Goal: Communication & Community: Answer question/provide support

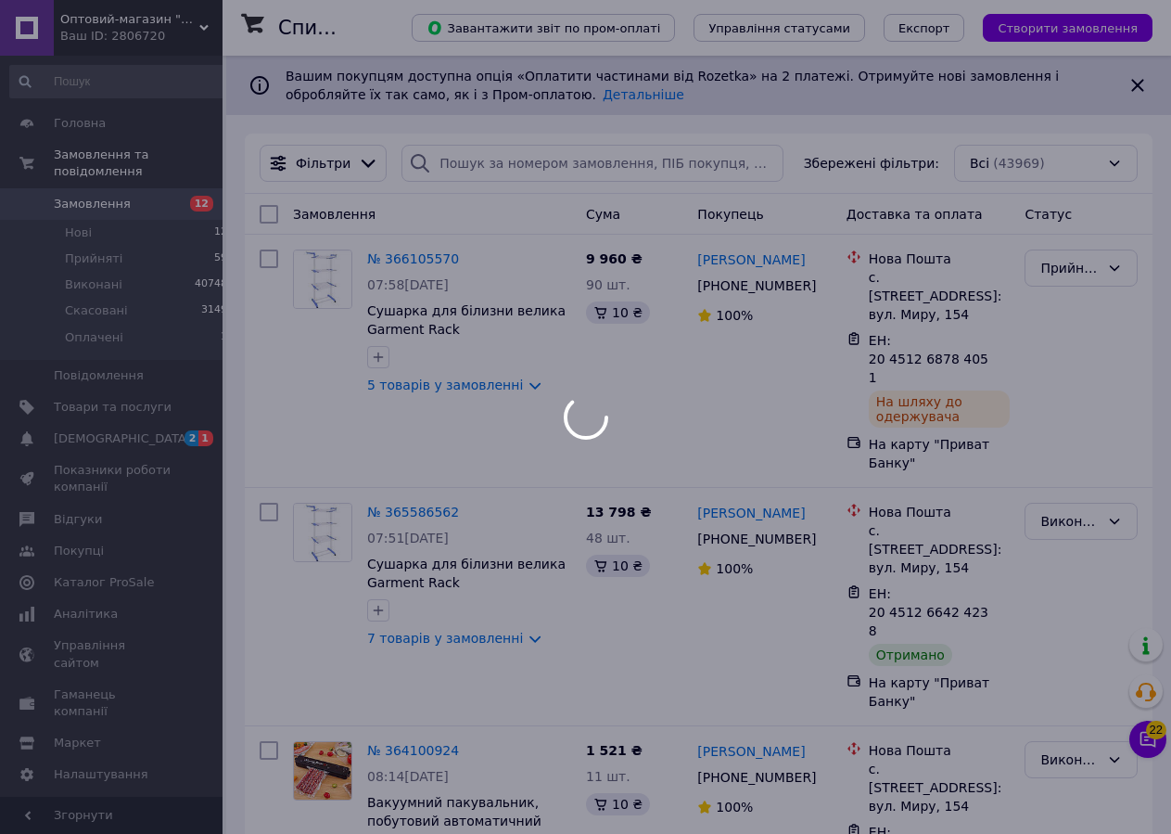
click at [115, 387] on div at bounding box center [585, 417] width 1171 height 834
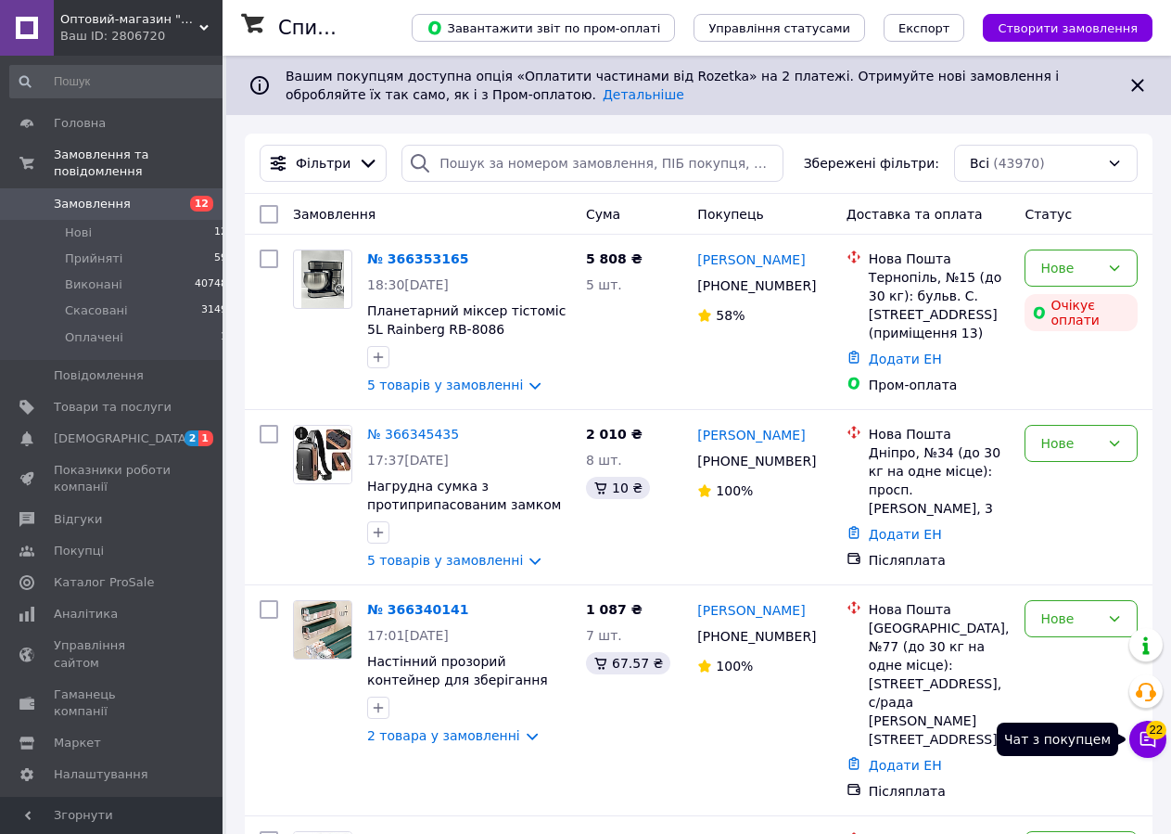
click at [1137, 740] on button "Чат з покупцем 22" at bounding box center [1147, 738] width 37 height 37
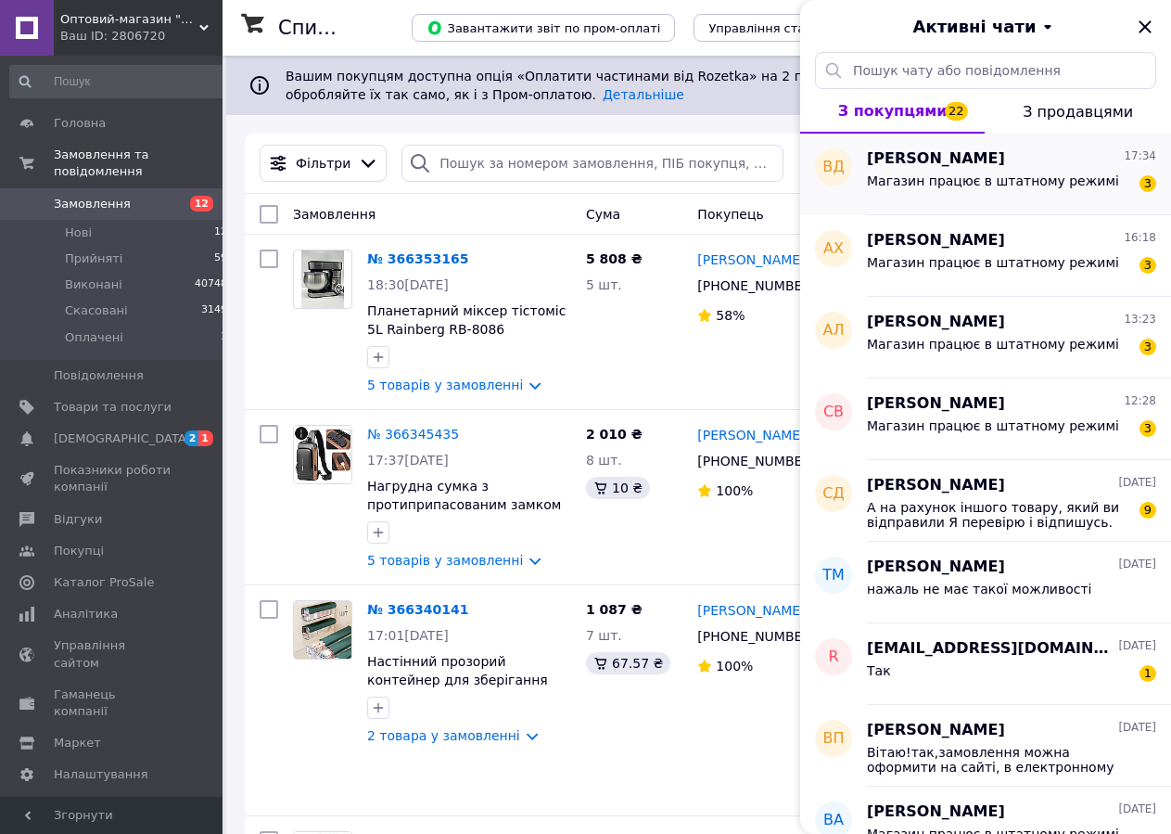
click at [946, 177] on span "Магазин працює в штатному режимі" at bounding box center [993, 180] width 252 height 15
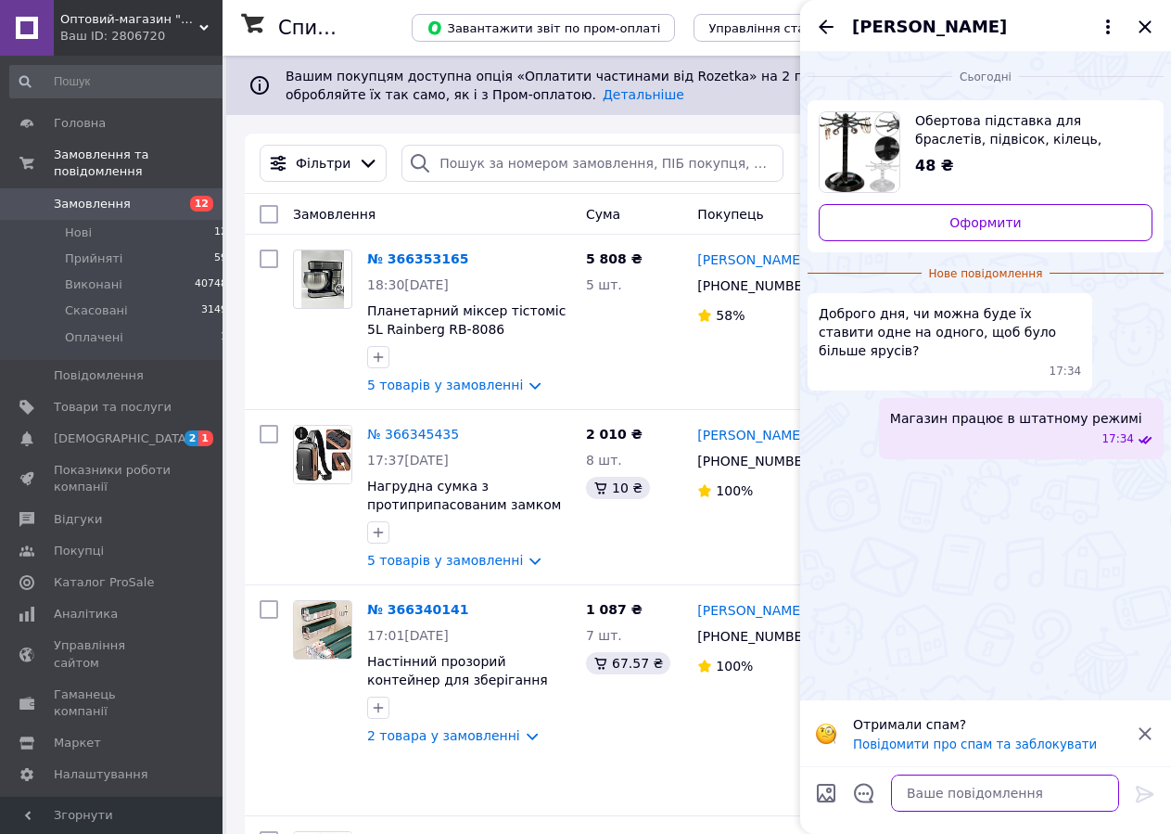
click at [945, 796] on textarea at bounding box center [1005, 792] width 228 height 37
paste textarea "Вітаю! Склад закрився на вихідний. Будь ласка, напишіть у понеділок з 9 ранку н…"
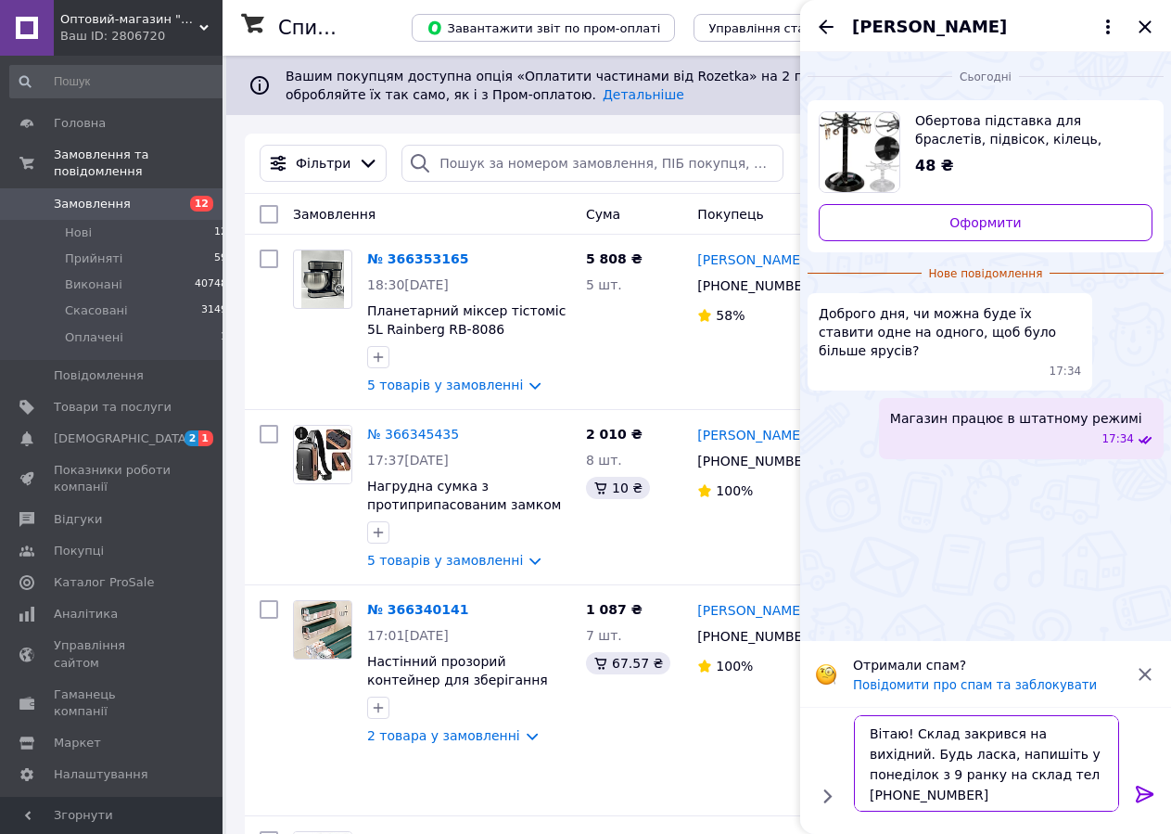
type textarea "Вітаю! Склад закрився на вихідний. Будь ласка, напишіть у понеділок з 9 ранку н…"
click at [1148, 792] on icon at bounding box center [1145, 794] width 22 height 22
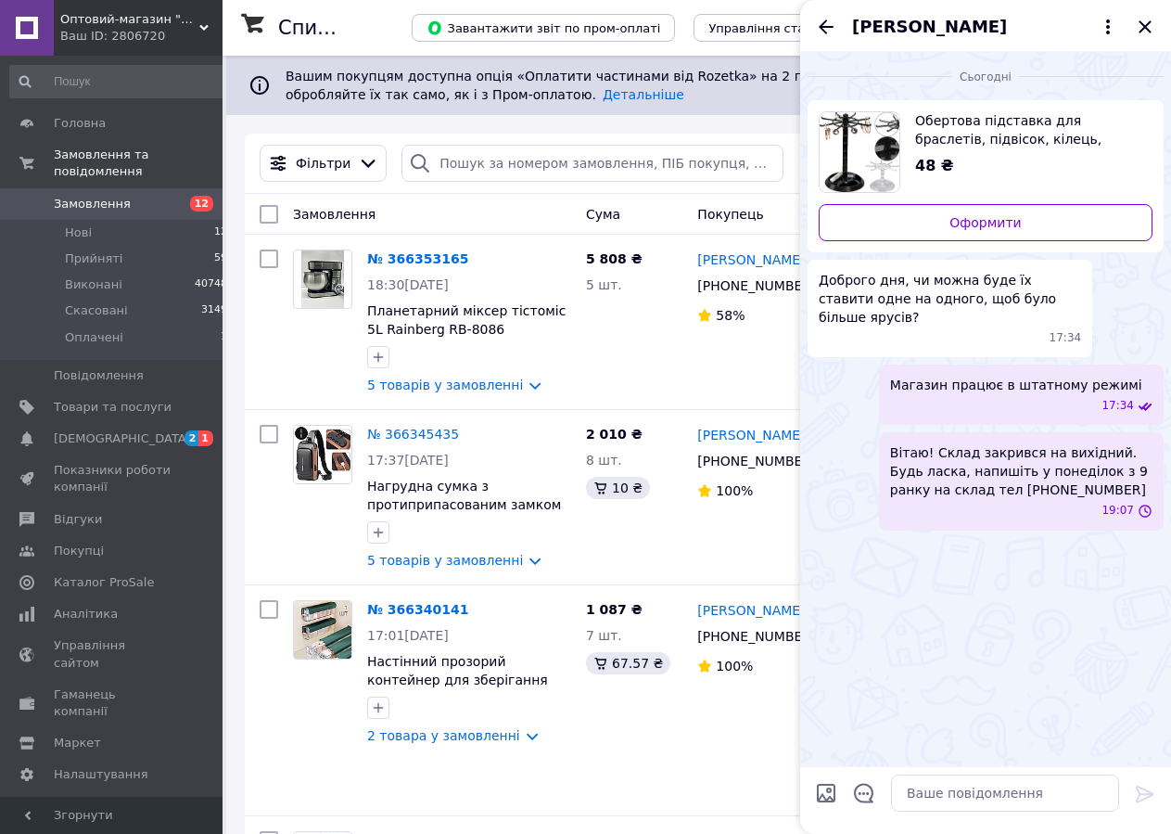
click at [822, 15] on div "Владислав Давидов" at bounding box center [985, 26] width 371 height 52
click at [830, 28] on icon "Назад" at bounding box center [826, 26] width 15 height 14
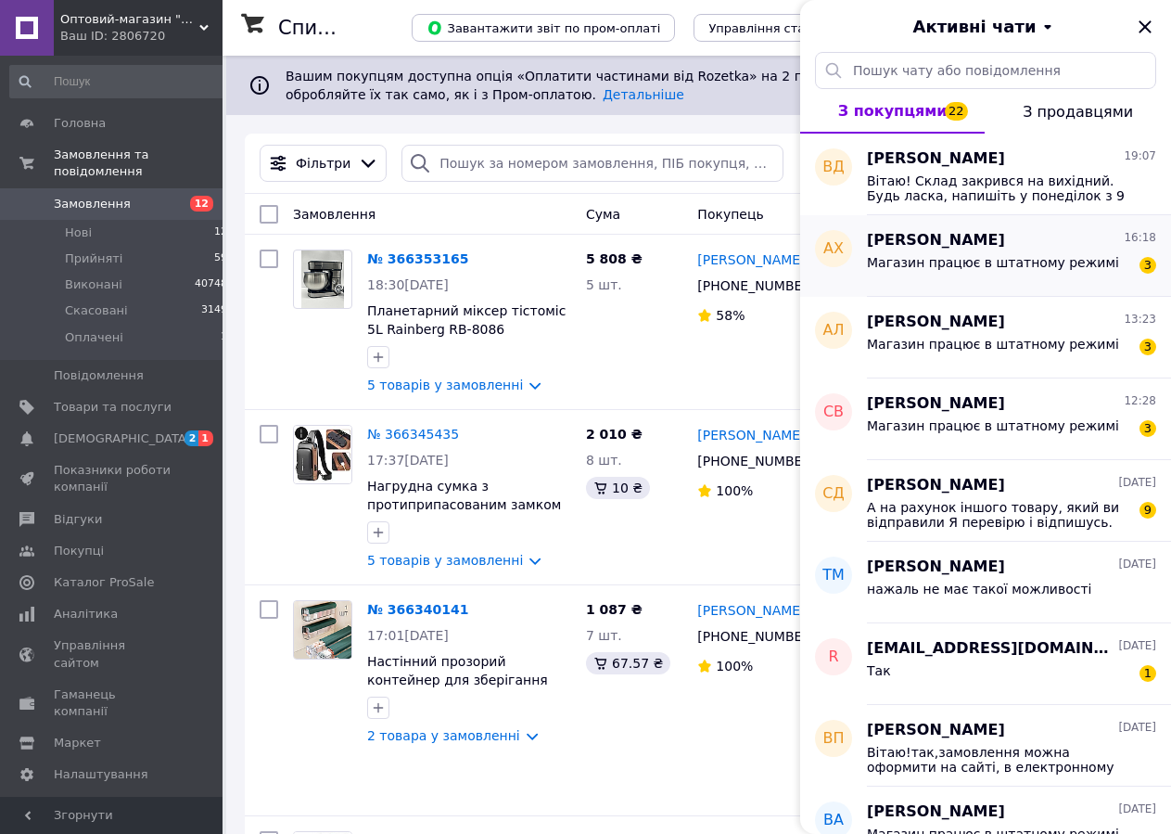
click at [1039, 249] on div "Аня Харковець 16:18" at bounding box center [1011, 240] width 289 height 21
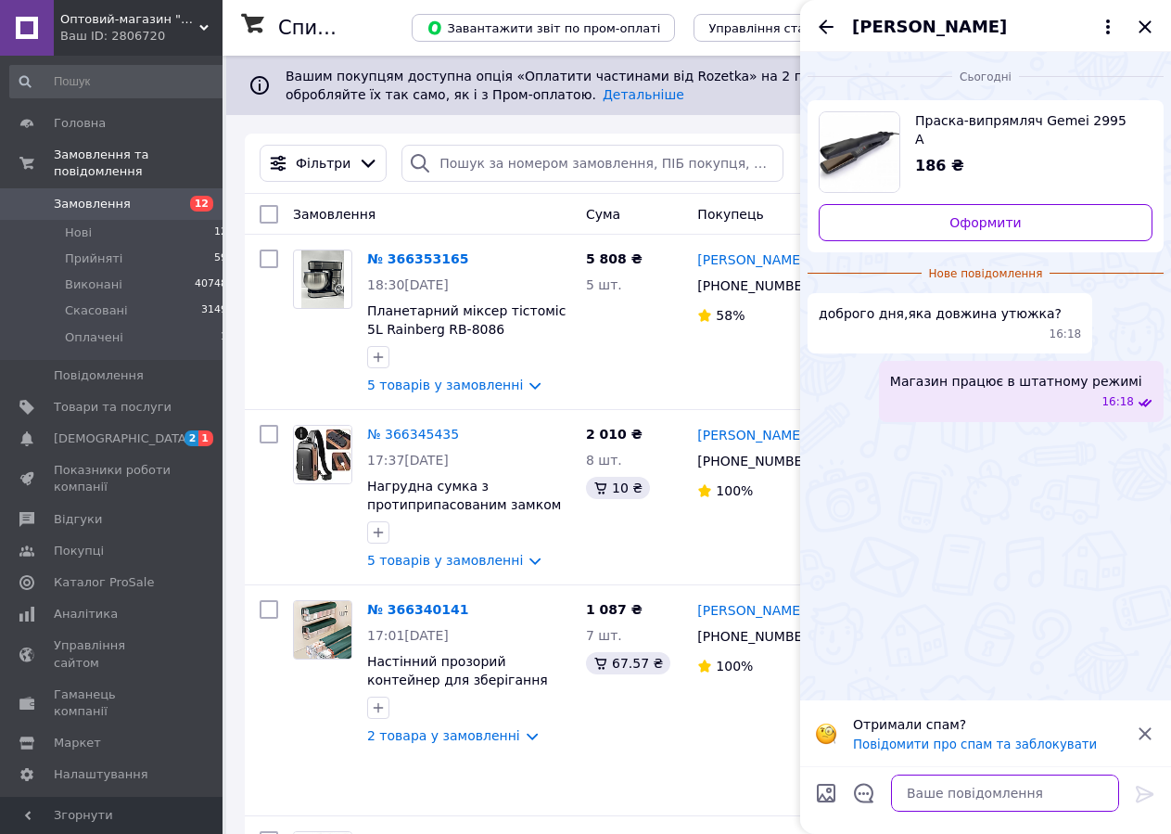
click at [955, 793] on textarea at bounding box center [1005, 792] width 228 height 37
paste textarea "Вітаю! Склад закрився на вихідний. Будь ласка, напишіть у понеділок з 9 ранку н…"
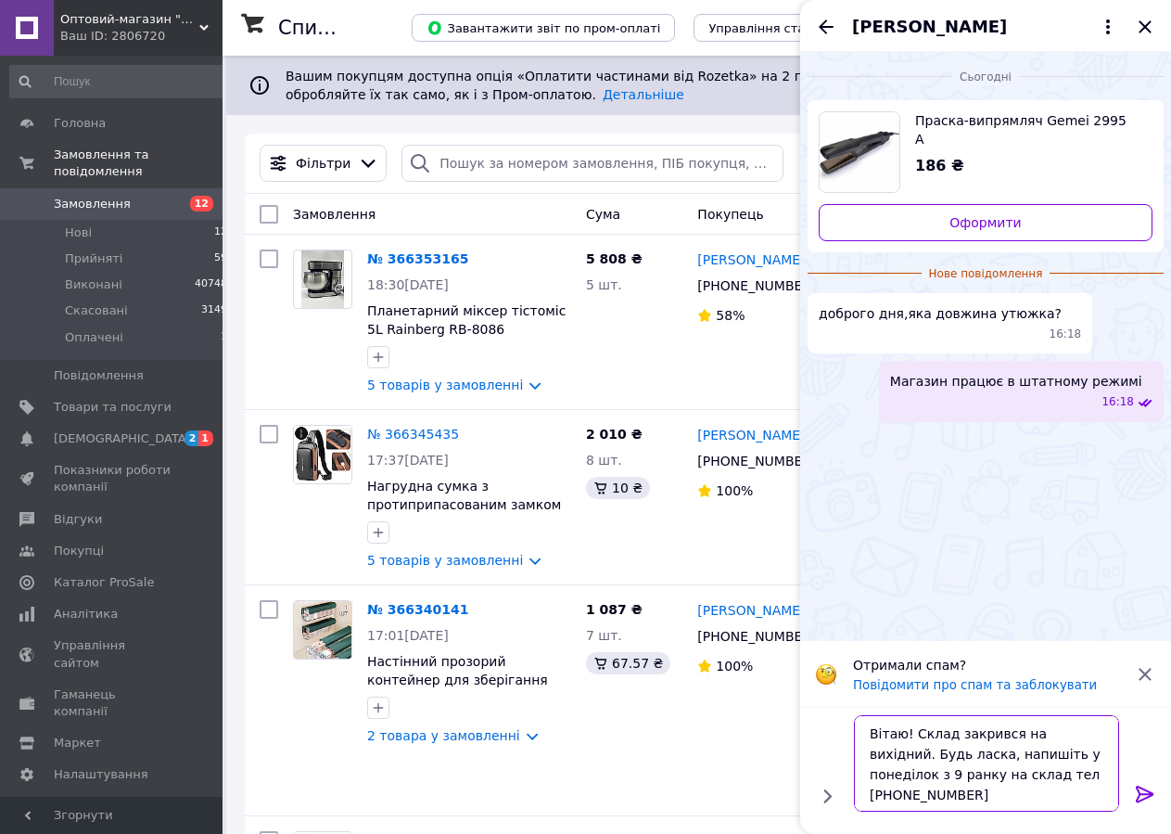
type textarea "Вітаю! Склад закрився на вихідний. Будь ласка, напишіть у понеділок з 9 ранку н…"
click at [1139, 796] on icon at bounding box center [1145, 793] width 18 height 17
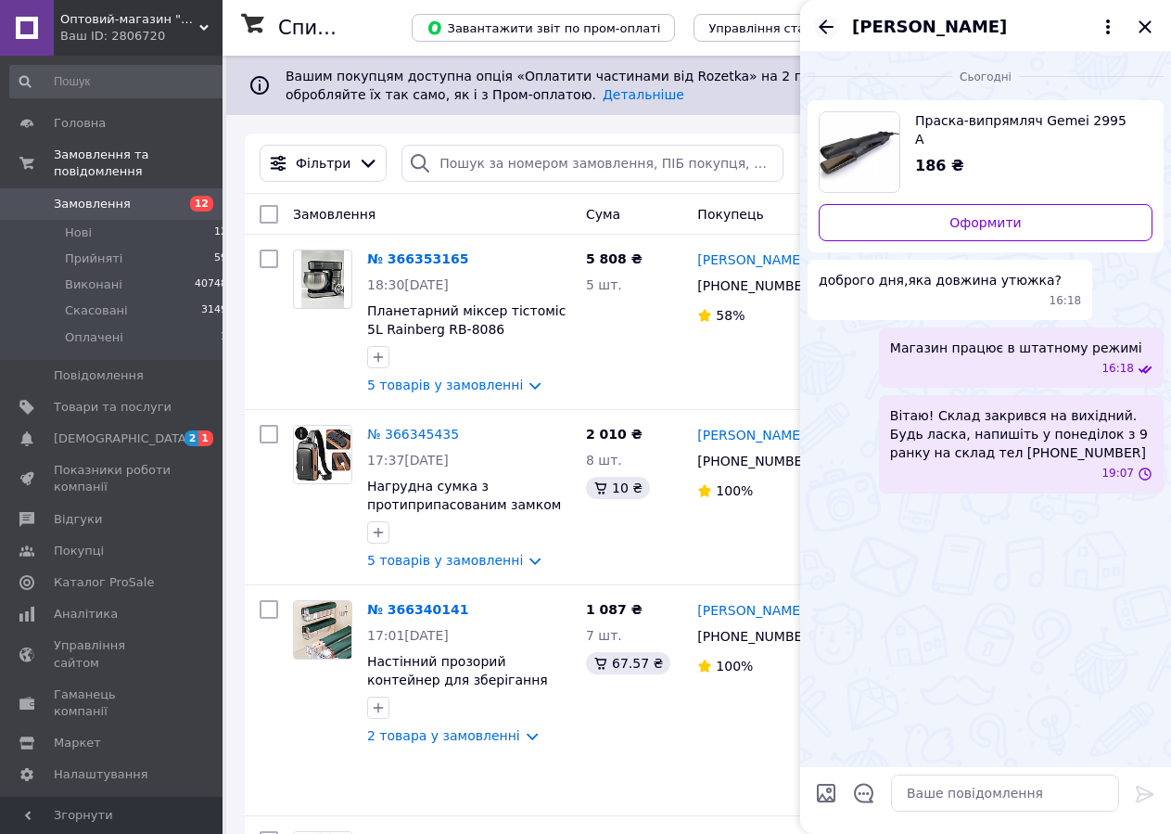
click at [829, 23] on icon "Назад" at bounding box center [826, 27] width 22 height 22
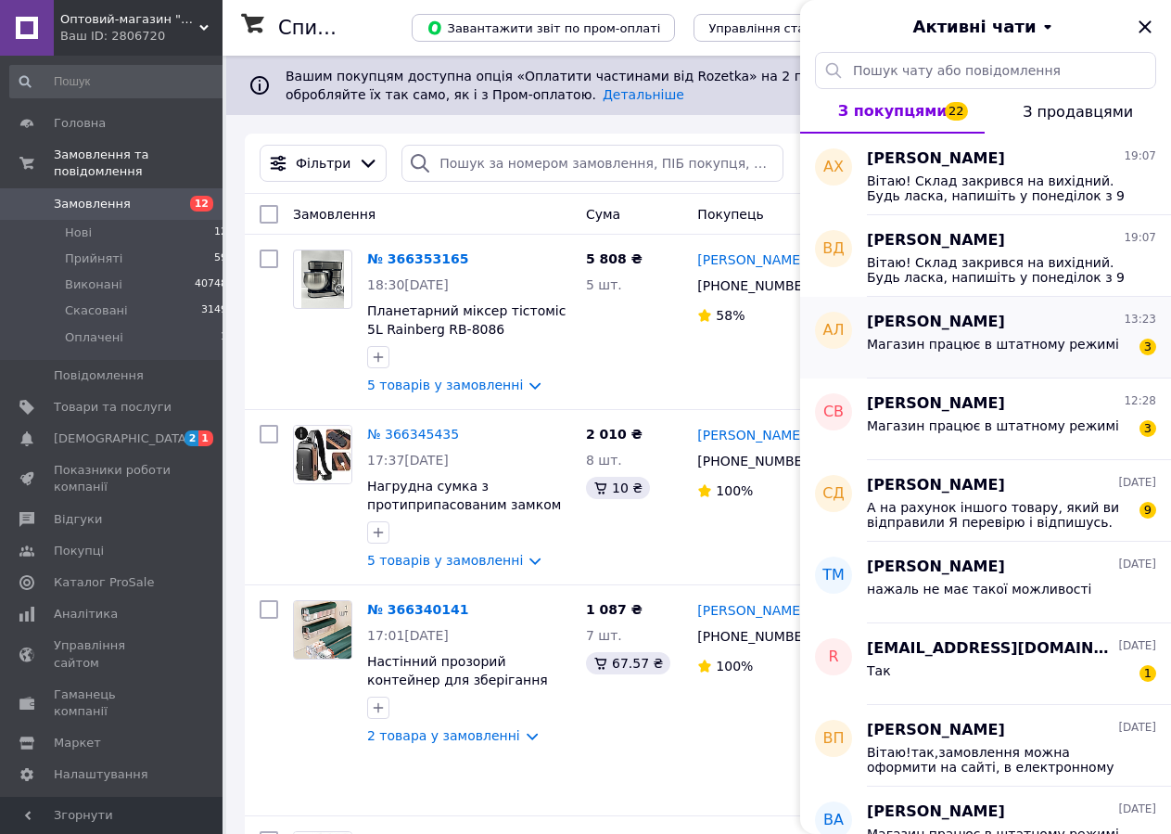
click at [1005, 342] on span "Магазин працює в штатному режимі" at bounding box center [993, 344] width 252 height 15
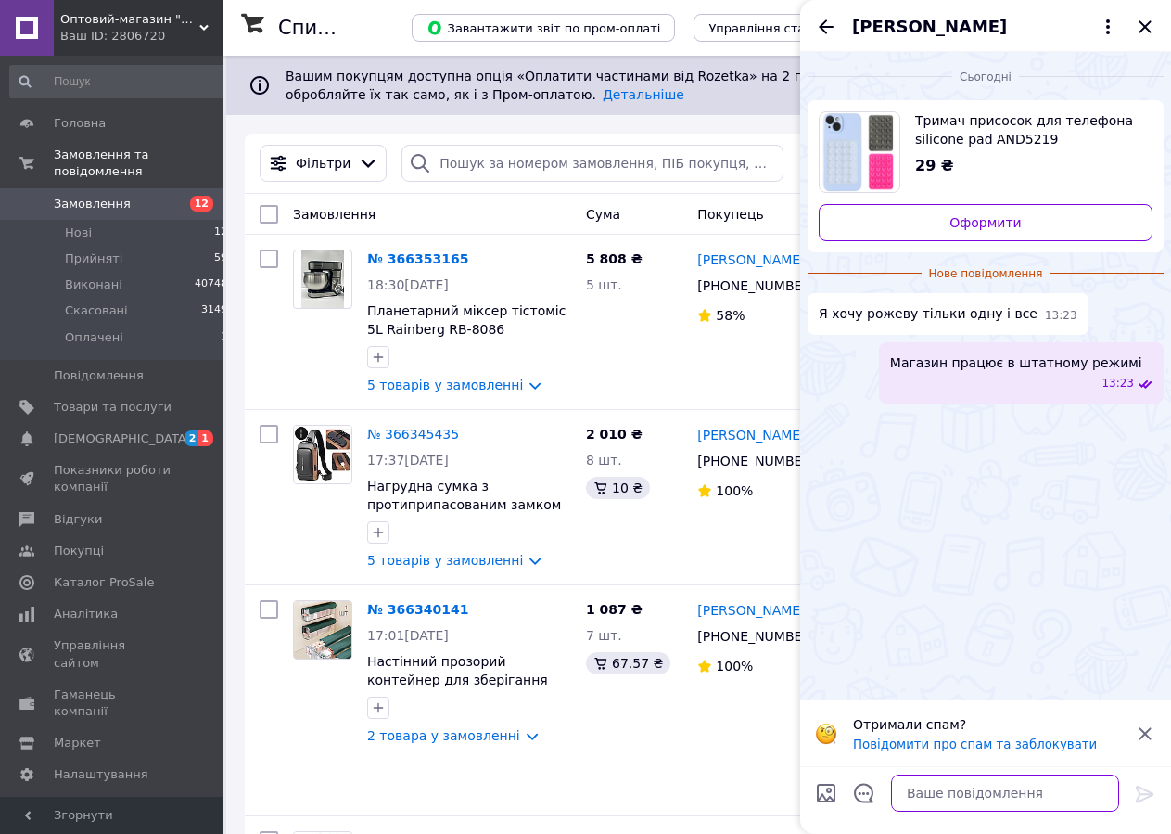
click at [957, 803] on textarea at bounding box center [1005, 792] width 228 height 37
paste textarea "Вітаю!замовлення можна оформити на сайті, в електронному вигляді не менше ніж н…"
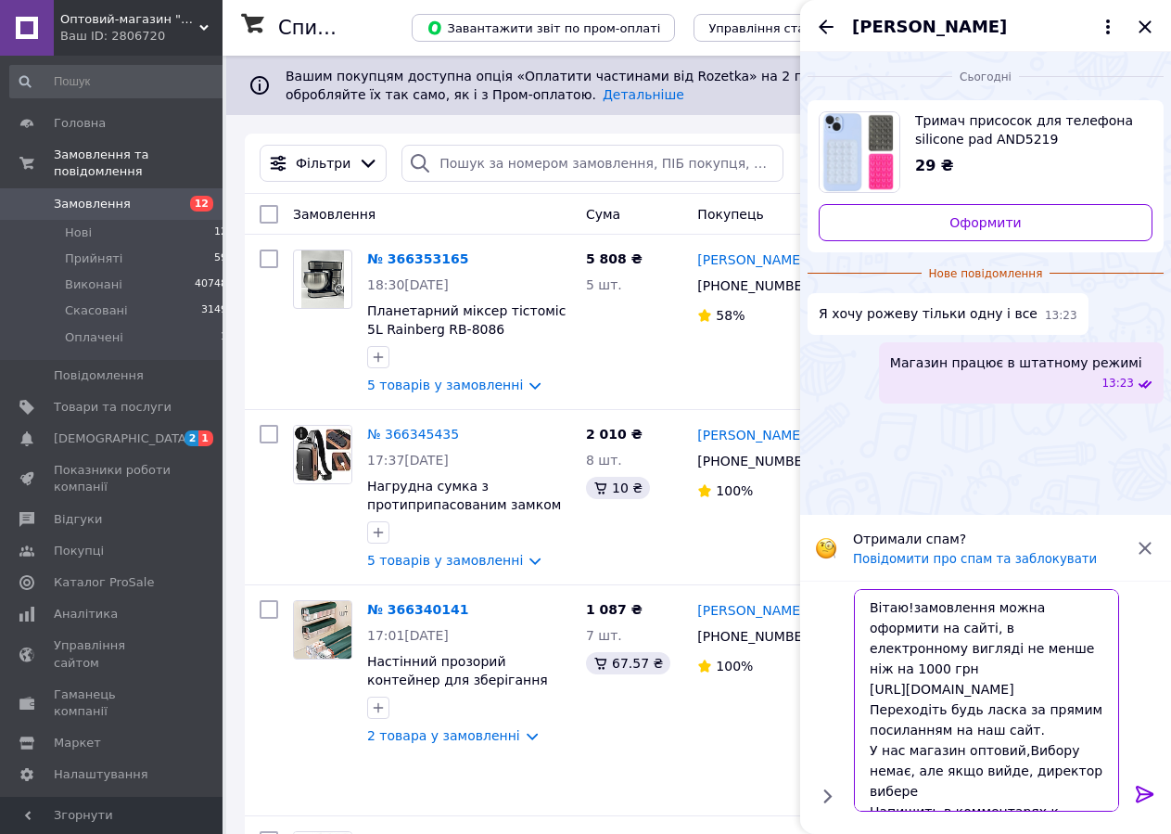
type textarea "Вітаю!замовлення можна оформити на сайті, в електронному вигляді не менше ніж н…"
click at [1152, 790] on icon at bounding box center [1145, 794] width 22 height 22
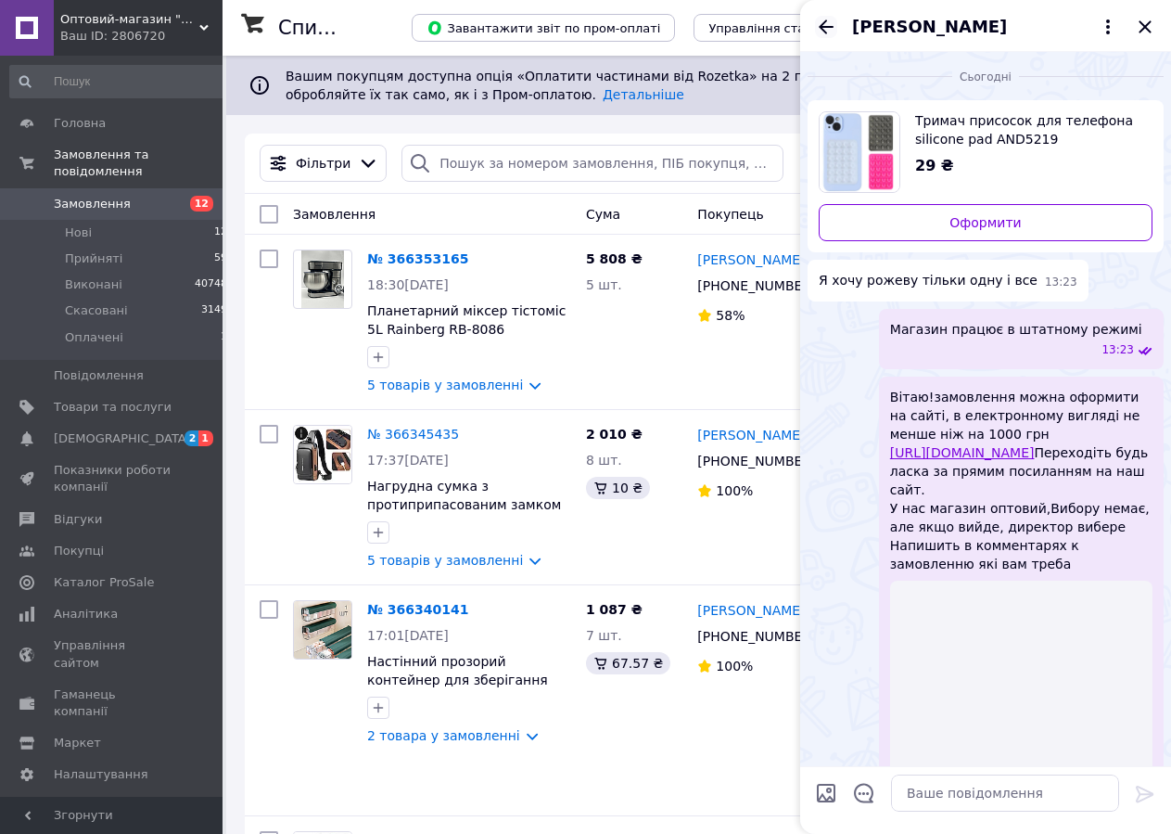
click at [830, 20] on icon "Назад" at bounding box center [826, 27] width 22 height 22
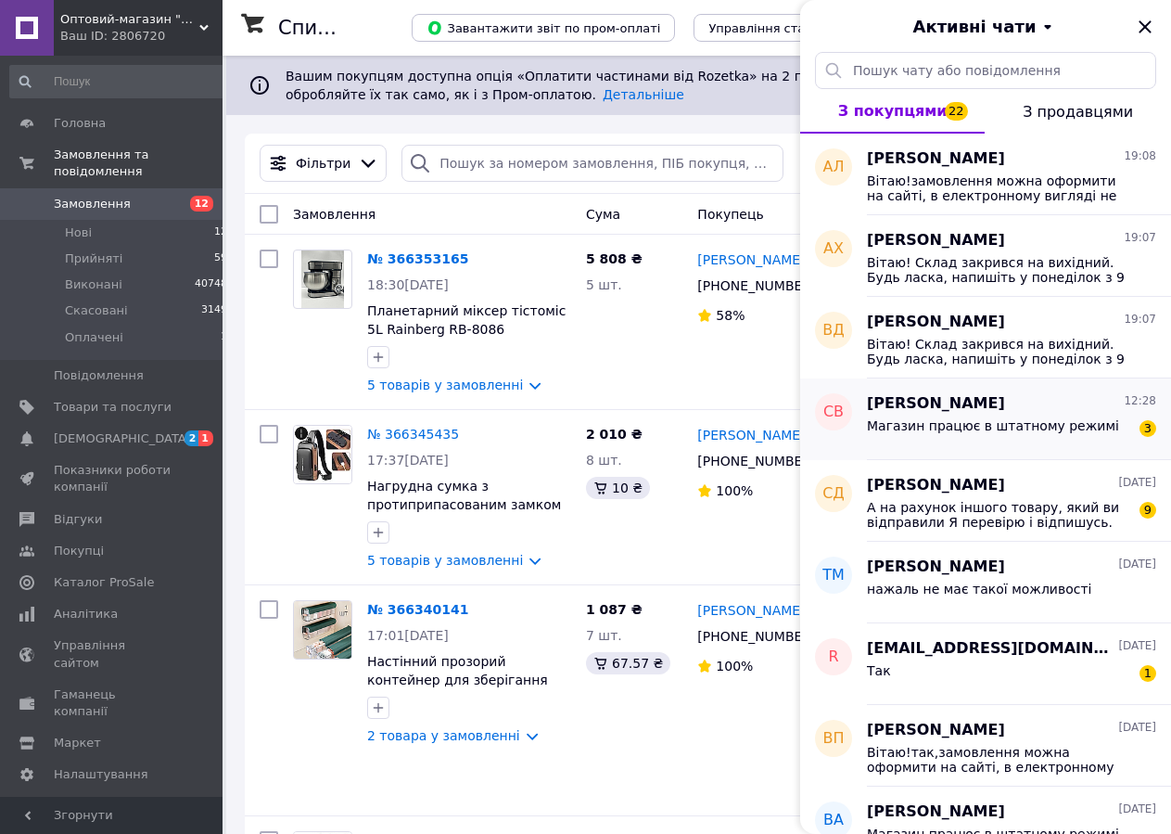
click at [1037, 432] on div "Магазин працює в штатному режимі" at bounding box center [993, 431] width 252 height 26
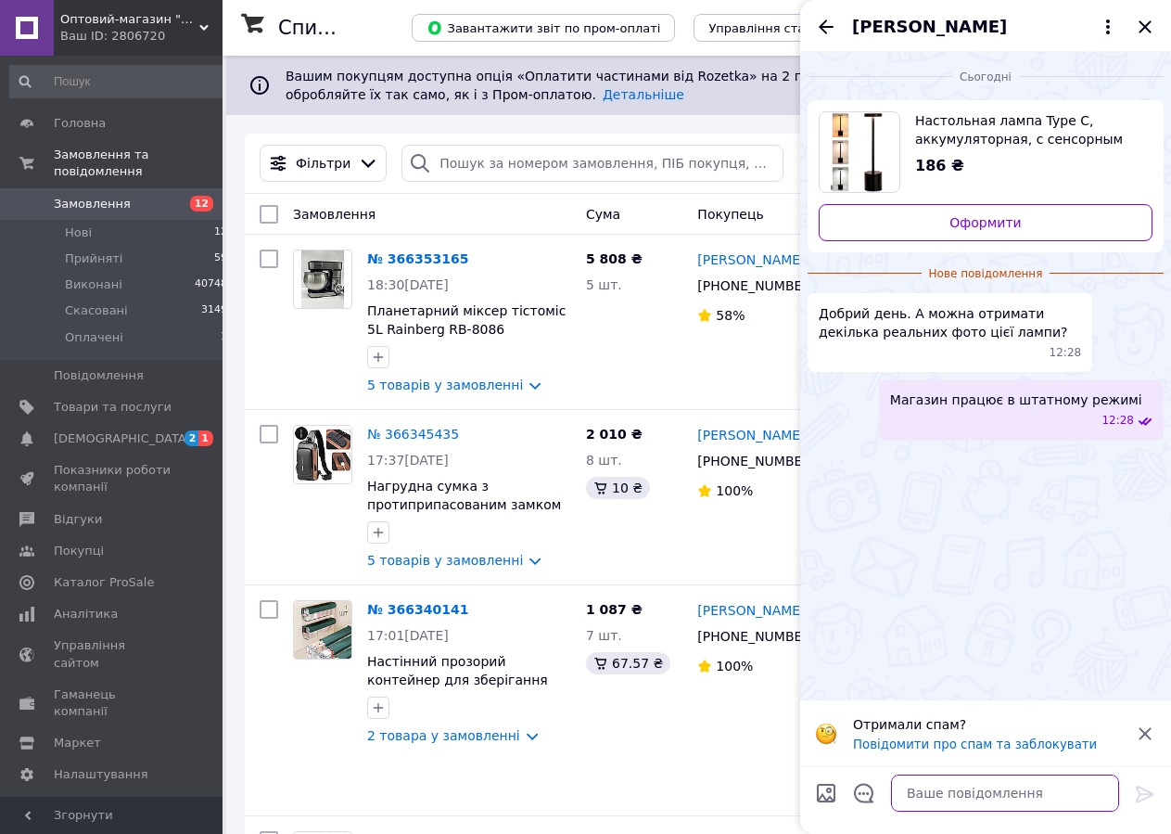
click at [1013, 790] on textarea at bounding box center [1005, 792] width 228 height 37
paste textarea "Вітаю! Склад закрився на вихідний. Будь ласка, напишіть у понеділок з 9 ранку н…"
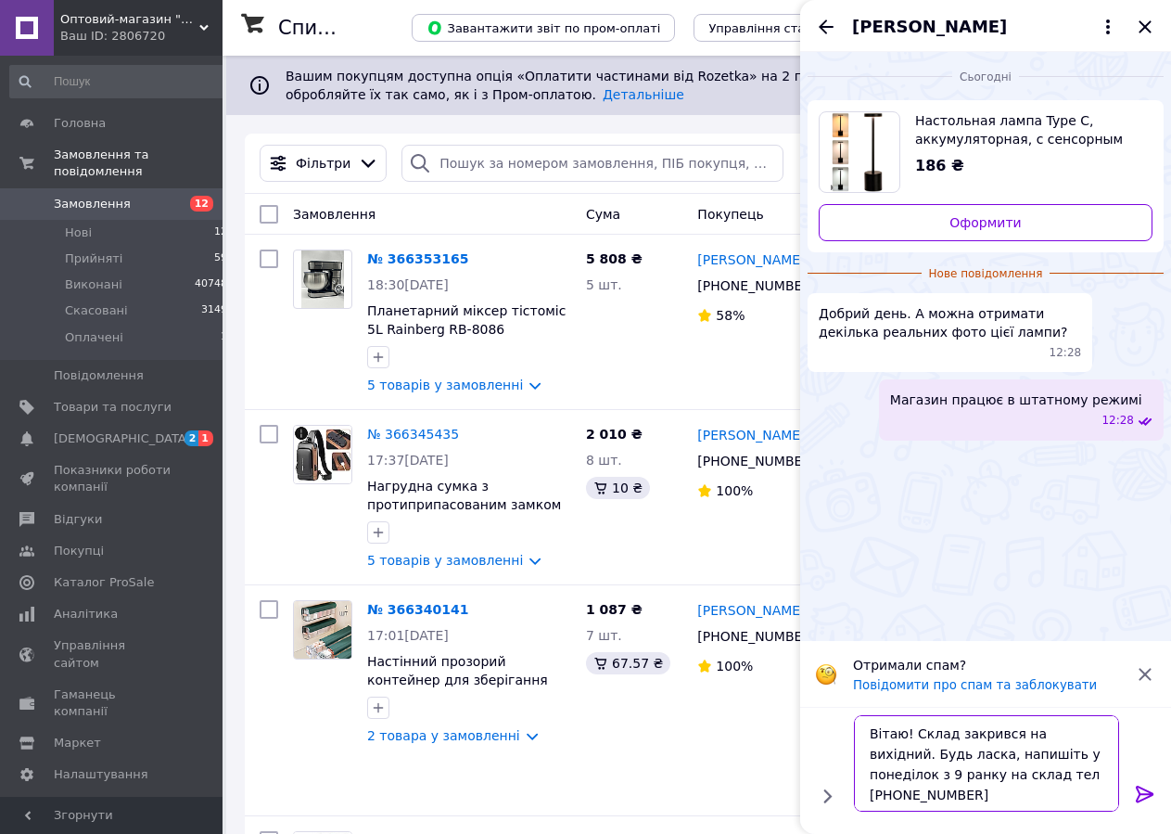
type textarea "Вітаю! Склад закрився на вихідний. Будь ласка, напишіть у понеділок з 9 ранку н…"
click at [1146, 794] on icon at bounding box center [1145, 793] width 18 height 17
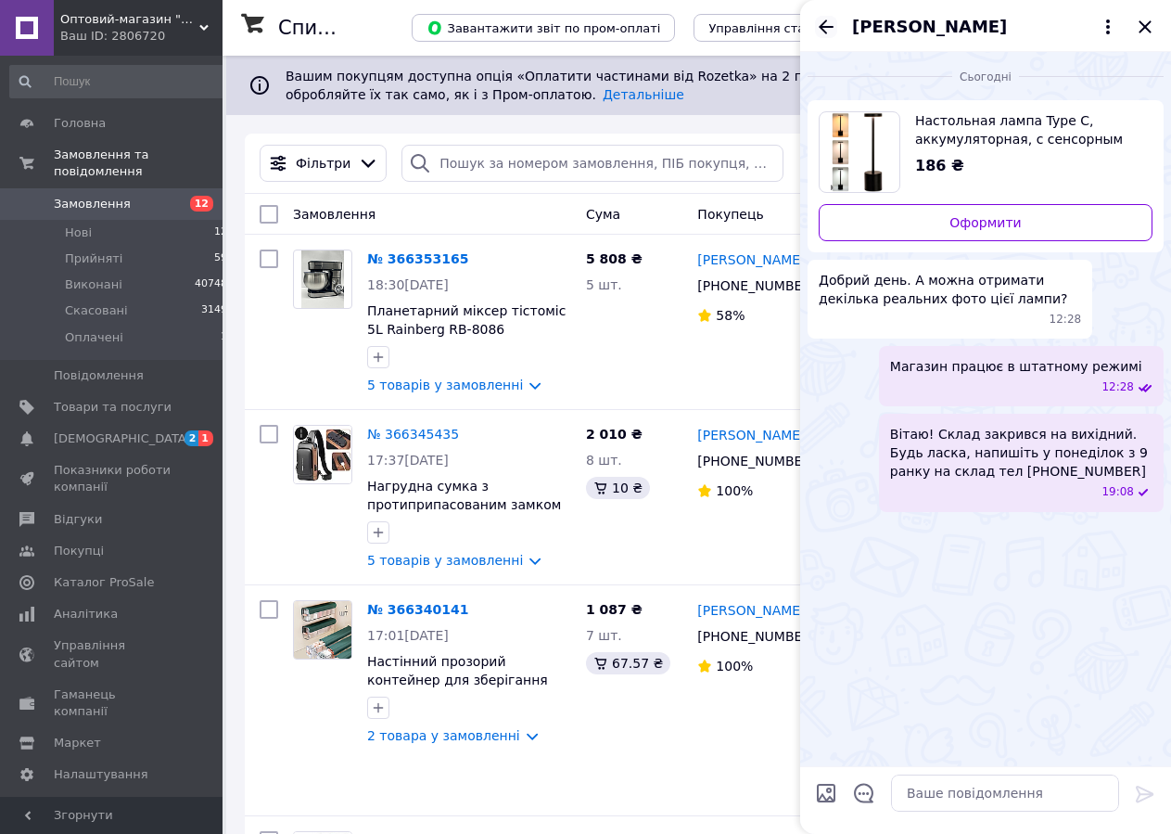
click at [826, 26] on icon "Назад" at bounding box center [826, 26] width 15 height 14
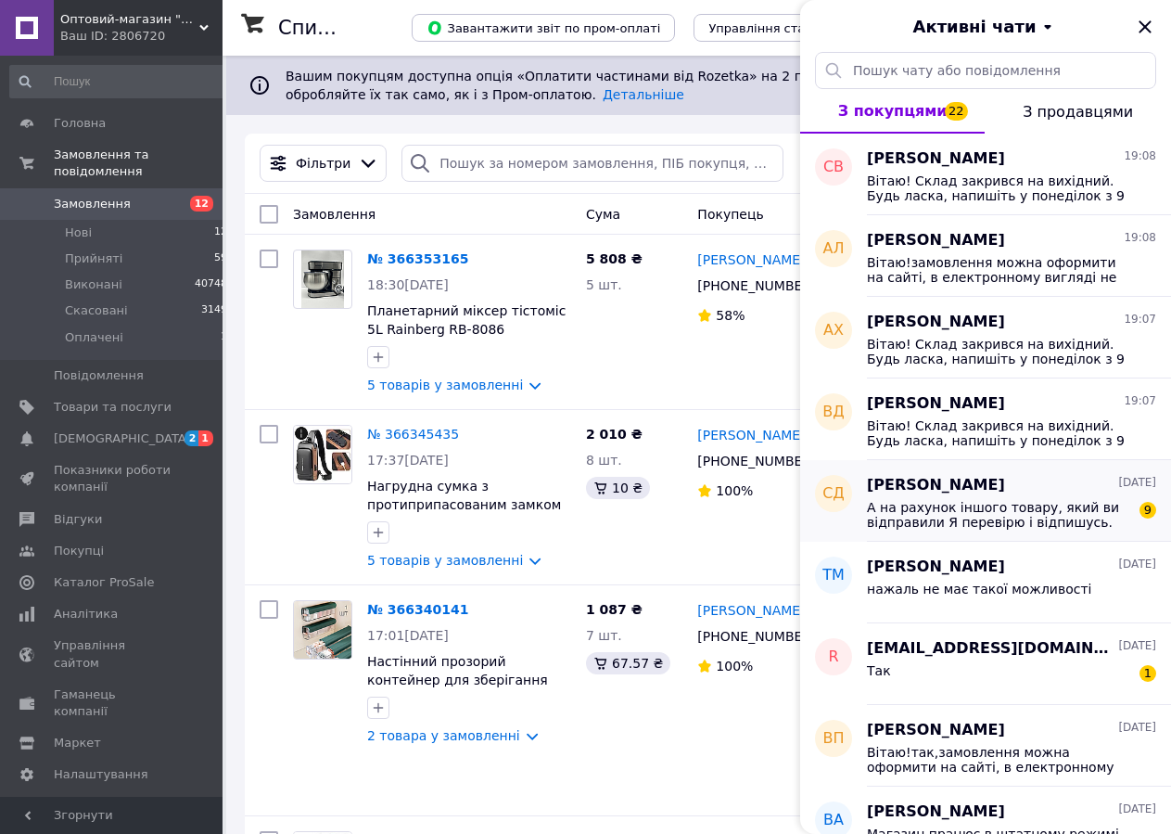
click at [1064, 517] on span "А на рахунок іншого товару, який ви відправили Я перевірю і відпишусь. Можу ска…" at bounding box center [998, 515] width 263 height 30
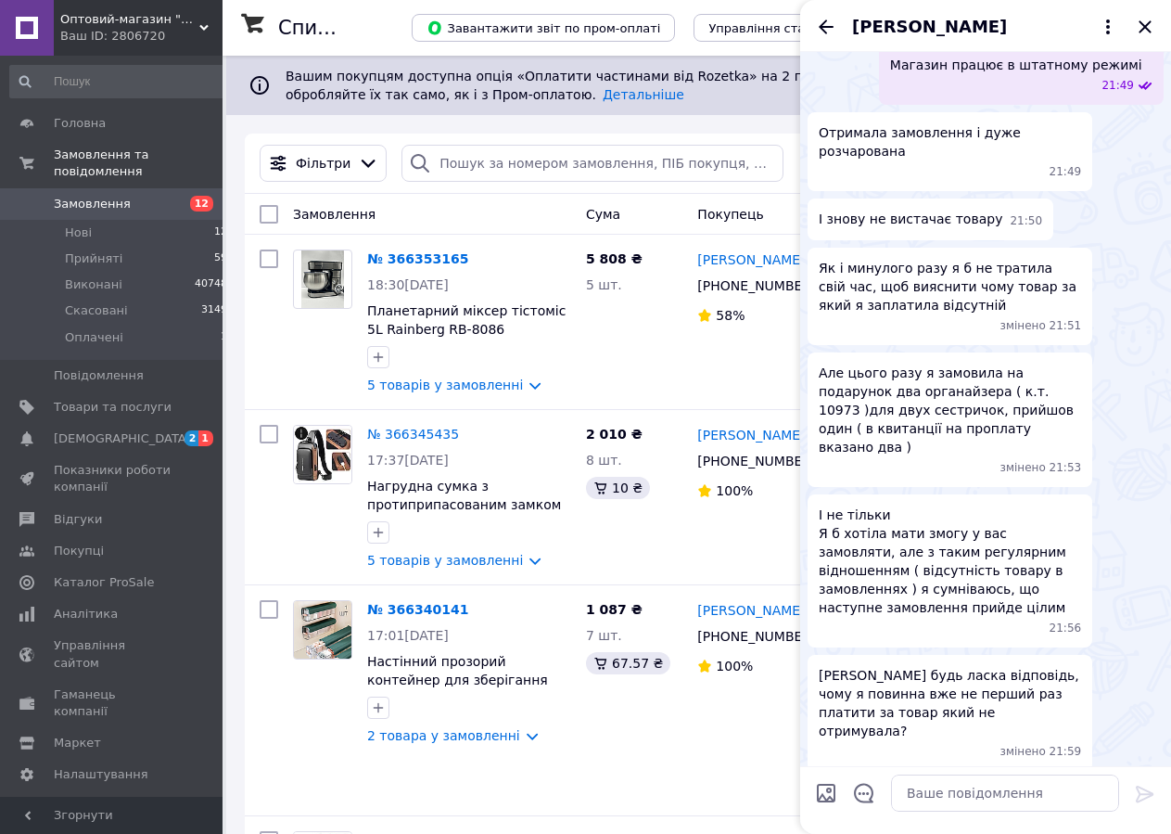
scroll to position [1325, 0]
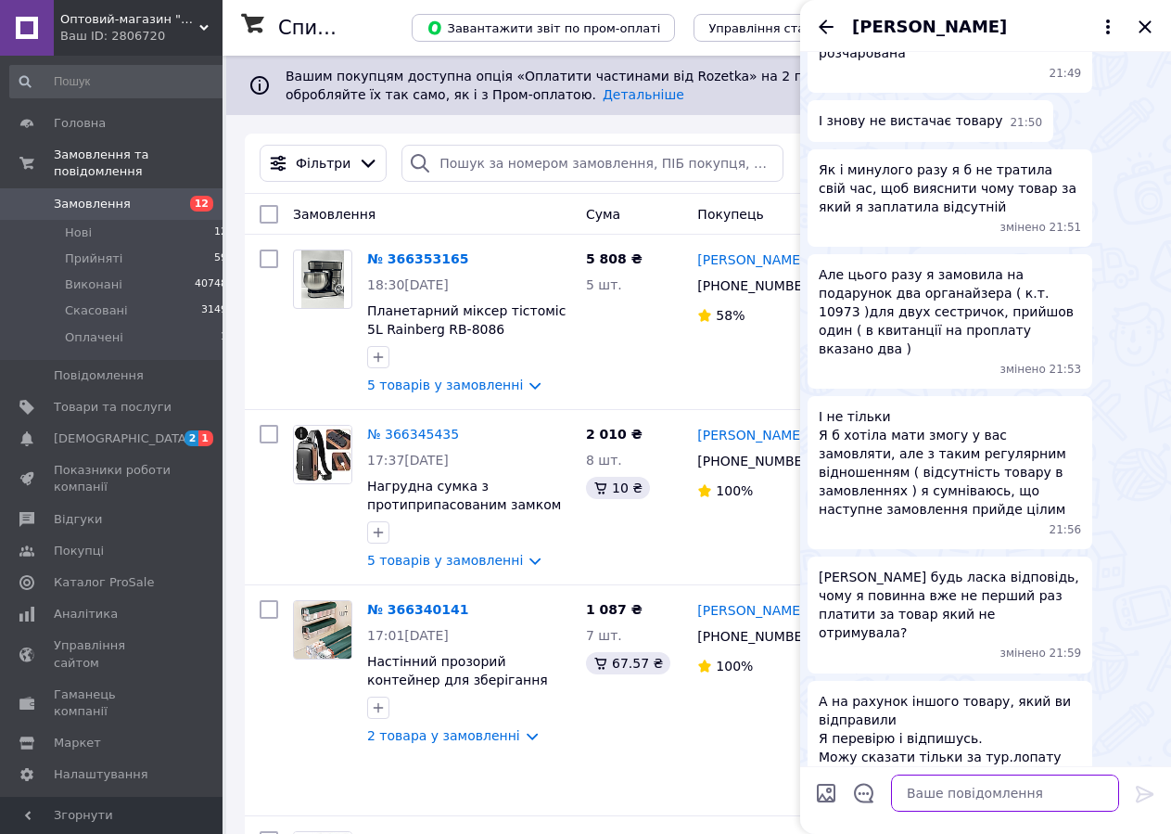
click at [972, 805] on textarea at bounding box center [1005, 792] width 228 height 37
paste textarea "Вітаю! Склад закрився на вихідний. Будь ласка, напишіть у понеділок з 9 ранку н…"
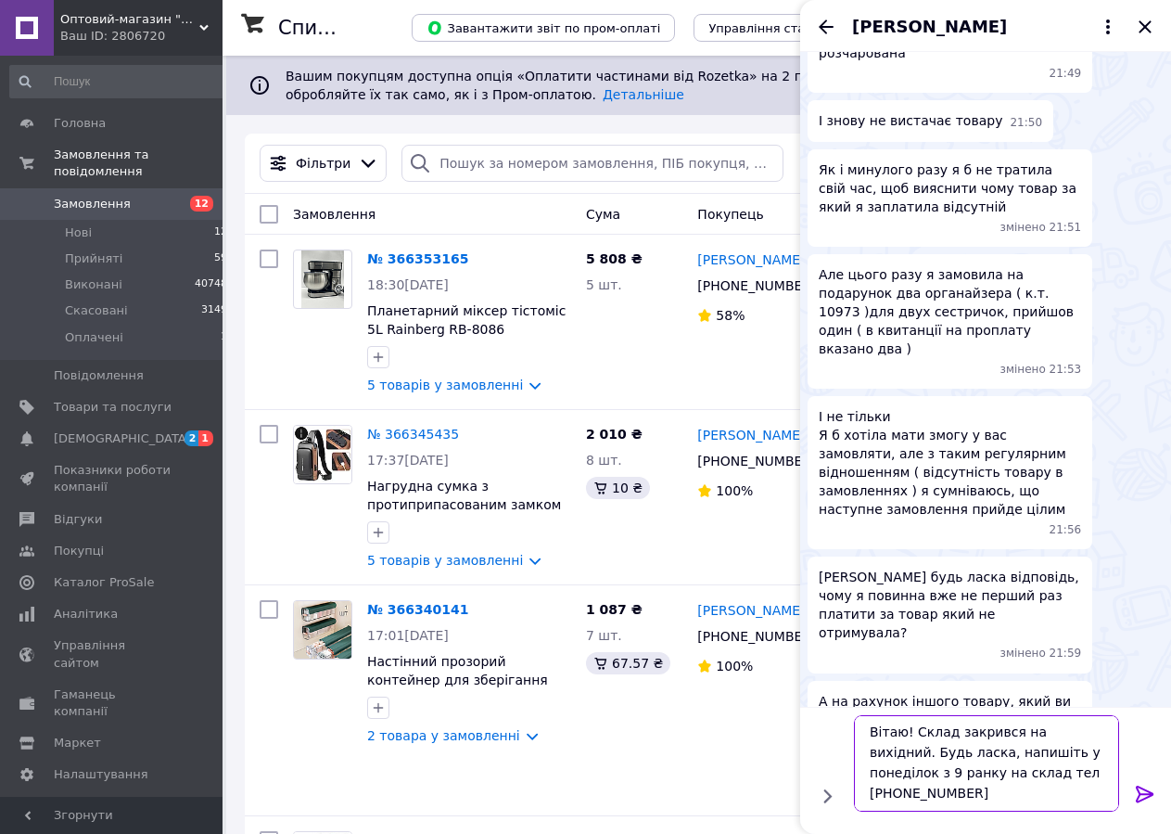
scroll to position [0, 0]
type textarea "Вітаю! Склад закрився на вихідний. Будь ласка, напишіть у понеділок з 9 ранку н…"
click at [1134, 790] on icon at bounding box center [1145, 794] width 22 height 22
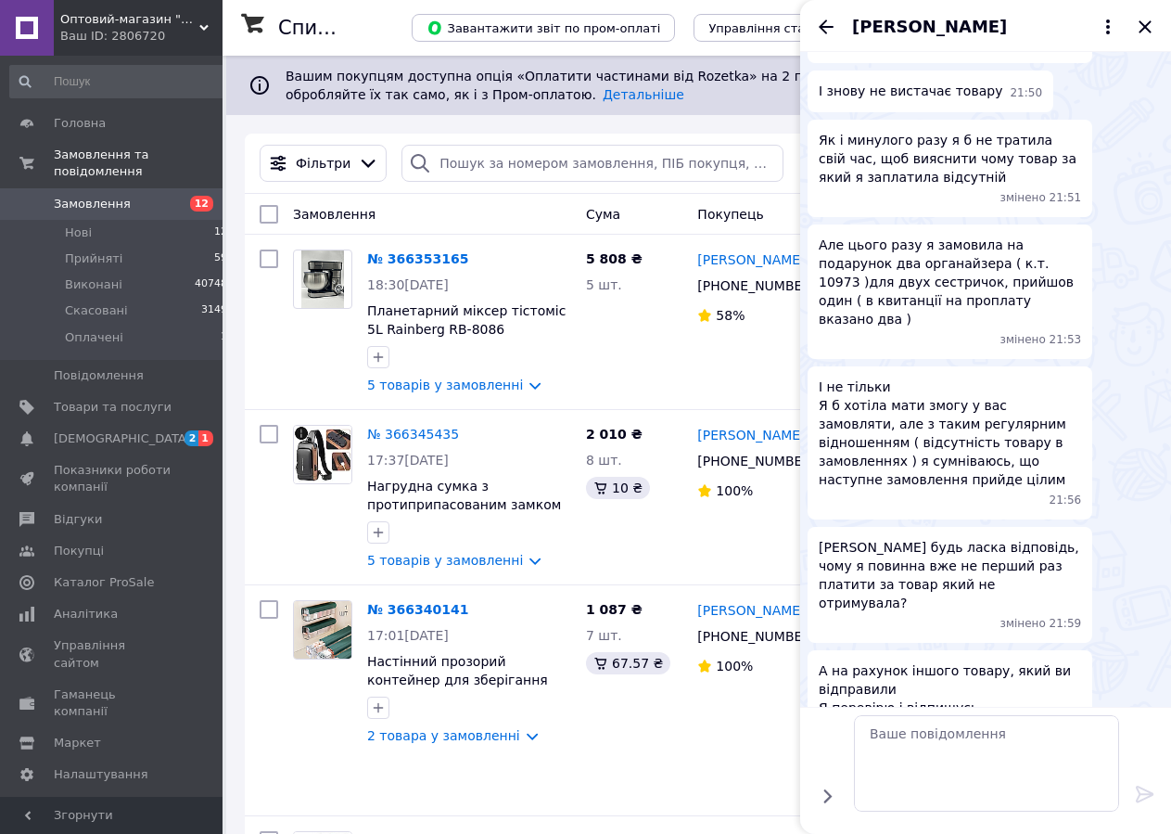
scroll to position [1448, 0]
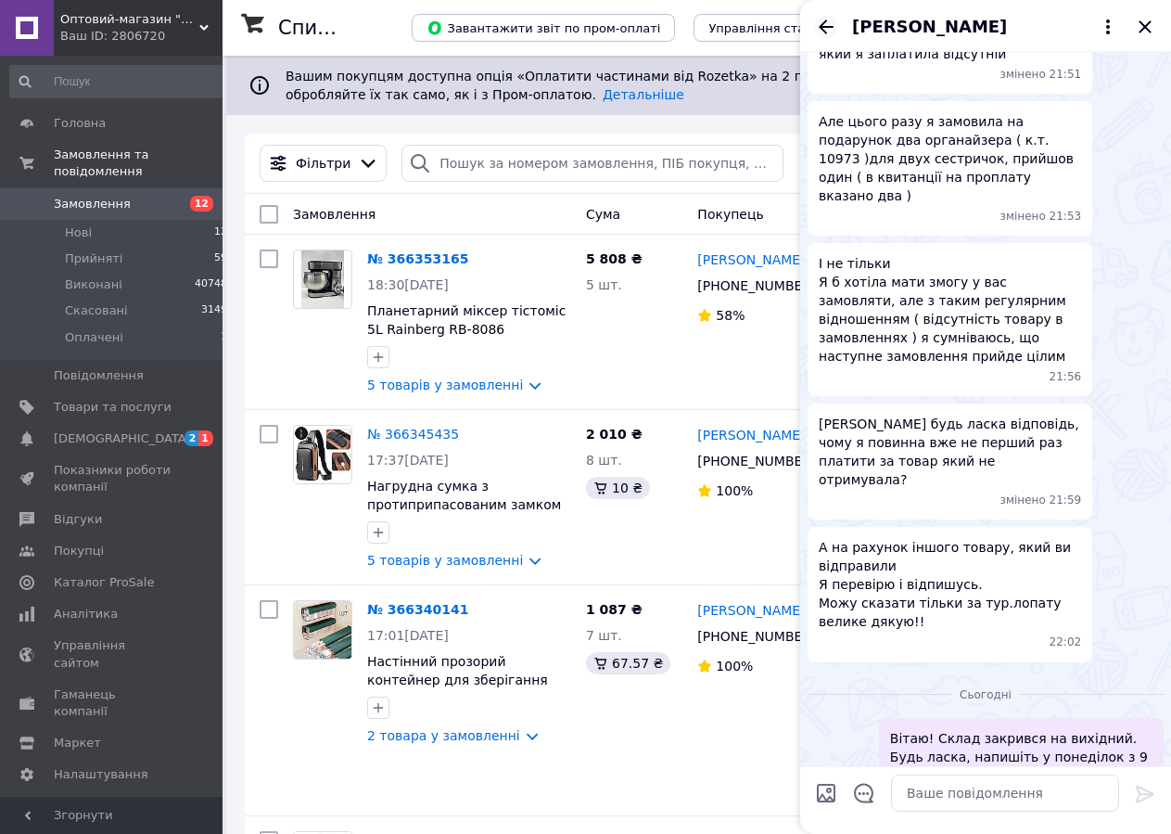
click at [826, 28] on icon "Назад" at bounding box center [826, 26] width 15 height 14
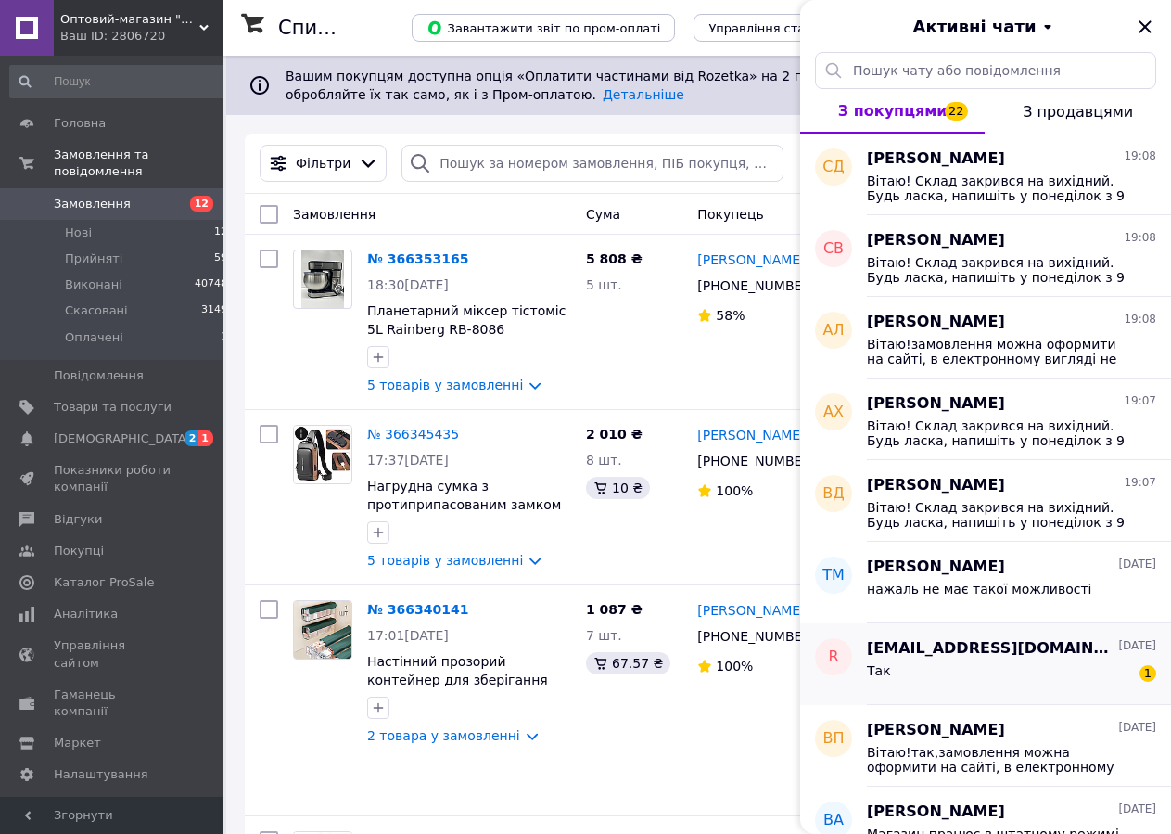
click at [1017, 670] on div "Так 1" at bounding box center [1011, 674] width 289 height 30
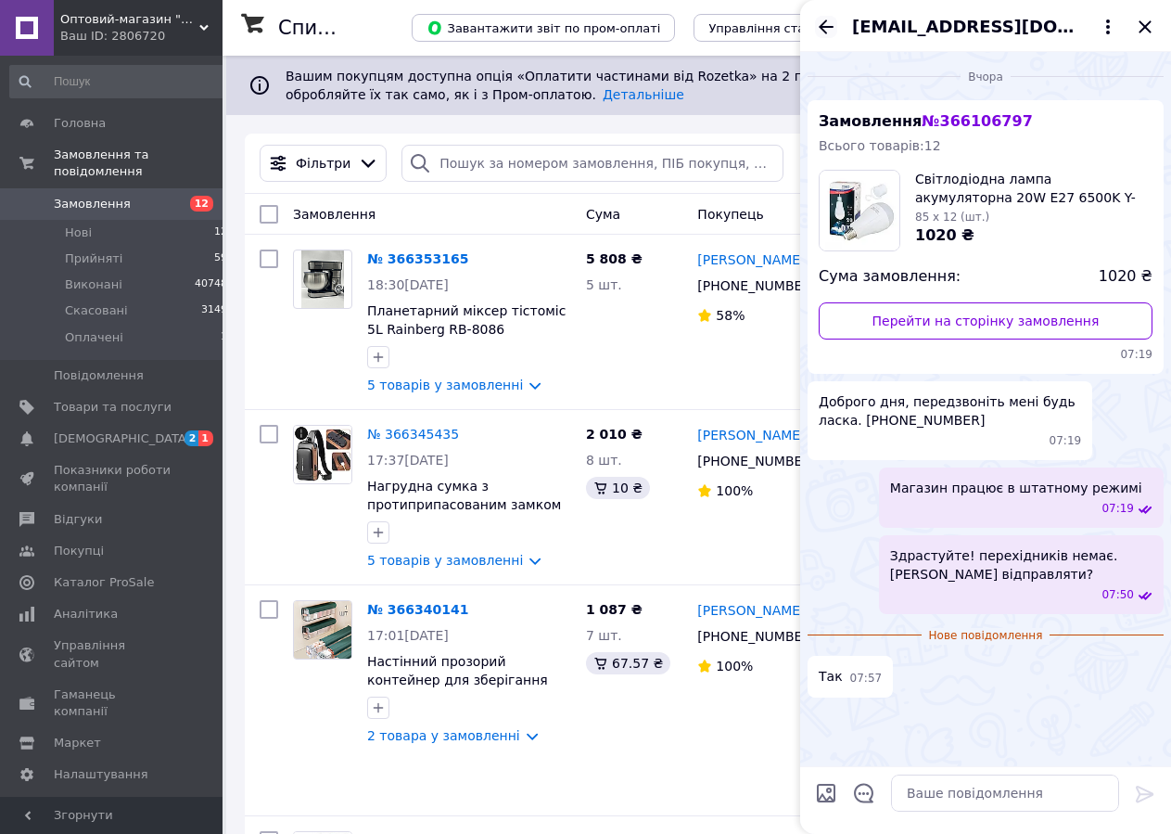
click at [818, 29] on icon "Назад" at bounding box center [826, 27] width 22 height 22
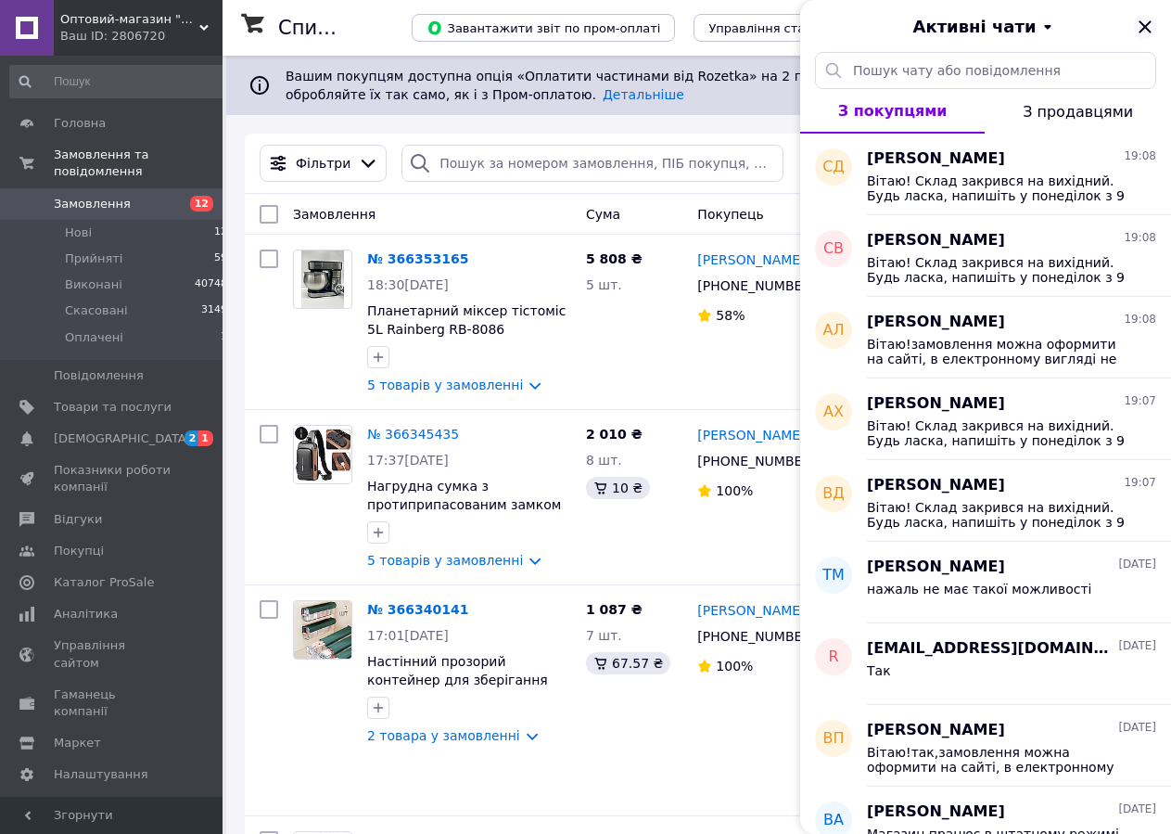
click at [1146, 32] on icon "Закрити" at bounding box center [1145, 27] width 22 height 22
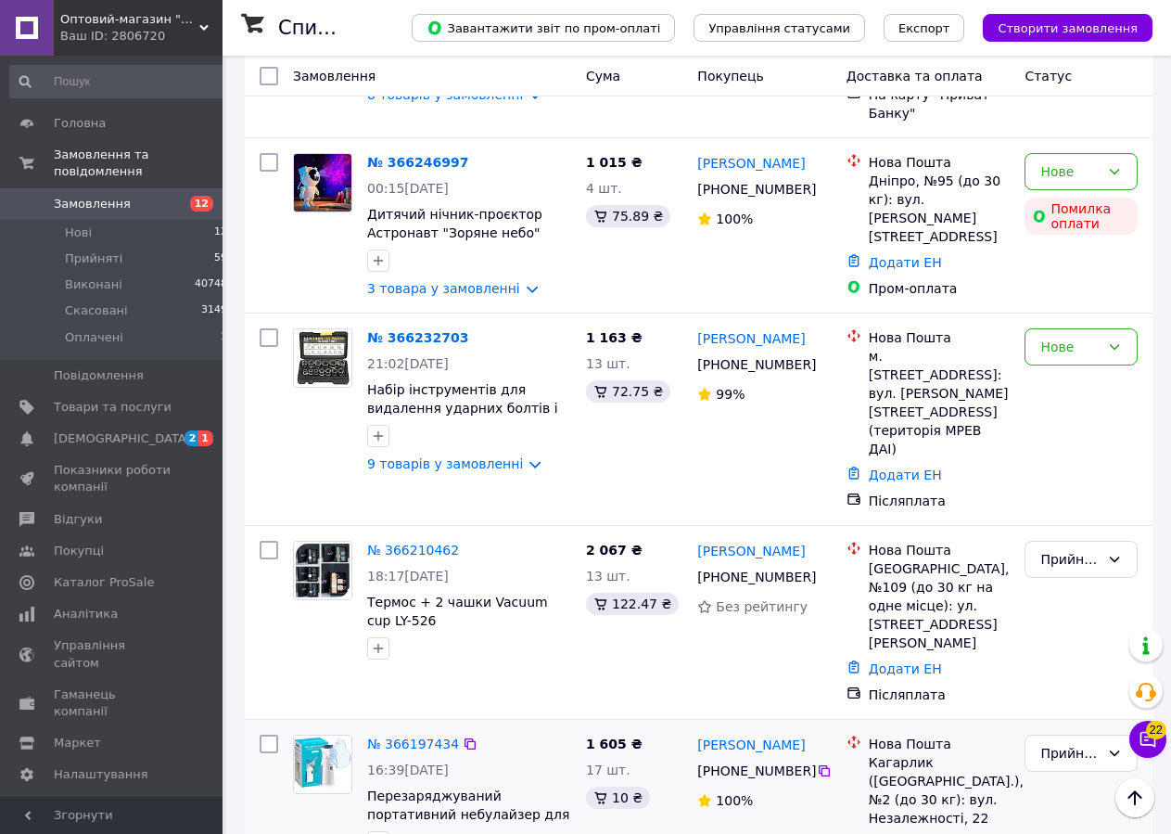
scroll to position [2364, 0]
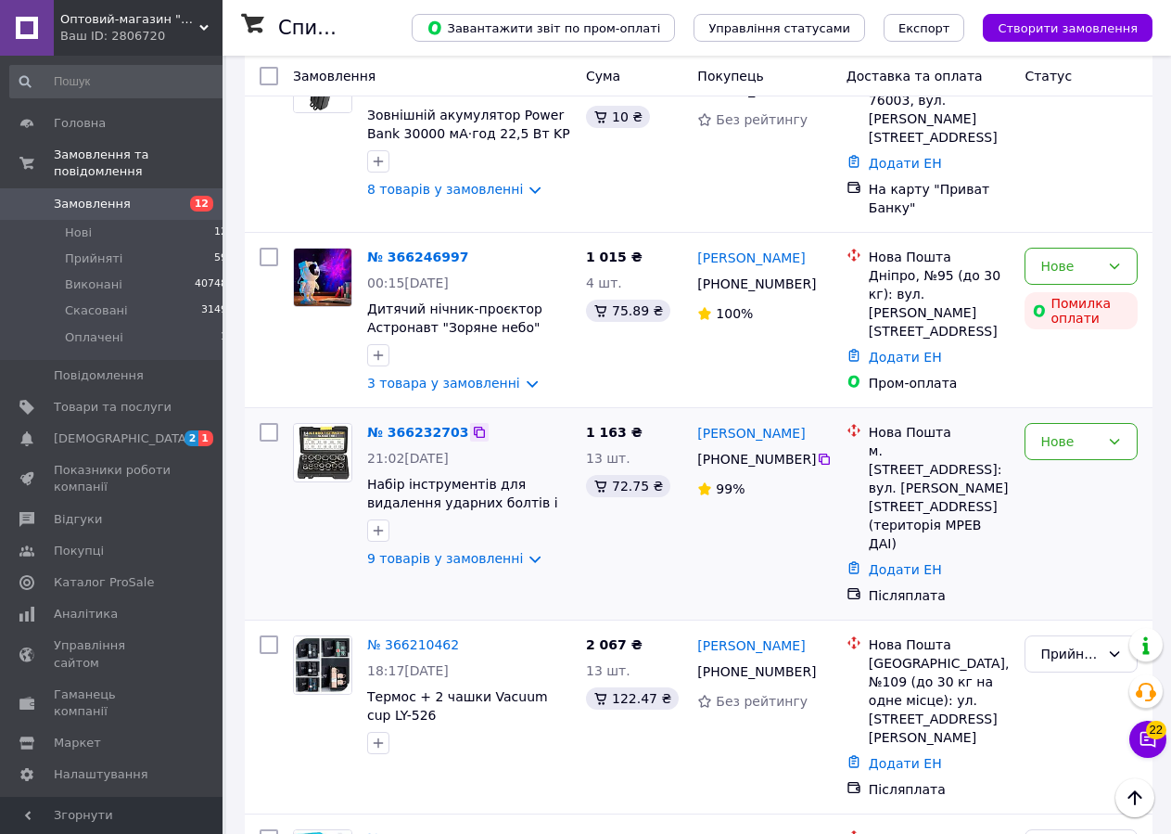
click at [472, 425] on icon at bounding box center [479, 432] width 15 height 15
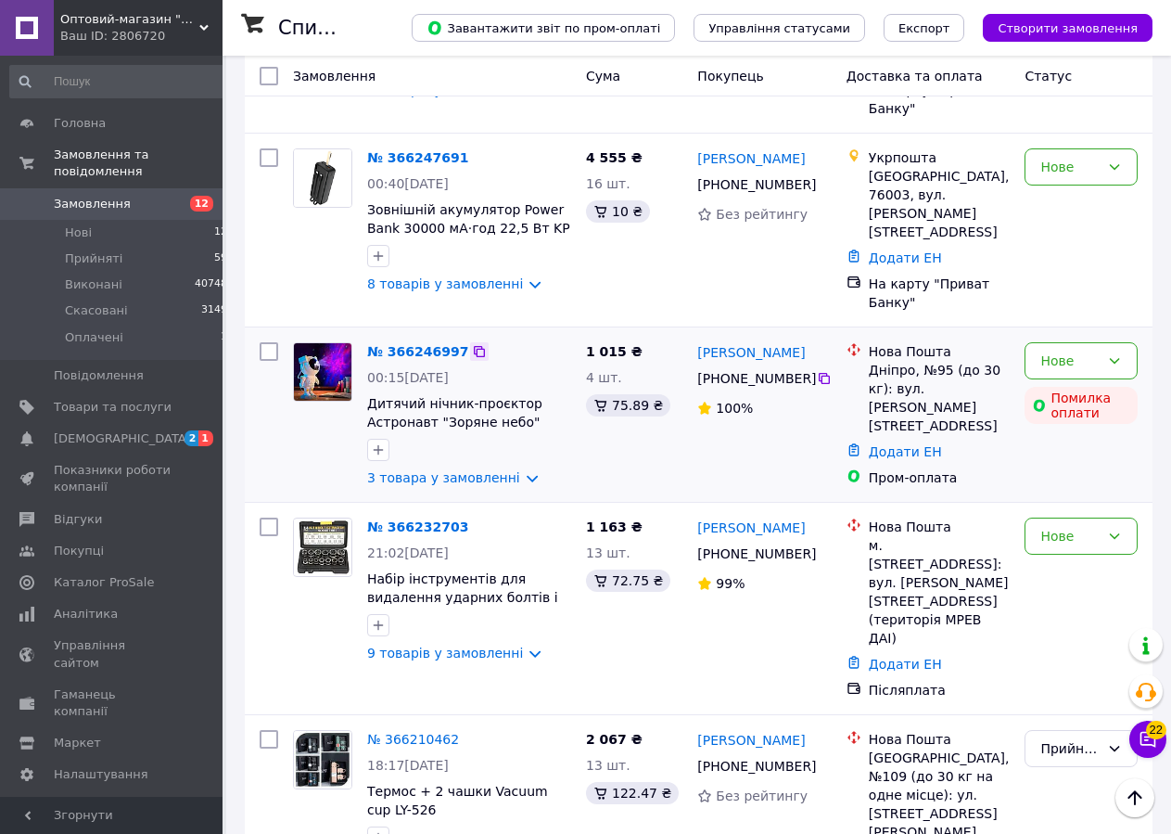
click at [474, 346] on icon at bounding box center [479, 351] width 11 height 11
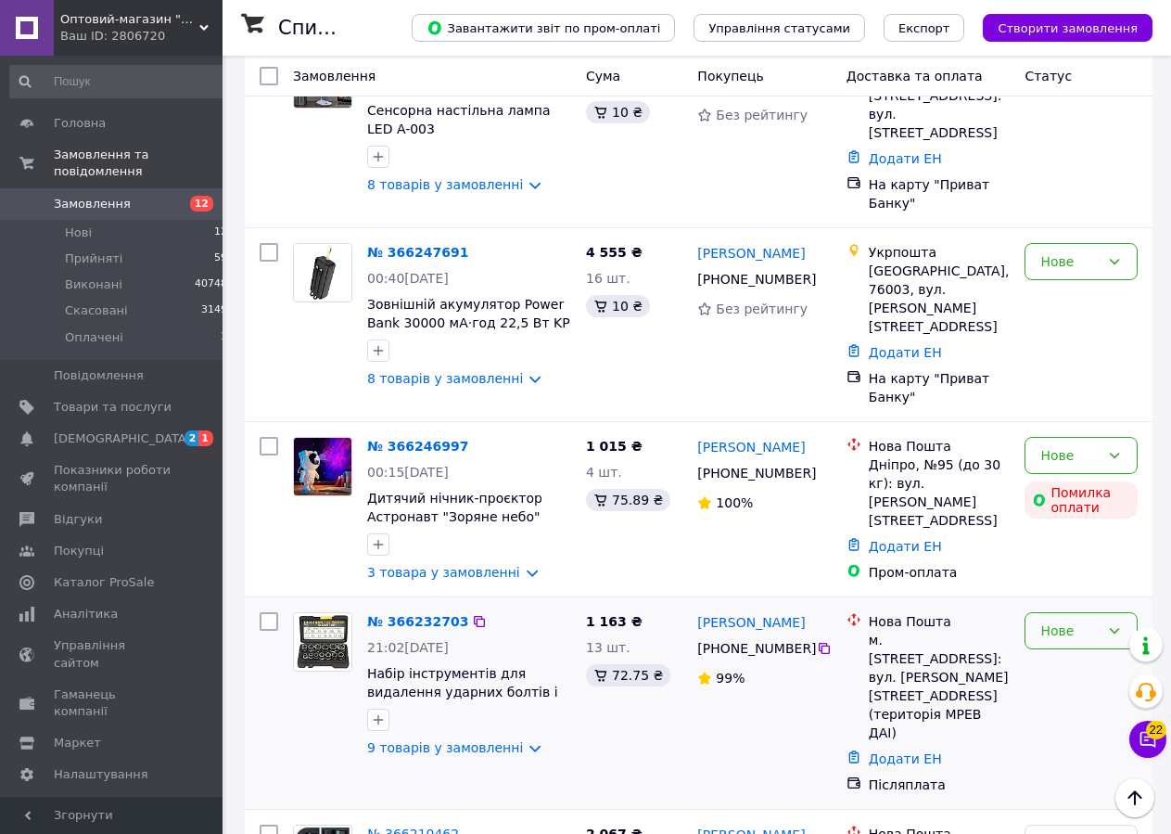
click at [1072, 620] on div "Нове" at bounding box center [1069, 630] width 59 height 20
click at [1063, 523] on li "Прийнято" at bounding box center [1081, 522] width 111 height 33
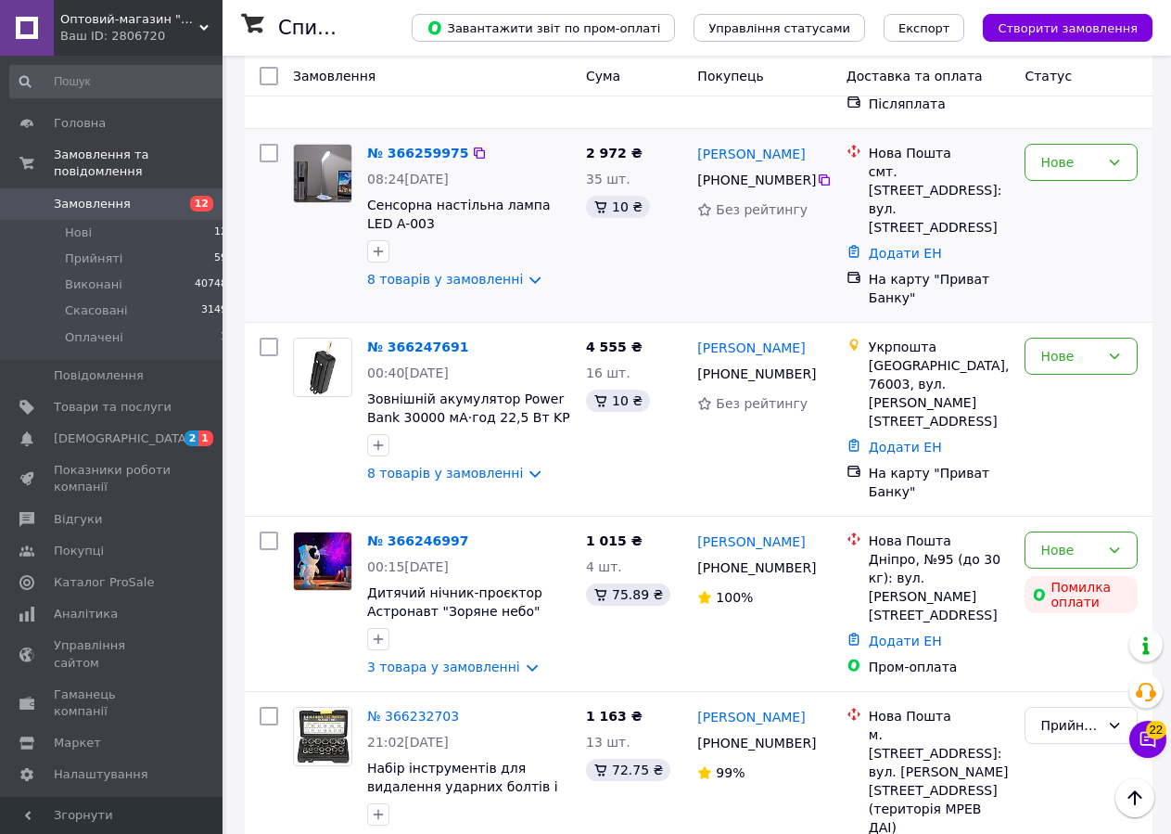
scroll to position [1986, 0]
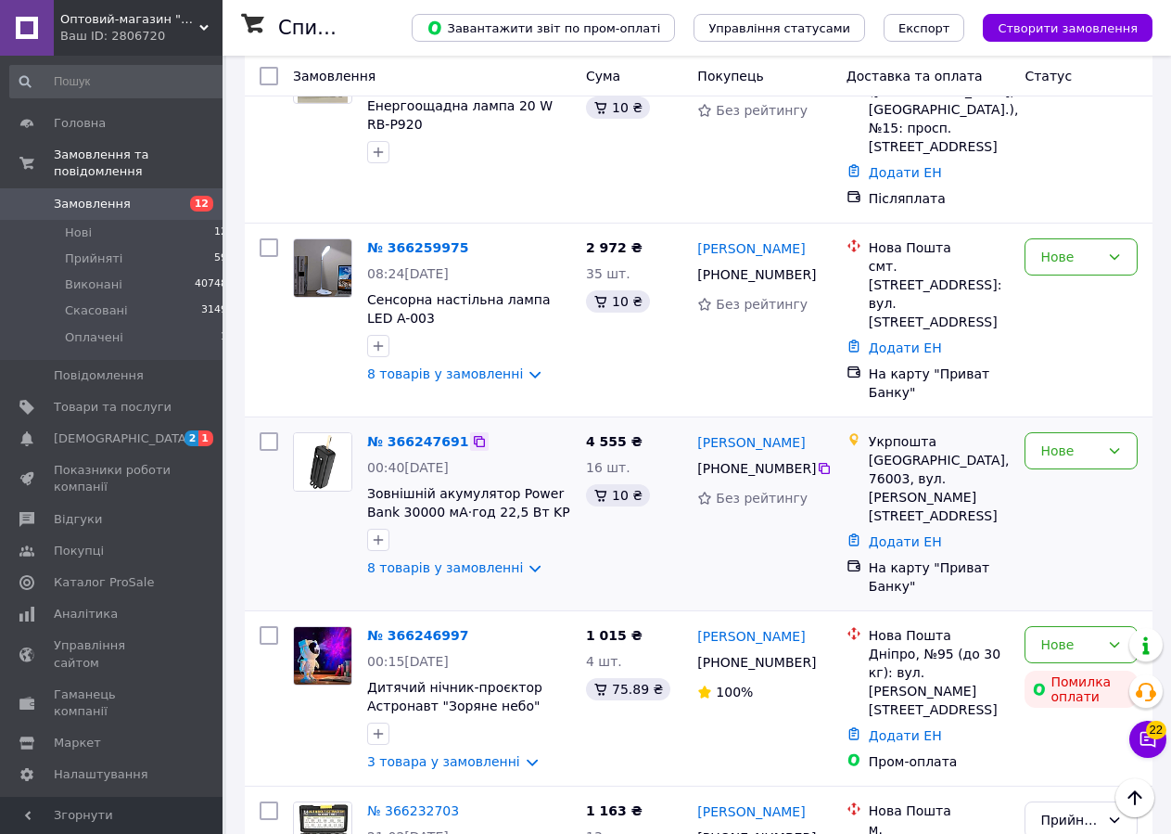
click at [472, 434] on icon at bounding box center [479, 441] width 15 height 15
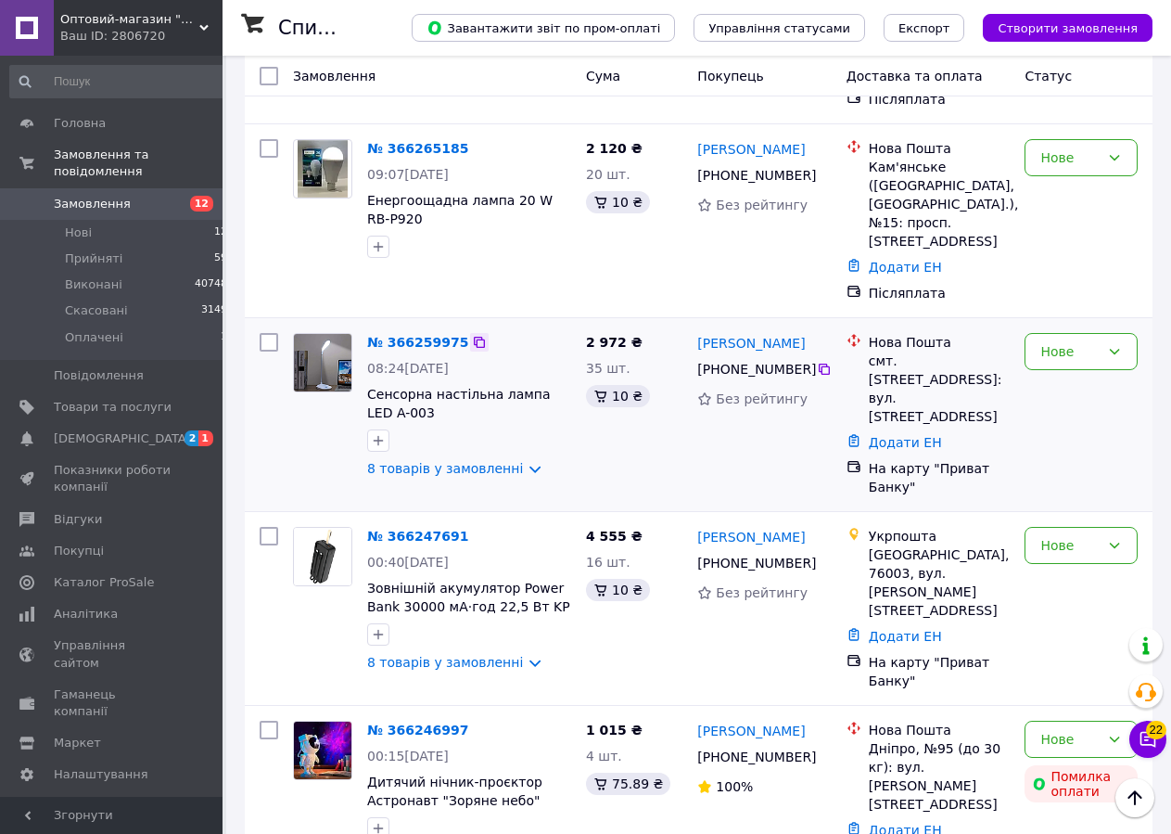
click at [472, 335] on icon at bounding box center [479, 342] width 15 height 15
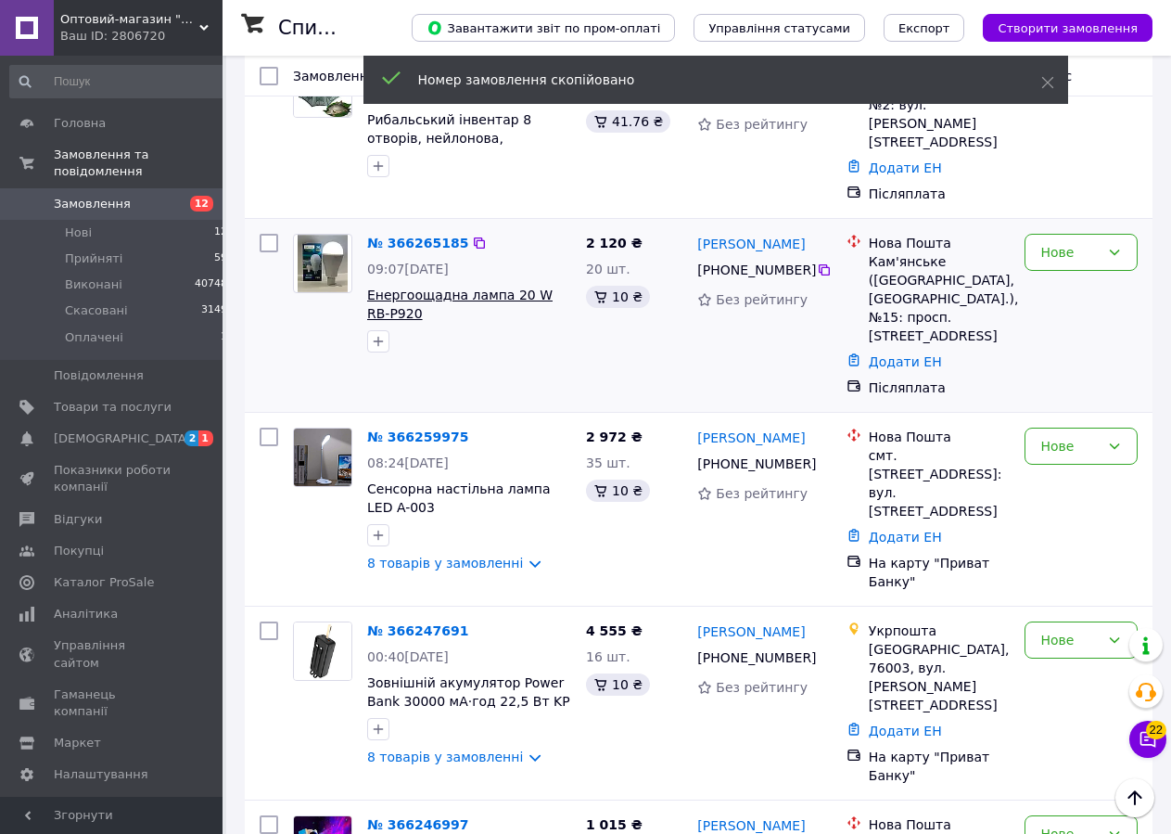
scroll to position [1702, 0]
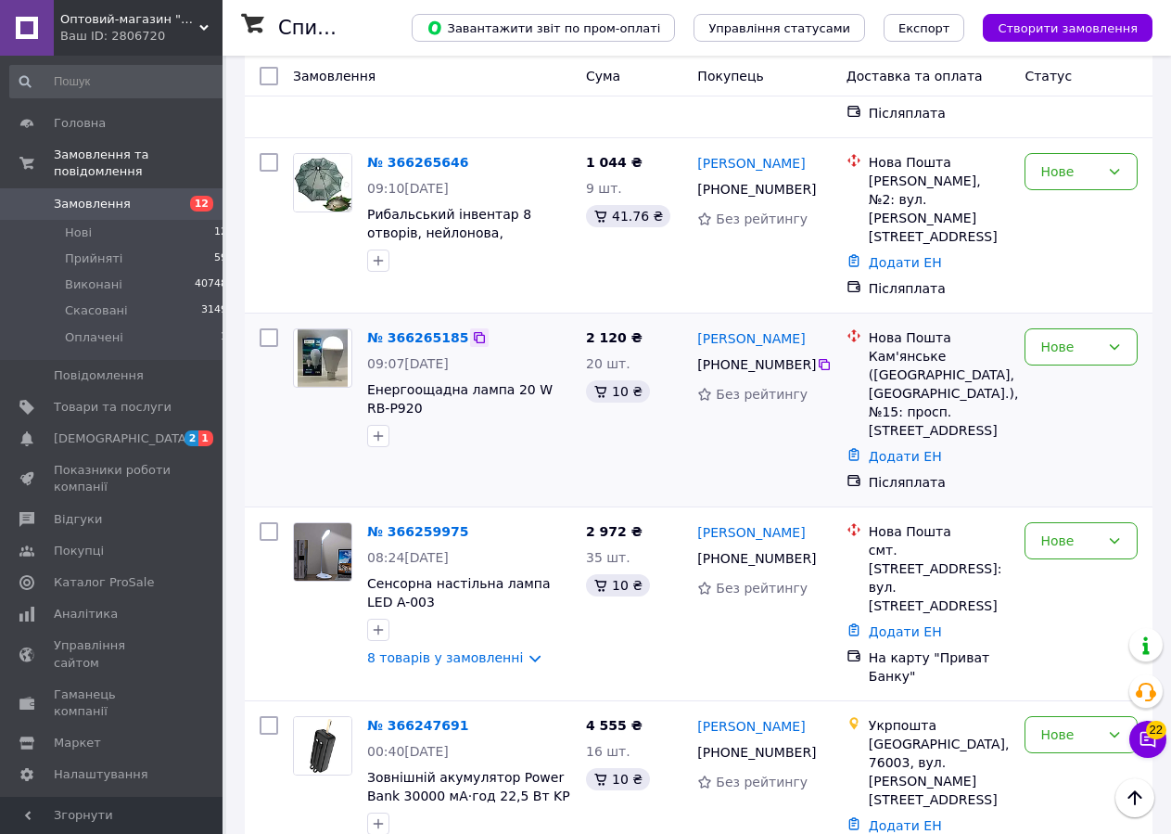
click at [474, 332] on icon at bounding box center [479, 337] width 11 height 11
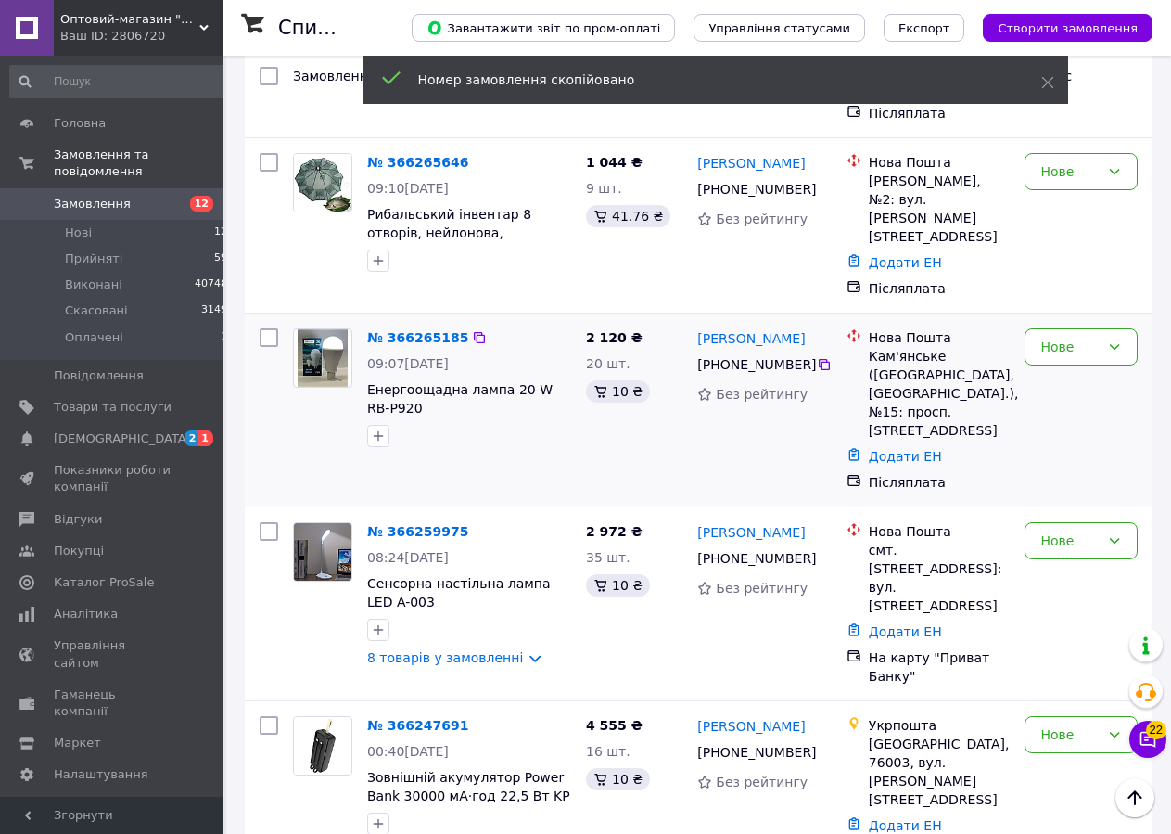
scroll to position [1608, 0]
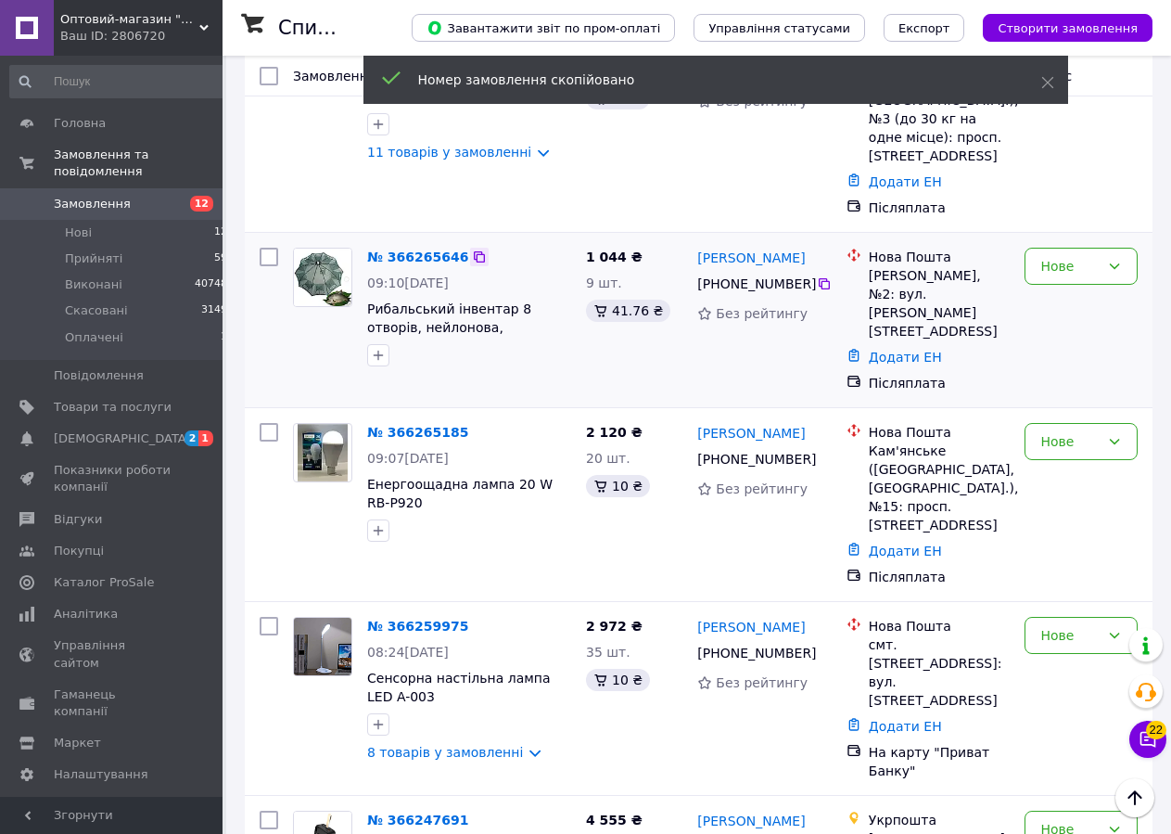
click at [474, 251] on icon at bounding box center [479, 256] width 11 height 11
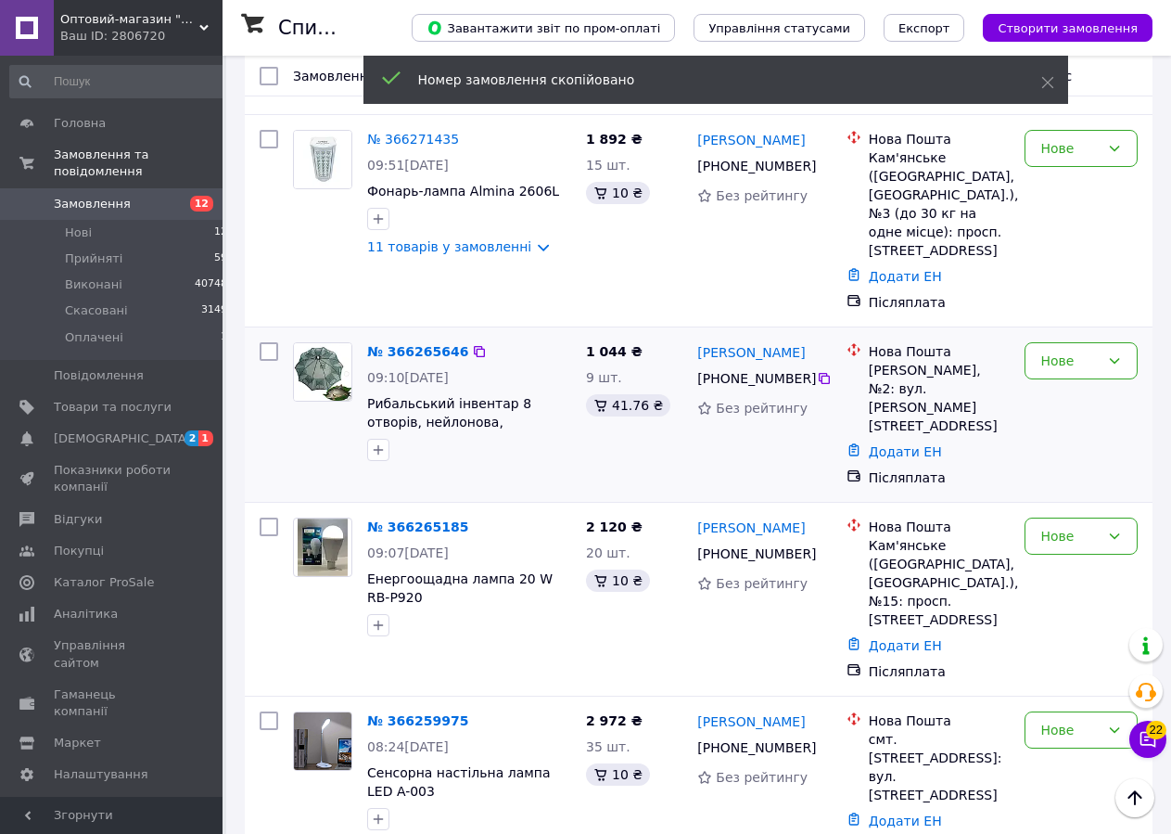
scroll to position [1419, 0]
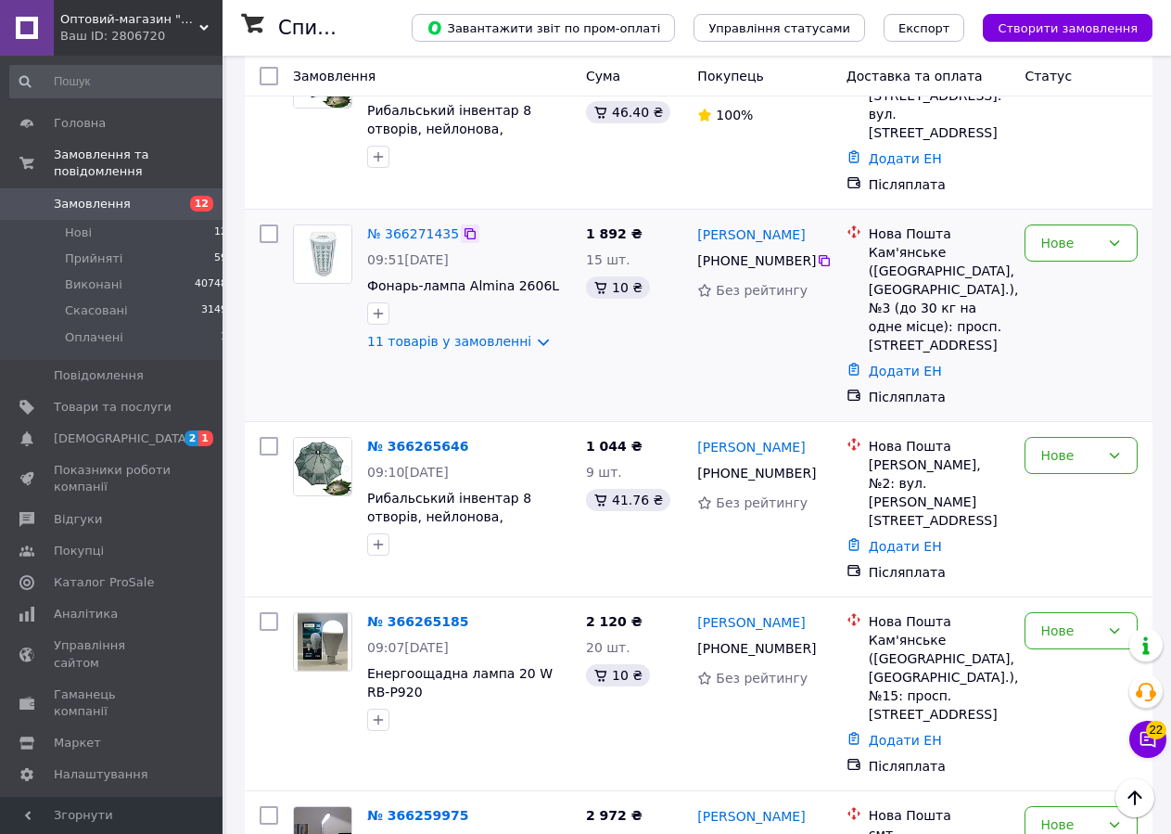
click at [465, 226] on icon at bounding box center [470, 233] width 15 height 15
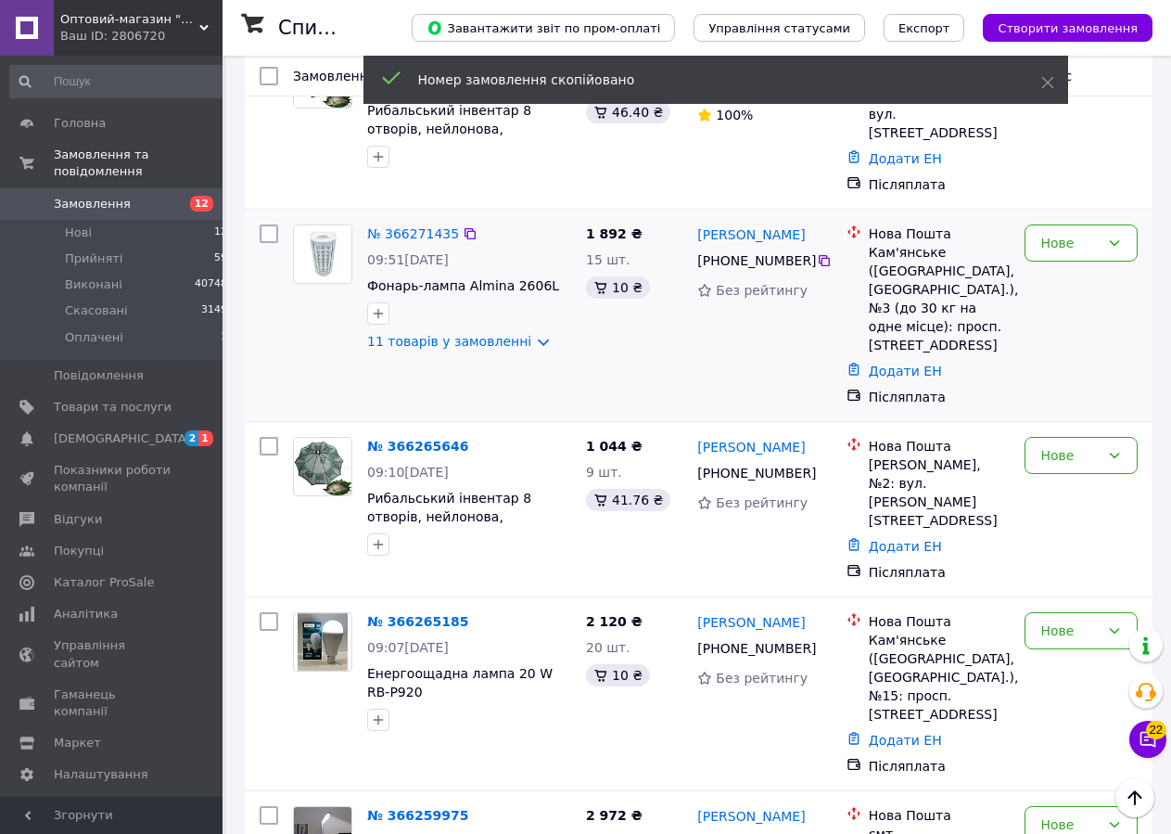
scroll to position [1230, 0]
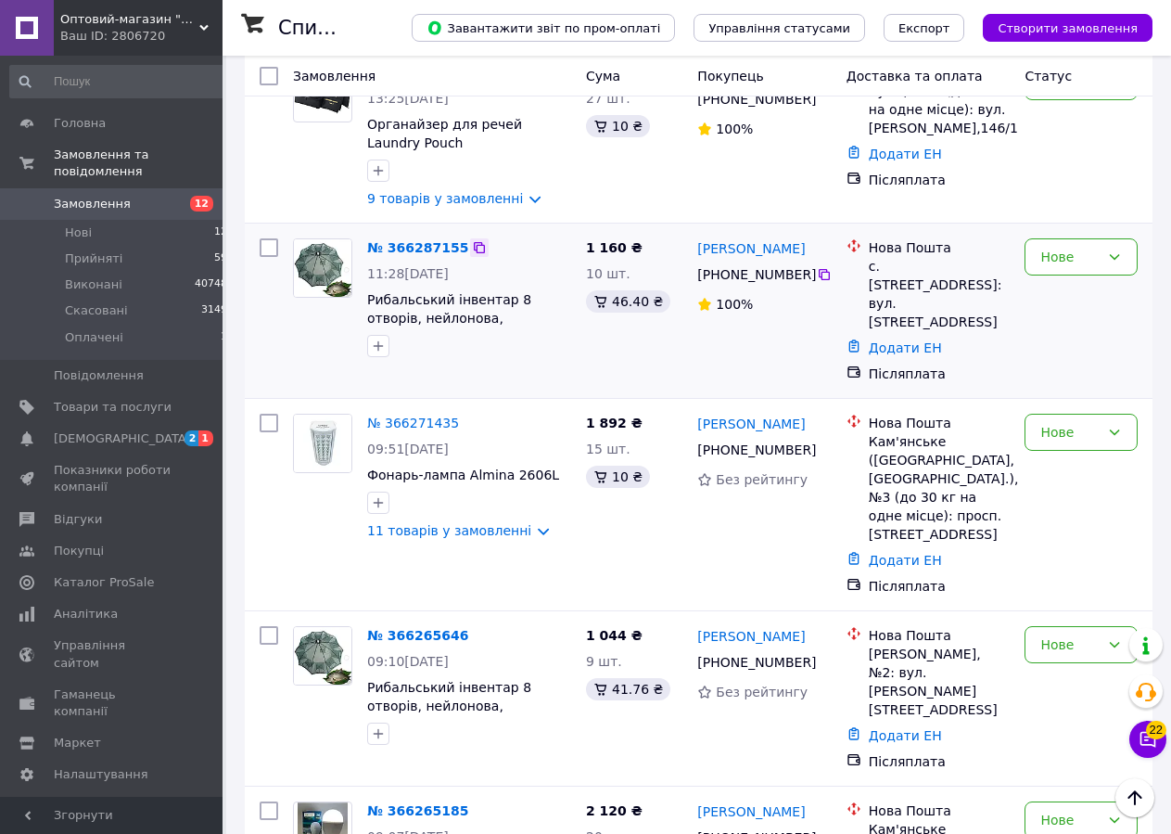
click at [472, 240] on icon at bounding box center [479, 247] width 15 height 15
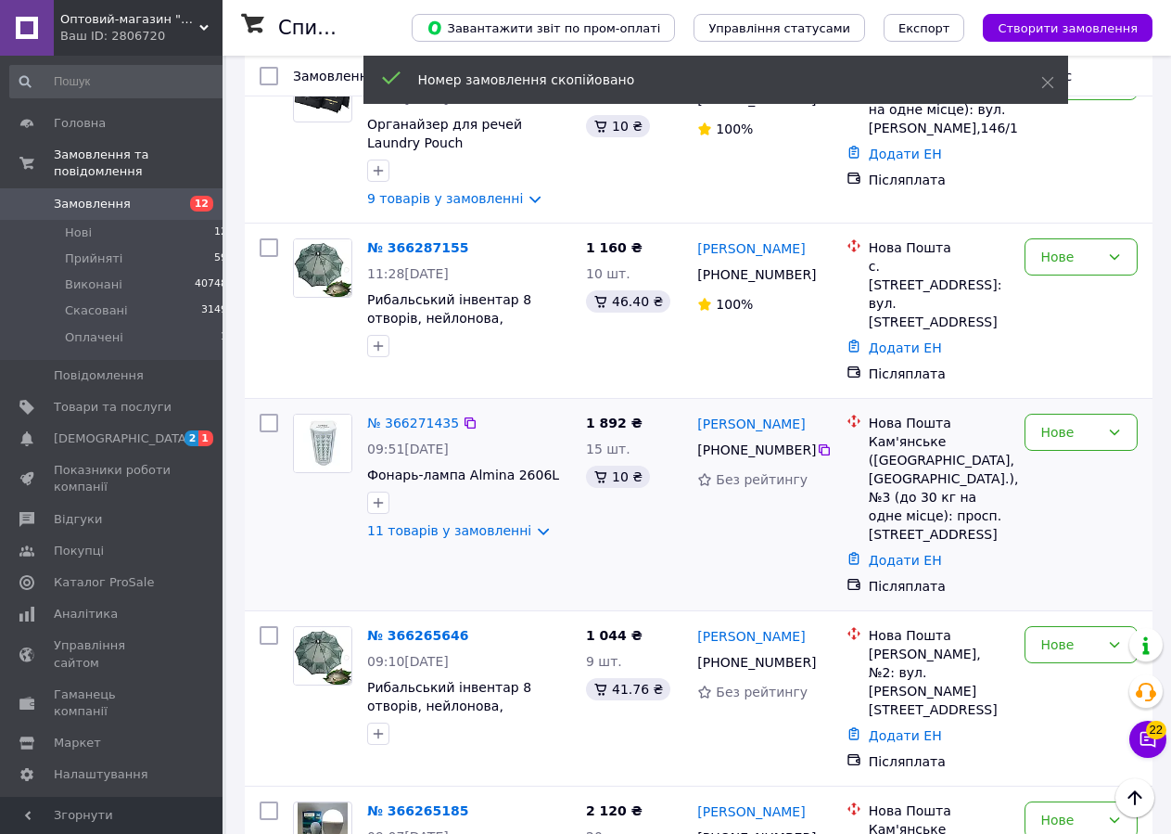
scroll to position [1040, 0]
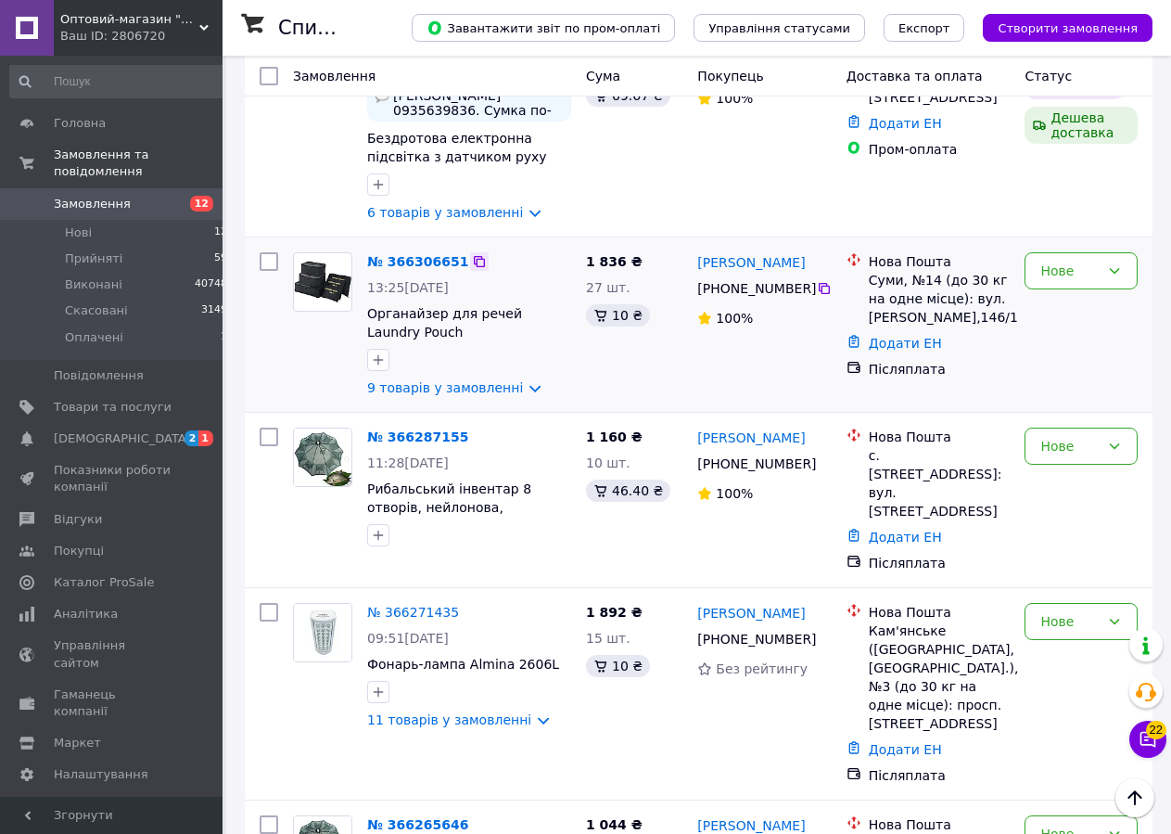
click at [474, 256] on icon at bounding box center [479, 261] width 11 height 11
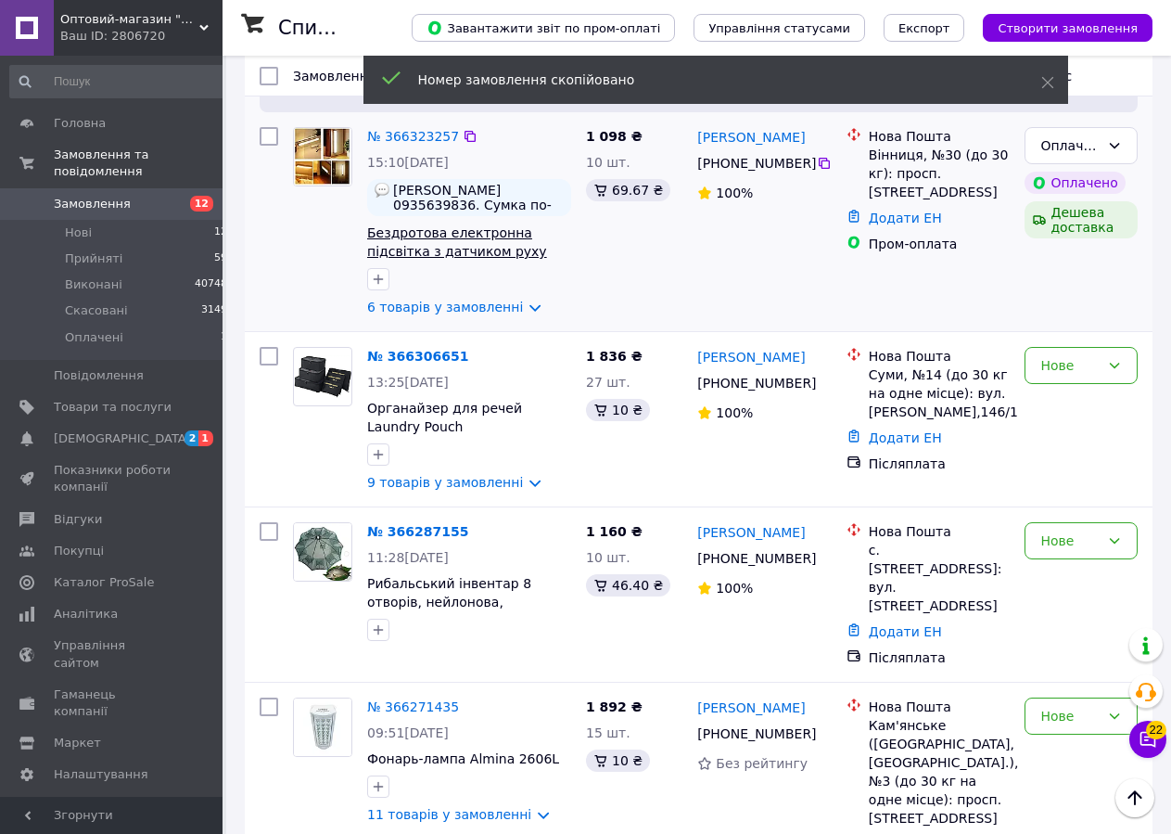
scroll to position [851, 0]
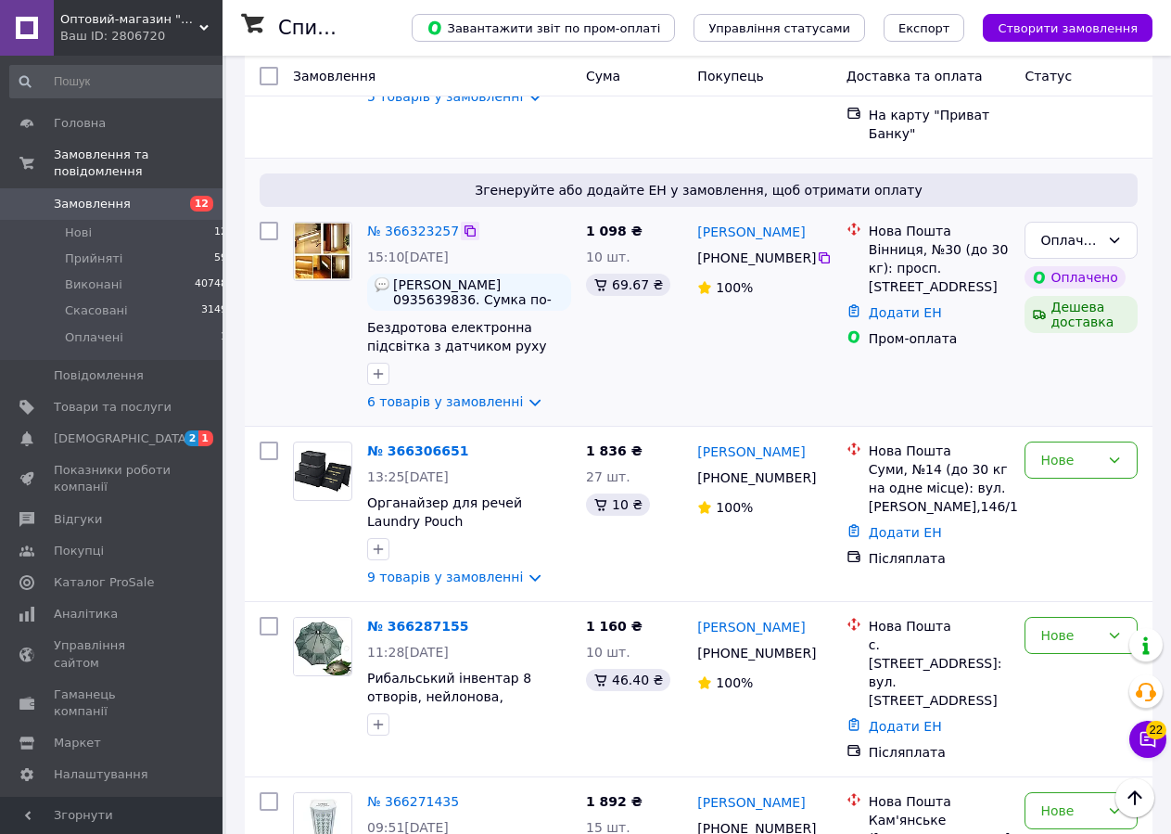
click at [465, 223] on icon at bounding box center [470, 230] width 15 height 15
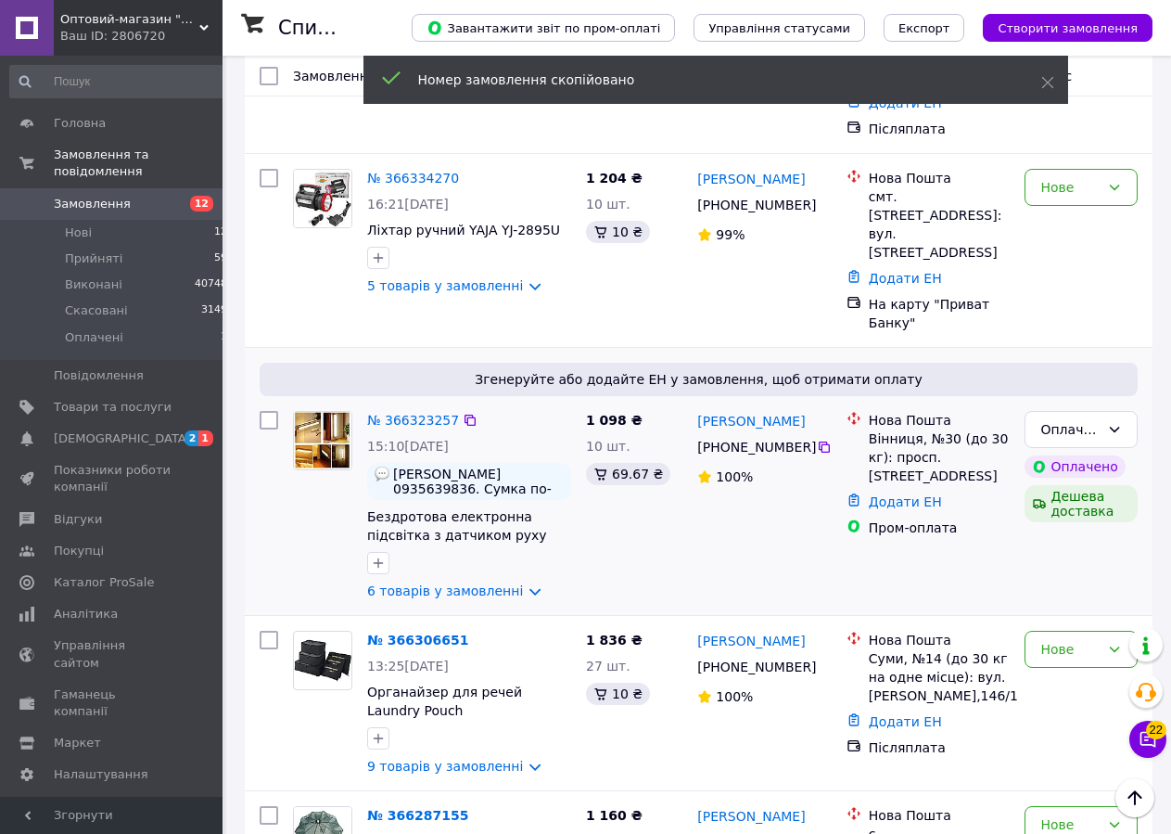
scroll to position [567, 0]
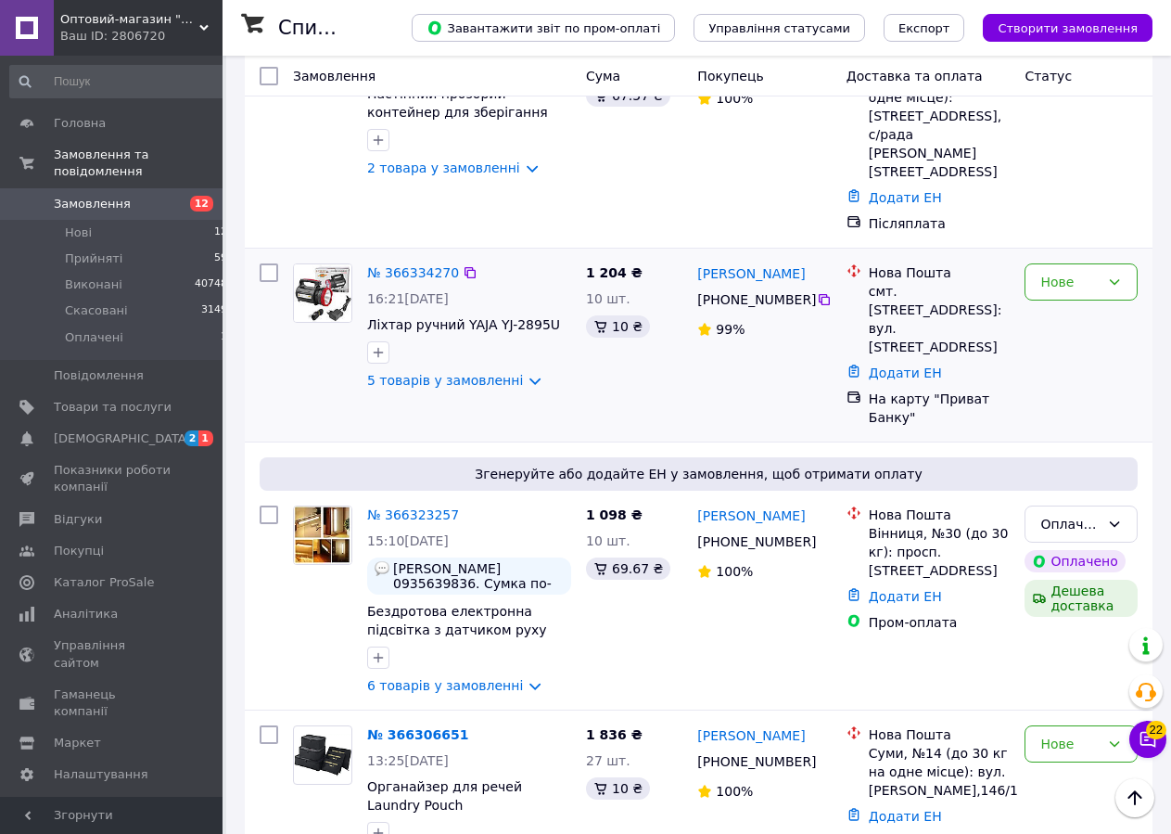
drag, startPoint x: 459, startPoint y: 241, endPoint x: 1081, endPoint y: 326, distance: 628.0
click at [465, 267] on icon at bounding box center [470, 272] width 11 height 11
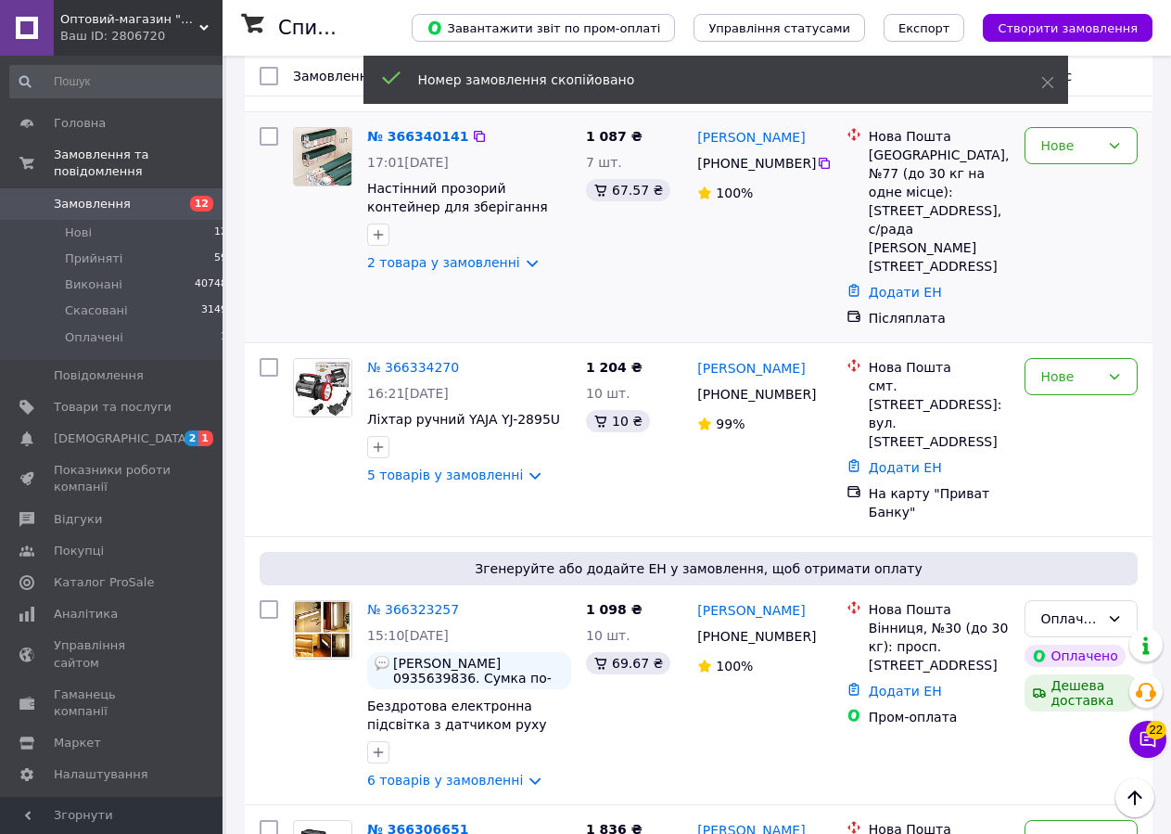
scroll to position [378, 0]
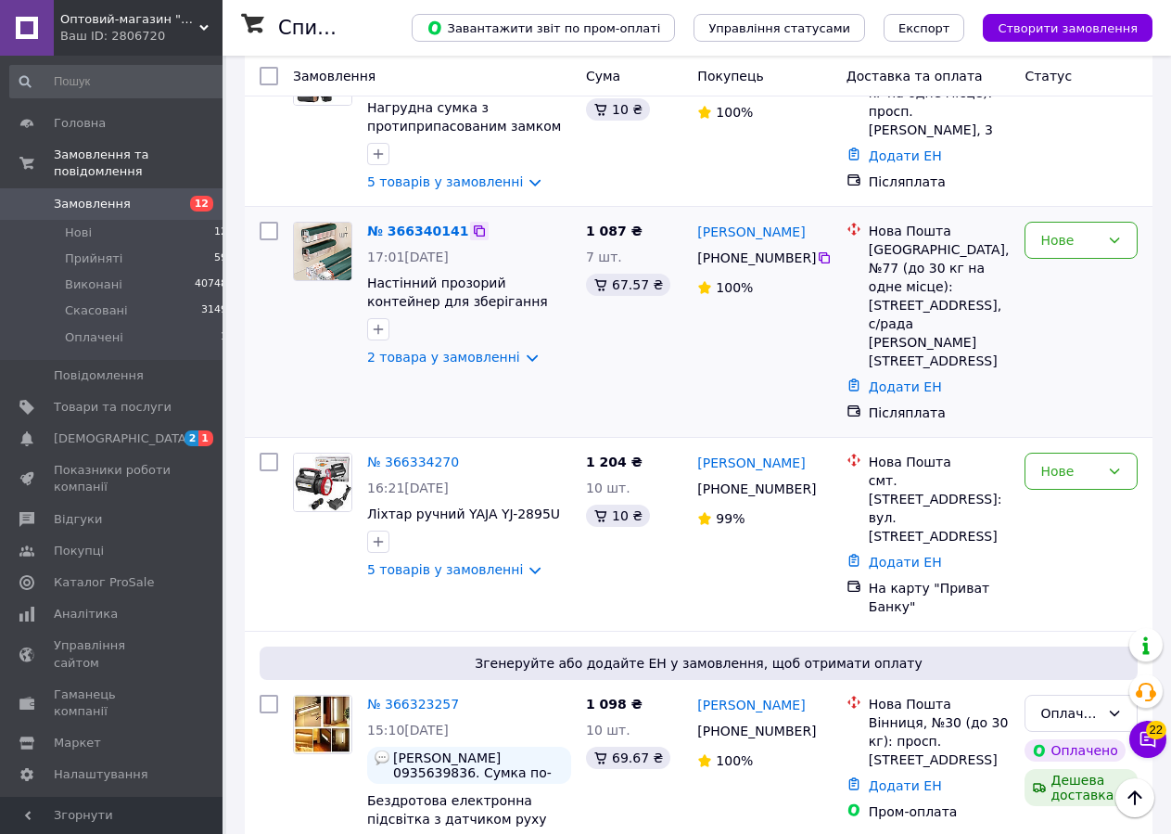
click at [472, 230] on icon at bounding box center [479, 230] width 15 height 15
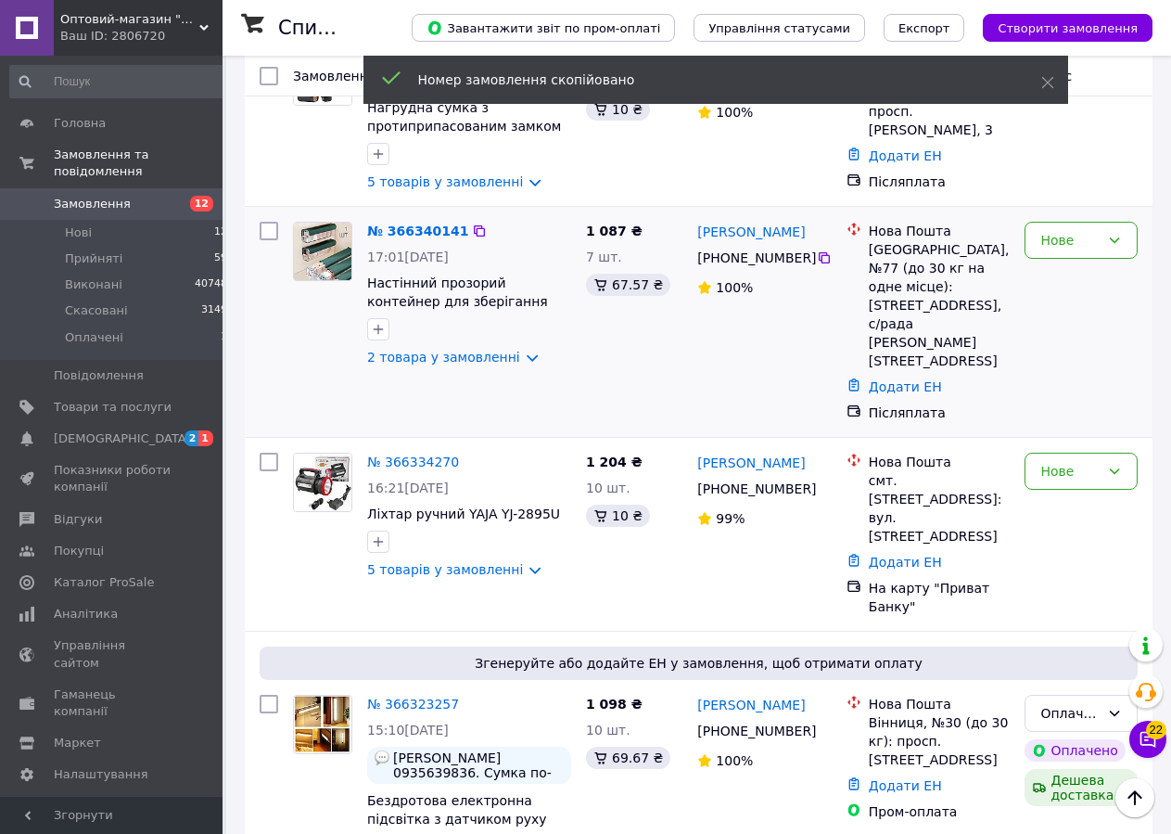
scroll to position [284, 0]
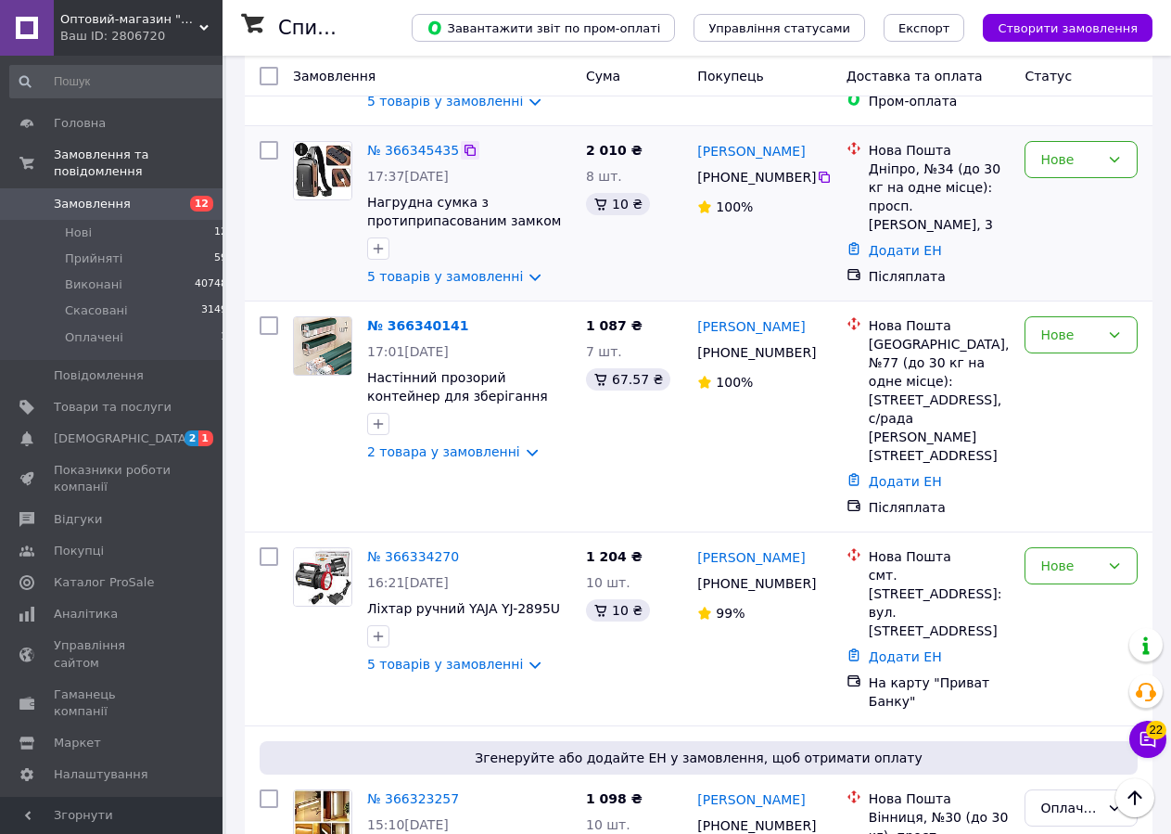
click at [466, 148] on icon at bounding box center [470, 150] width 11 height 11
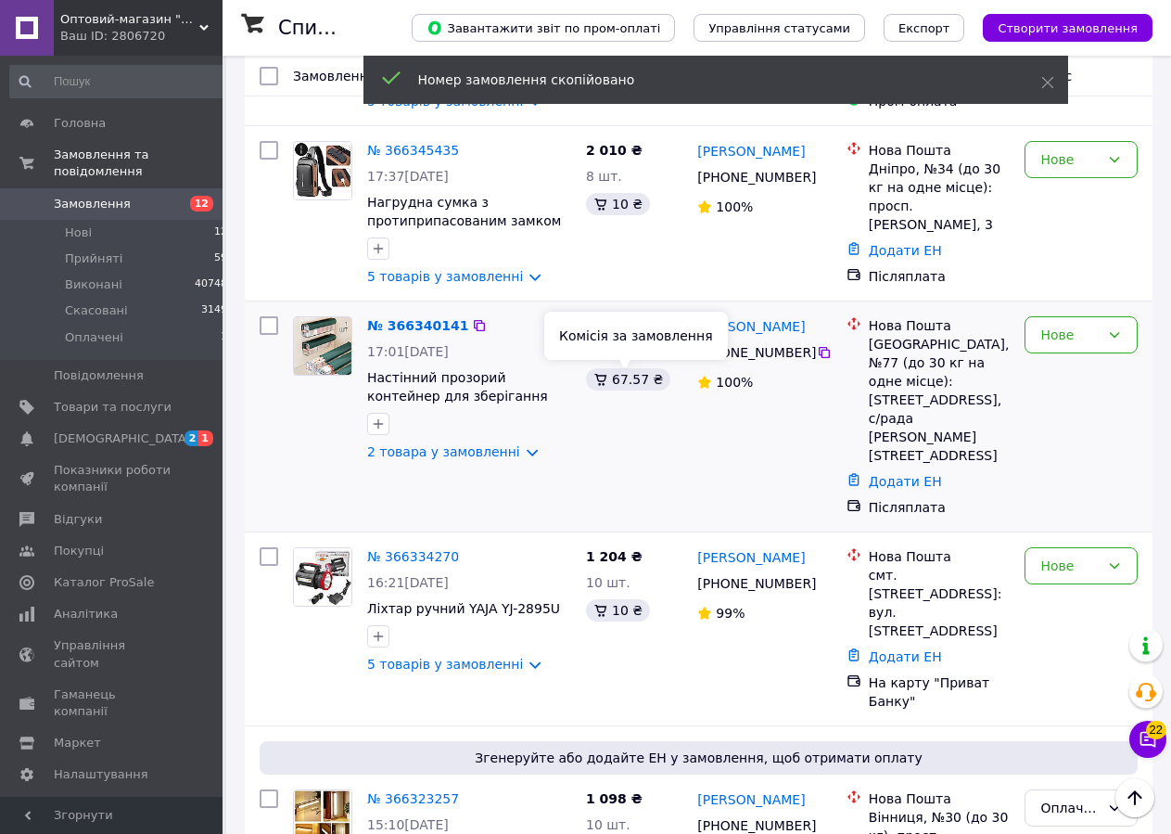
scroll to position [95, 0]
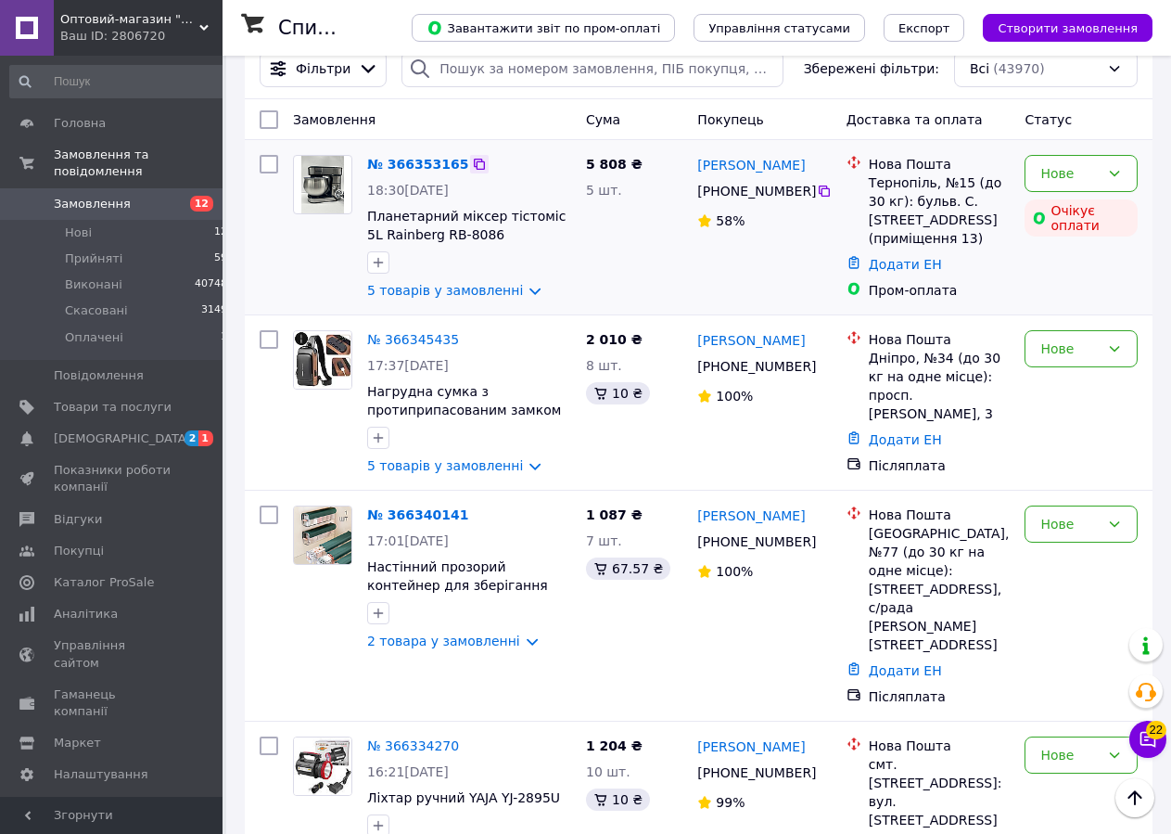
click at [472, 166] on icon at bounding box center [479, 164] width 15 height 15
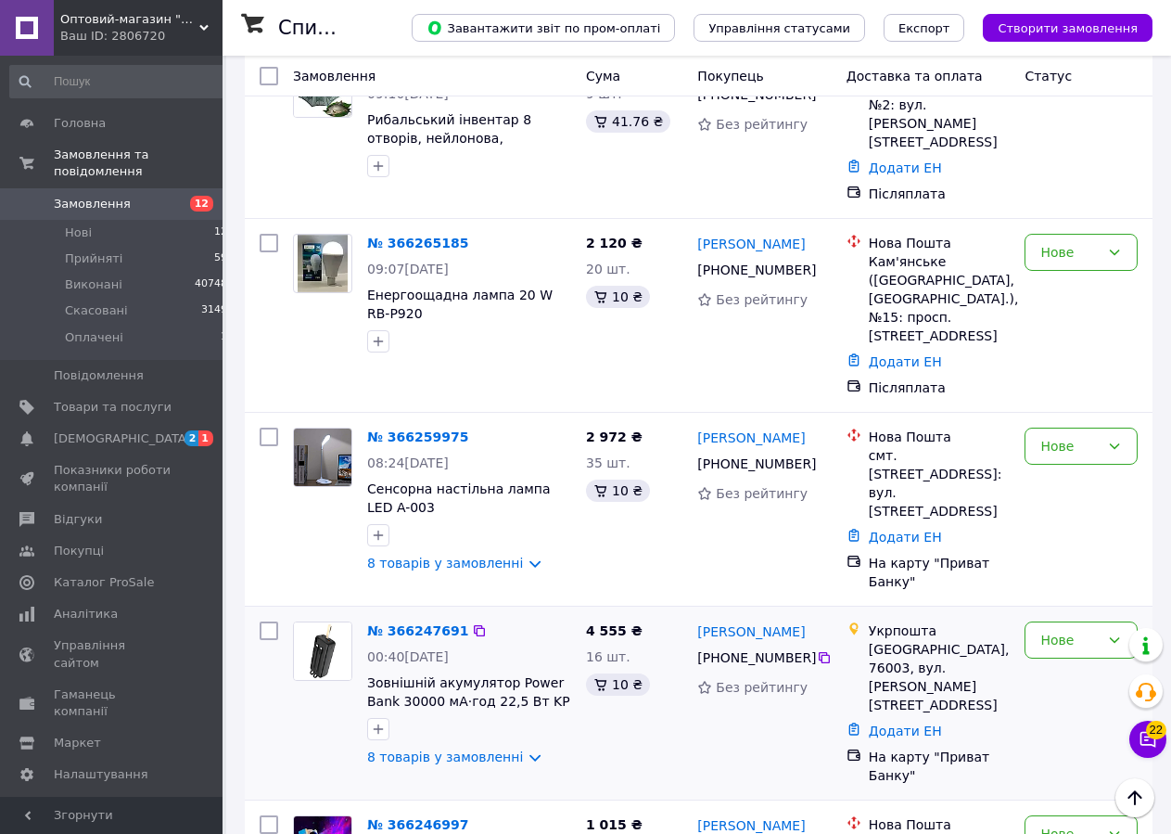
scroll to position [1892, 0]
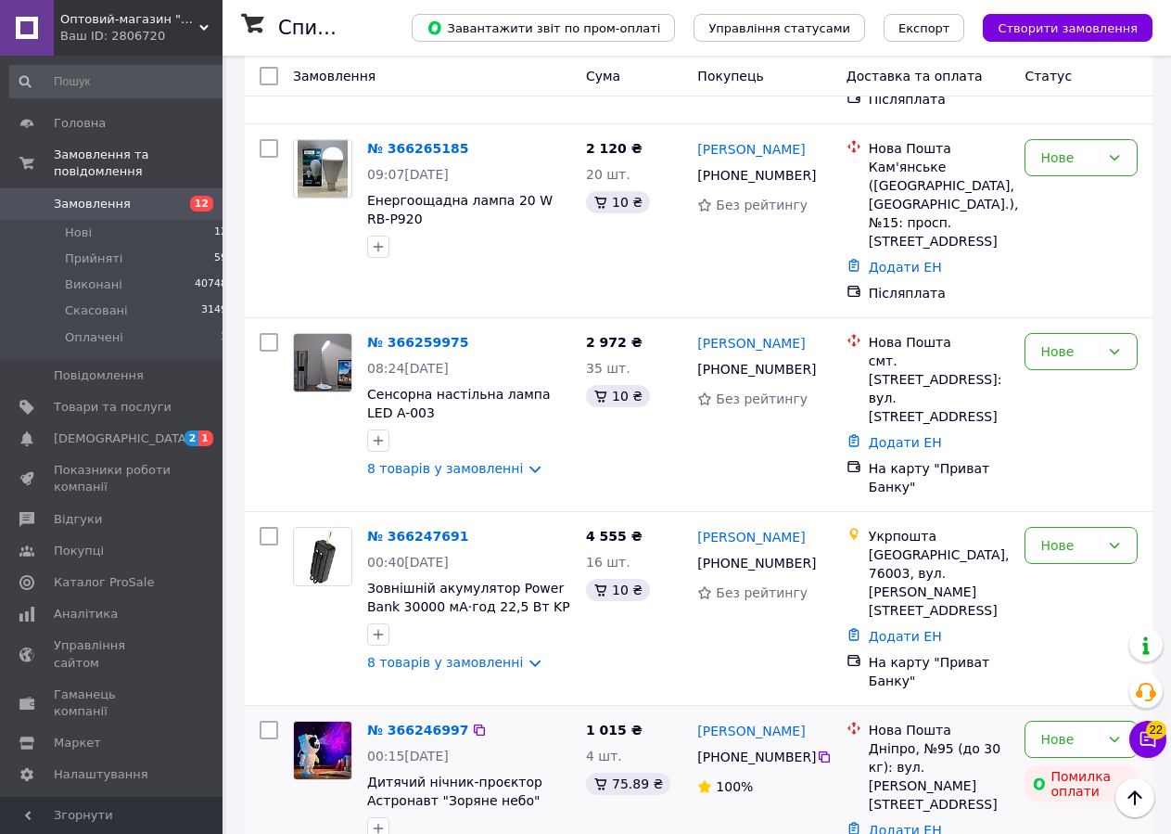
click at [266, 720] on input "checkbox" at bounding box center [269, 729] width 19 height 19
checkbox input "true"
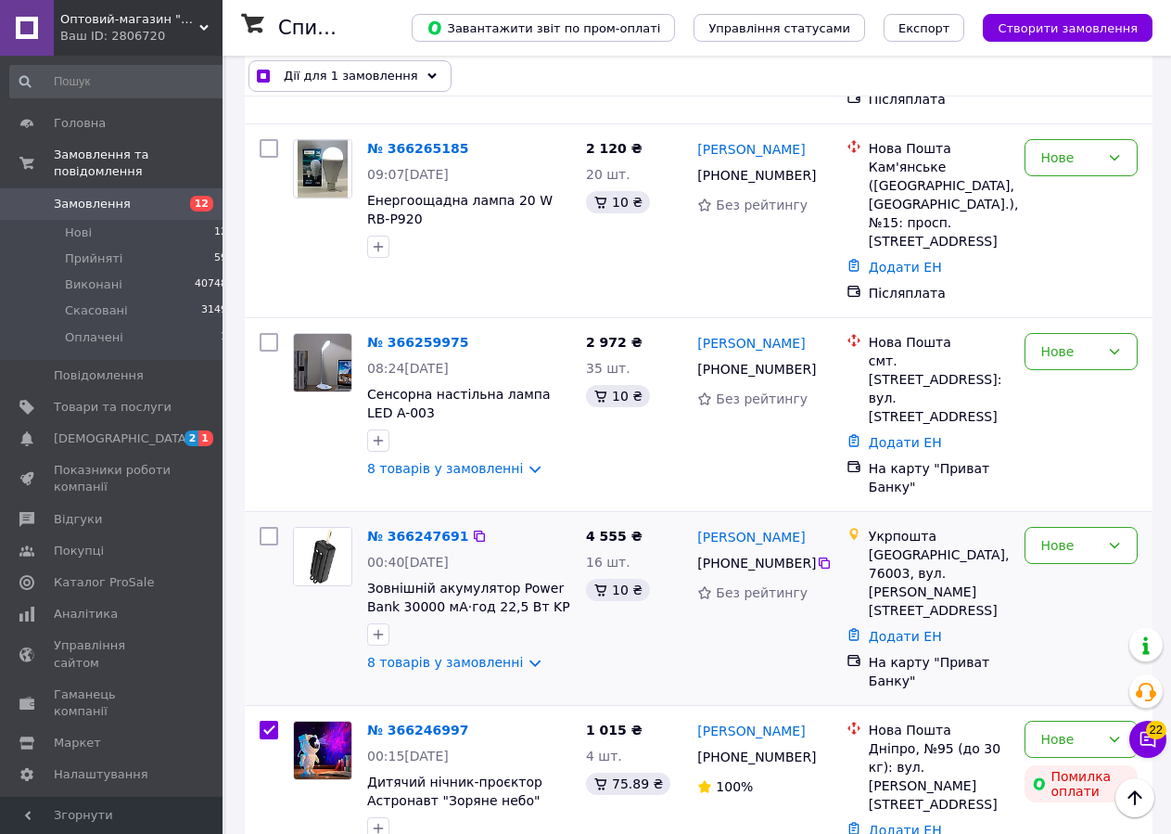
click at [271, 527] on input "checkbox" at bounding box center [269, 536] width 19 height 19
checkbox input "true"
click at [270, 333] on input "checkbox" at bounding box center [269, 342] width 19 height 19
checkbox input "true"
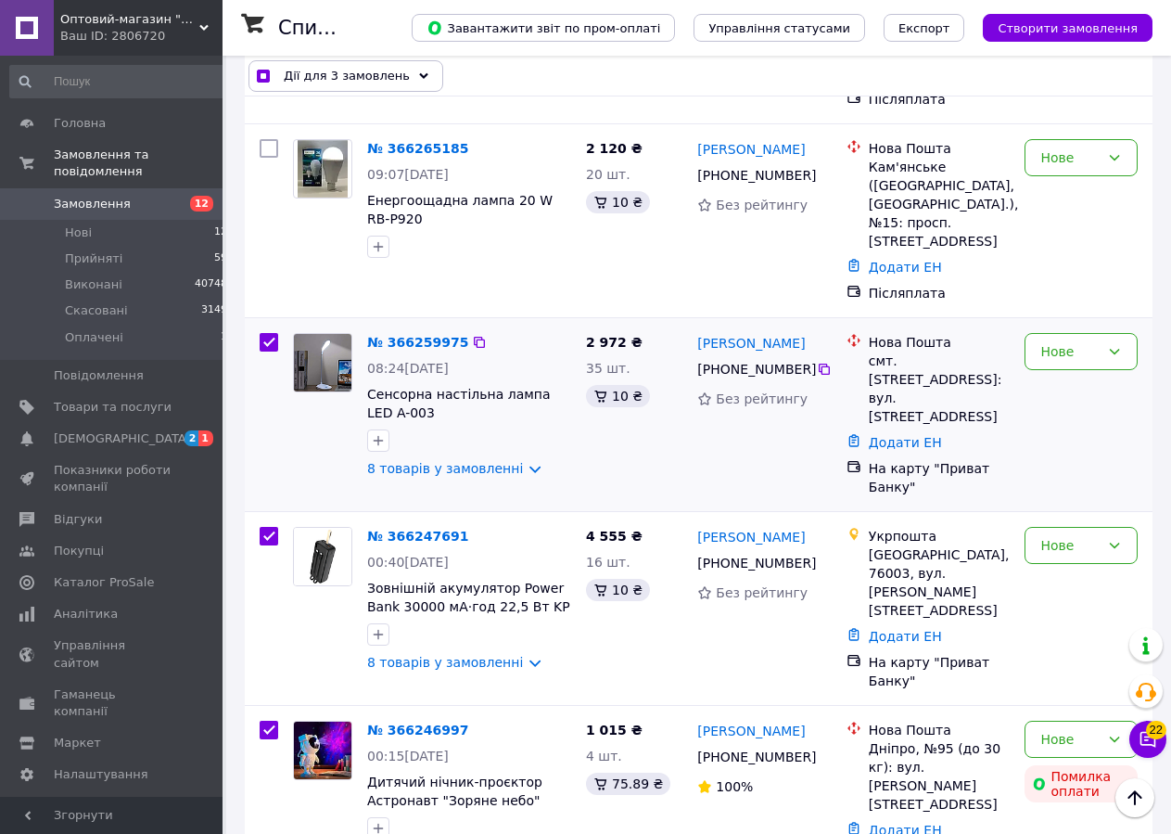
checkbox input "true"
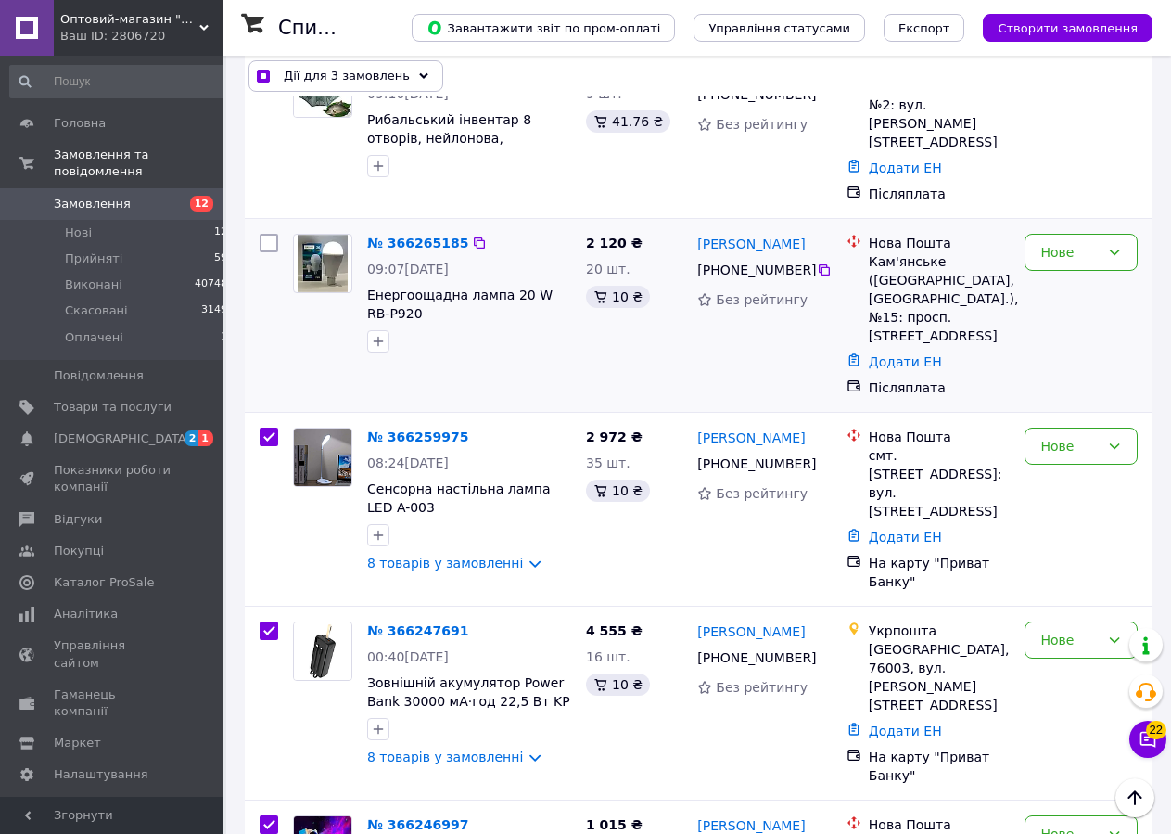
scroll to position [1702, 0]
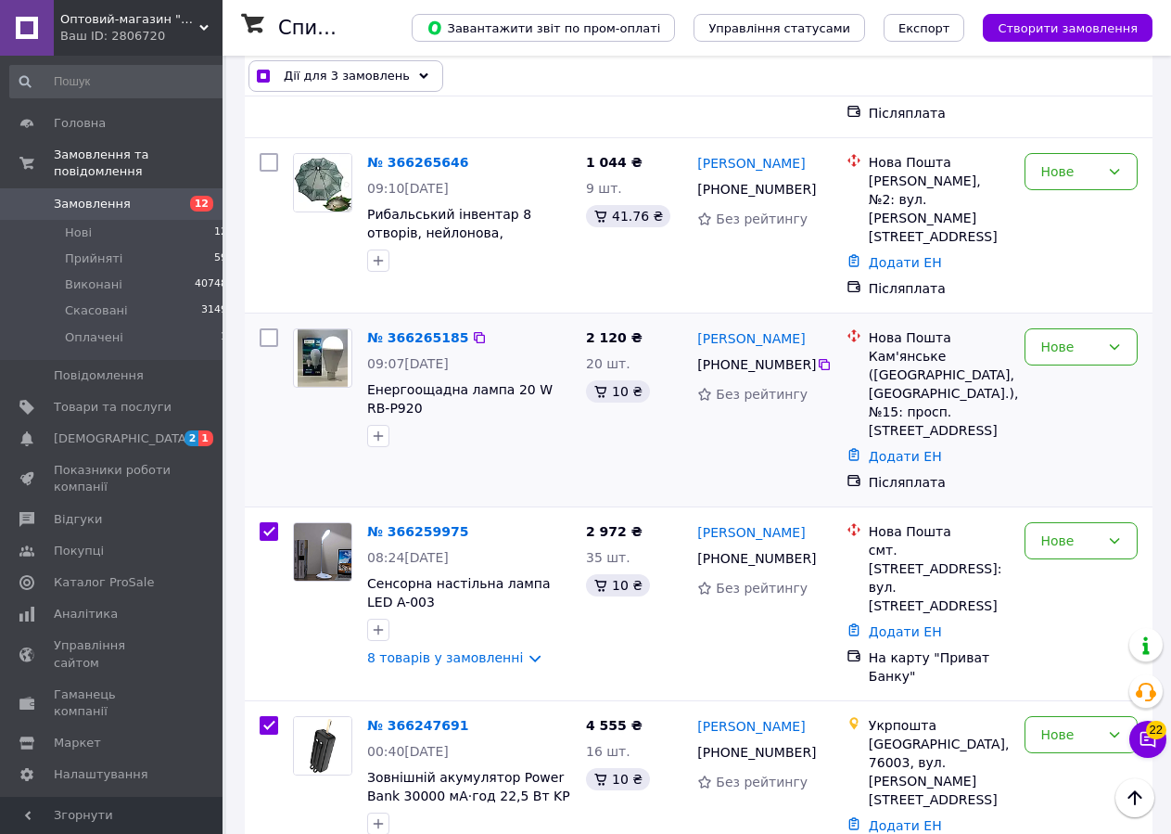
click at [272, 328] on input "checkbox" at bounding box center [269, 337] width 19 height 19
checkbox input "true"
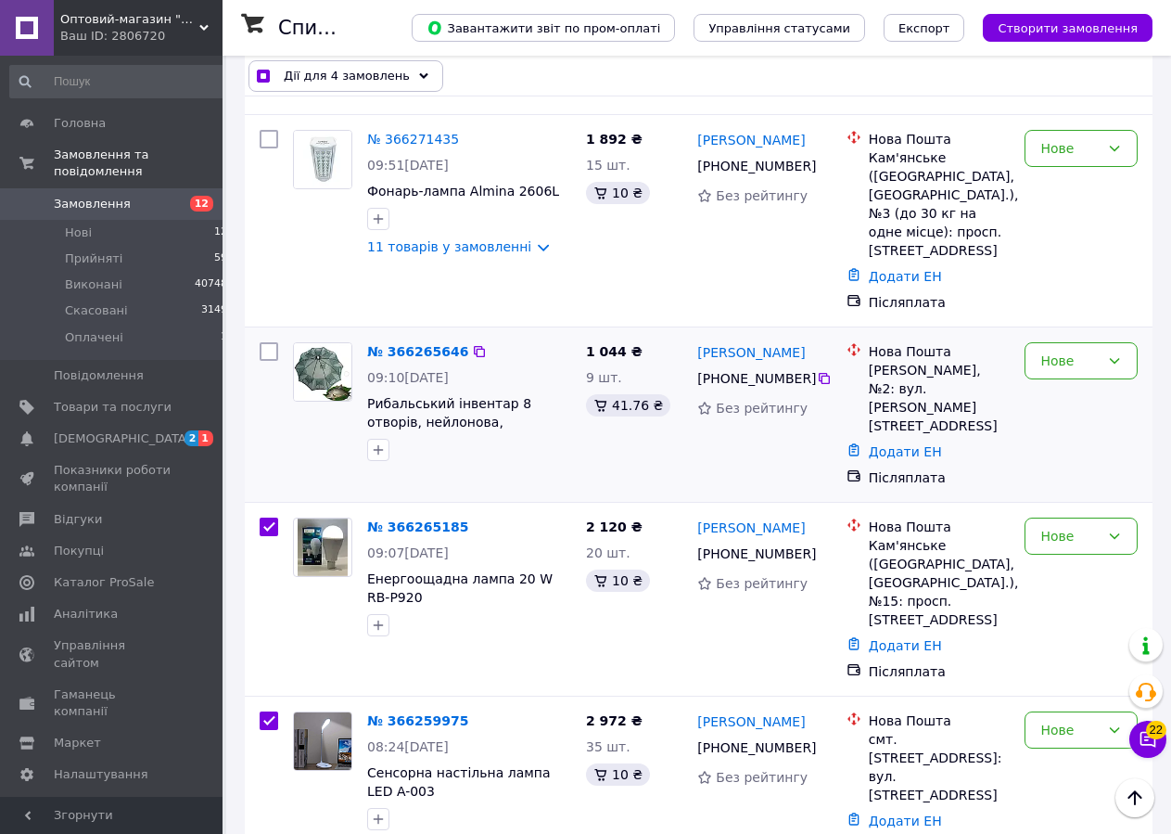
click at [271, 342] on input "checkbox" at bounding box center [269, 351] width 19 height 19
checkbox input "true"
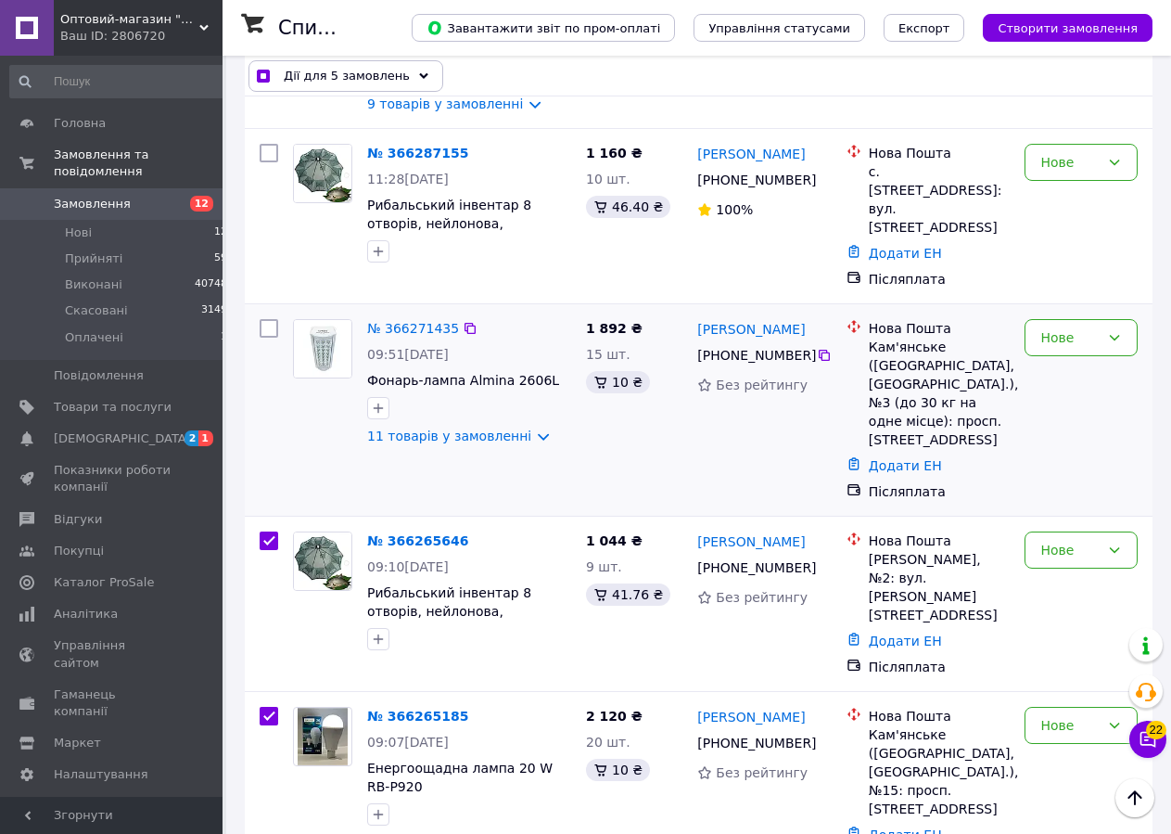
click at [272, 319] on input "checkbox" at bounding box center [269, 328] width 19 height 19
checkbox input "true"
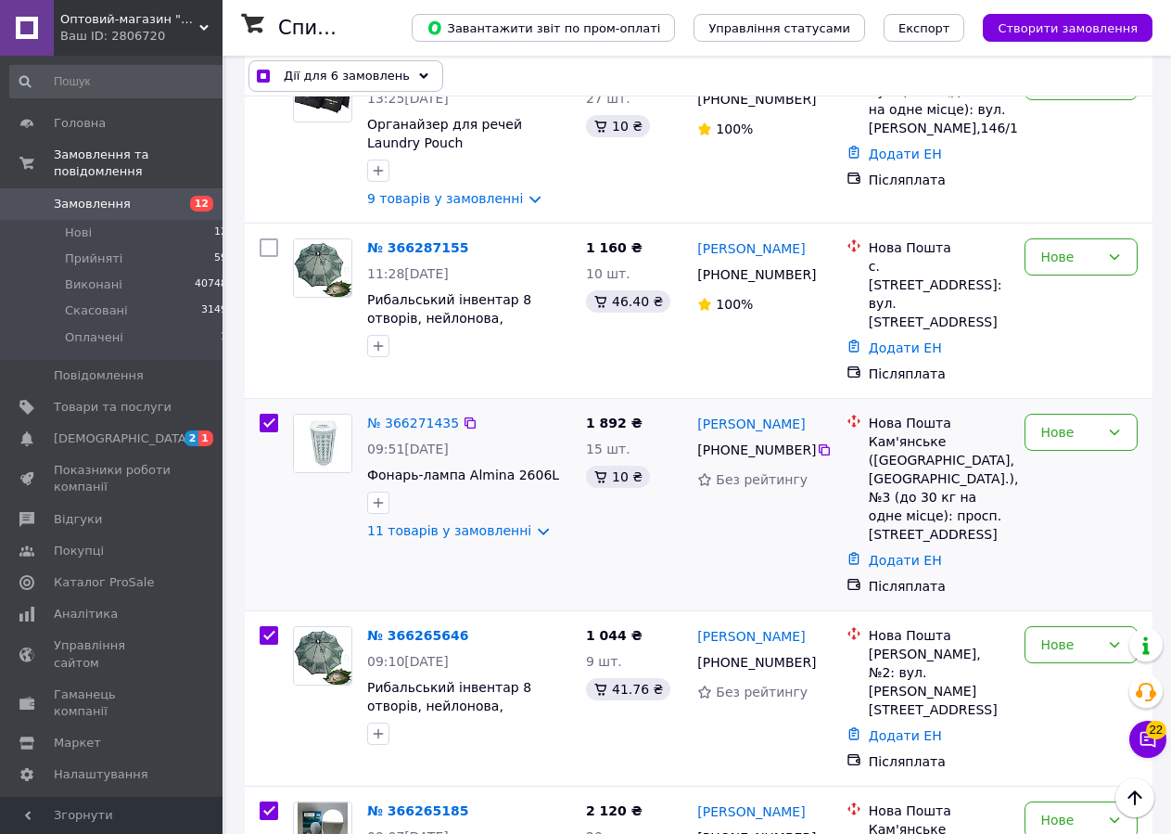
scroll to position [1135, 0]
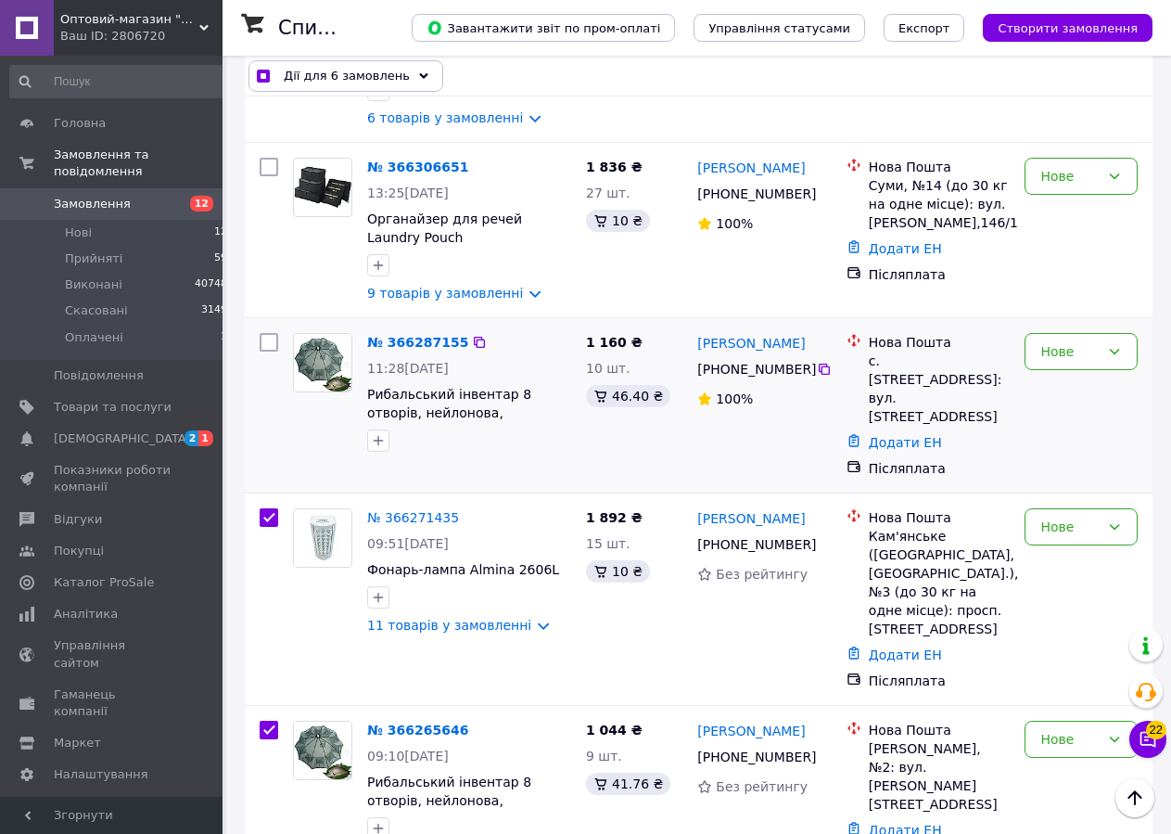
click at [271, 333] on input "checkbox" at bounding box center [269, 342] width 19 height 19
checkbox input "true"
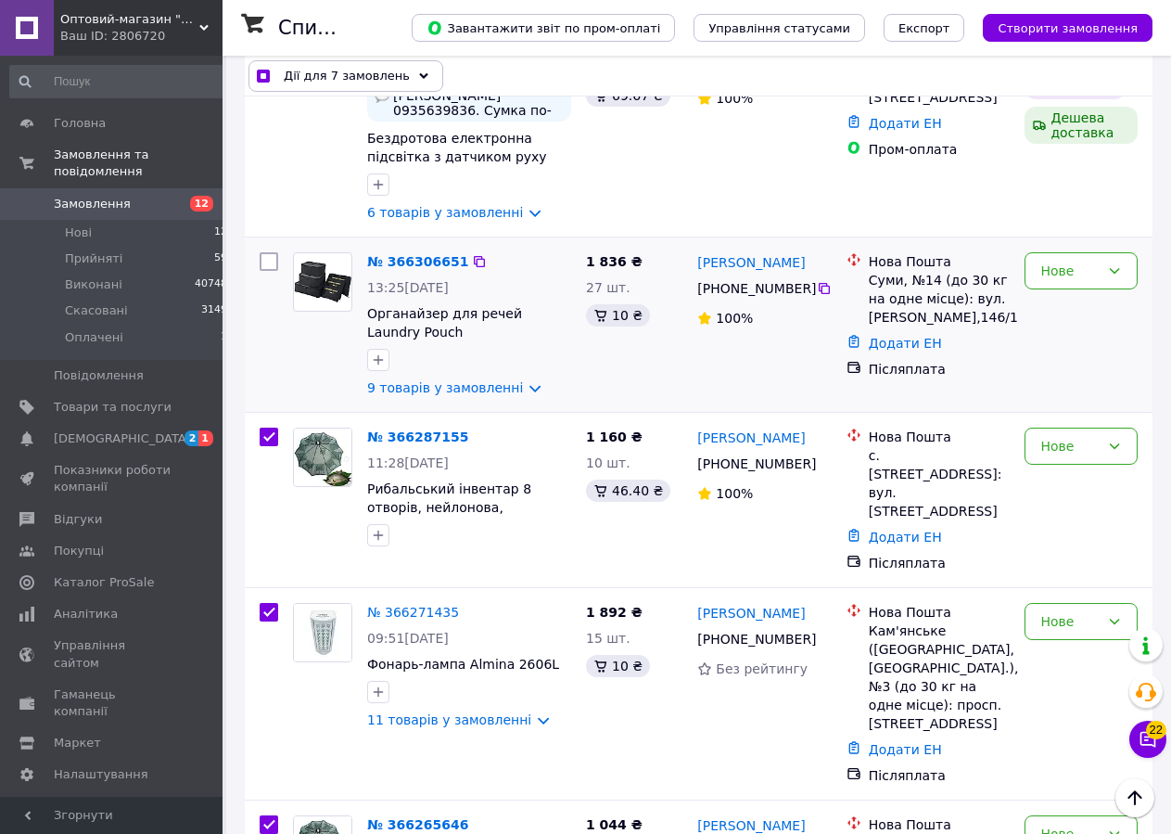
click at [268, 252] on input "checkbox" at bounding box center [269, 261] width 19 height 19
checkbox input "true"
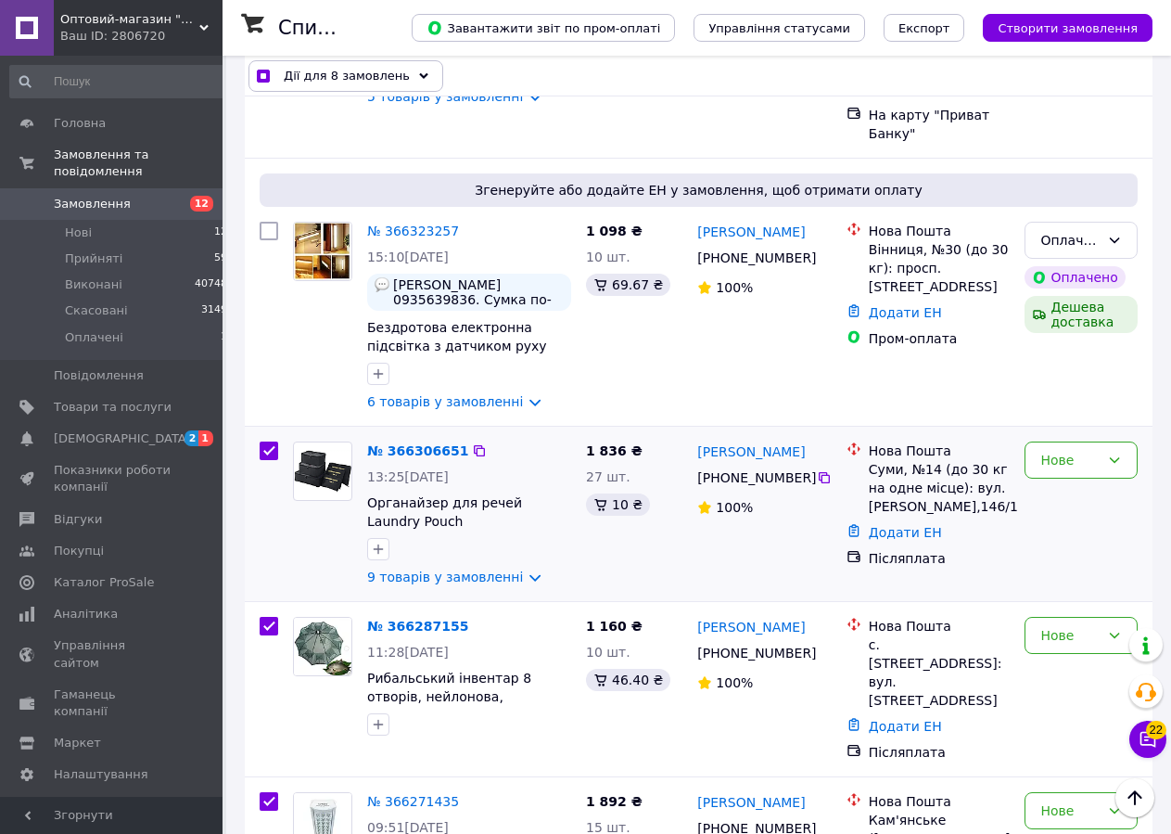
scroll to position [757, 0]
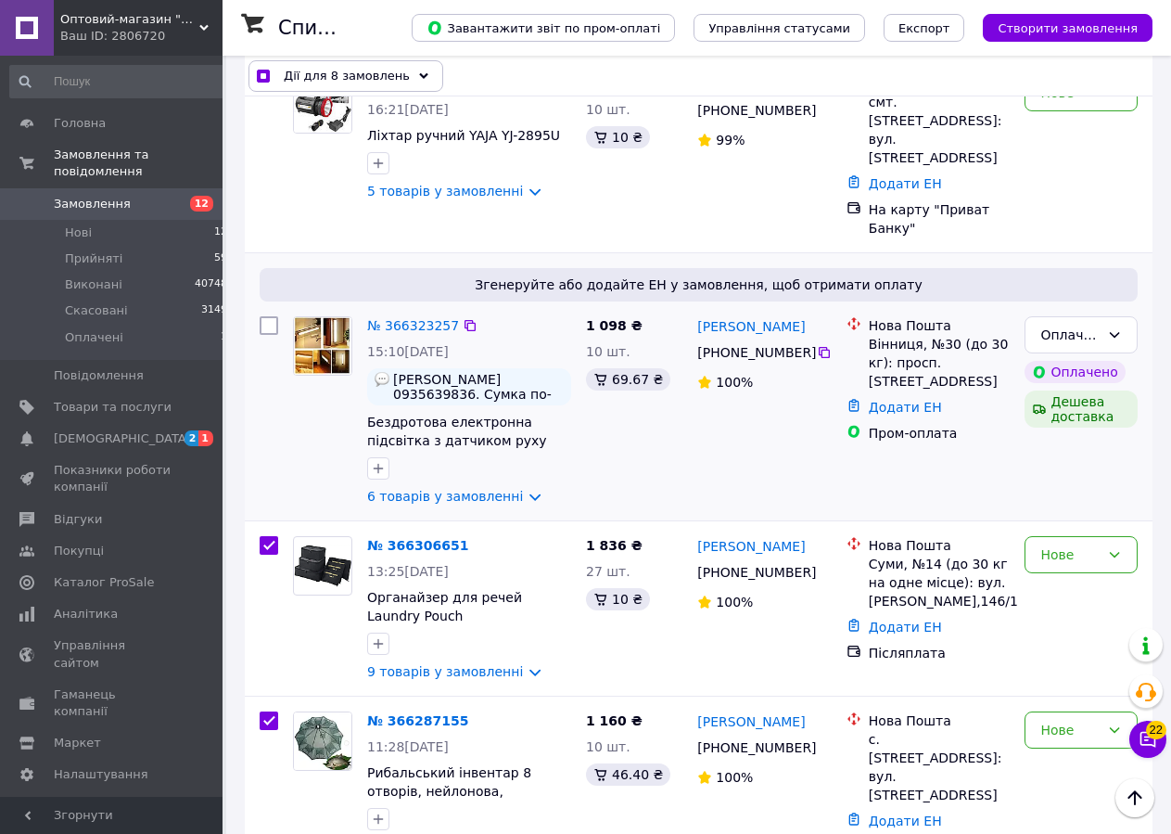
click at [275, 316] on input "checkbox" at bounding box center [269, 325] width 19 height 19
checkbox input "true"
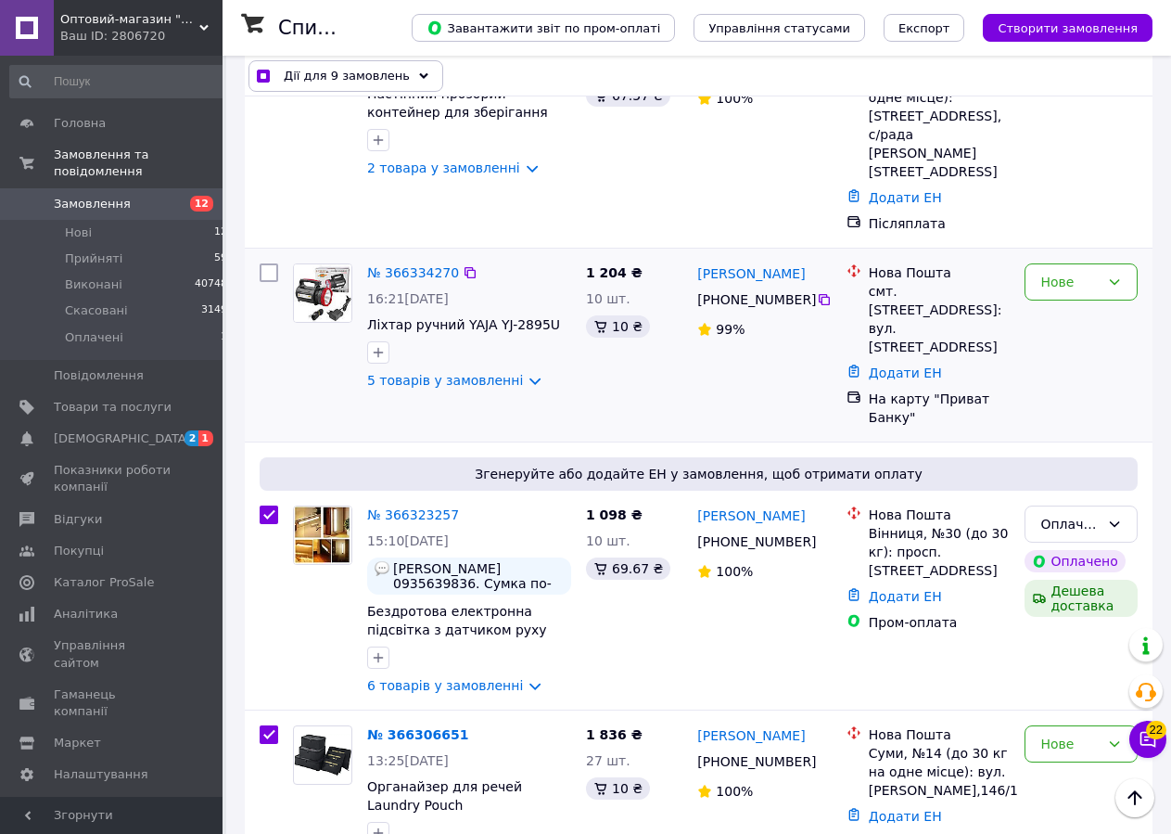
click at [272, 263] on input "checkbox" at bounding box center [269, 272] width 19 height 19
checkbox input "true"
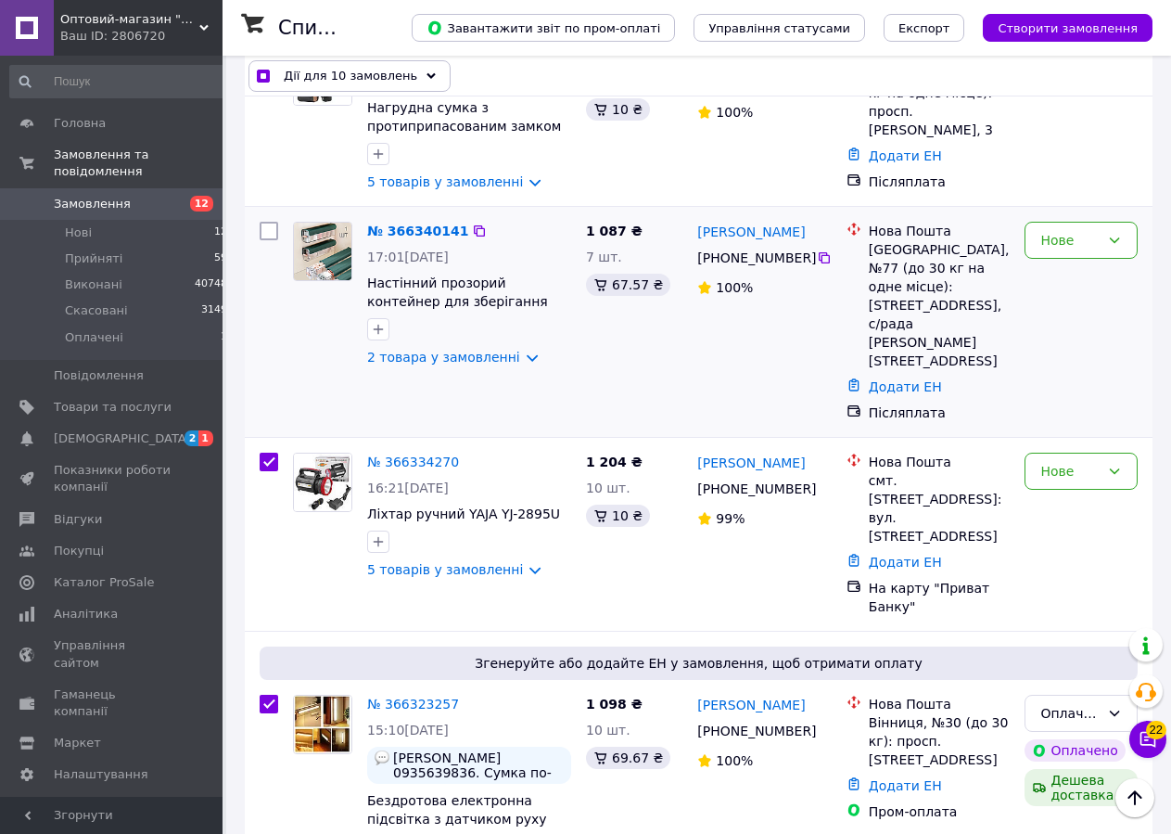
scroll to position [284, 0]
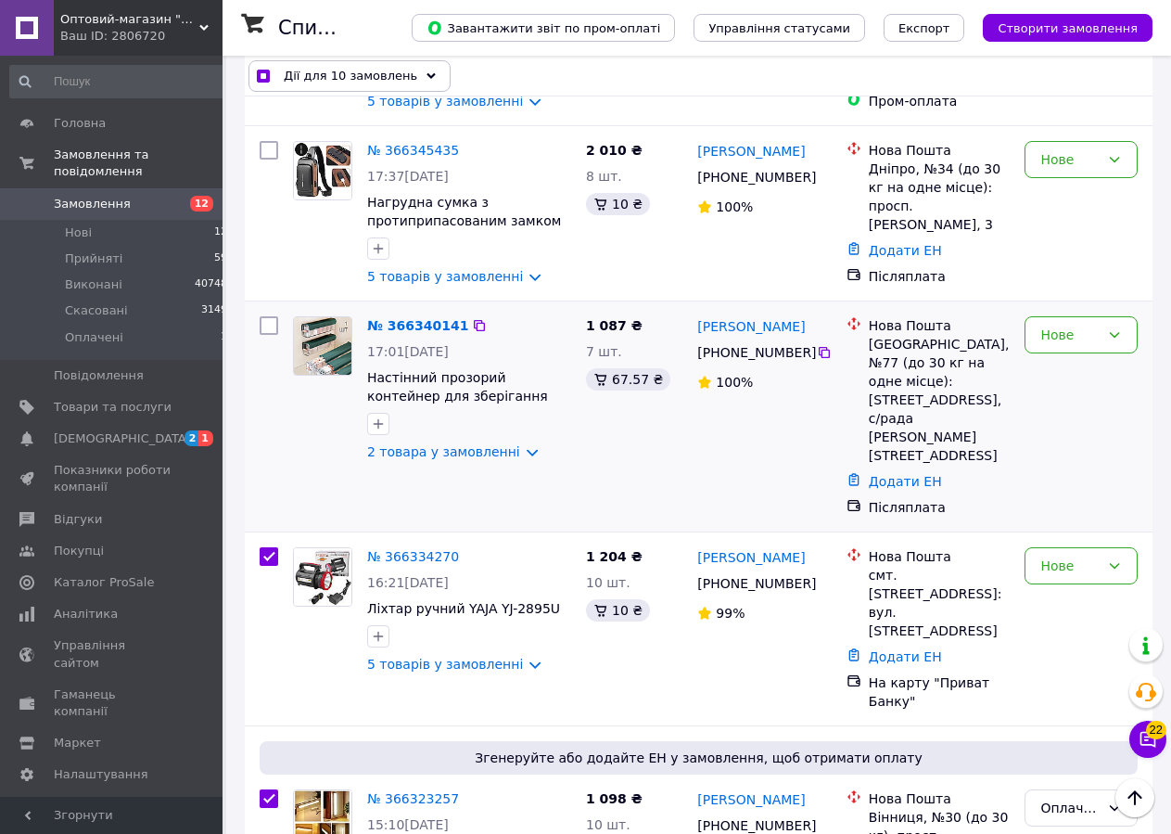
click at [268, 328] on input "checkbox" at bounding box center [269, 325] width 19 height 19
checkbox input "true"
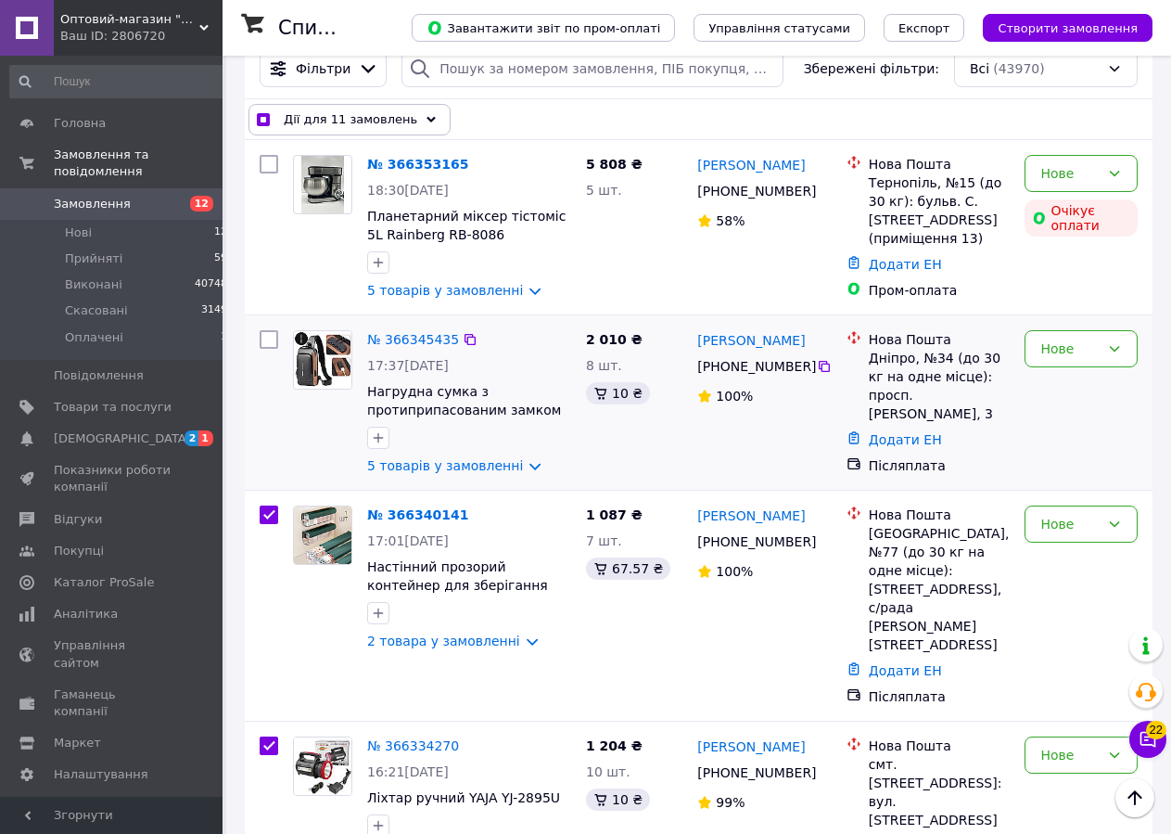
click at [269, 340] on input "checkbox" at bounding box center [269, 339] width 19 height 19
checkbox input "true"
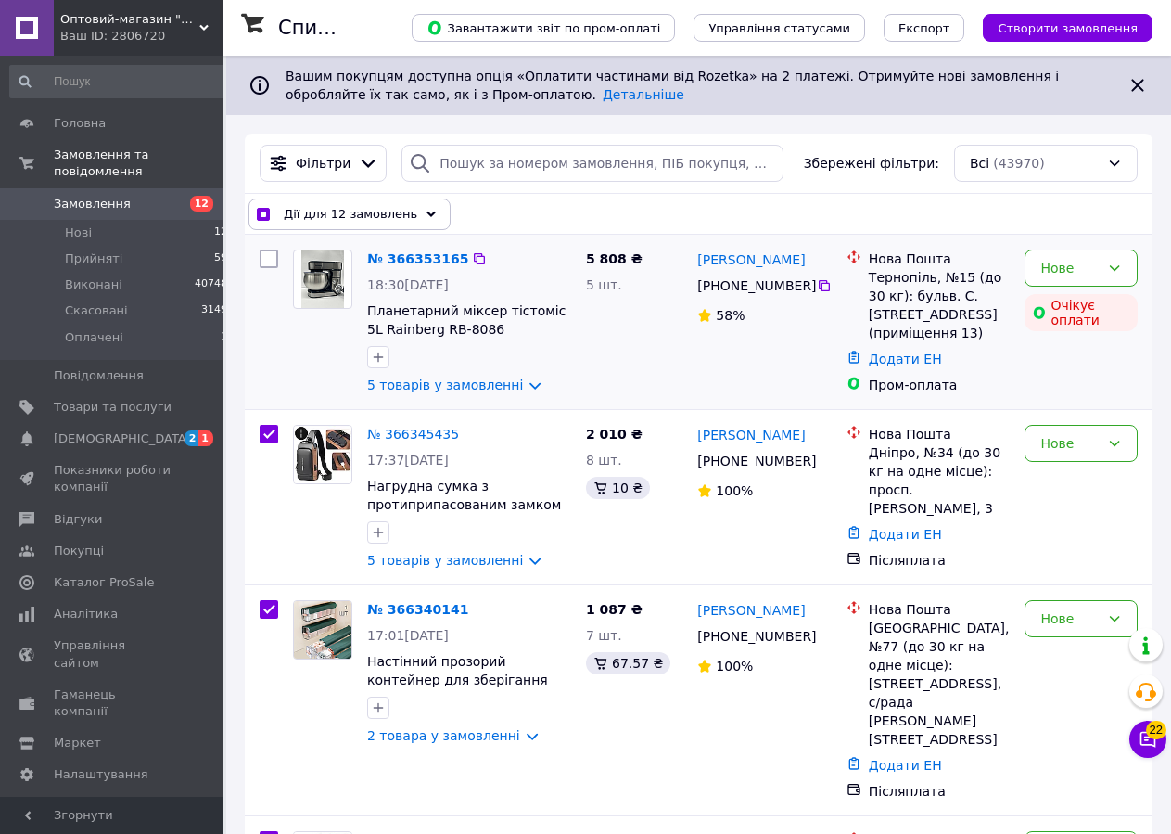
click at [275, 255] on input "checkbox" at bounding box center [269, 258] width 19 height 19
checkbox input "true"
click at [389, 216] on span "Дії для 13 замовлень" at bounding box center [351, 214] width 134 height 19
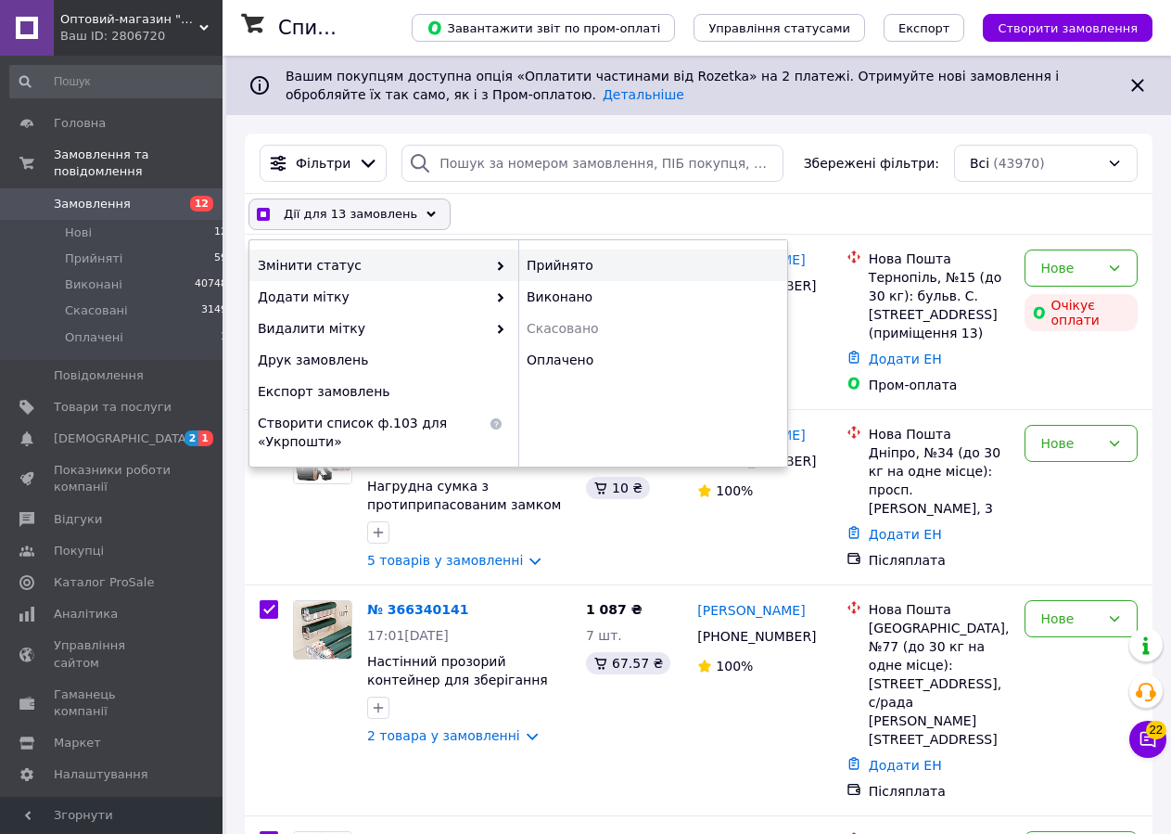
checkbox input "true"
click at [563, 269] on div "Прийнято" at bounding box center [652, 265] width 269 height 32
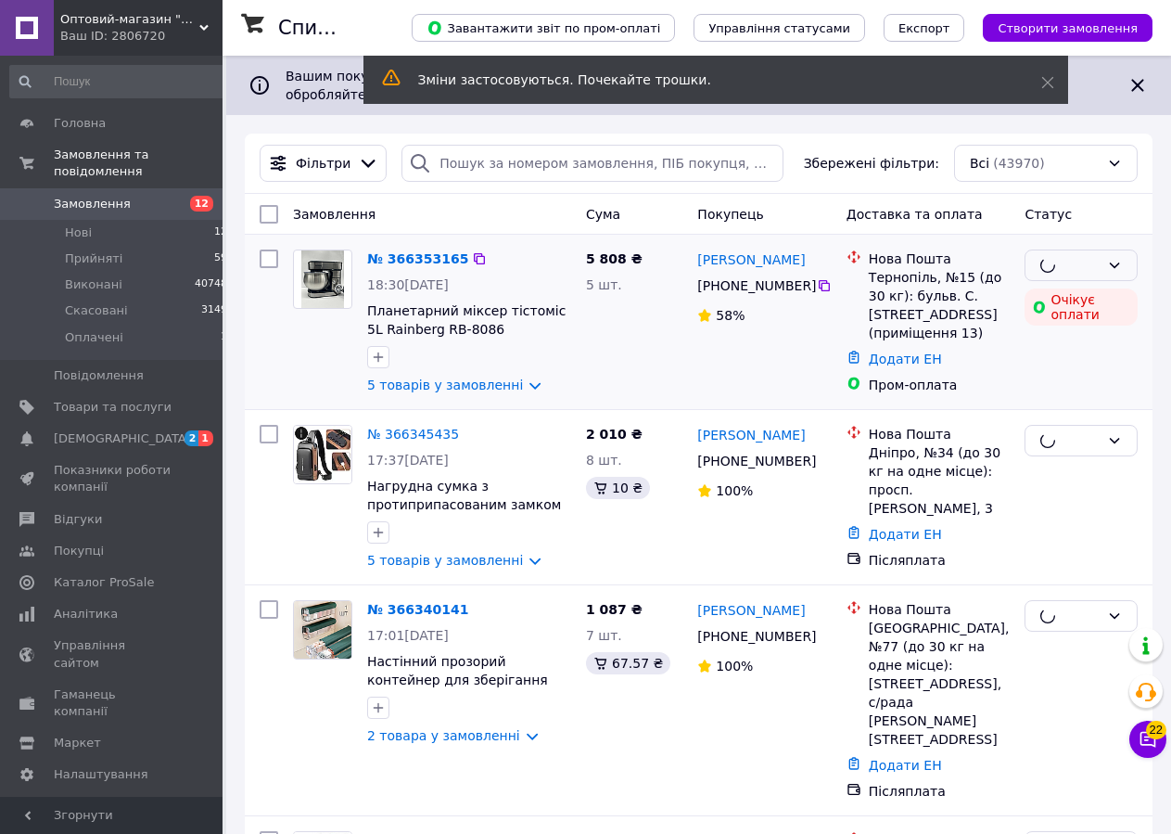
checkbox input "false"
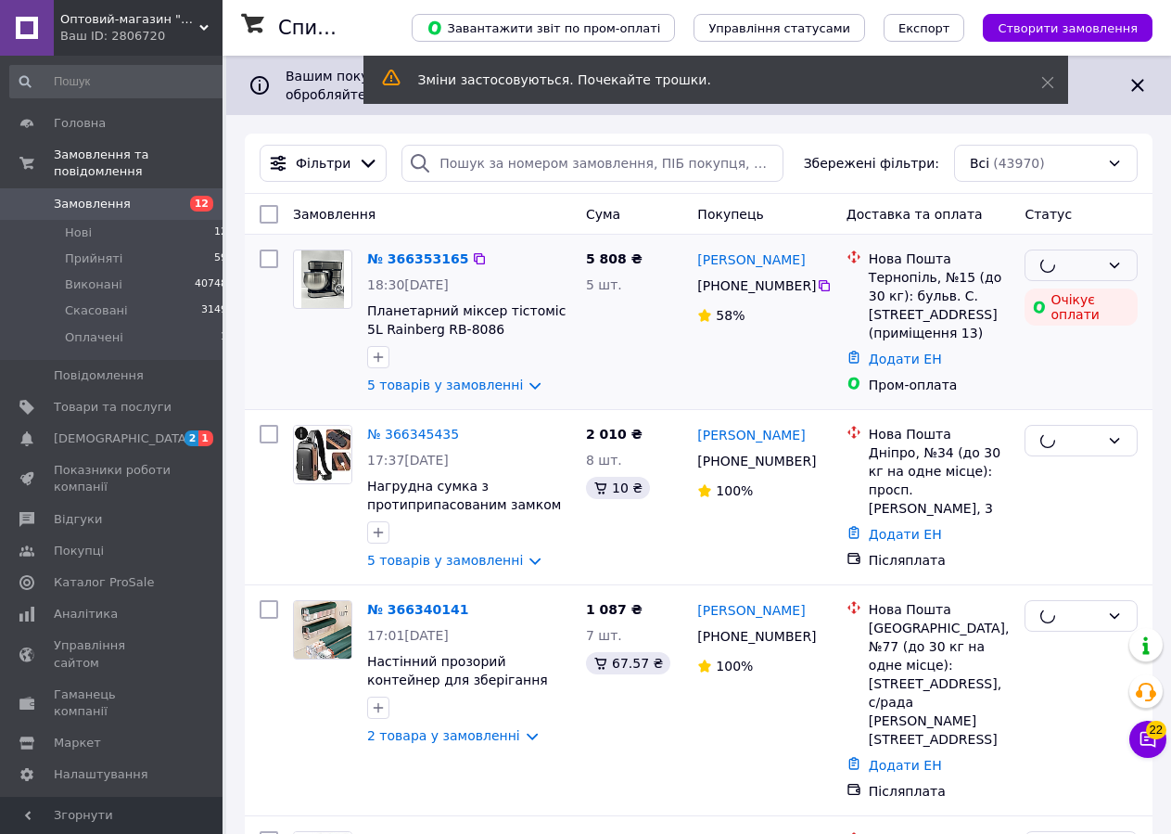
checkbox input "false"
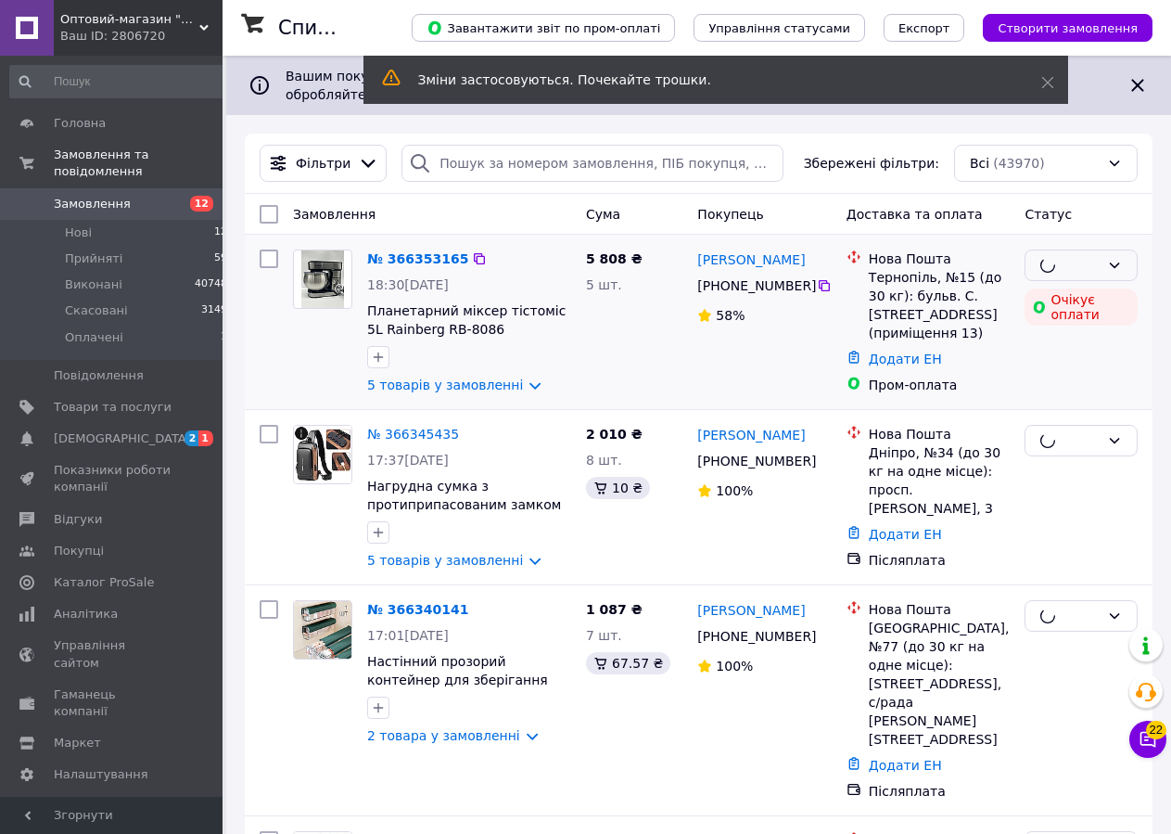
checkbox input "false"
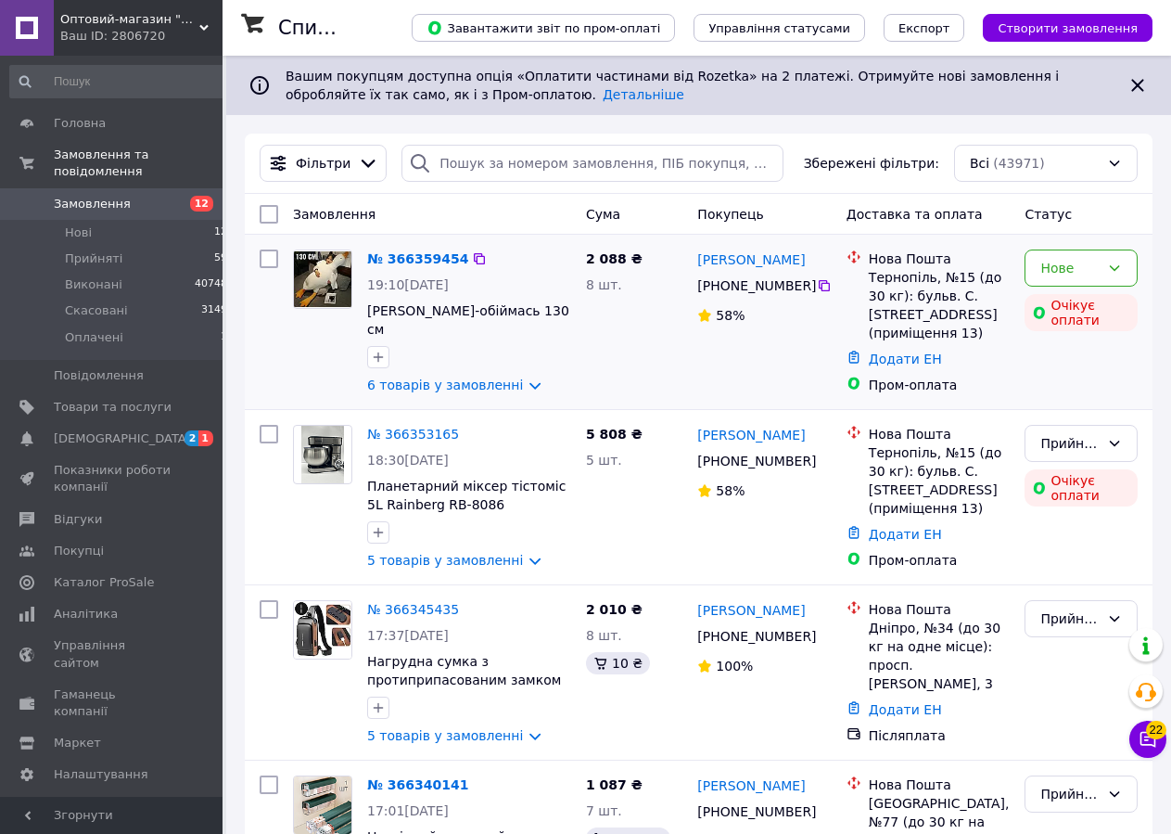
click at [574, 350] on div at bounding box center [468, 357] width 211 height 30
click at [474, 257] on icon at bounding box center [479, 258] width 11 height 11
click at [1126, 269] on div "Нове" at bounding box center [1081, 267] width 113 height 37
click at [1087, 307] on li "Прийнято" at bounding box center [1081, 308] width 111 height 33
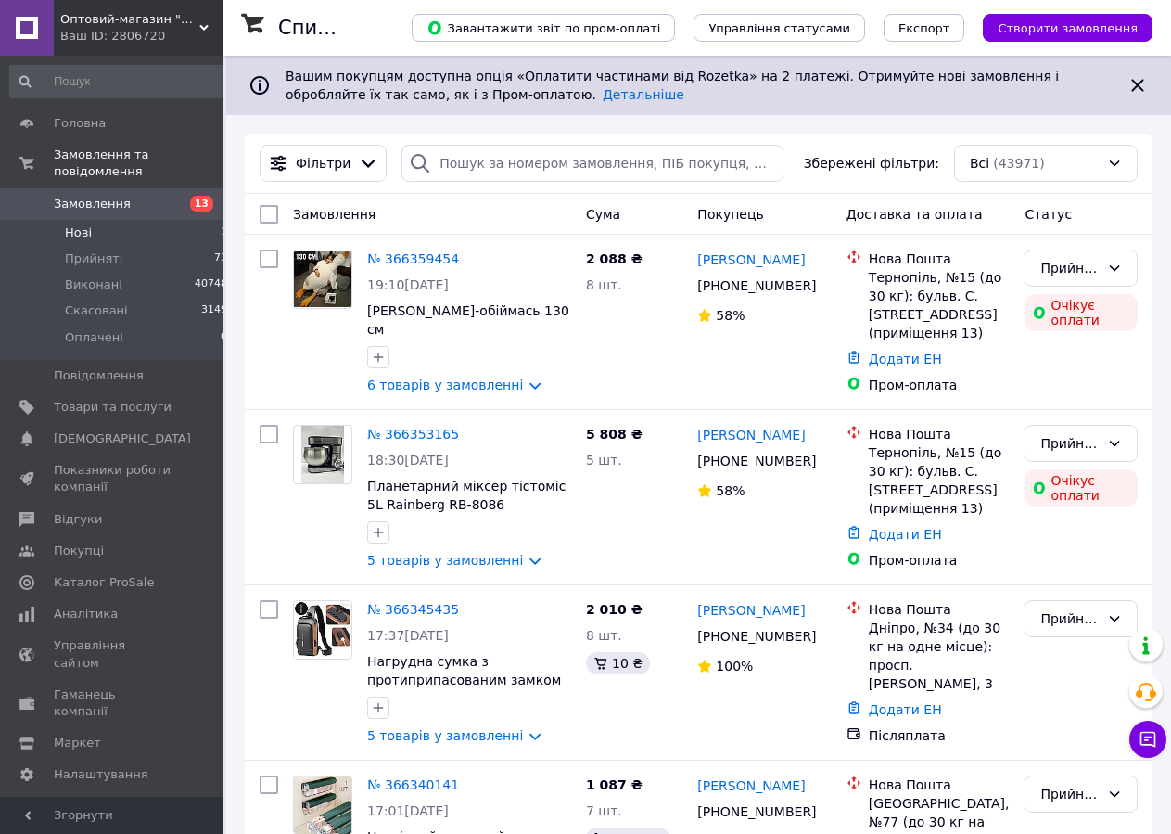
click at [91, 220] on li "Нові 1" at bounding box center [119, 233] width 238 height 26
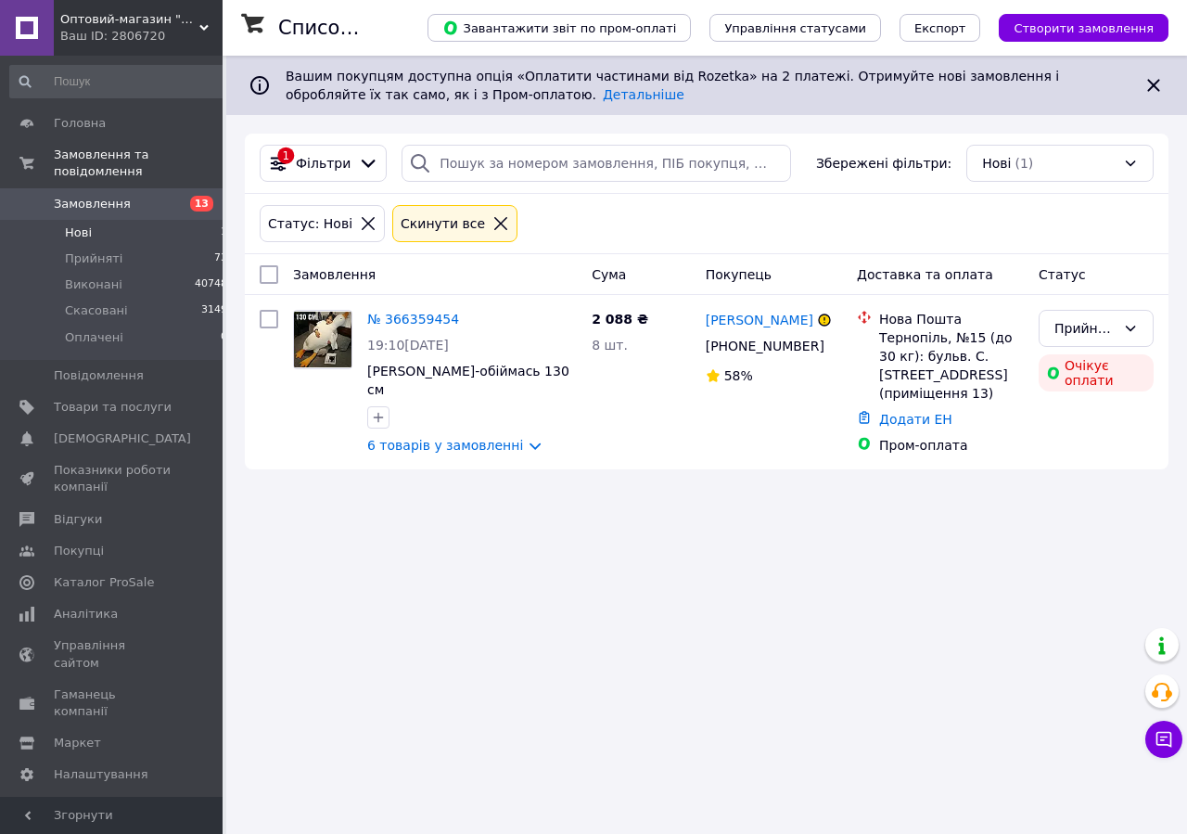
click at [108, 26] on span "Оптовий-магазин "Юг-Опт"" at bounding box center [129, 19] width 139 height 17
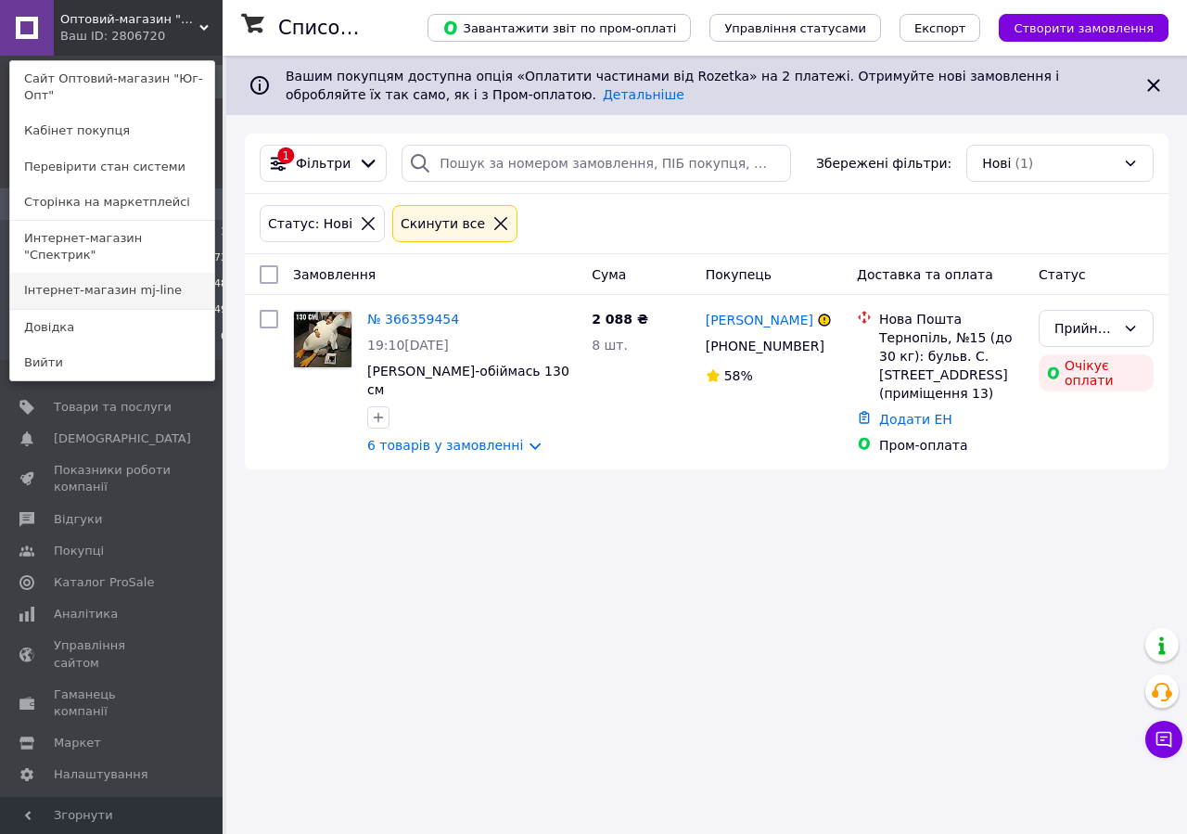
click at [137, 273] on link "Інтернет-магазин mj-line" at bounding box center [112, 290] width 204 height 35
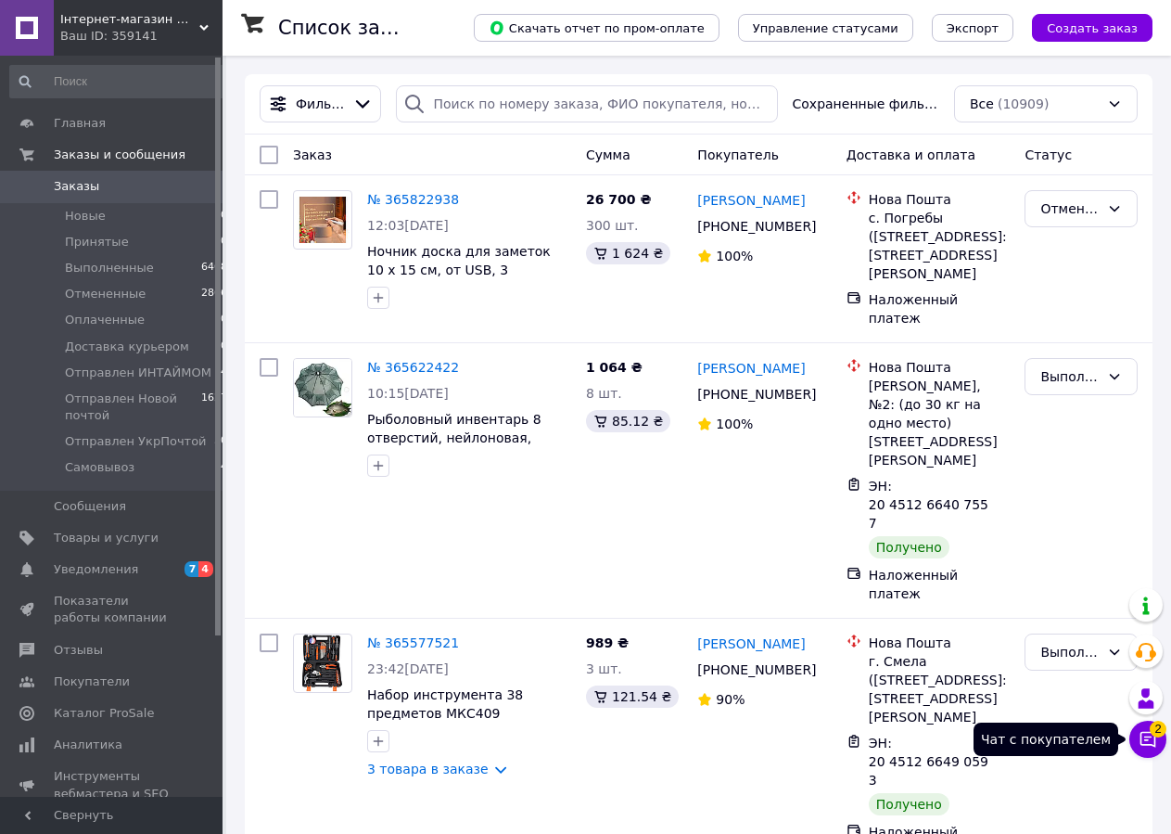
click at [1146, 736] on icon at bounding box center [1148, 740] width 16 height 16
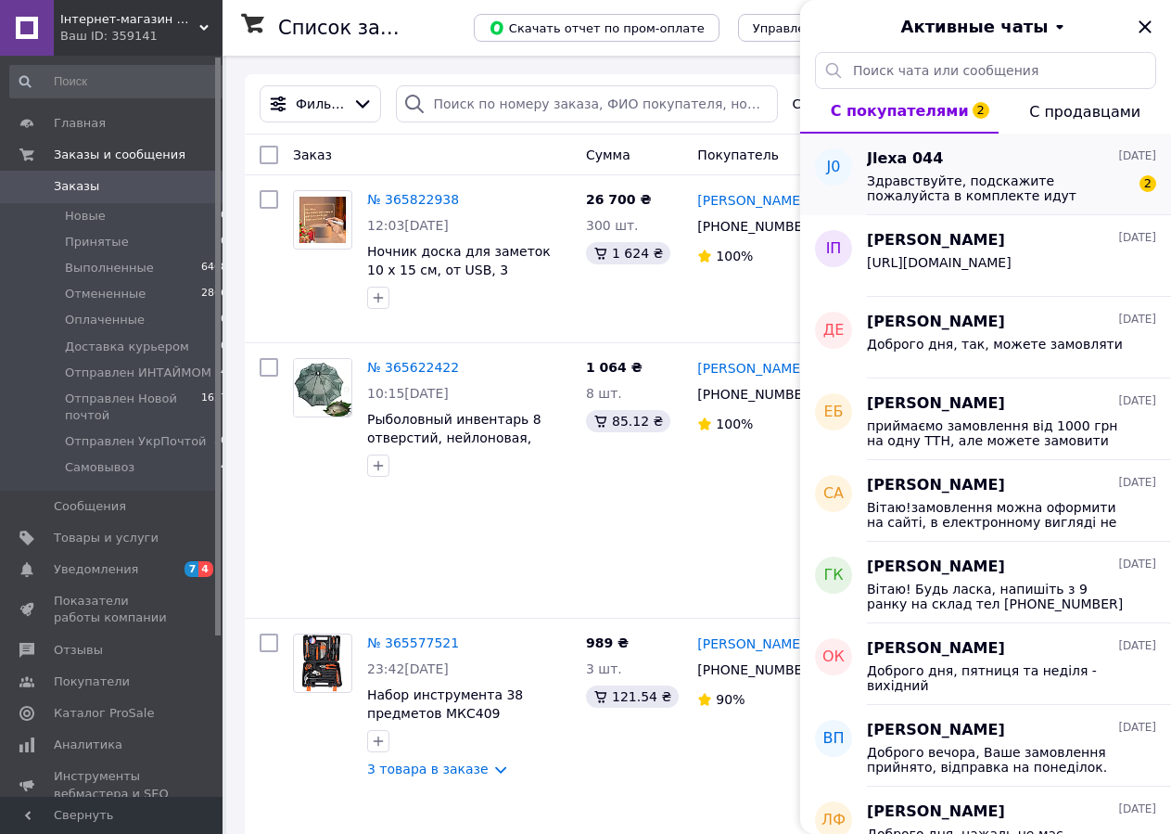
click at [929, 182] on span "Здравствуйте, подскажите пожалуйста в комплекте идут гвозди???" at bounding box center [998, 188] width 263 height 30
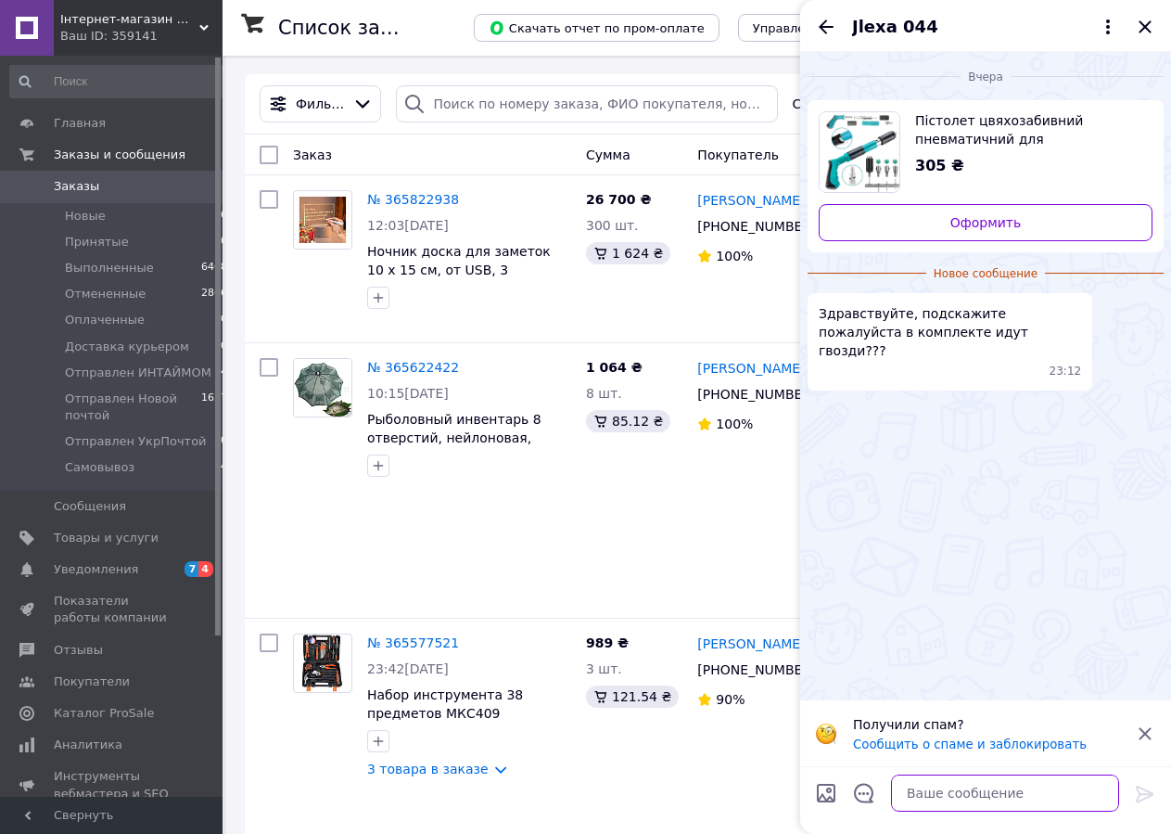
click at [986, 792] on textarea at bounding box center [1005, 792] width 228 height 37
paste textarea "Вітаю! Склад закрився на вихідний. Будь ласка, напишіть у понеділок з 9 ранку н…"
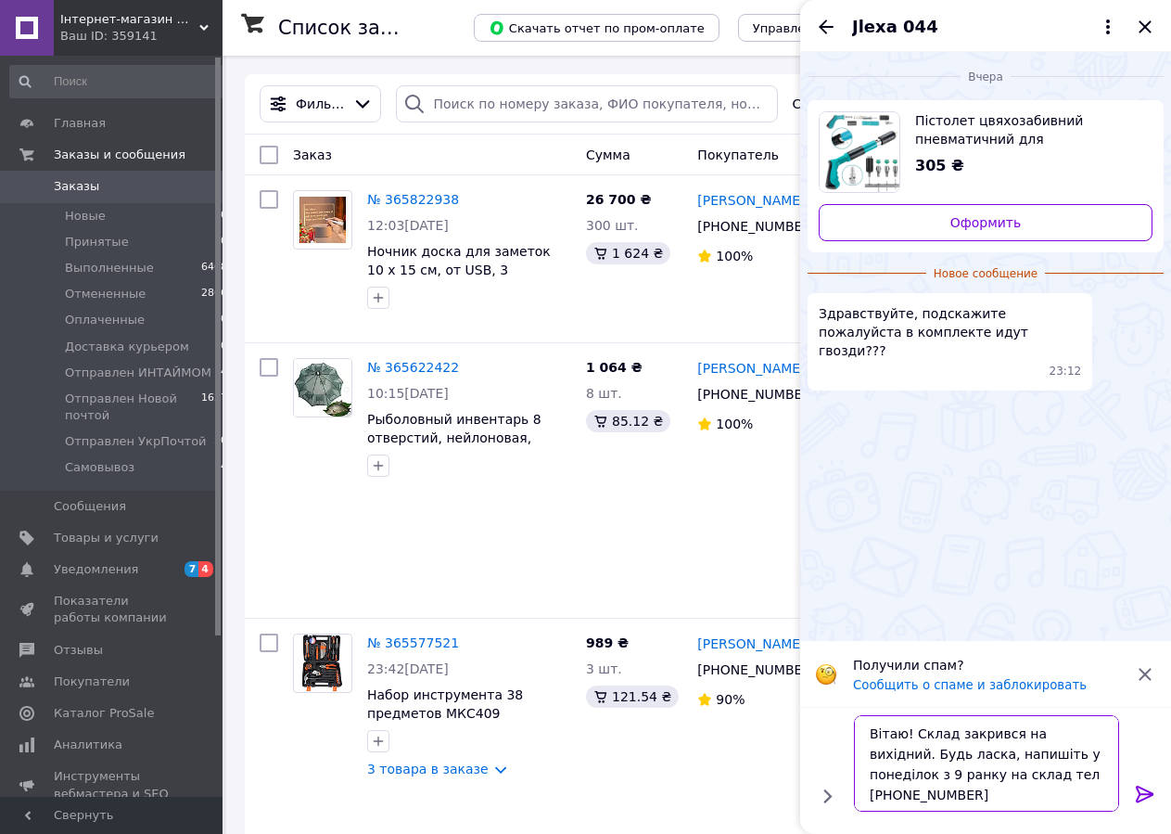
type textarea "Вітаю! Склад закрився на вихідний. Будь ласка, напишіть у понеділок з 9 ранку н…"
click at [1153, 792] on icon at bounding box center [1145, 793] width 18 height 17
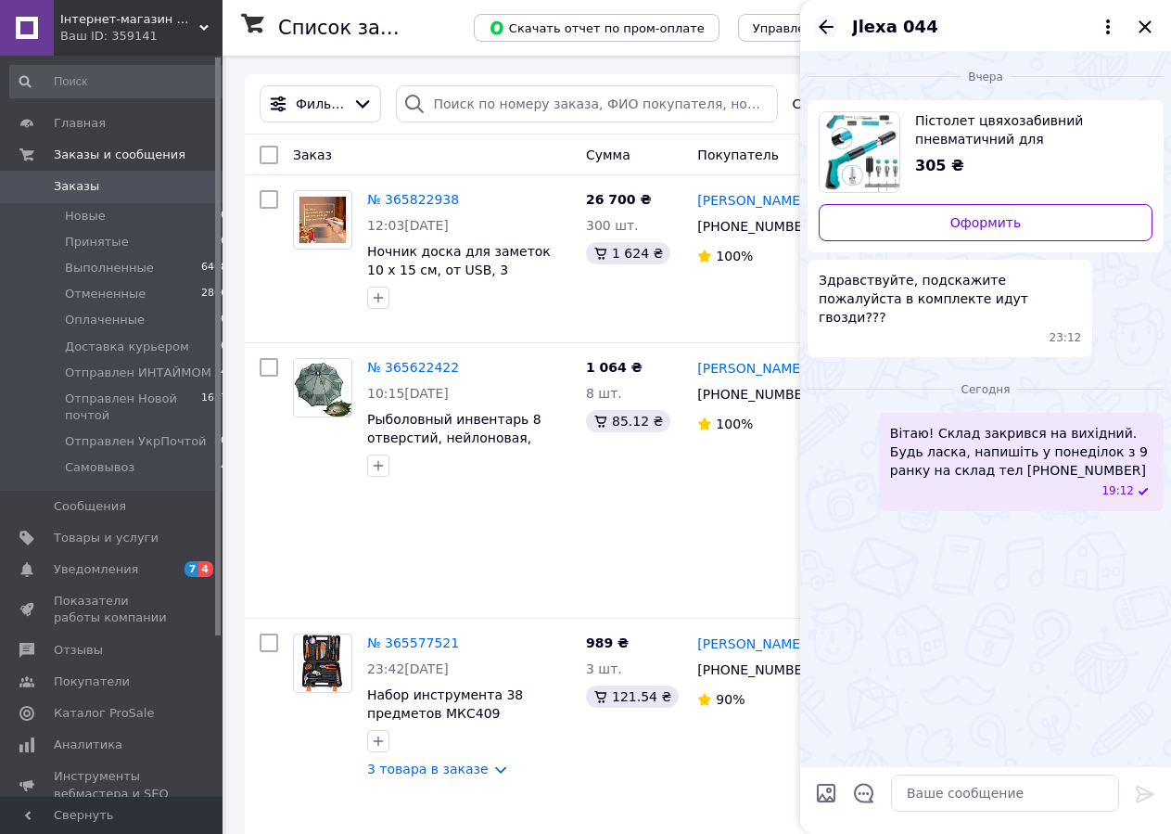
click at [818, 27] on icon "Назад" at bounding box center [826, 27] width 22 height 22
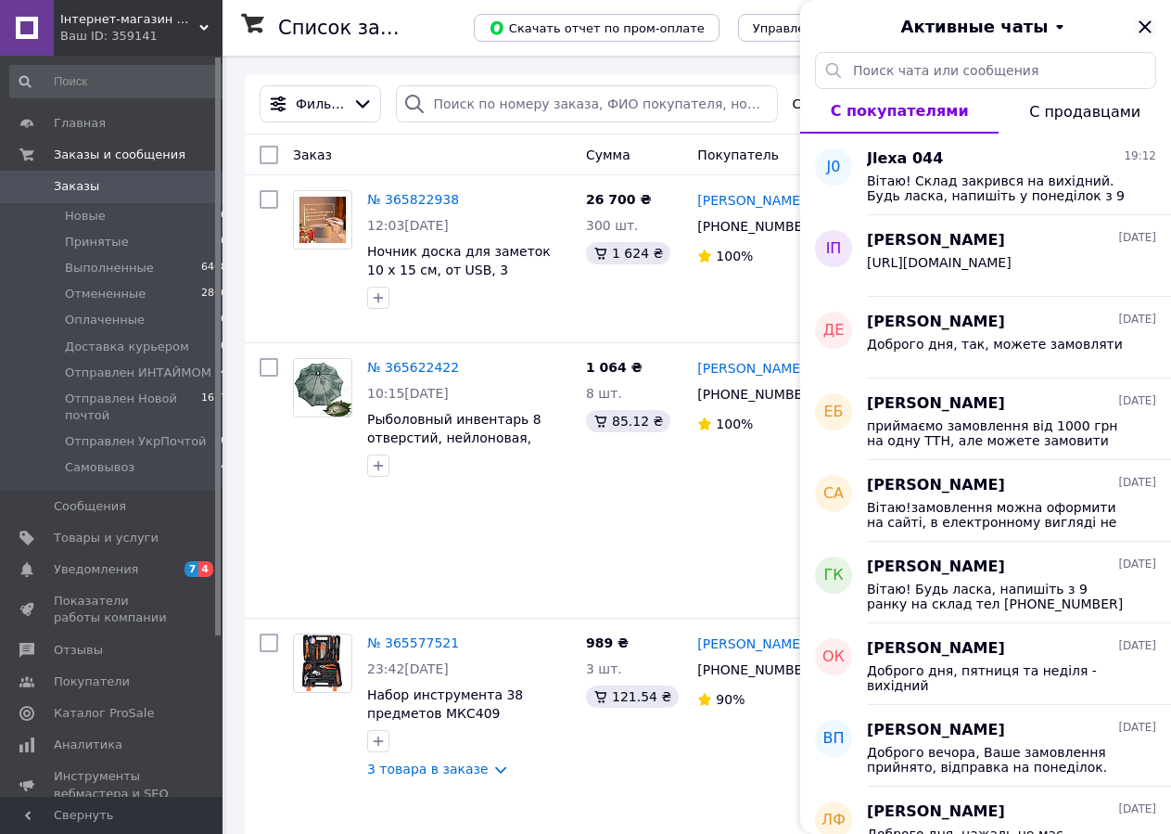
click at [1148, 25] on icon "Закрыть" at bounding box center [1145, 26] width 12 height 12
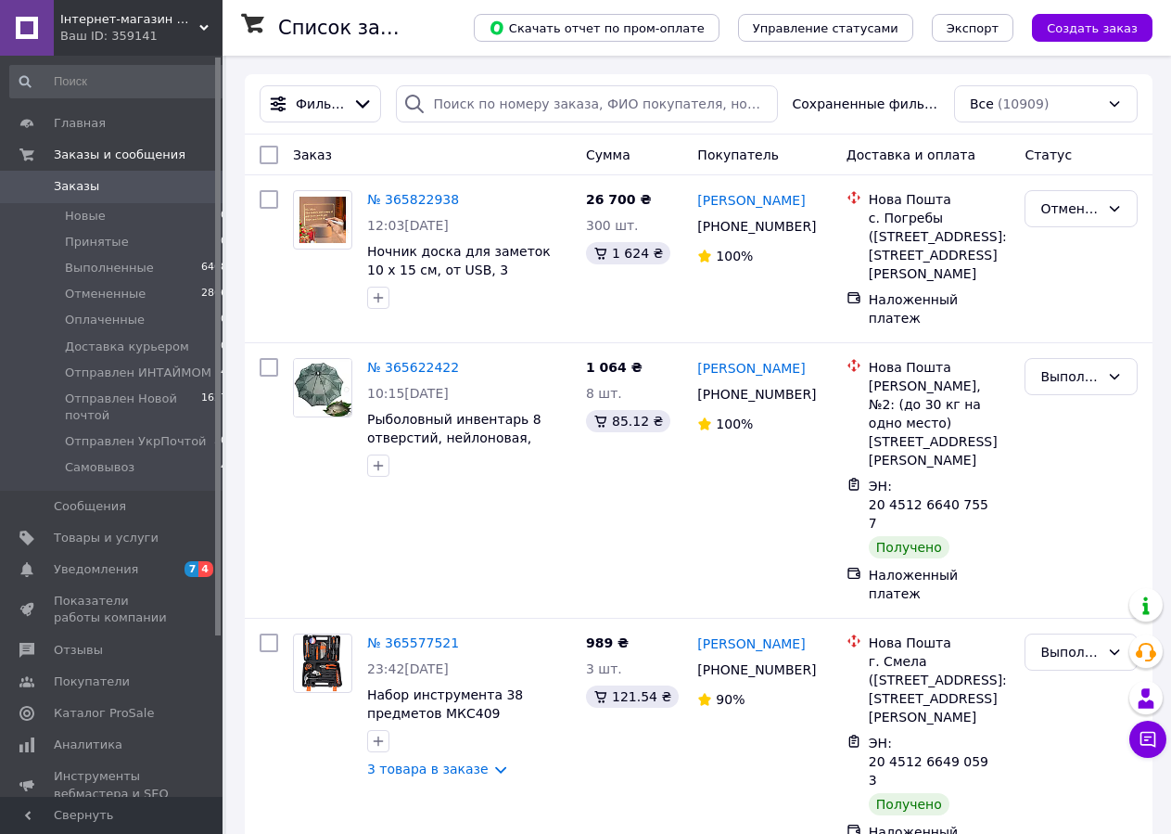
click at [123, 26] on span "Інтернет-магазин mj-line" at bounding box center [129, 19] width 139 height 17
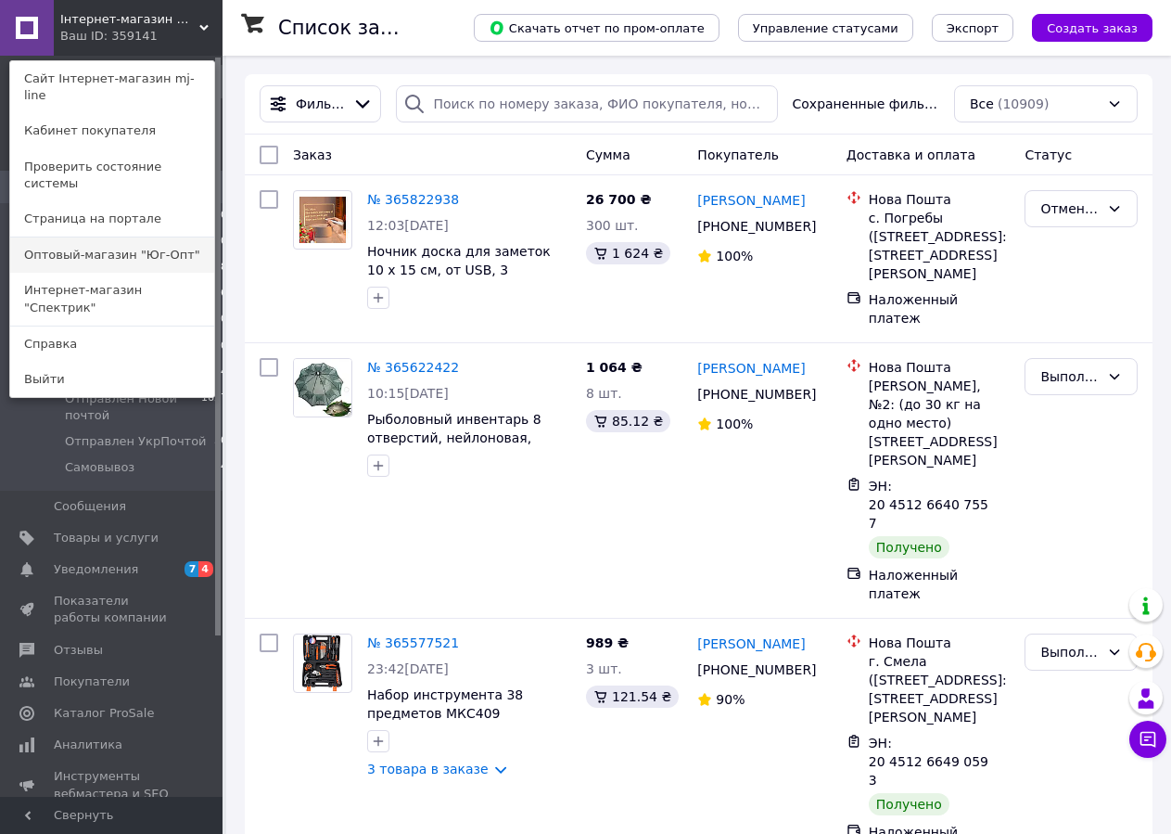
click at [108, 237] on link "Оптовый-магазин "Юг-Опт"" at bounding box center [112, 254] width 204 height 35
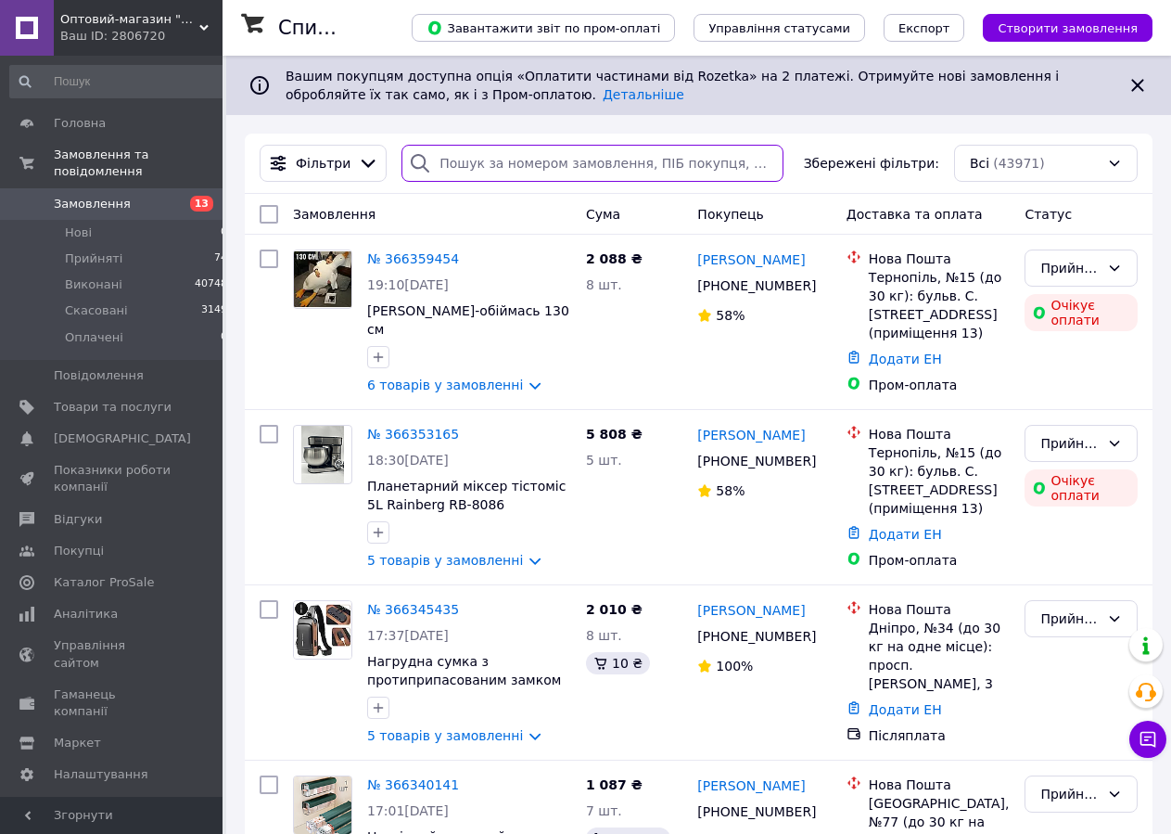
click at [559, 169] on input "search" at bounding box center [592, 163] width 382 height 37
paste input "365857741"
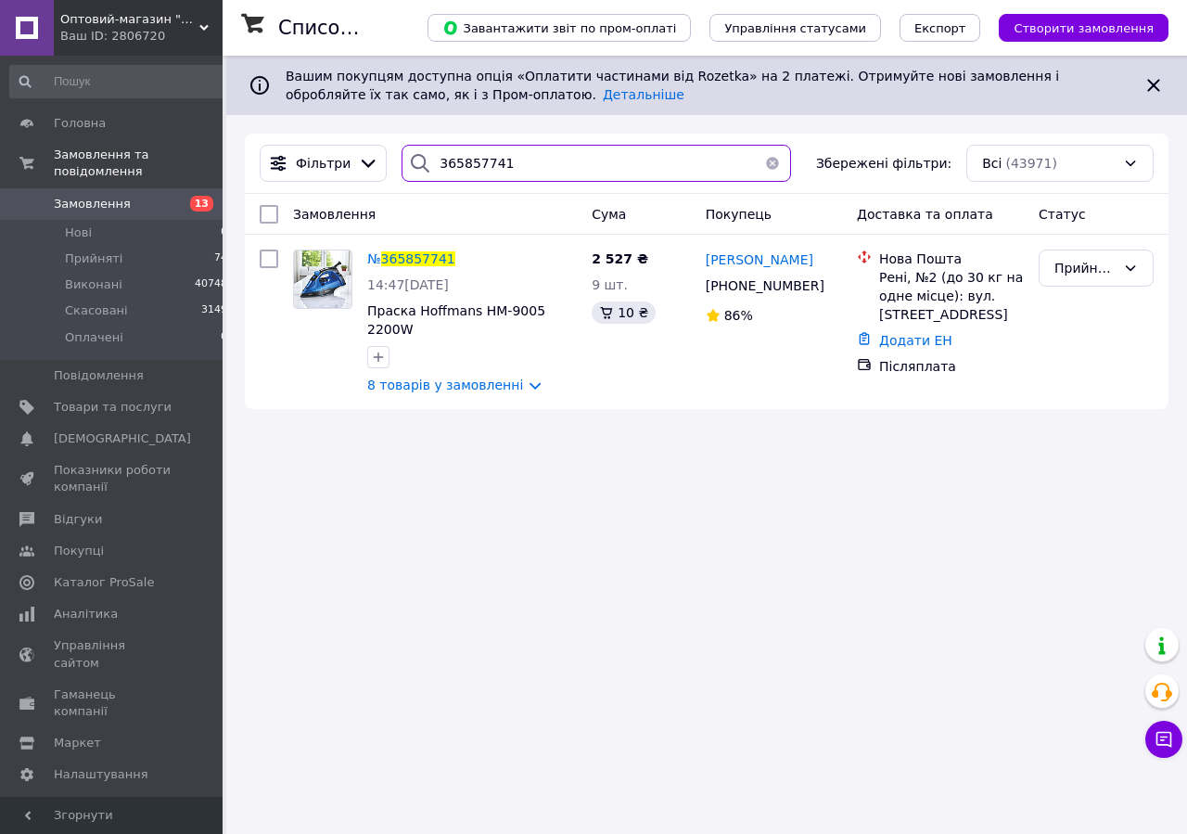
drag, startPoint x: 521, startPoint y: 169, endPoint x: 372, endPoint y: 185, distance: 150.1
click at [401, 182] on input "365857741" at bounding box center [595, 163] width 389 height 37
paste input "70918"
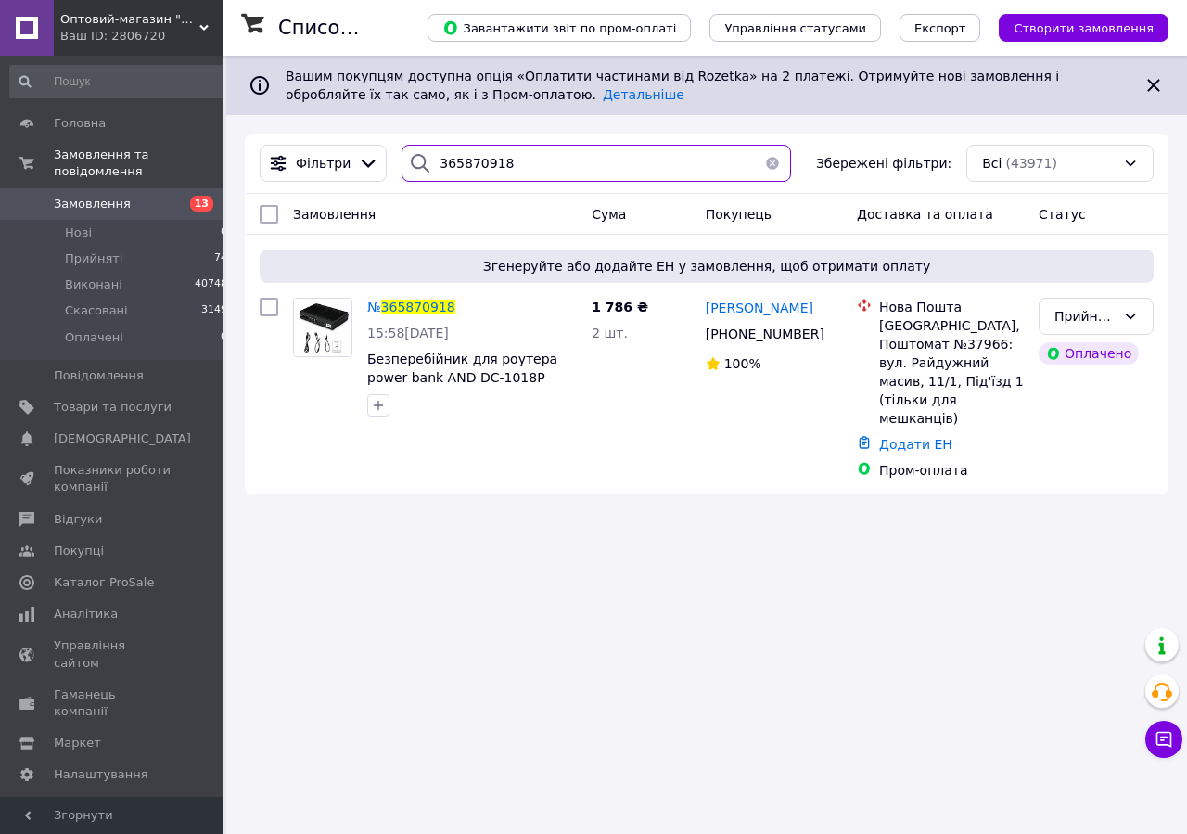
drag, startPoint x: 467, startPoint y: 172, endPoint x: 354, endPoint y: 188, distance: 114.2
click at [401, 182] on input "365870918" at bounding box center [595, 163] width 389 height 37
paste input "910611"
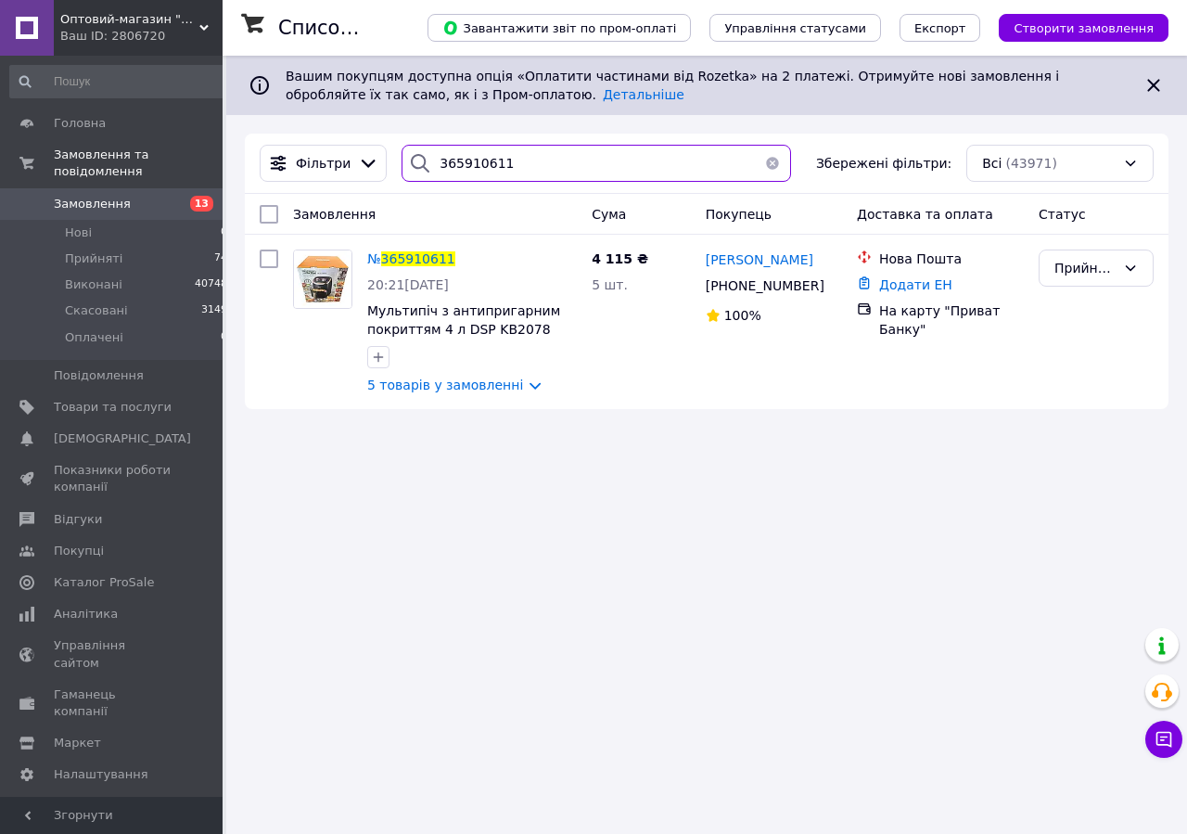
drag, startPoint x: 513, startPoint y: 161, endPoint x: 408, endPoint y: 172, distance: 105.3
click at [408, 172] on input "365910611" at bounding box center [595, 163] width 389 height 37
paste input "9346"
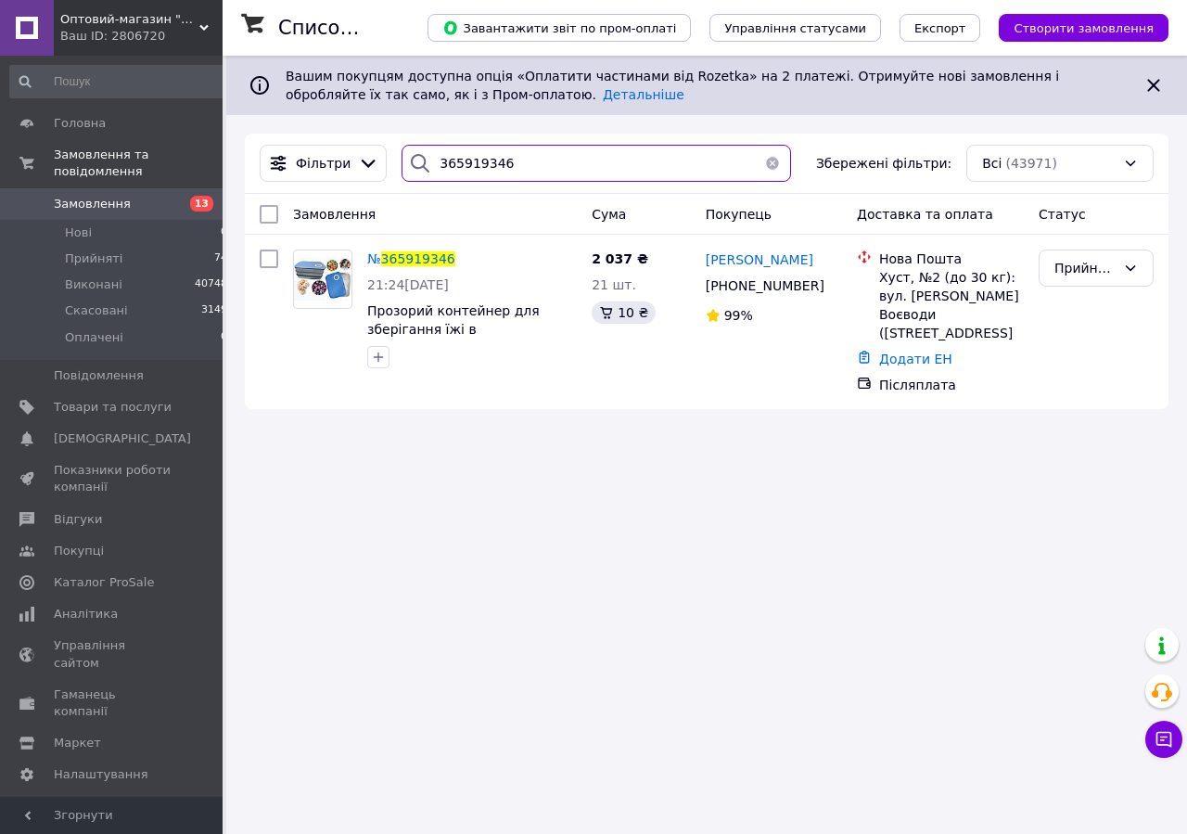
paste input "57301"
drag, startPoint x: 526, startPoint y: 160, endPoint x: 332, endPoint y: 185, distance: 195.3
click at [401, 182] on input "365919346" at bounding box center [595, 163] width 389 height 37
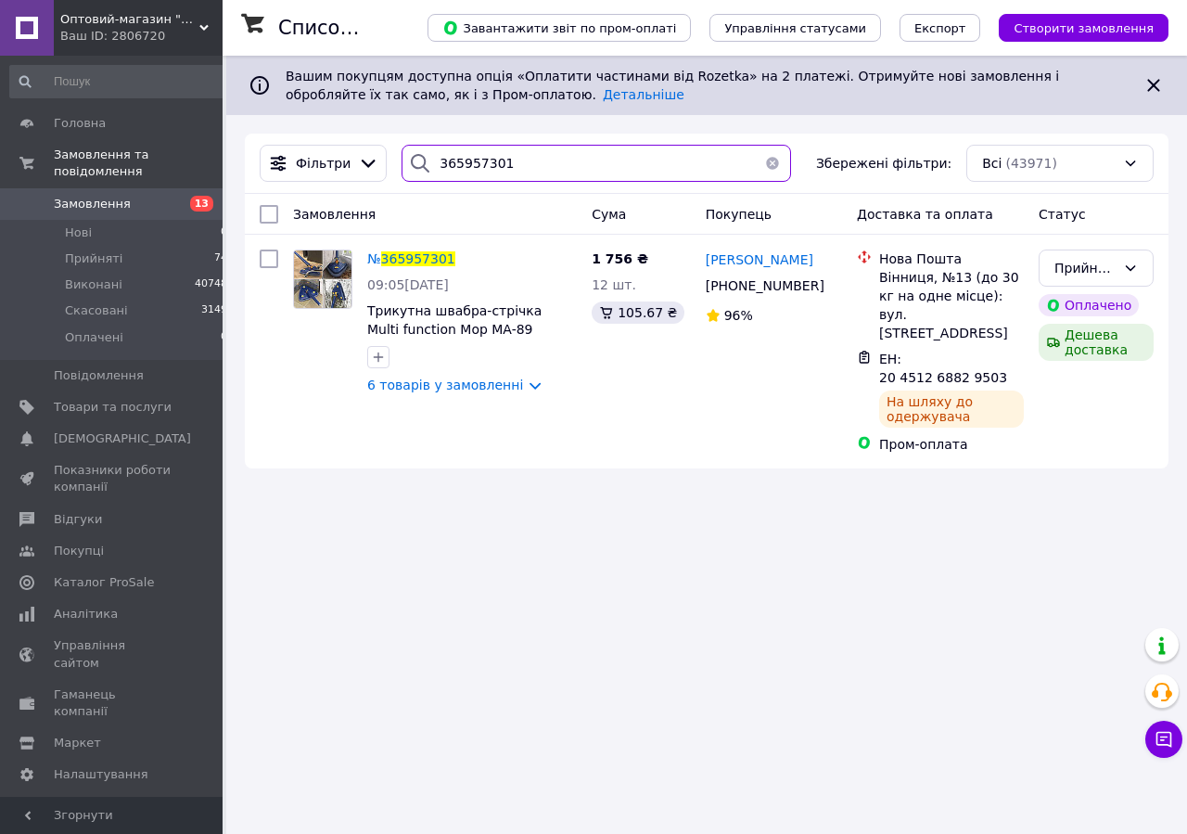
drag, startPoint x: 519, startPoint y: 170, endPoint x: 376, endPoint y: 178, distance: 143.0
click at [401, 178] on input "365957301" at bounding box center [595, 163] width 389 height 37
paste input "75013"
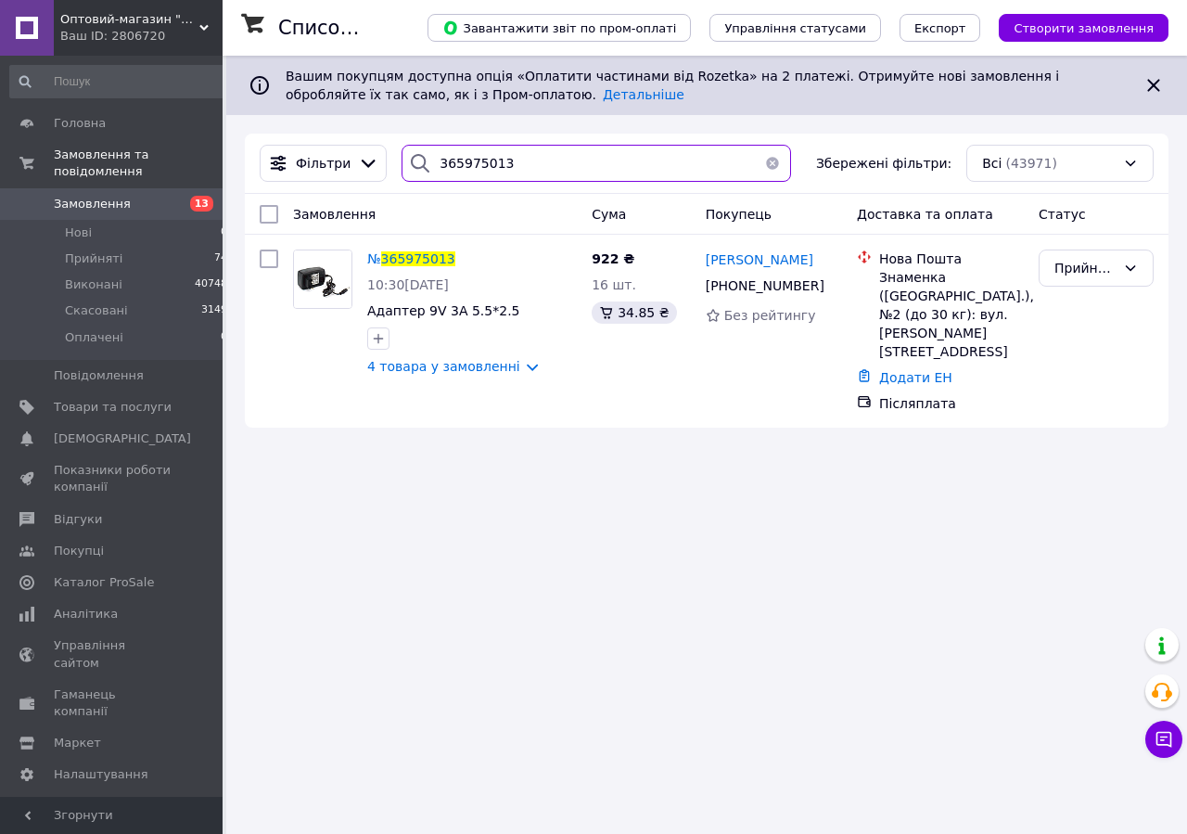
drag, startPoint x: 504, startPoint y: 158, endPoint x: 380, endPoint y: 162, distance: 124.3
click at [401, 162] on input "365975013" at bounding box center [595, 163] width 389 height 37
paste input "7044"
drag, startPoint x: 511, startPoint y: 165, endPoint x: 350, endPoint y: 187, distance: 162.9
click at [401, 182] on input "365977044" at bounding box center [595, 163] width 389 height 37
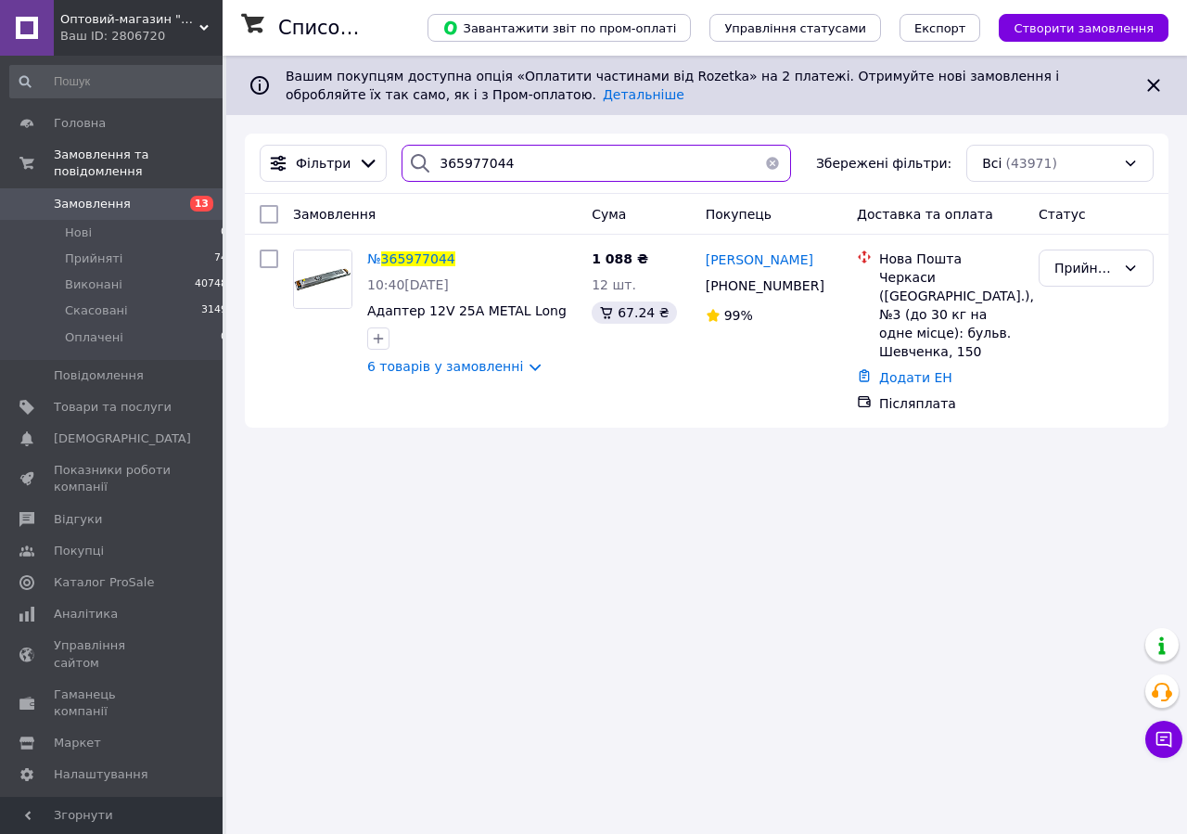
paste input "6028821"
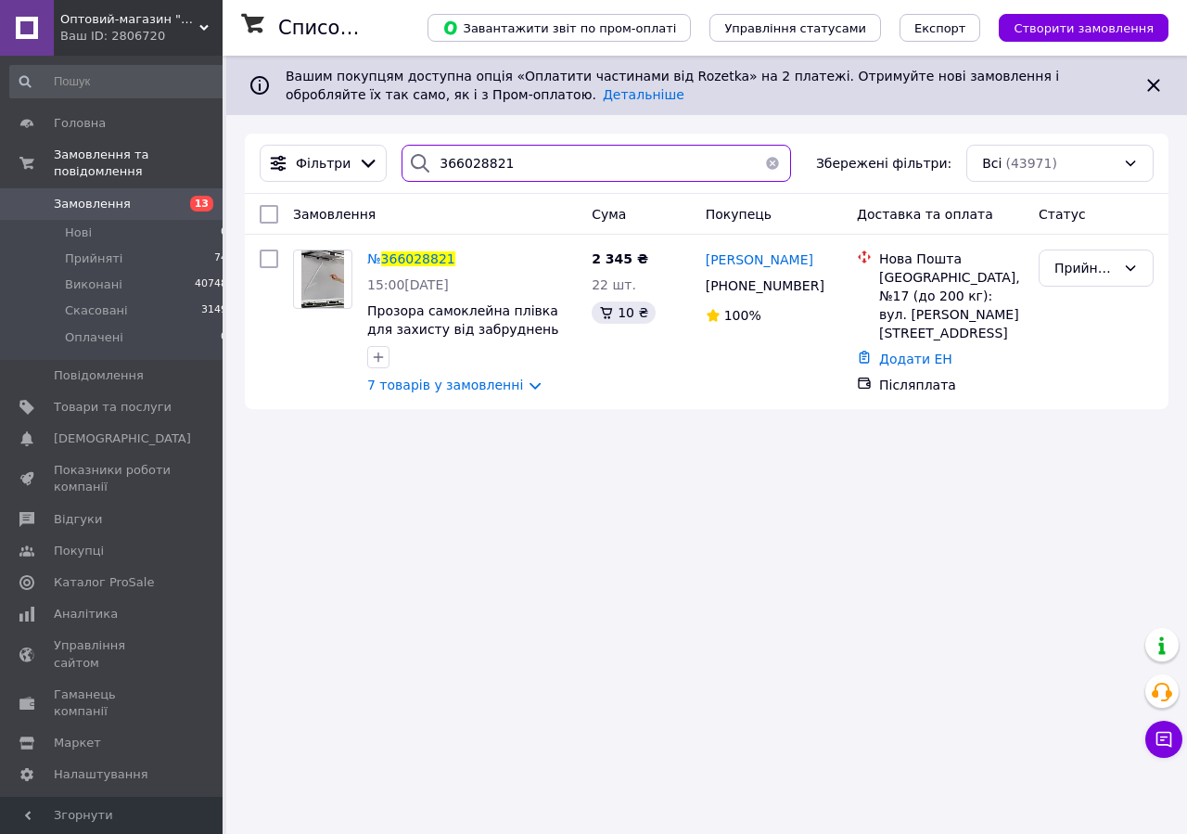
paste input "37538"
drag, startPoint x: 525, startPoint y: 169, endPoint x: 361, endPoint y: 191, distance: 165.6
click at [401, 182] on input "366028821" at bounding box center [595, 163] width 389 height 37
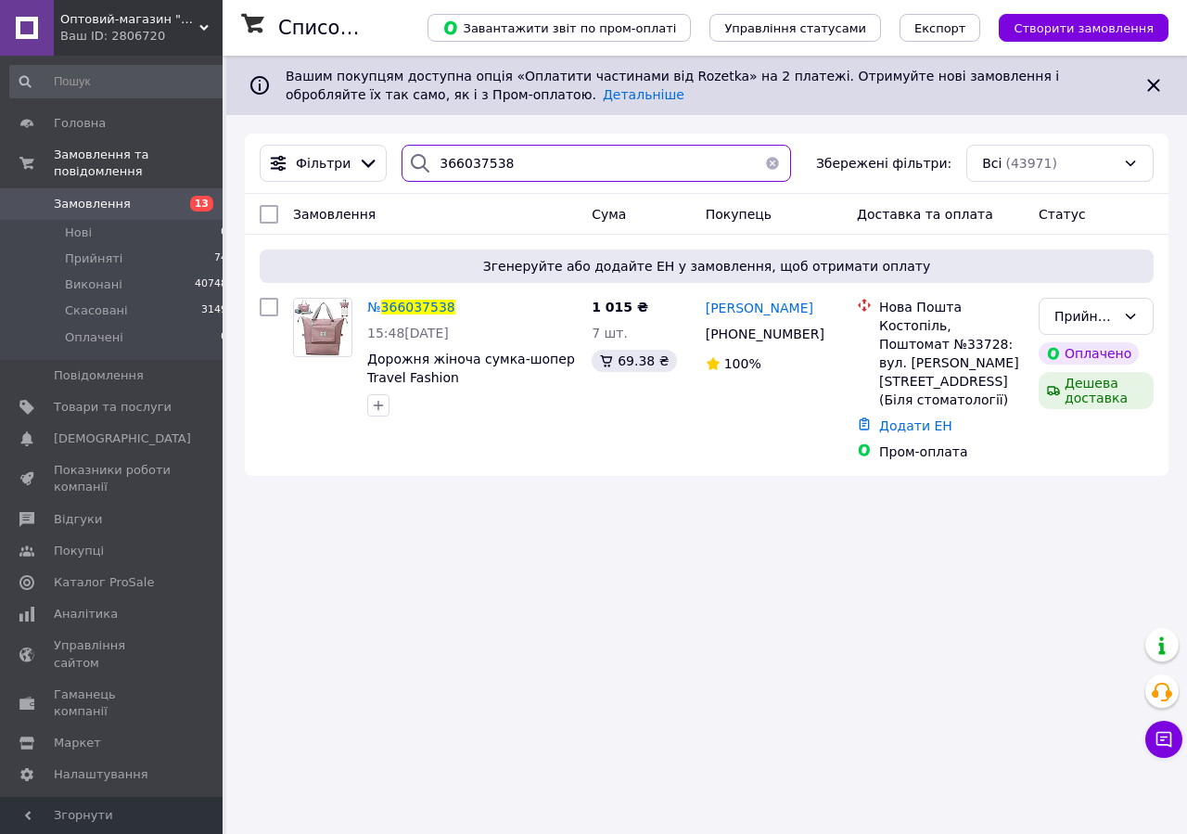
drag, startPoint x: 520, startPoint y: 164, endPoint x: 367, endPoint y: 176, distance: 153.5
click at [401, 176] on input "366037538" at bounding box center [595, 163] width 389 height 37
paste input "5972713"
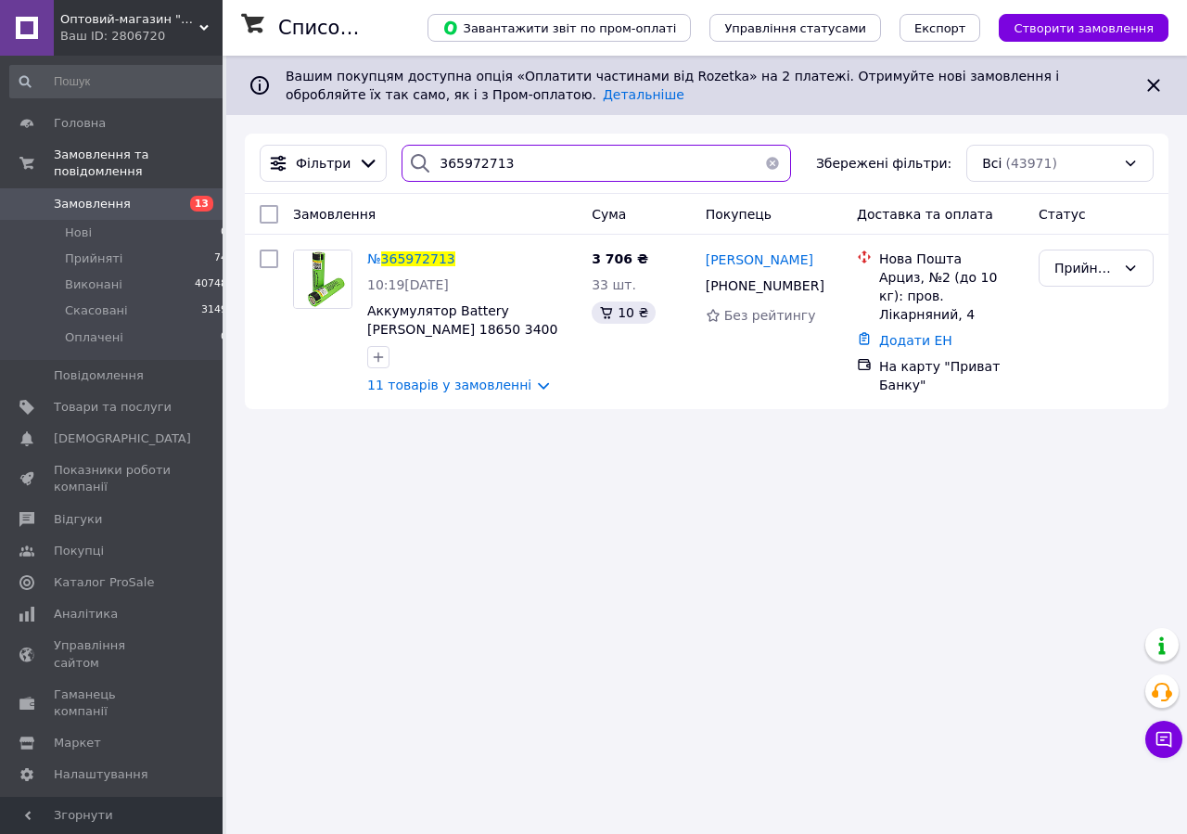
drag, startPoint x: 515, startPoint y: 158, endPoint x: 363, endPoint y: 182, distance: 154.0
click at [401, 182] on input "365972713" at bounding box center [595, 163] width 389 height 37
paste input "91285"
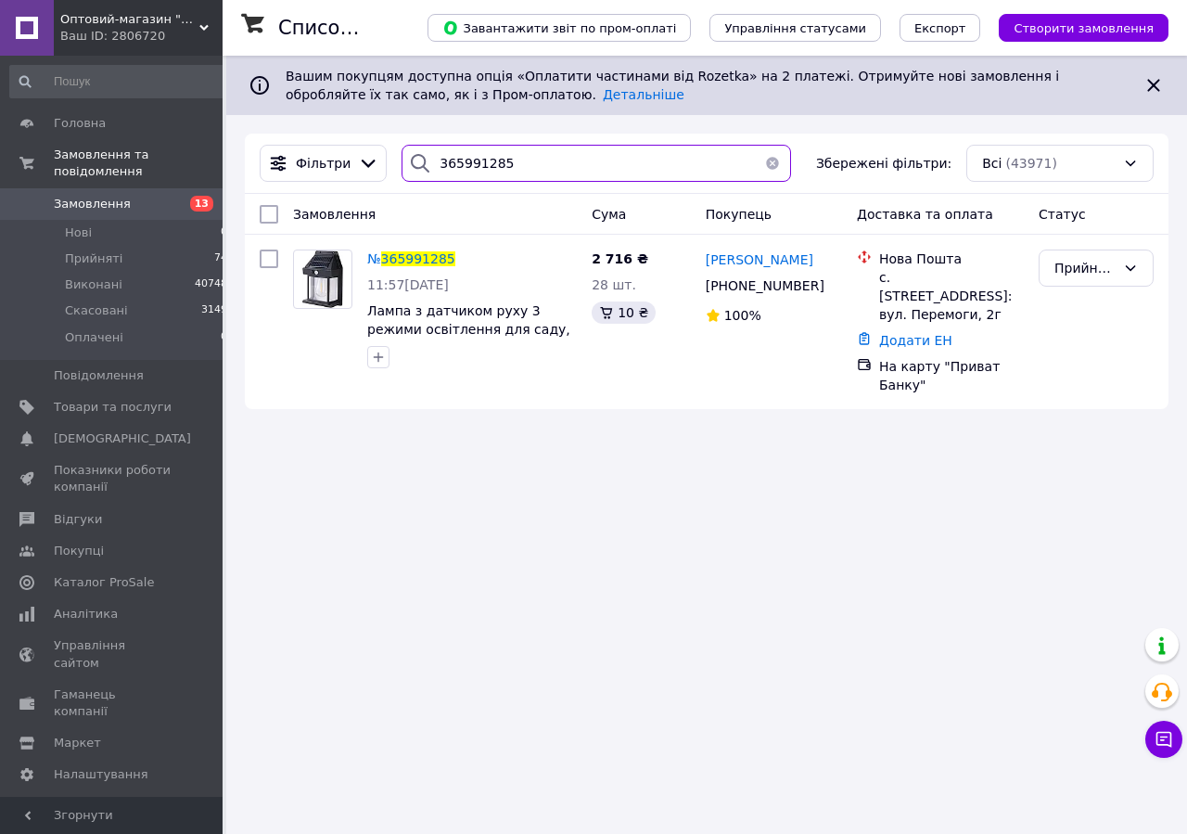
drag, startPoint x: 497, startPoint y: 168, endPoint x: 355, endPoint y: 182, distance: 142.5
click at [401, 182] on input "365991285" at bounding box center [595, 163] width 389 height 37
paste input "79170"
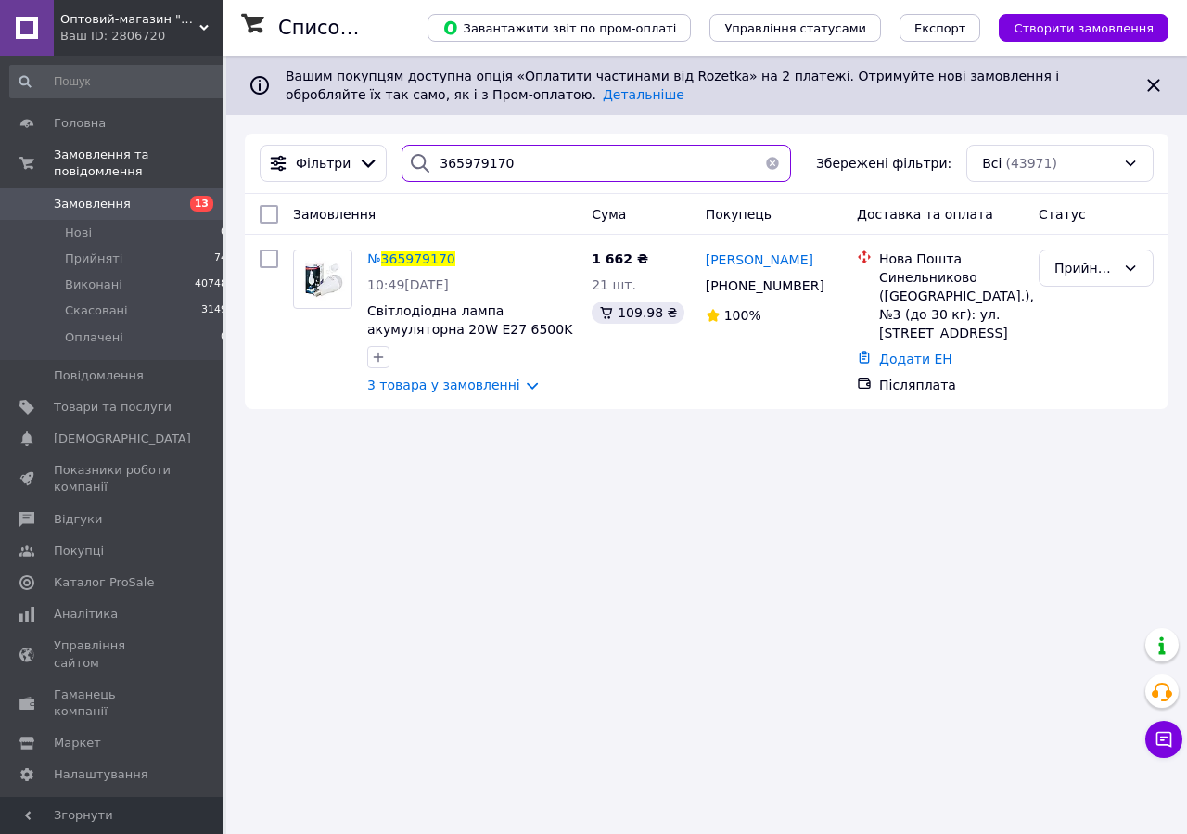
drag, startPoint x: 522, startPoint y: 172, endPoint x: 397, endPoint y: 181, distance: 125.5
click at [401, 181] on input "365979170" at bounding box center [595, 163] width 389 height 37
paste input "654198"
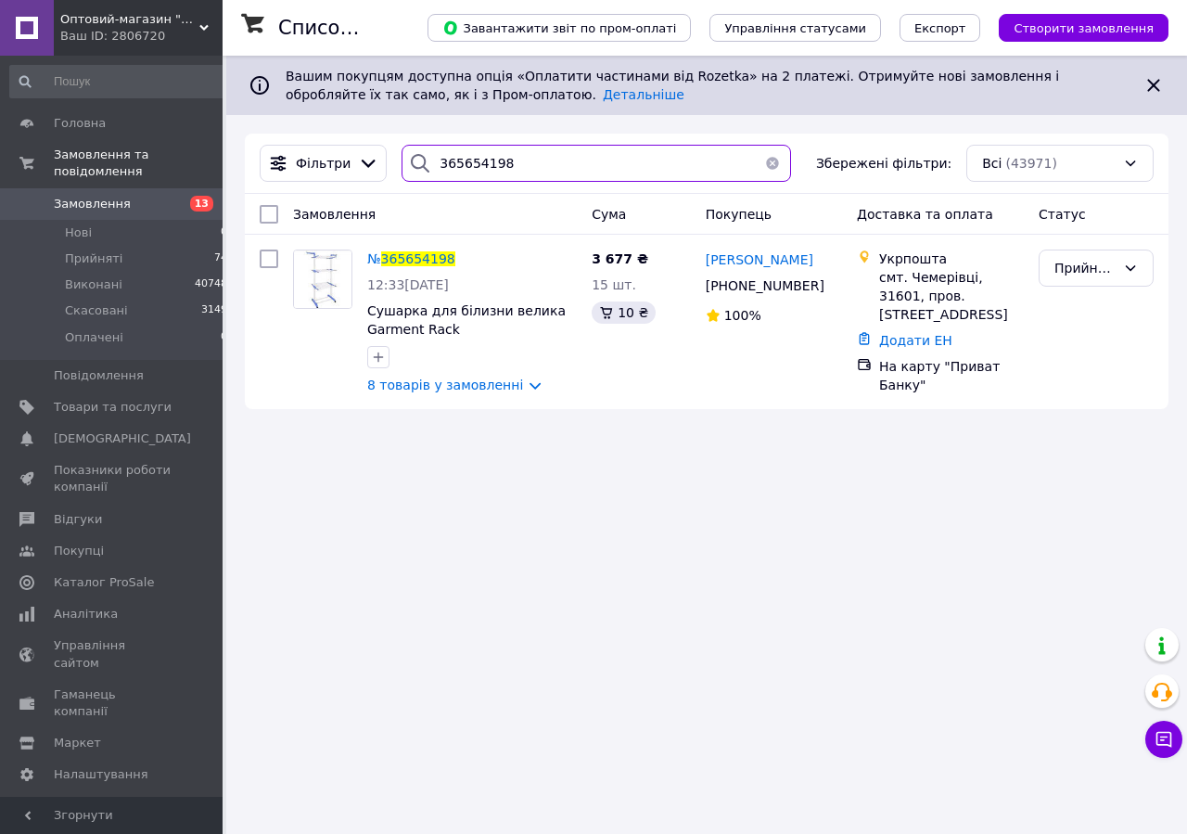
paste input "6074291"
drag, startPoint x: 474, startPoint y: 170, endPoint x: 453, endPoint y: 251, distance: 84.1
click at [402, 180] on input "365654198" at bounding box center [595, 163] width 389 height 37
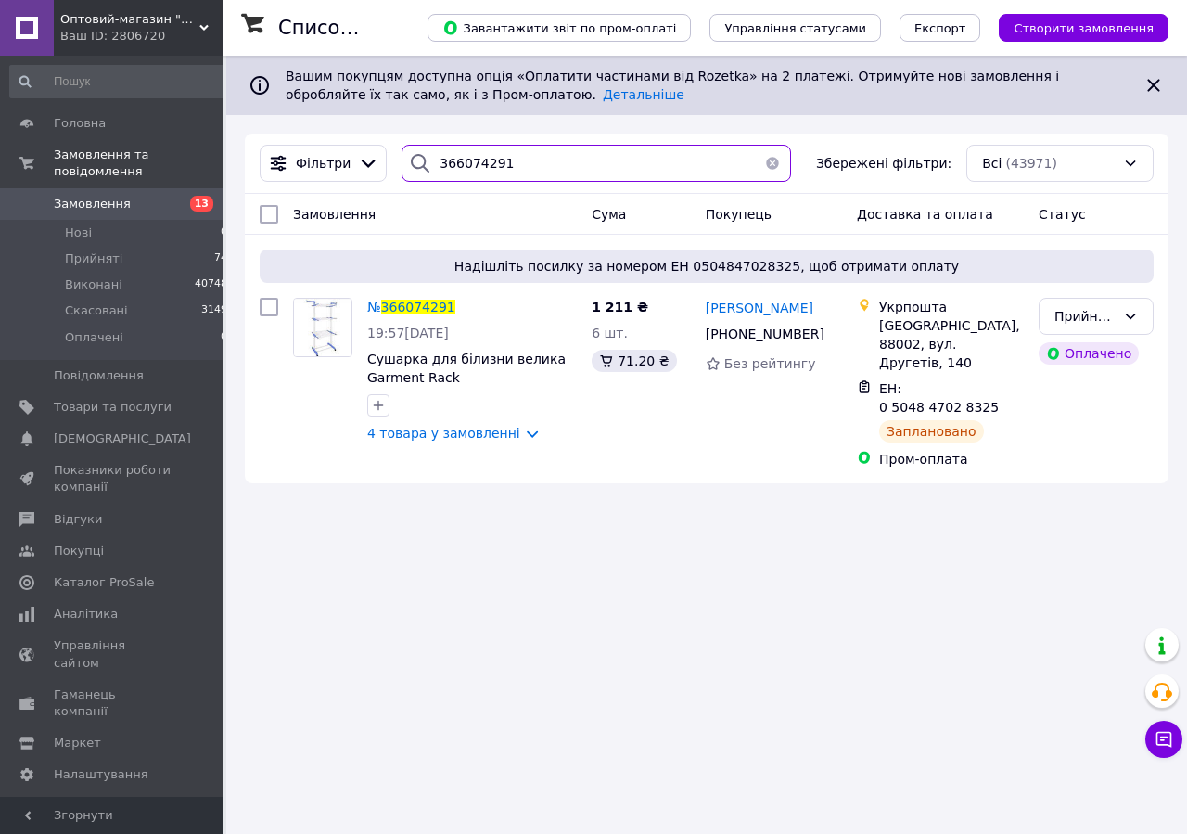
click at [511, 162] on input "366074291" at bounding box center [595, 163] width 389 height 37
drag, startPoint x: 518, startPoint y: 161, endPoint x: 409, endPoint y: 164, distance: 109.4
click at [409, 164] on input "366074291" at bounding box center [595, 163] width 389 height 37
paste input "69602"
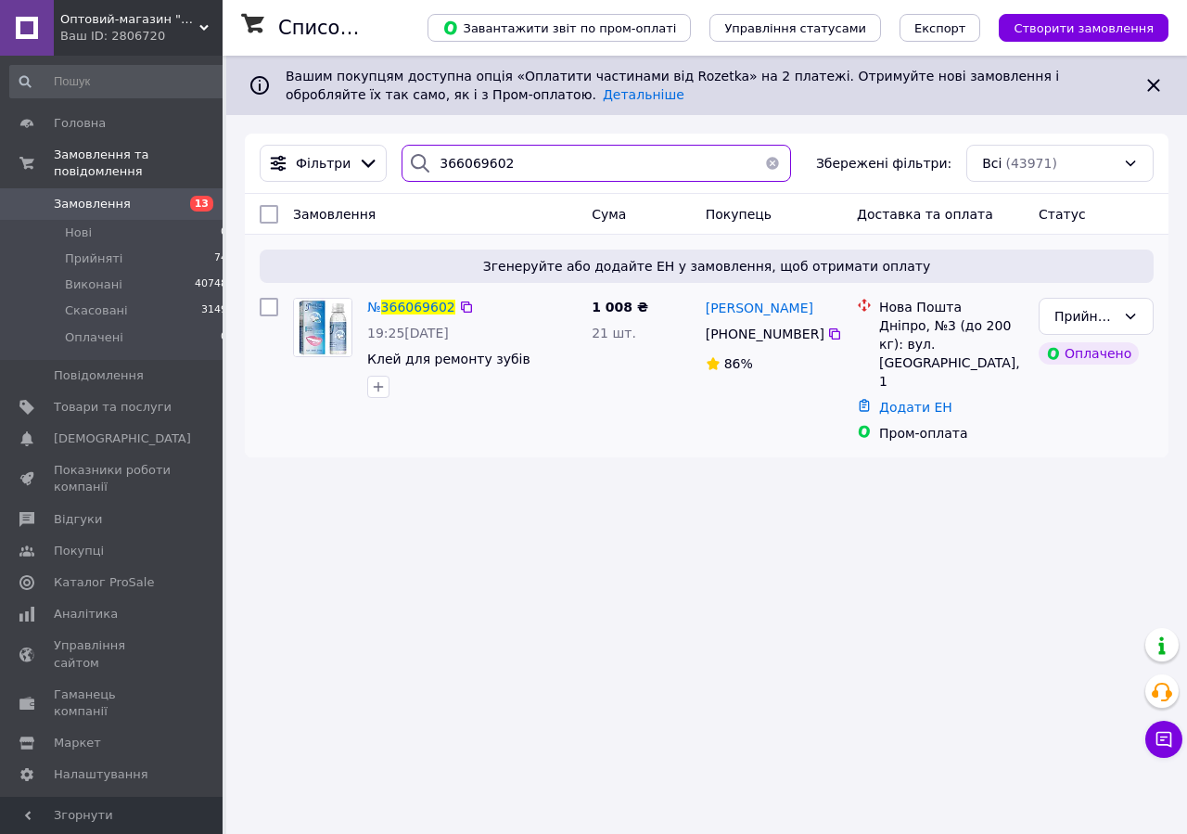
drag, startPoint x: 511, startPoint y: 160, endPoint x: 772, endPoint y: 312, distance: 302.5
click at [401, 182] on input "366069602" at bounding box center [595, 163] width 389 height 37
paste input "97399"
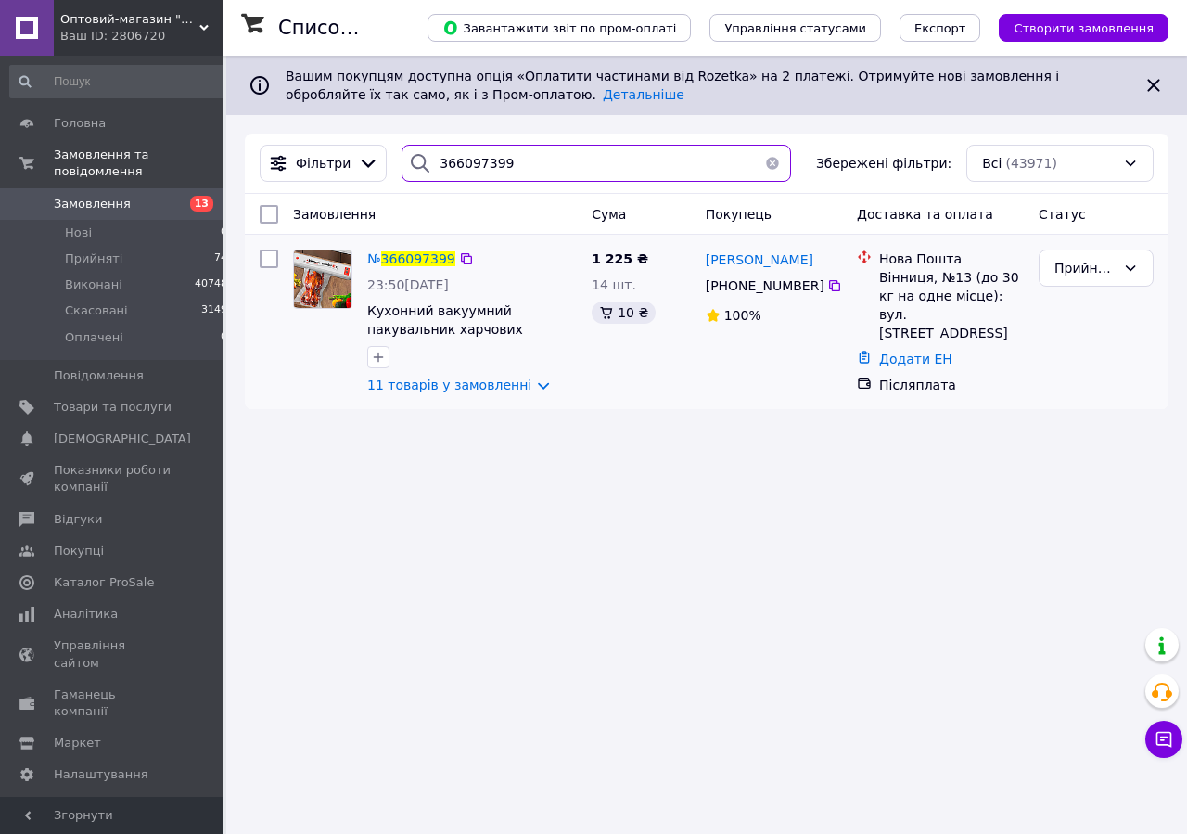
paste input "5929346"
drag, startPoint x: 514, startPoint y: 159, endPoint x: 571, endPoint y: 312, distance: 163.4
click at [401, 182] on input "366097399" at bounding box center [595, 163] width 389 height 37
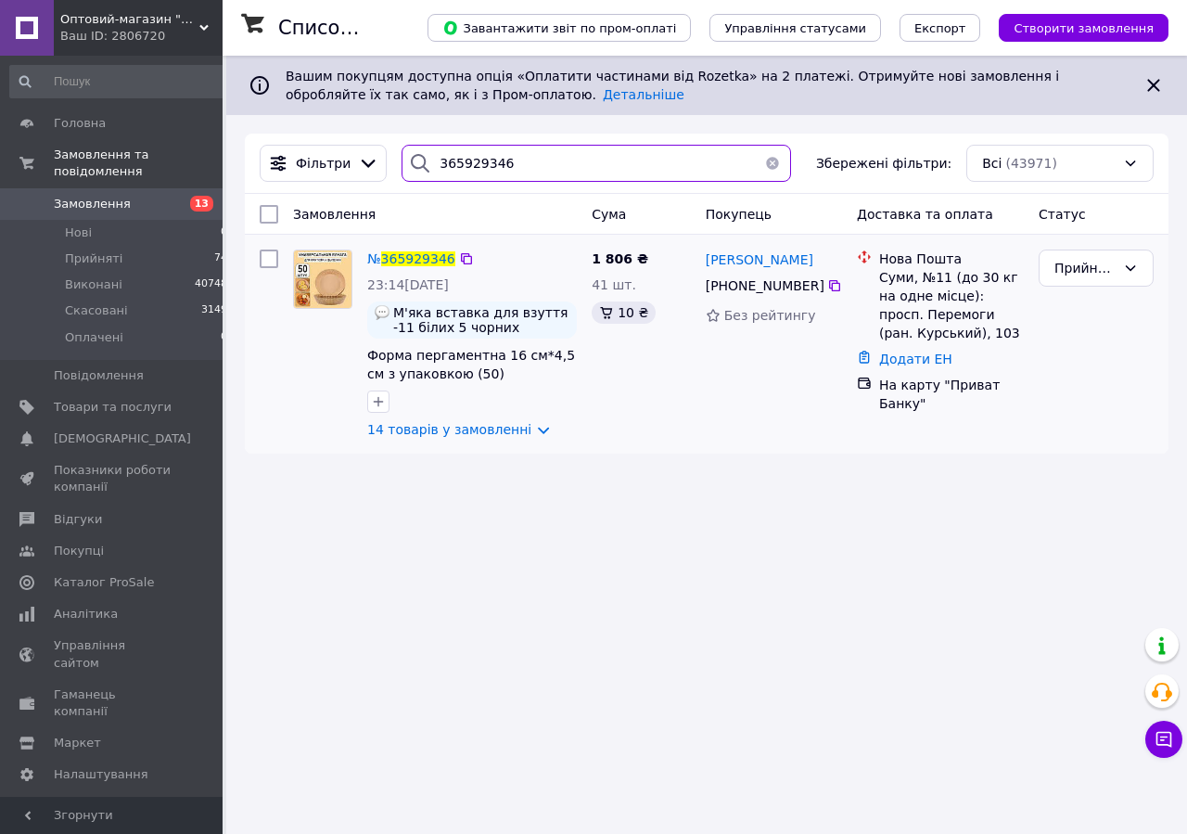
paste input "6106797"
drag, startPoint x: 516, startPoint y: 159, endPoint x: 849, endPoint y: 430, distance: 430.4
click at [401, 182] on input "365929346" at bounding box center [595, 163] width 389 height 37
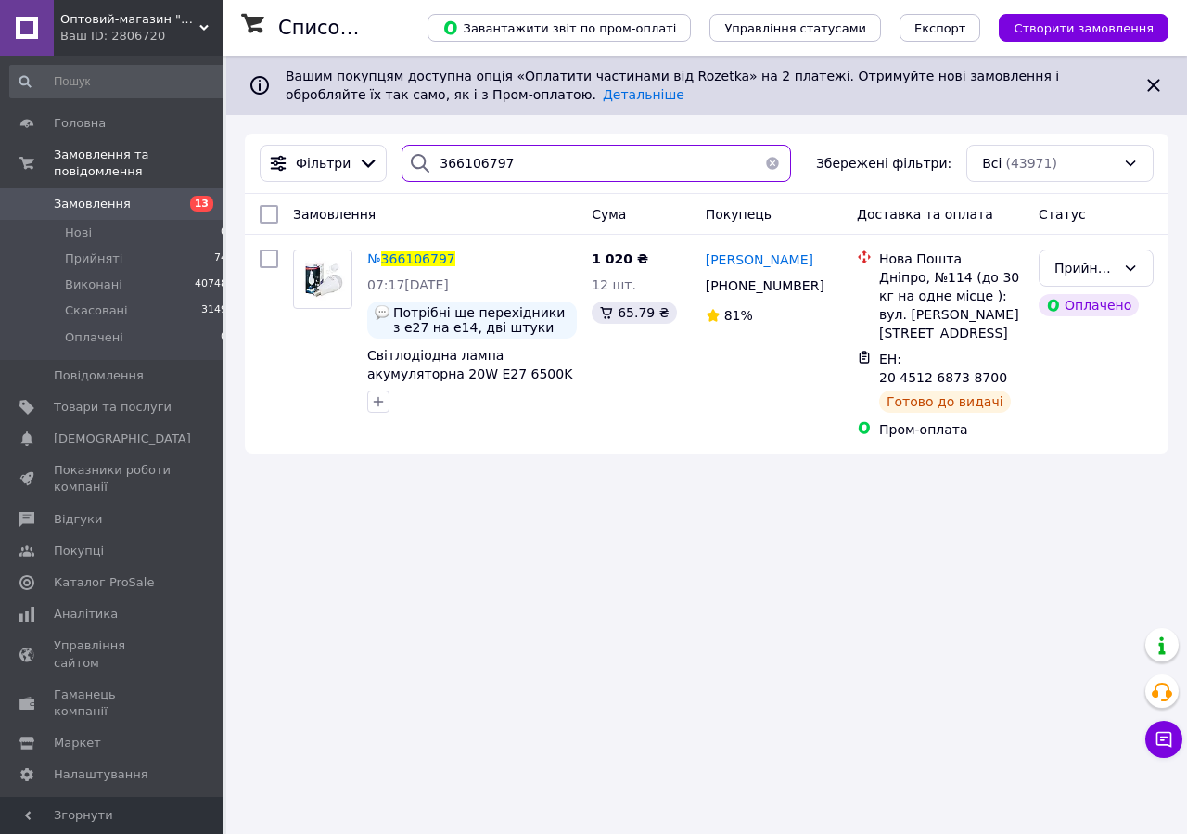
drag, startPoint x: 374, startPoint y: 178, endPoint x: 338, endPoint y: 182, distance: 36.4
click at [401, 182] on input "366106797" at bounding box center [595, 163] width 389 height 37
paste input "025686"
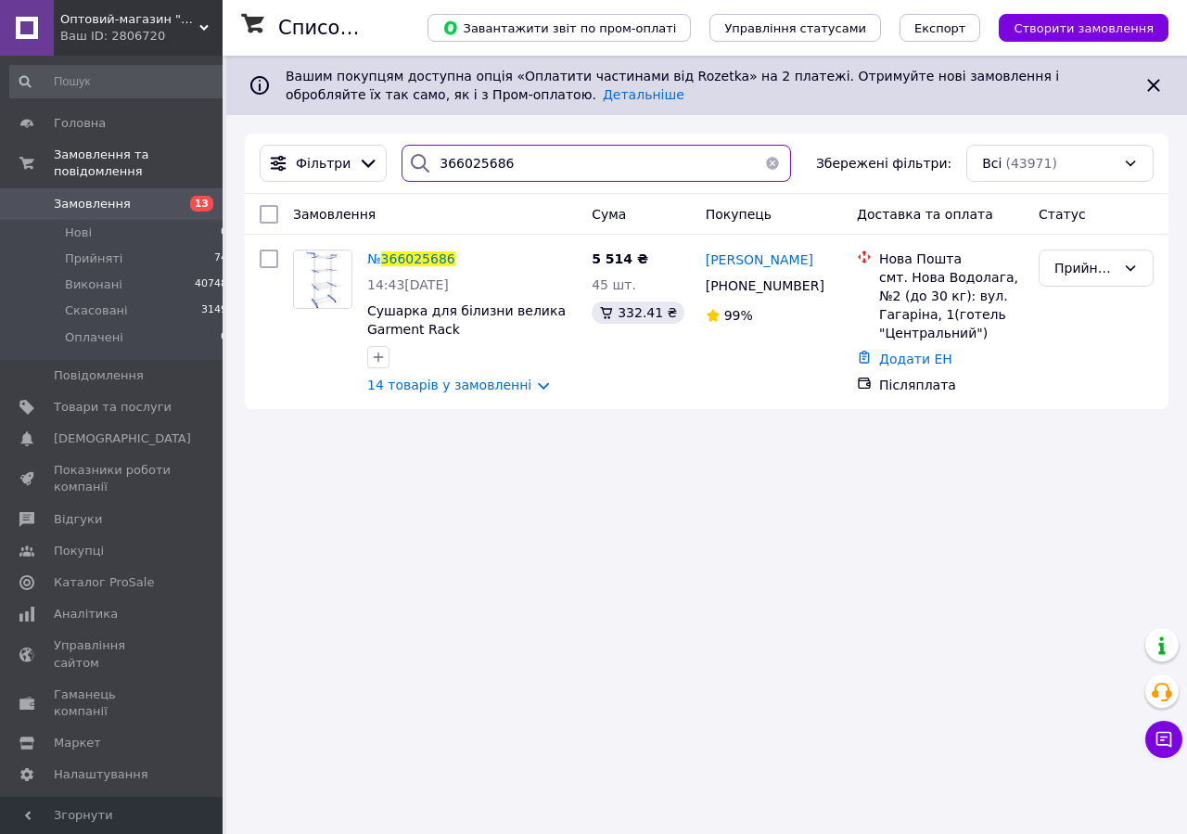
drag, startPoint x: 511, startPoint y: 168, endPoint x: 372, endPoint y: 187, distance: 140.4
click at [401, 182] on input "366025686" at bounding box center [595, 163] width 389 height 37
paste input "121524"
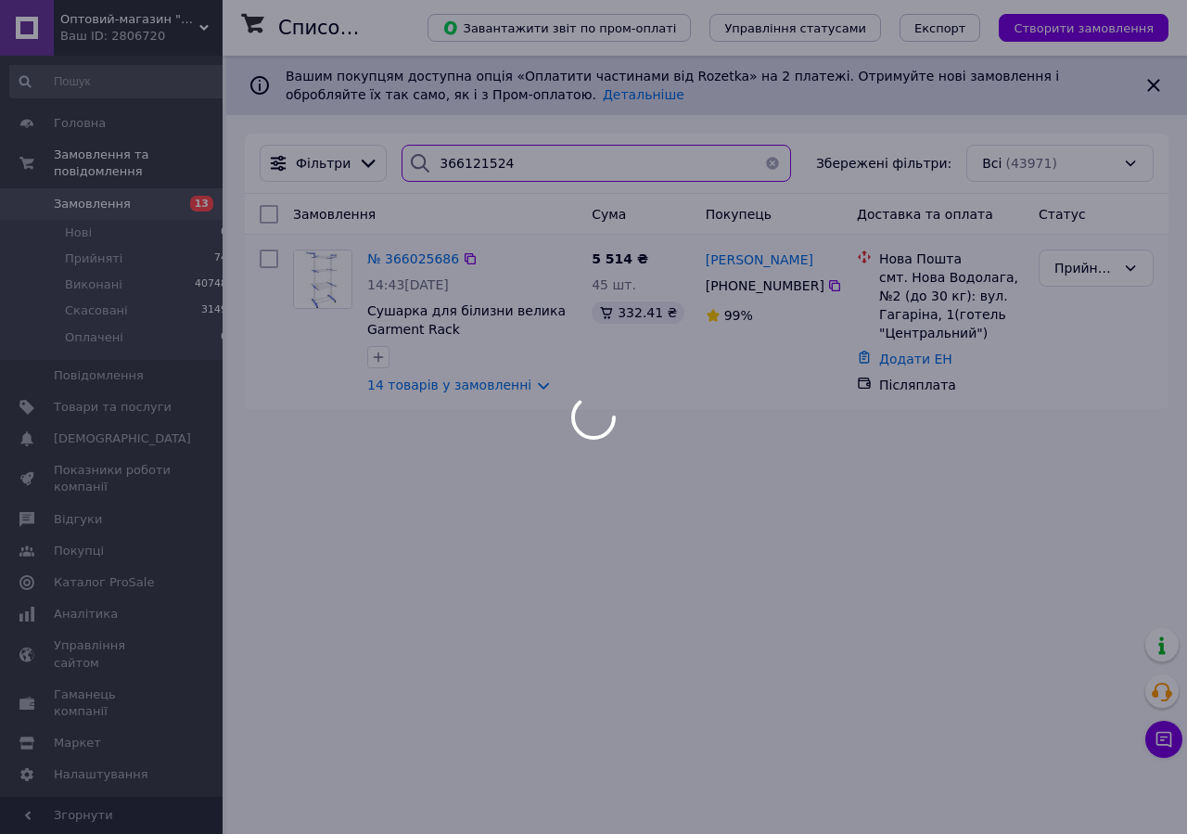
type input "366121524"
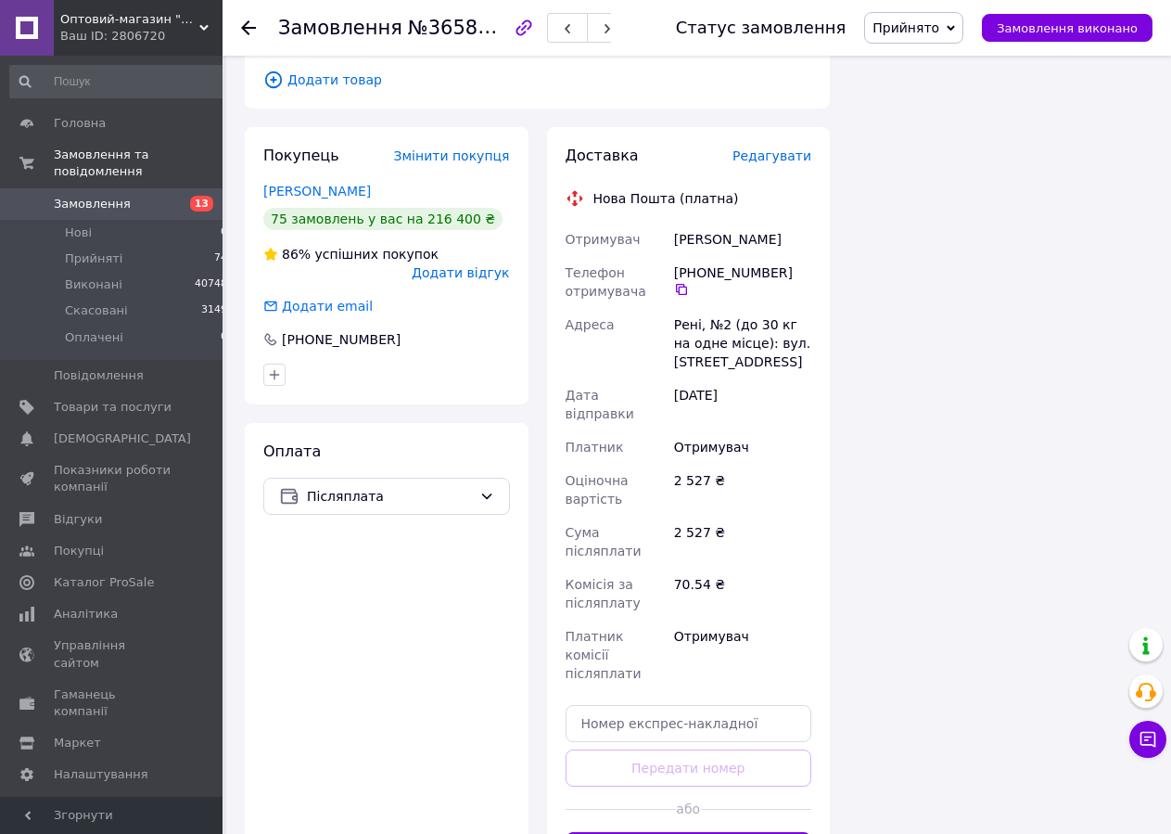
scroll to position [1513, 0]
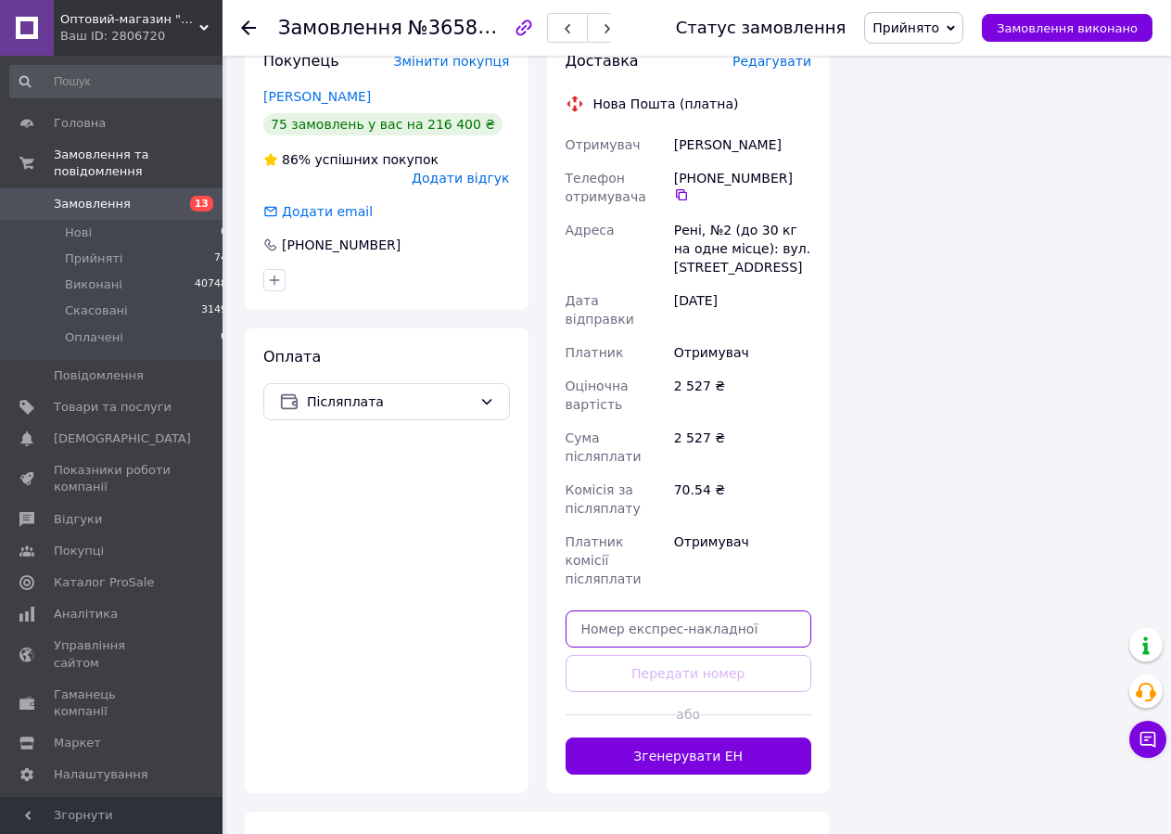
click at [628, 610] on input "text" at bounding box center [689, 628] width 247 height 37
paste input "20451268852908"
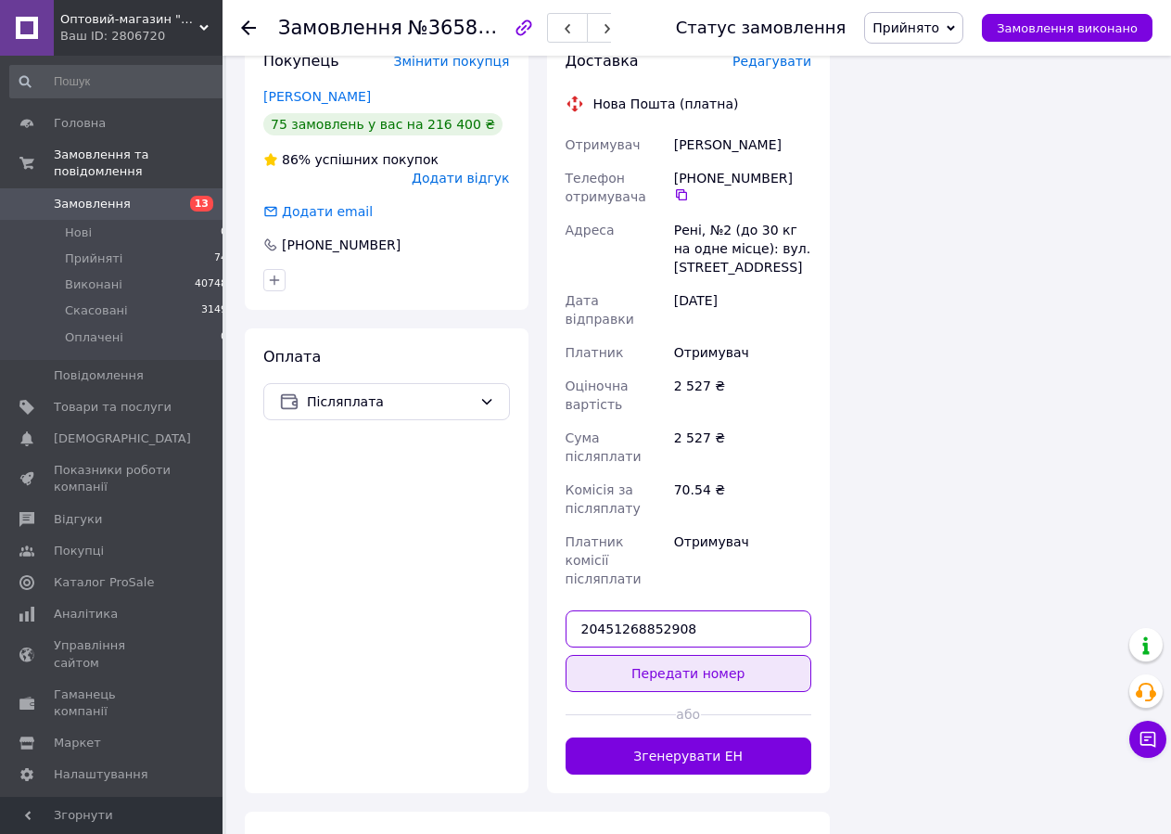
type input "20451268852908"
click at [631, 655] on button "Передати номер" at bounding box center [689, 673] width 247 height 37
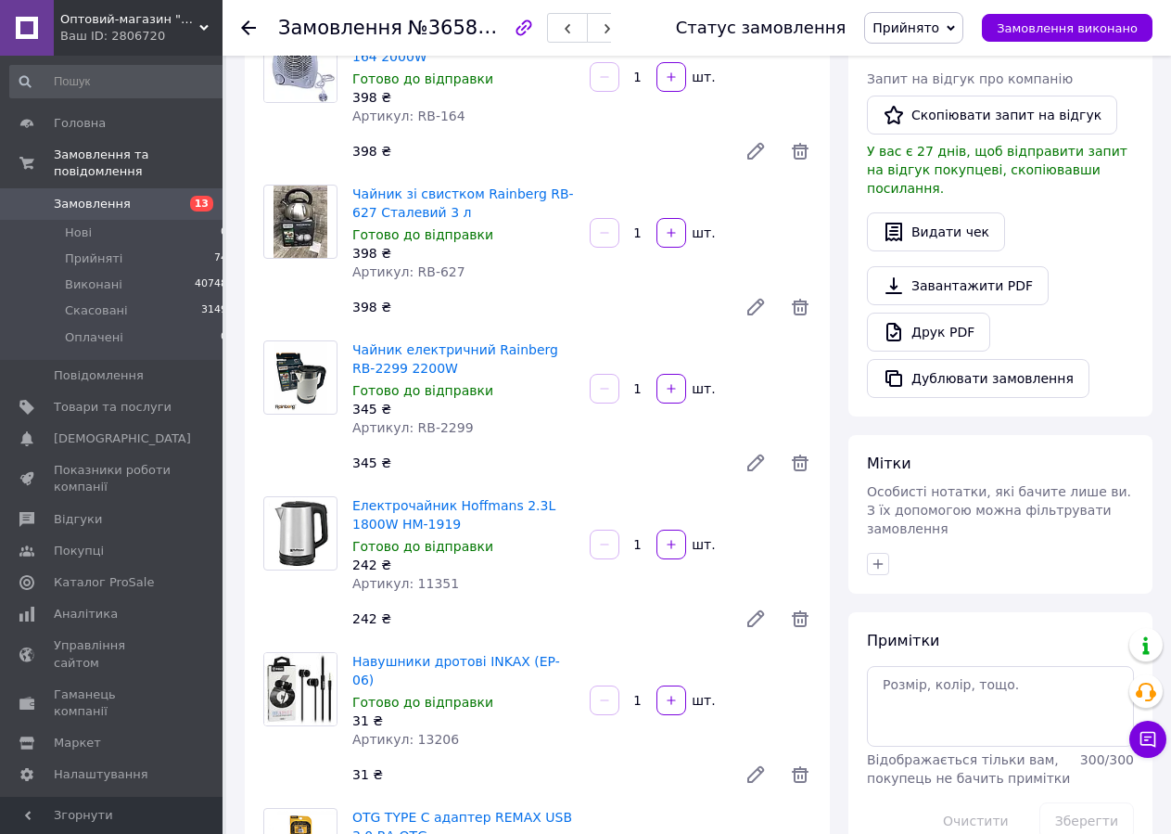
scroll to position [206, 0]
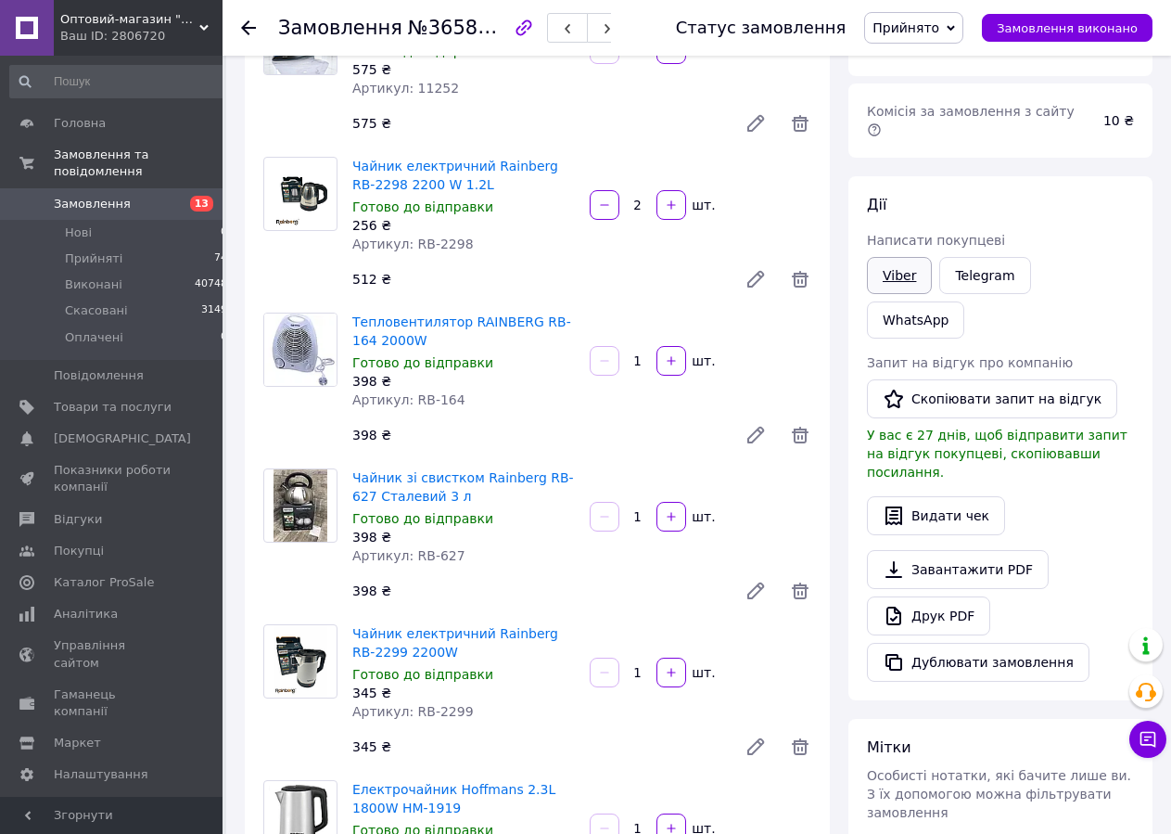
click at [884, 262] on link "Viber" at bounding box center [899, 275] width 65 height 37
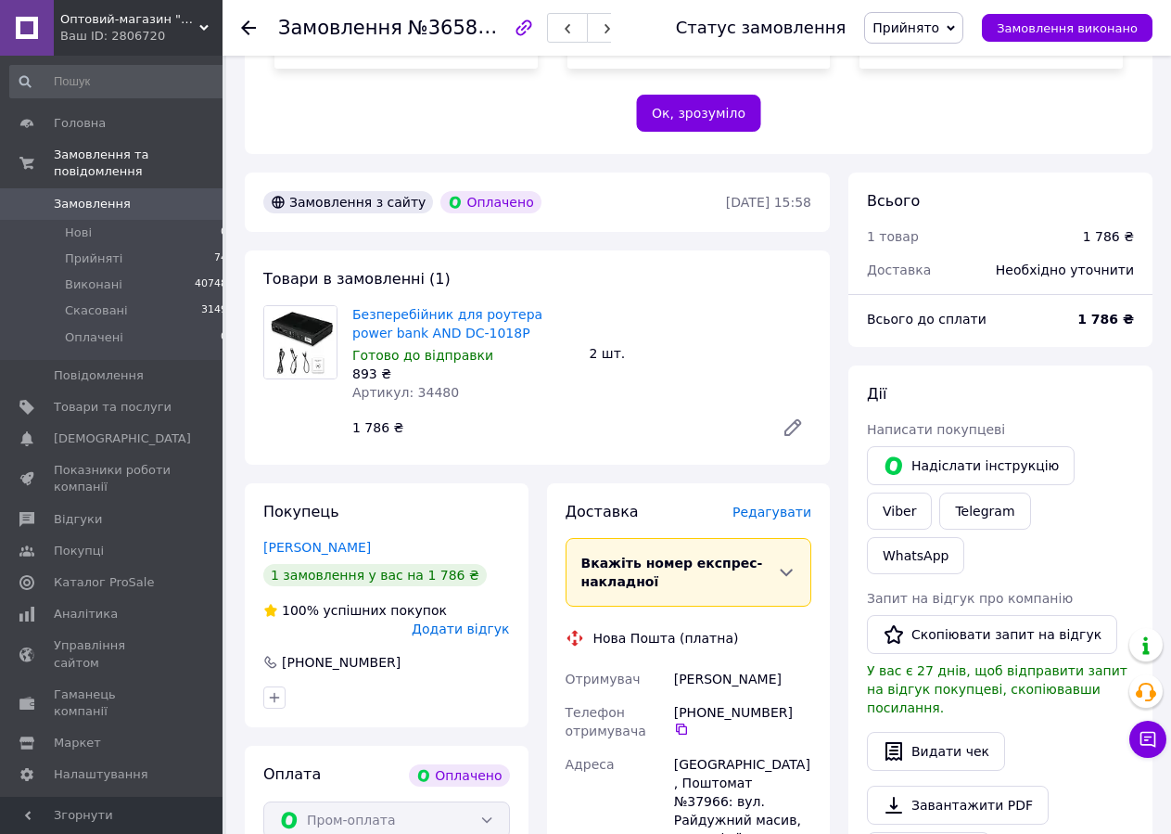
scroll to position [946, 0]
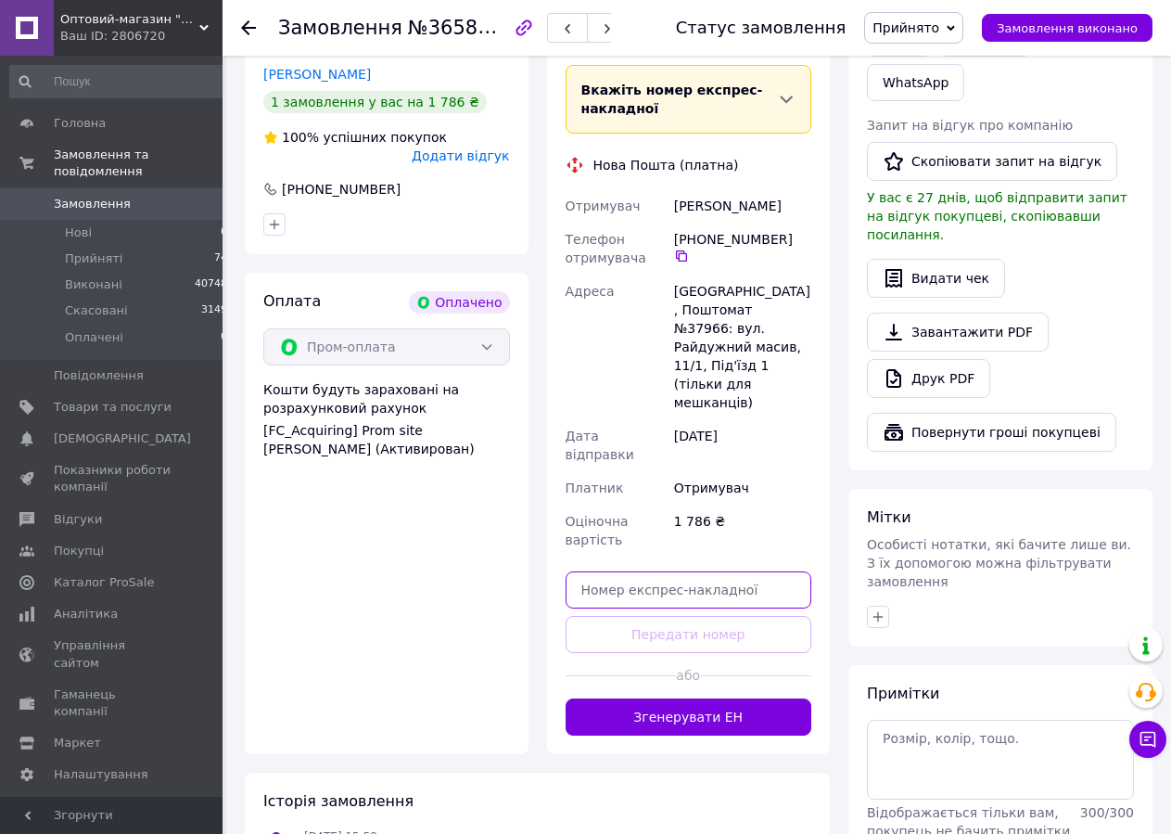
click at [687, 571] on input "text" at bounding box center [689, 589] width 247 height 37
paste input "20451268857161"
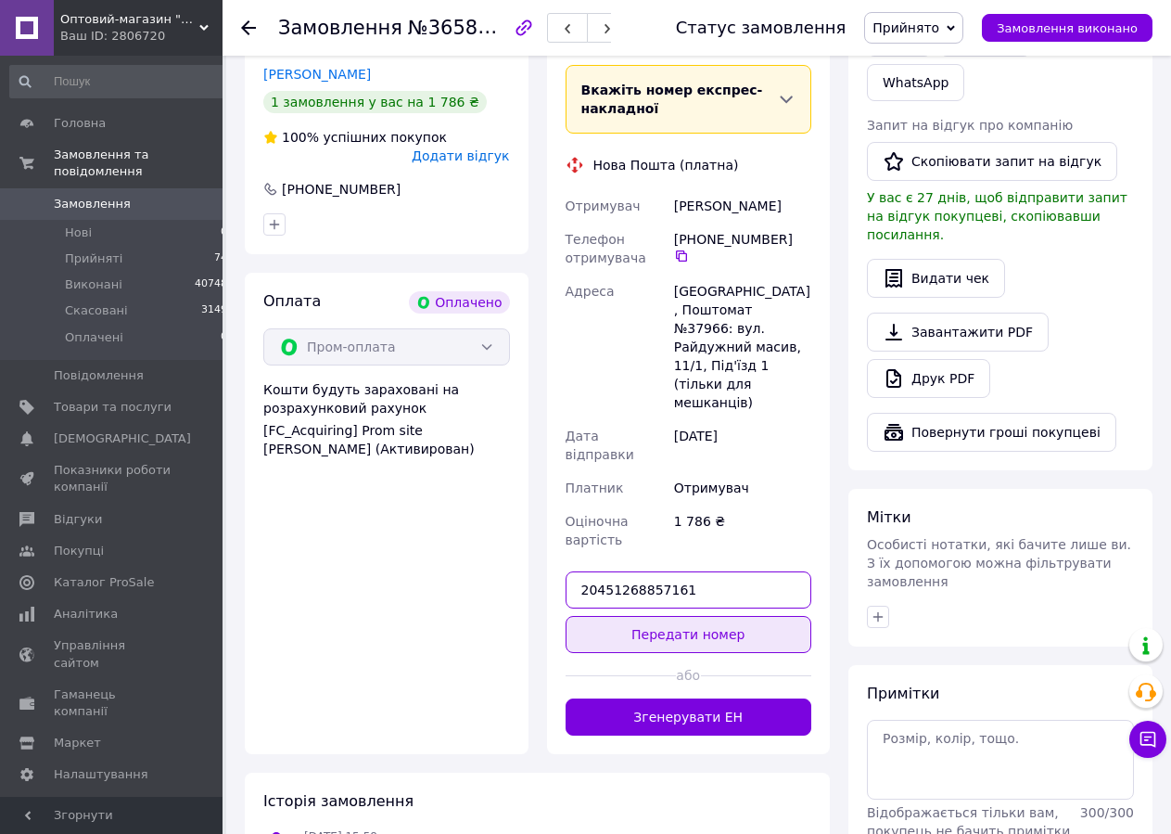
type input "20451268857161"
click at [673, 616] on button "Передати номер" at bounding box center [689, 634] width 247 height 37
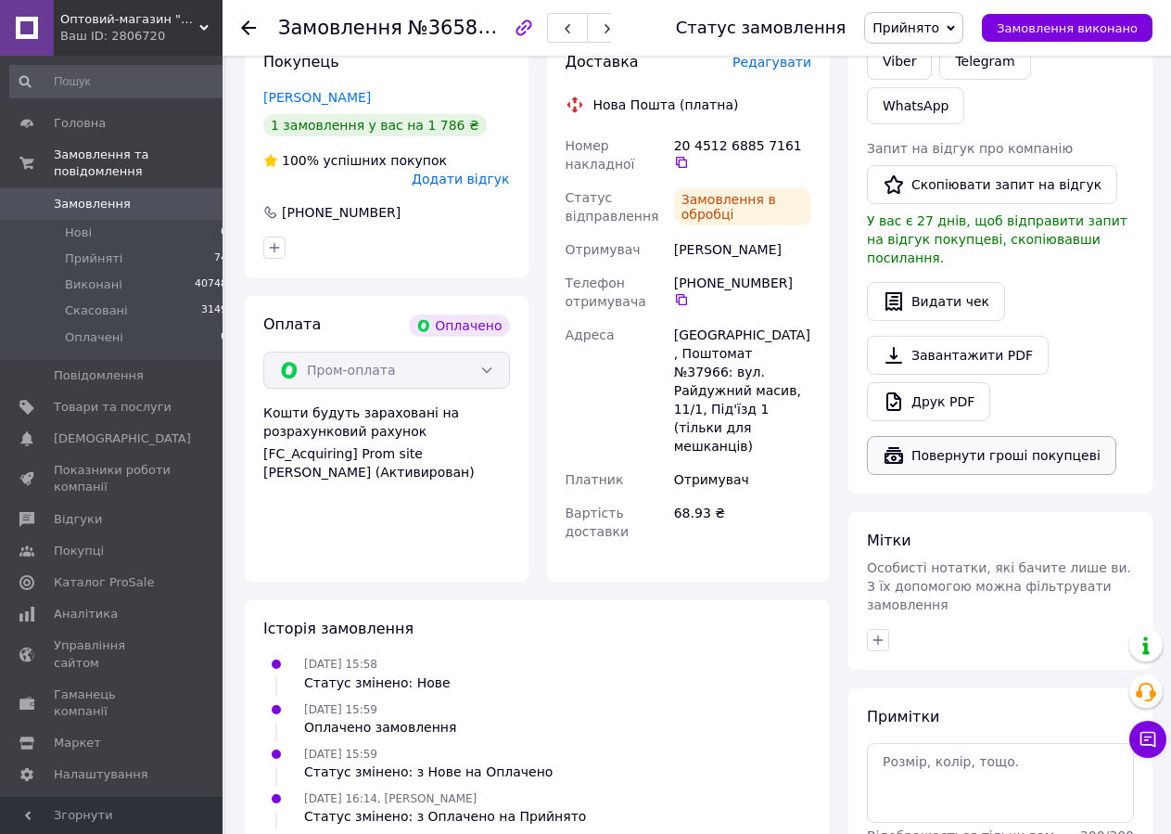
scroll to position [639, 0]
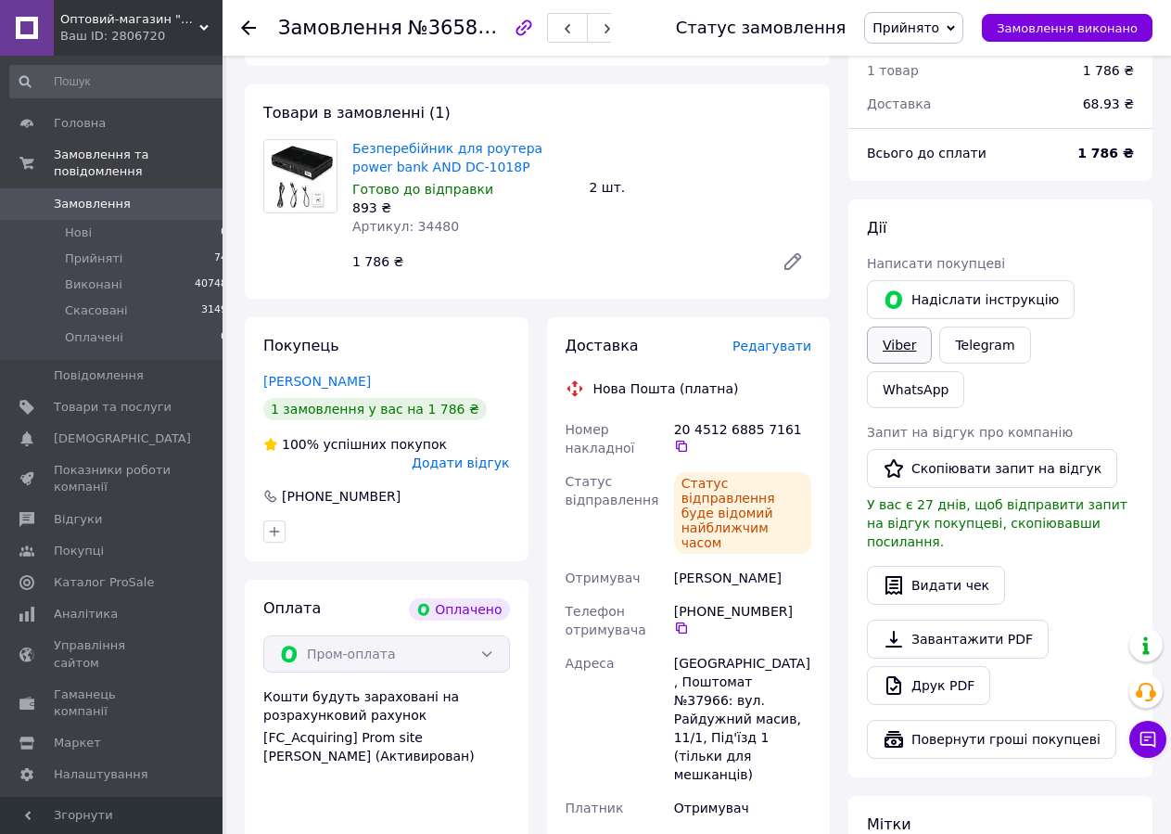
click at [932, 326] on link "Viber" at bounding box center [899, 344] width 65 height 37
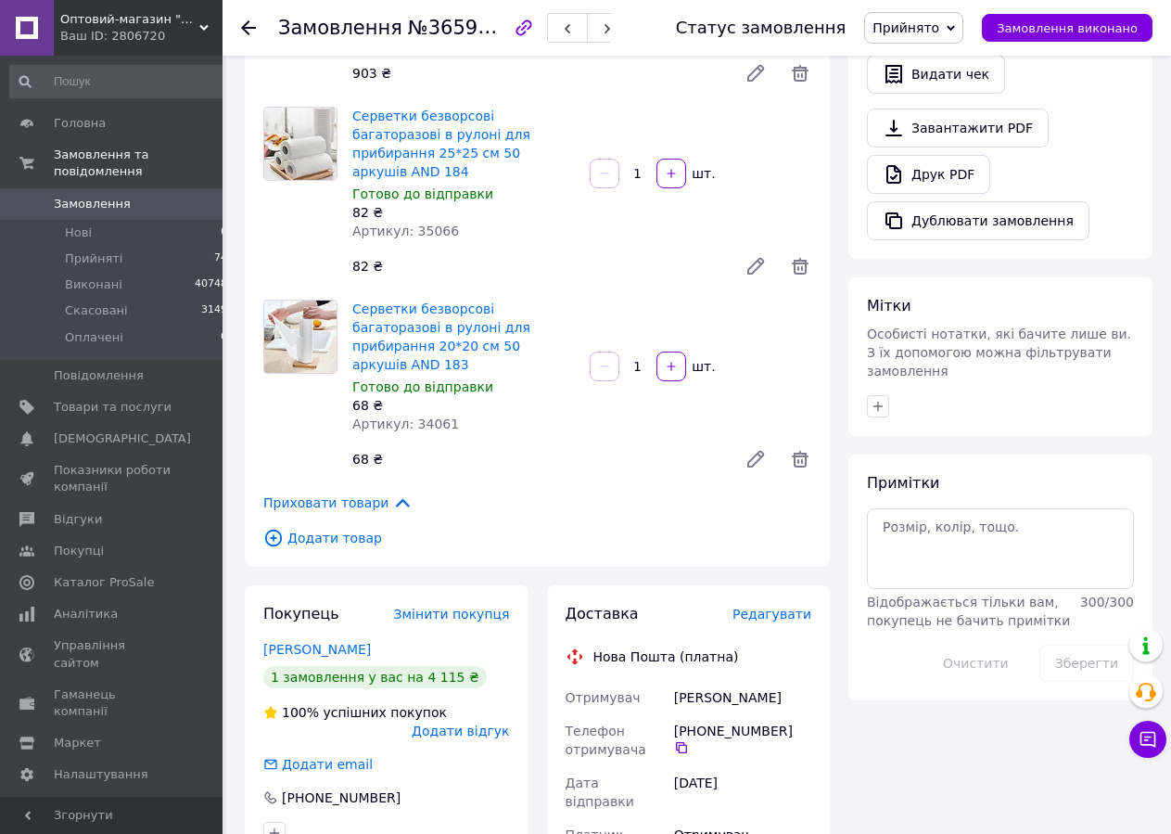
scroll to position [1040, 0]
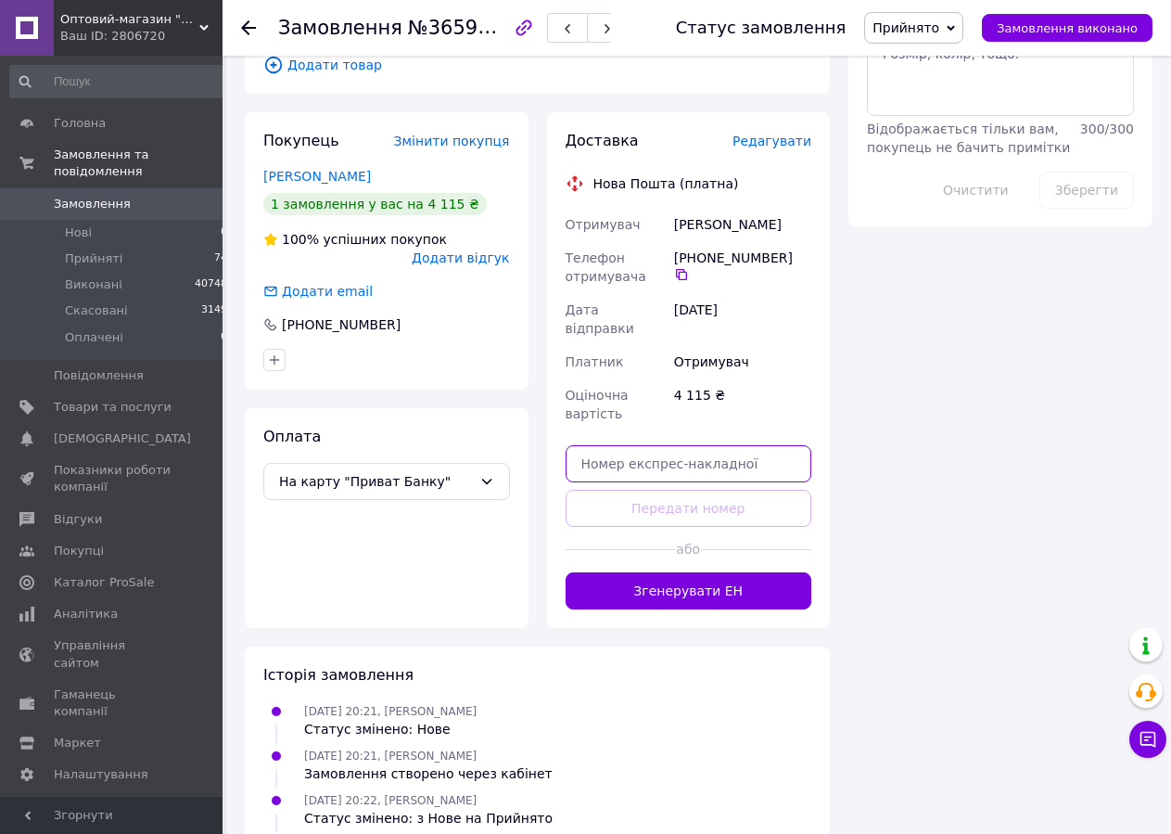
click at [665, 445] on input "text" at bounding box center [689, 463] width 247 height 37
paste input "20451268853124"
type input "20451268853124"
drag, startPoint x: 647, startPoint y: 459, endPoint x: 825, endPoint y: 421, distance: 182.0
click at [646, 490] on button "Передати номер" at bounding box center [689, 508] width 247 height 37
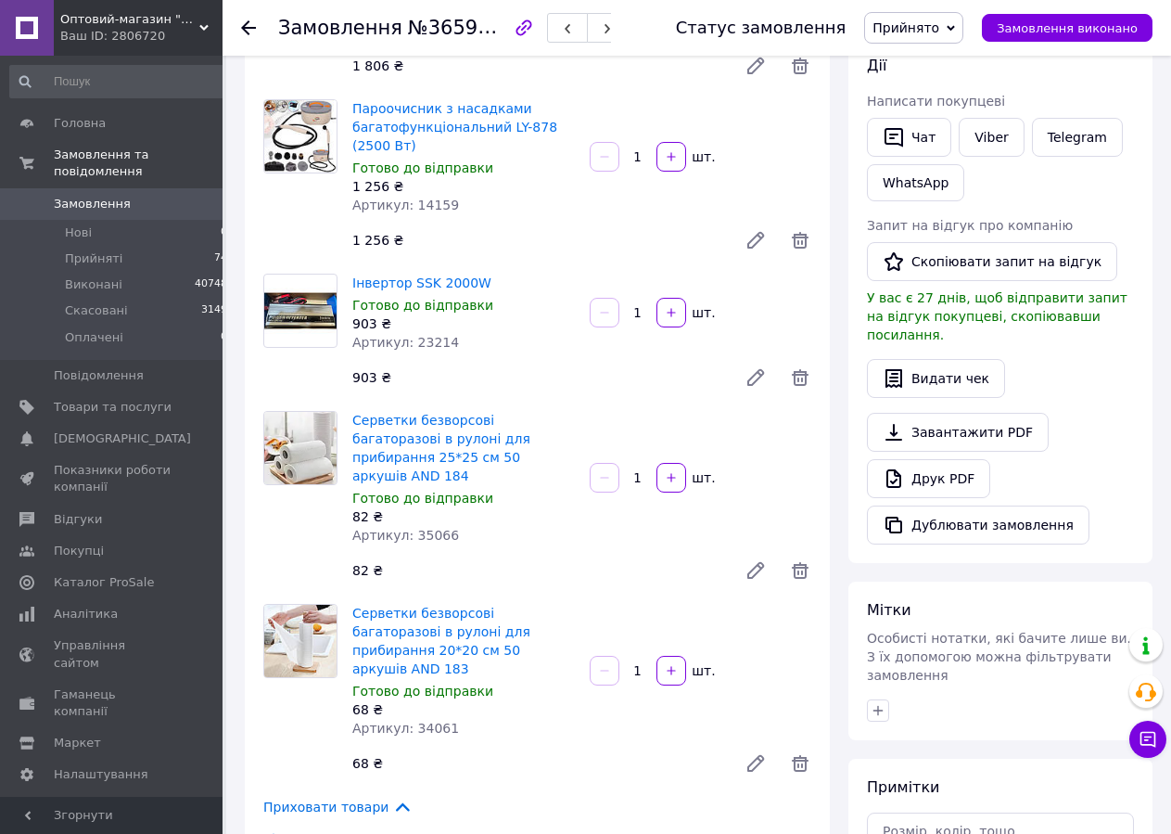
scroll to position [74, 0]
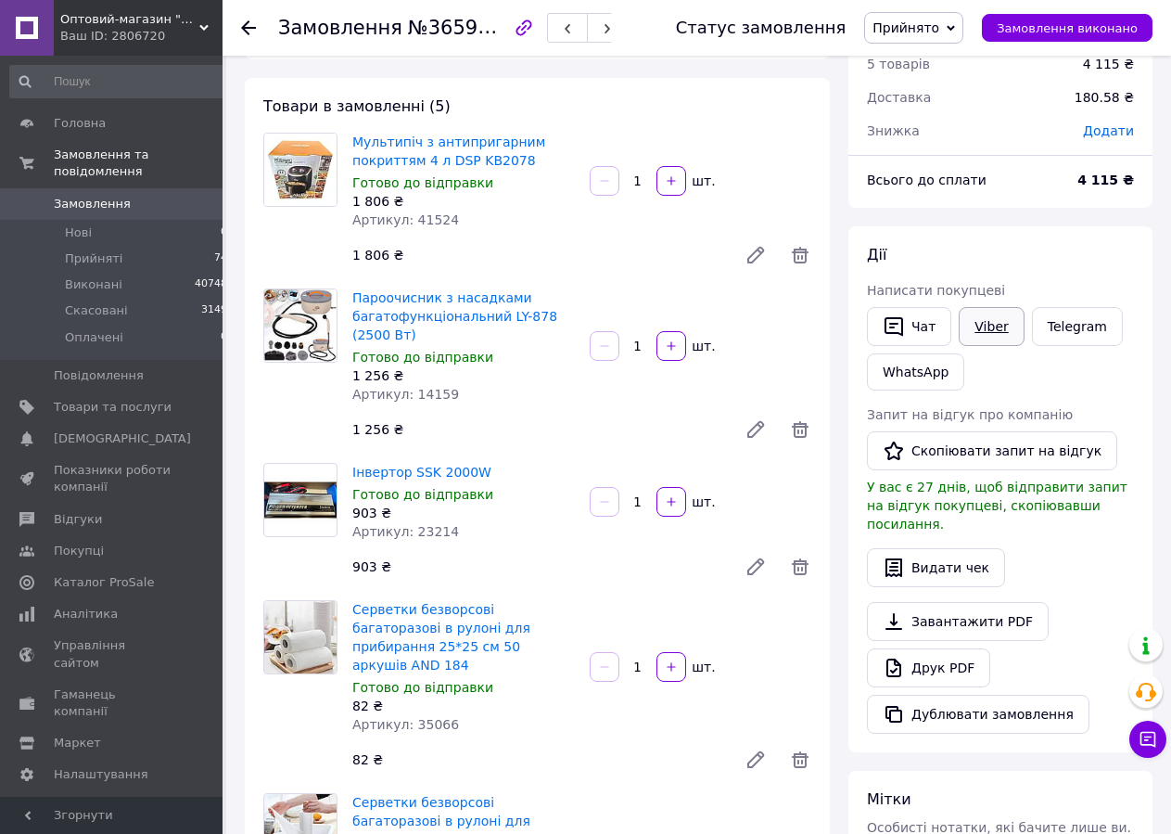
click at [988, 335] on link "Viber" at bounding box center [991, 326] width 65 height 39
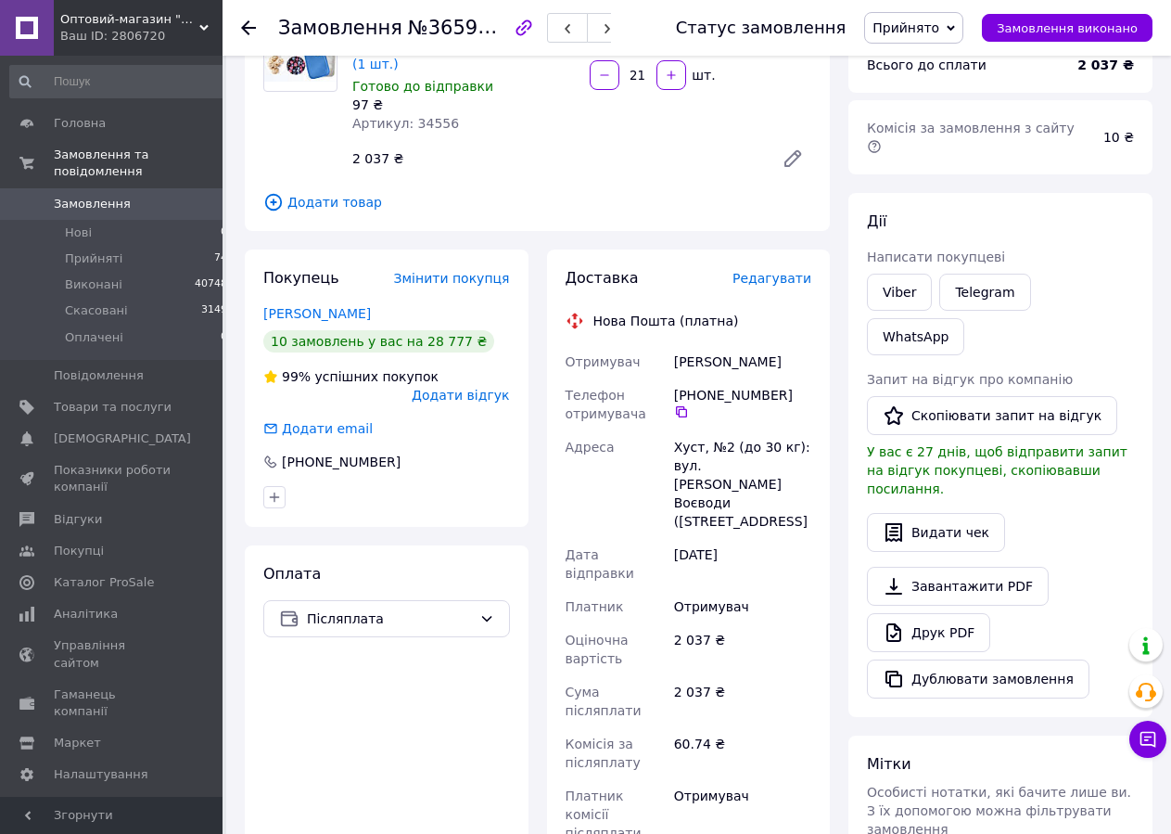
scroll to position [473, 0]
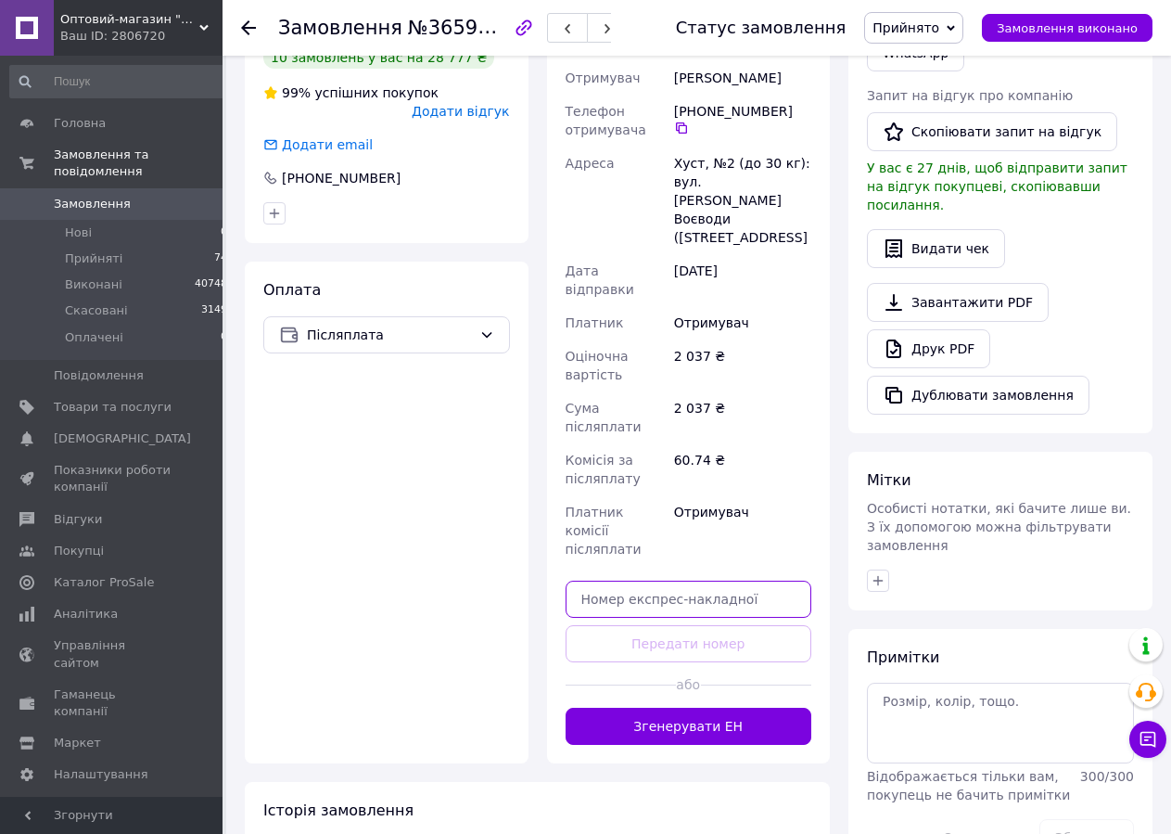
click at [601, 580] on input "text" at bounding box center [689, 598] width 247 height 37
paste input "20451268843496"
type input "20451268843496"
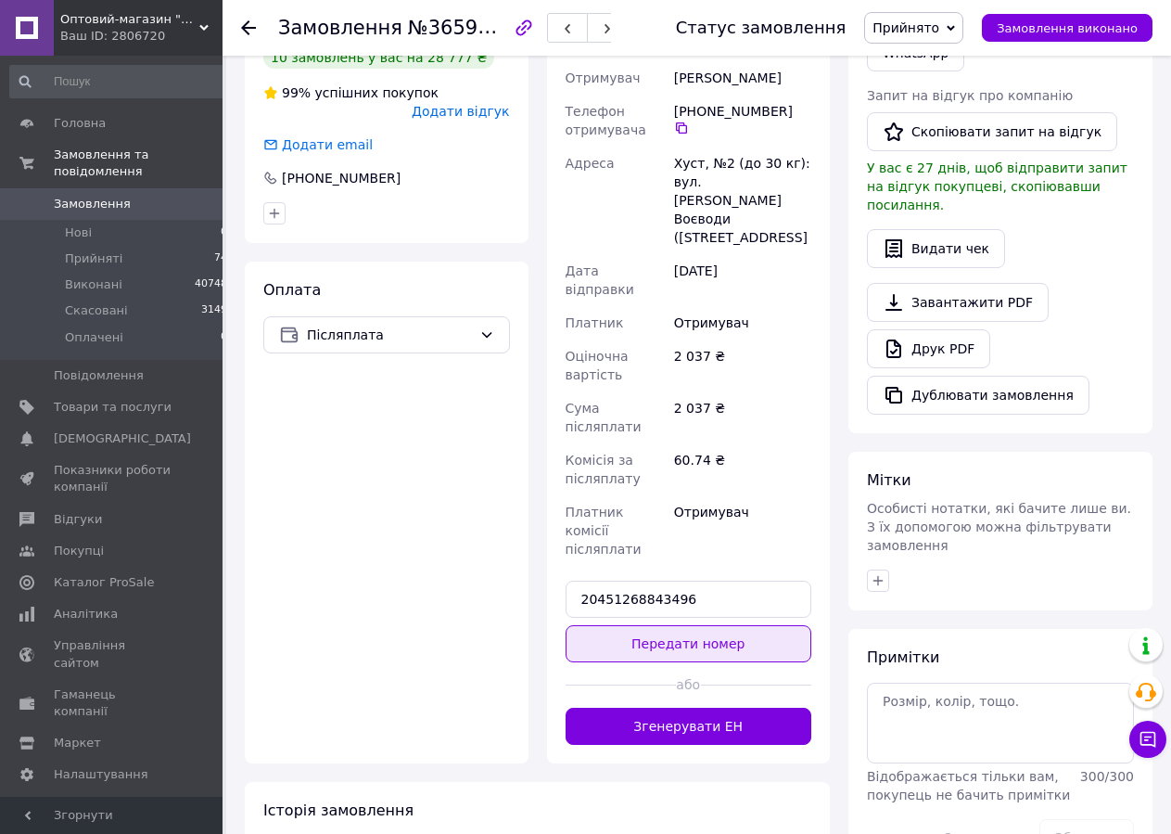
click at [603, 625] on button "Передати номер" at bounding box center [689, 643] width 247 height 37
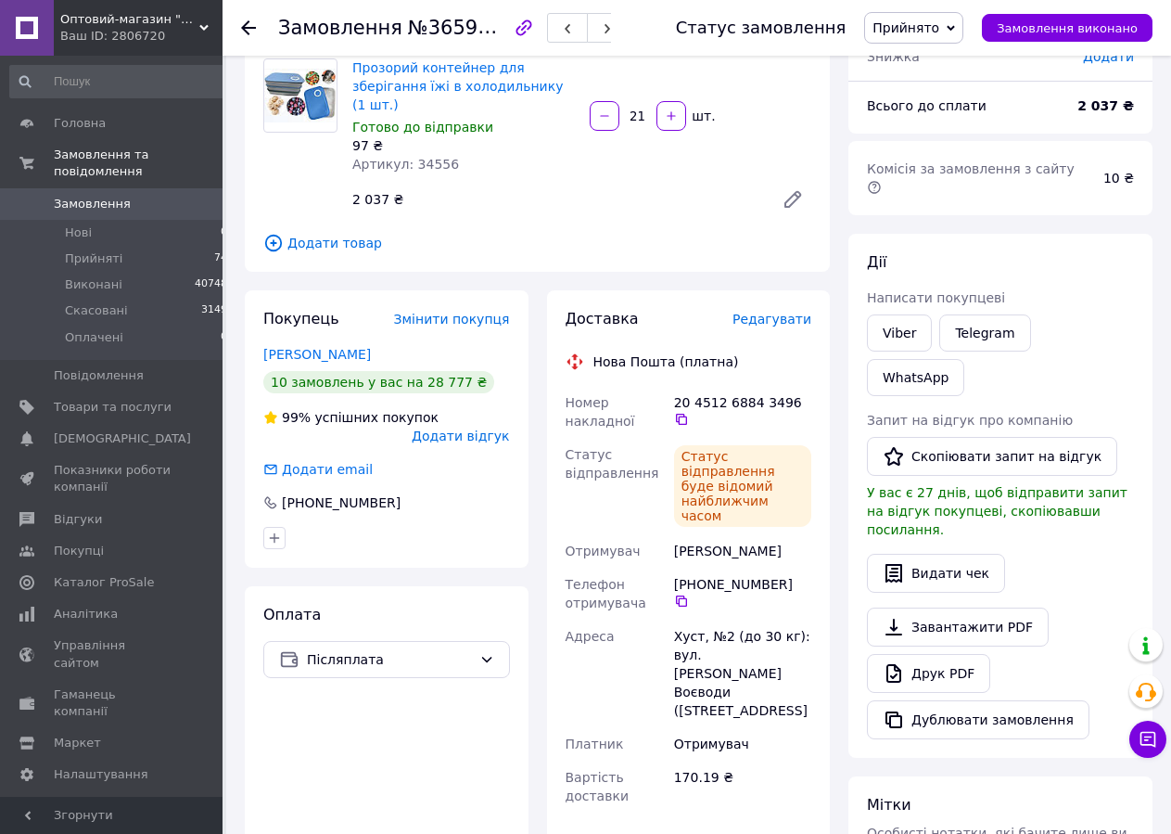
scroll to position [0, 0]
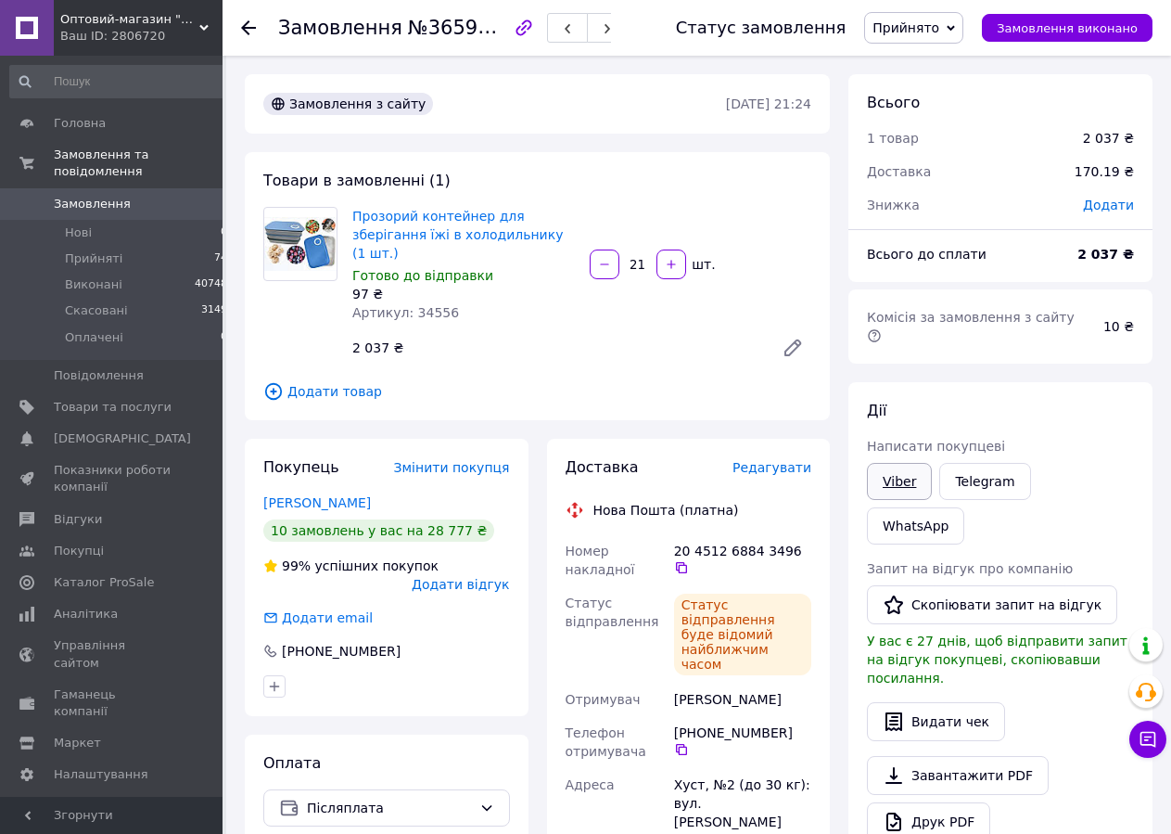
click at [889, 463] on link "Viber" at bounding box center [899, 481] width 65 height 37
click at [892, 464] on link "Viber" at bounding box center [899, 481] width 65 height 37
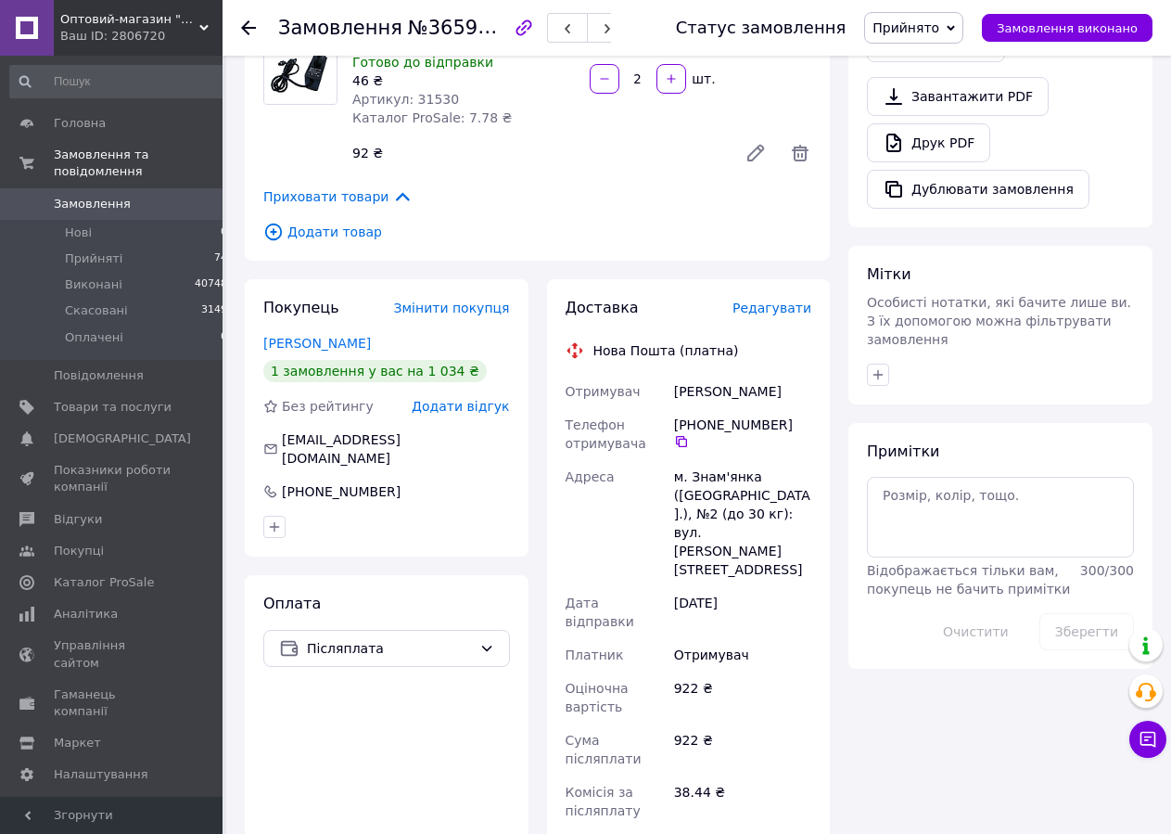
scroll to position [946, 0]
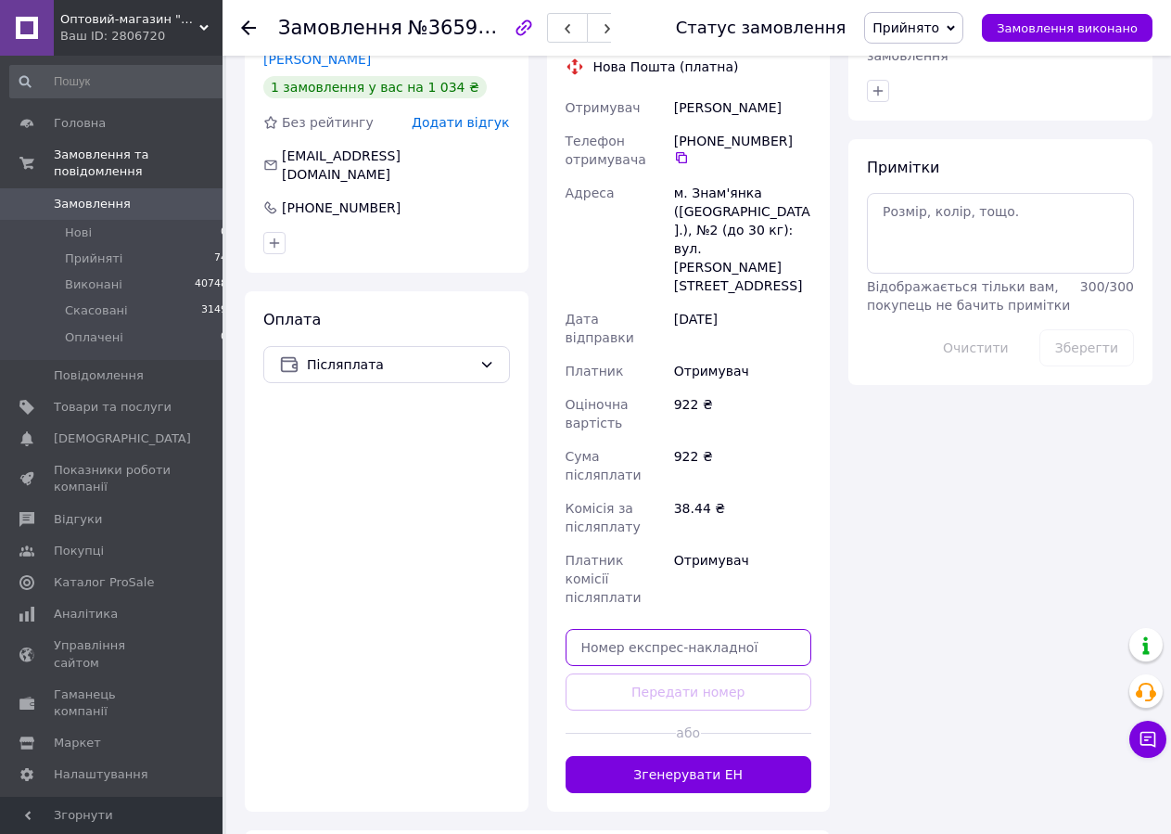
click at [694, 629] on input "text" at bounding box center [689, 647] width 247 height 37
paste input "20451268803939"
type input "20451268803939"
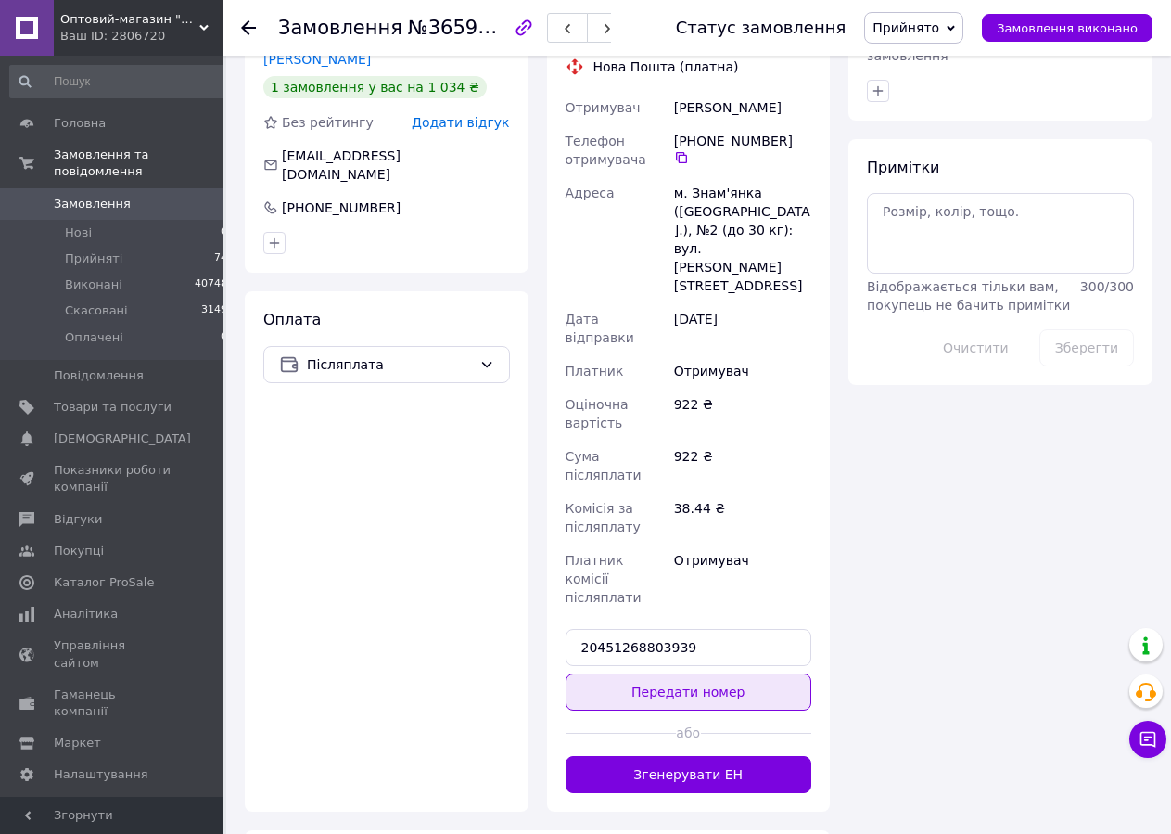
click at [679, 673] on button "Передати номер" at bounding box center [689, 691] width 247 height 37
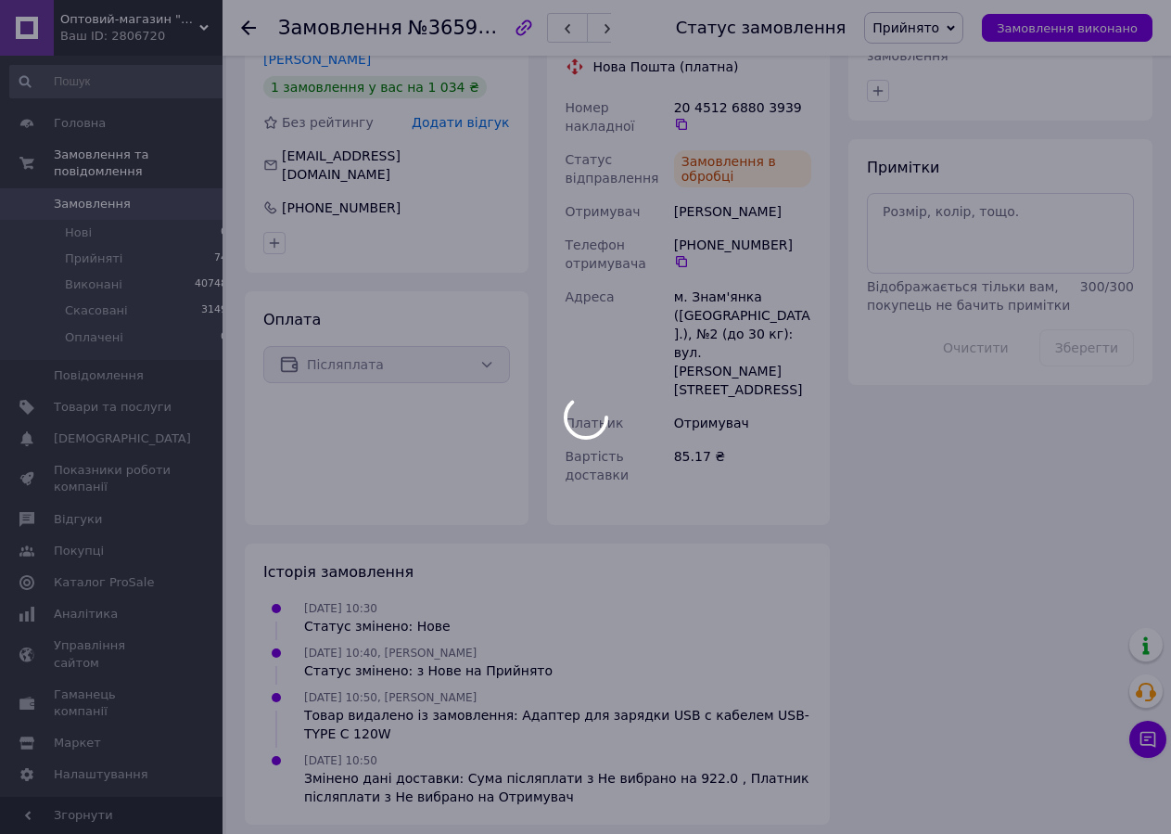
scroll to position [937, 0]
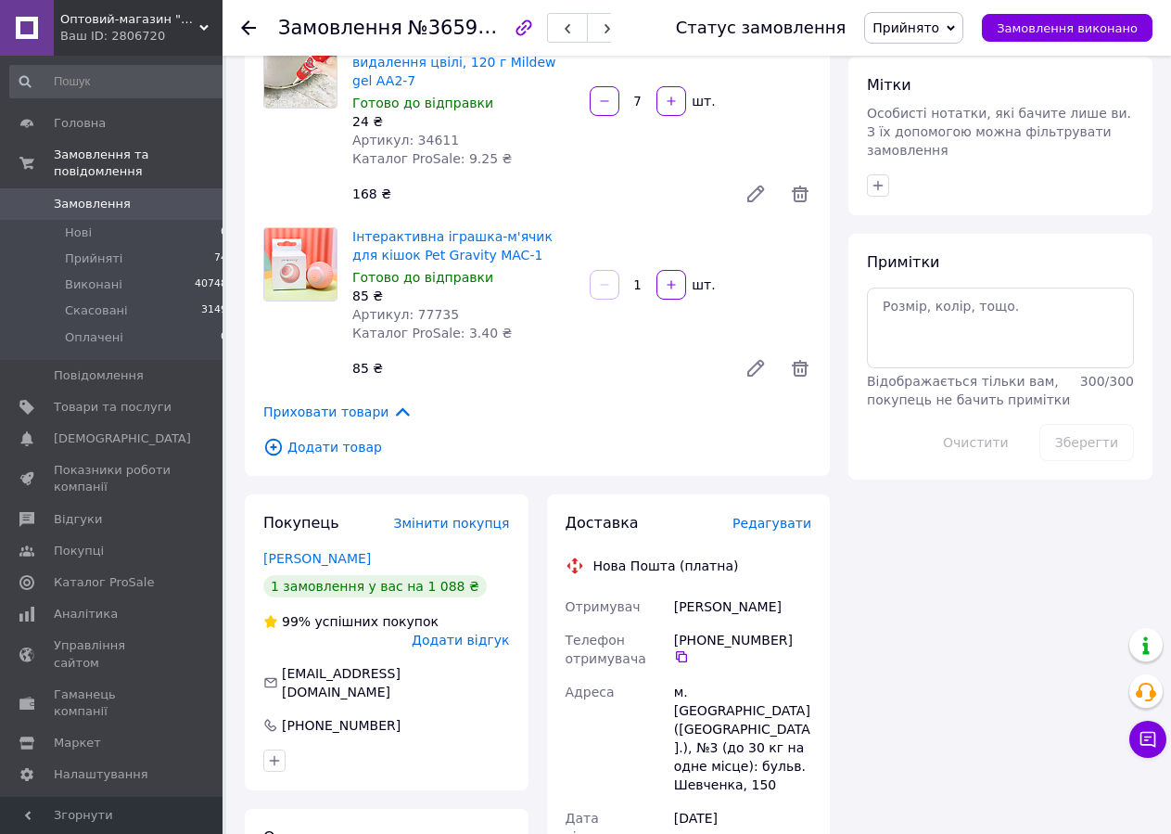
scroll to position [1419, 0]
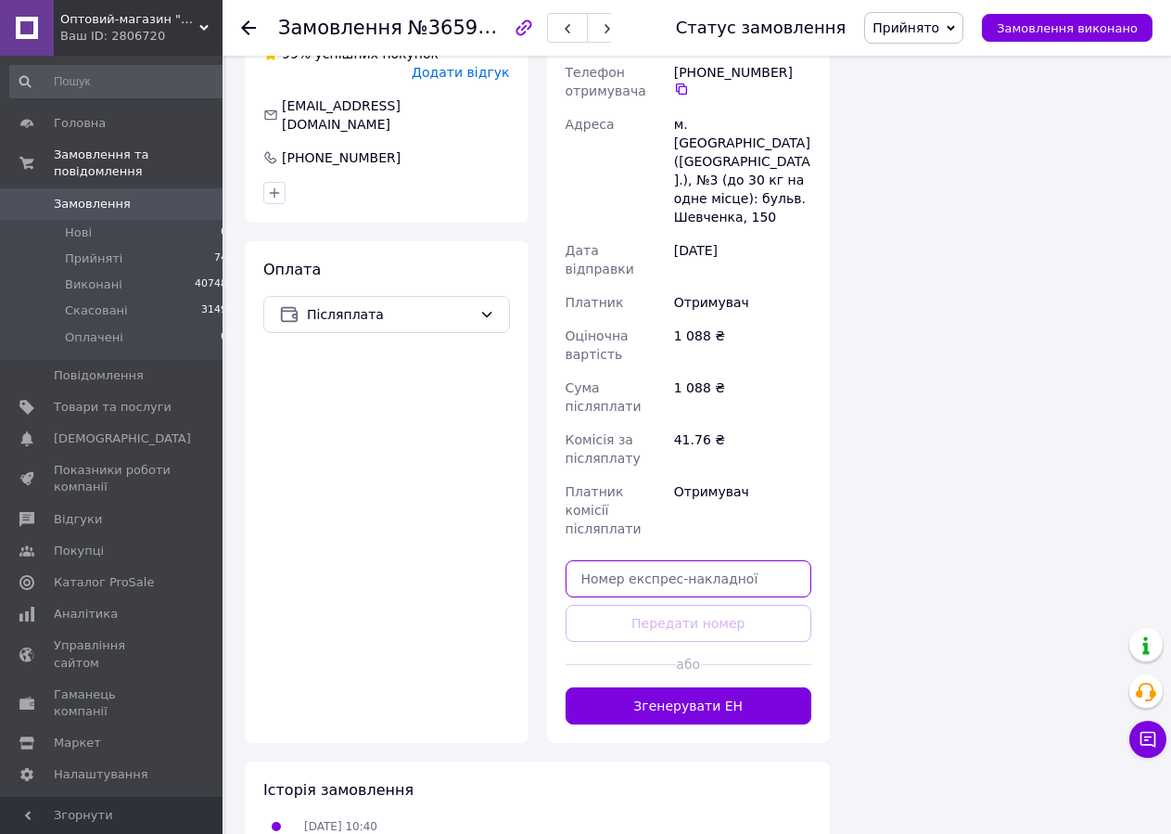
click at [617, 560] on input "text" at bounding box center [689, 578] width 247 height 37
paste input "20451268836971"
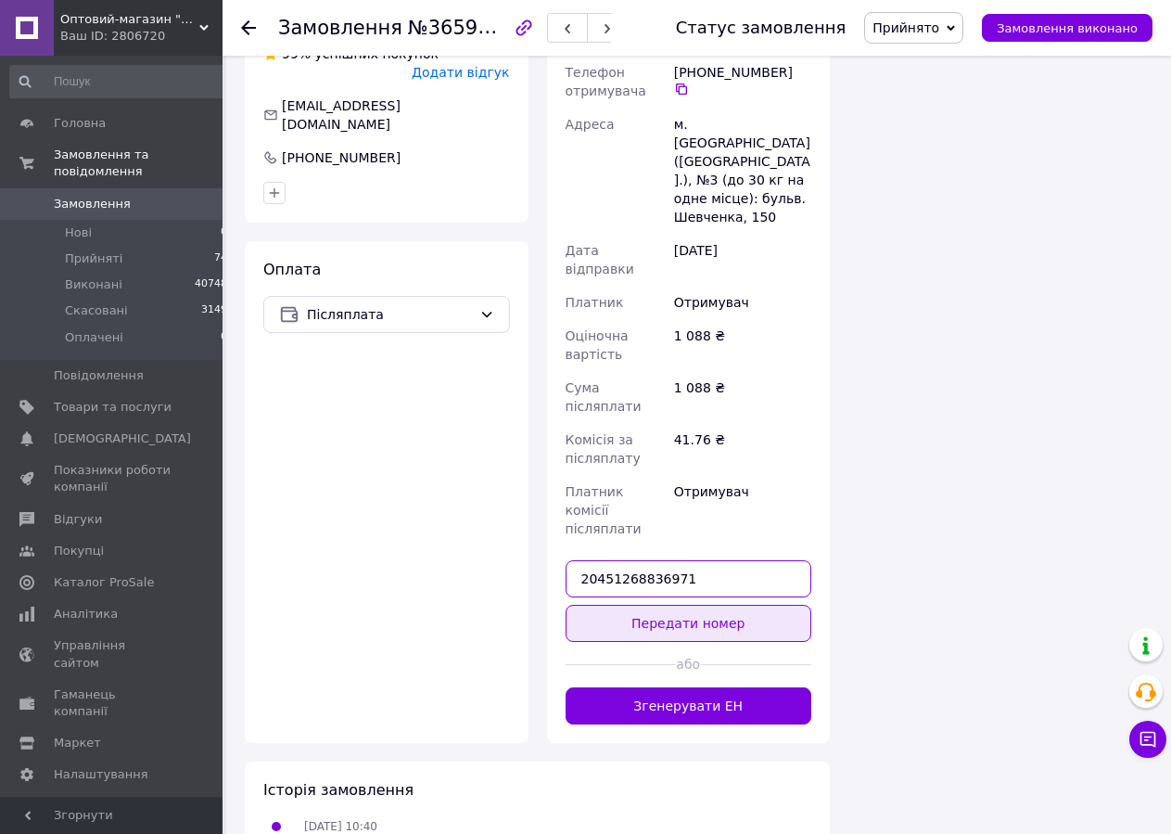
type input "20451268836971"
click at [619, 605] on button "Передати номер" at bounding box center [689, 623] width 247 height 37
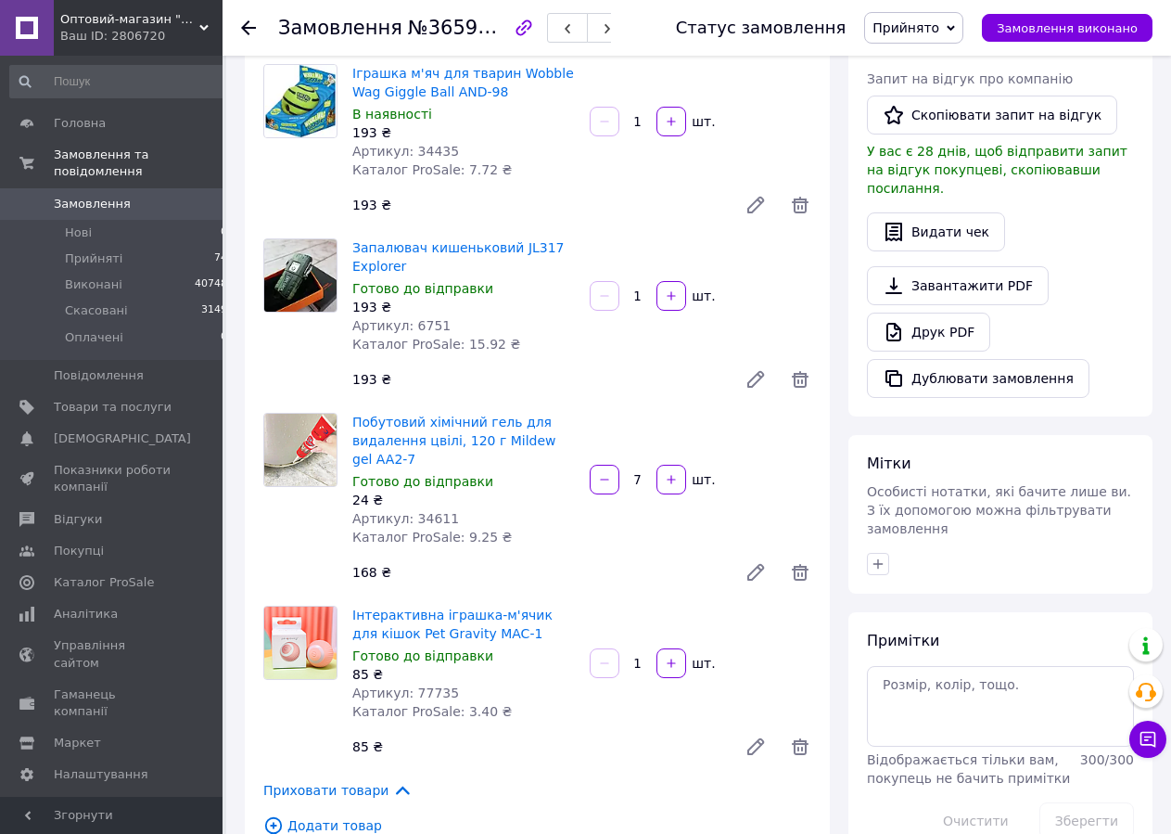
scroll to position [378, 0]
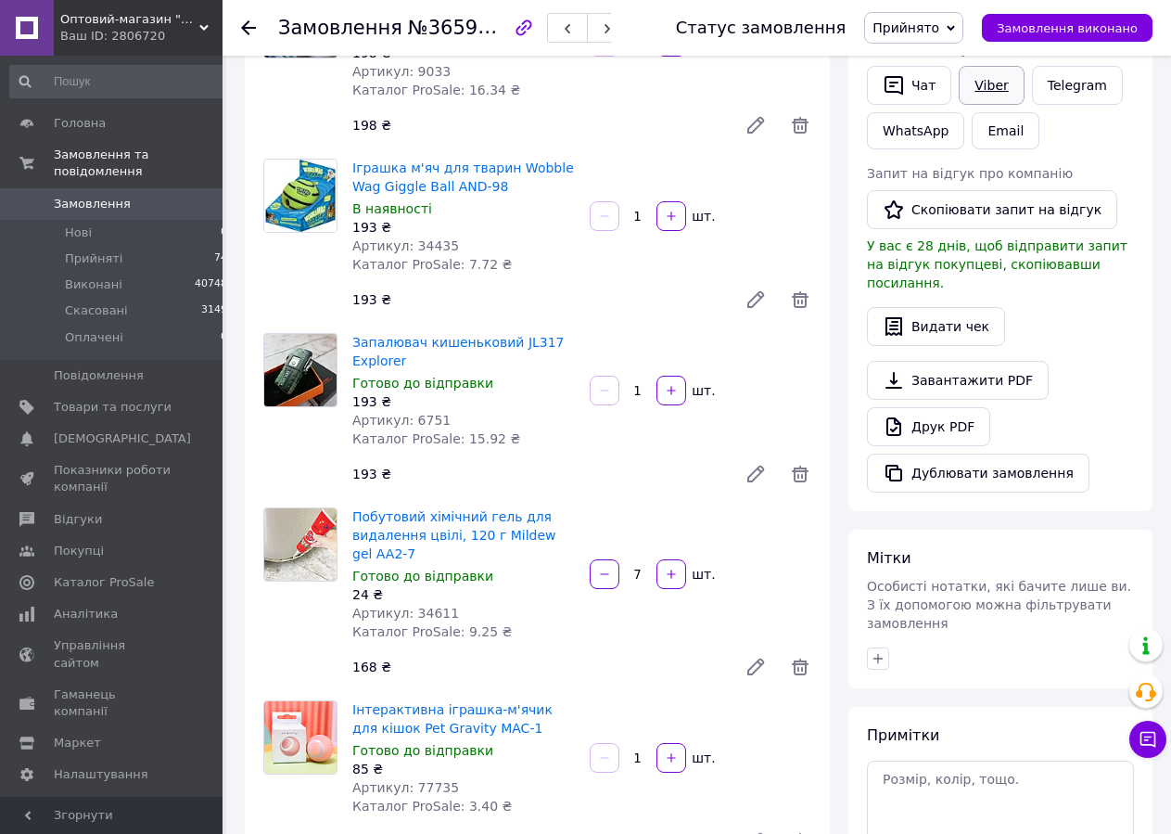
click at [975, 86] on link "Viber" at bounding box center [991, 85] width 65 height 39
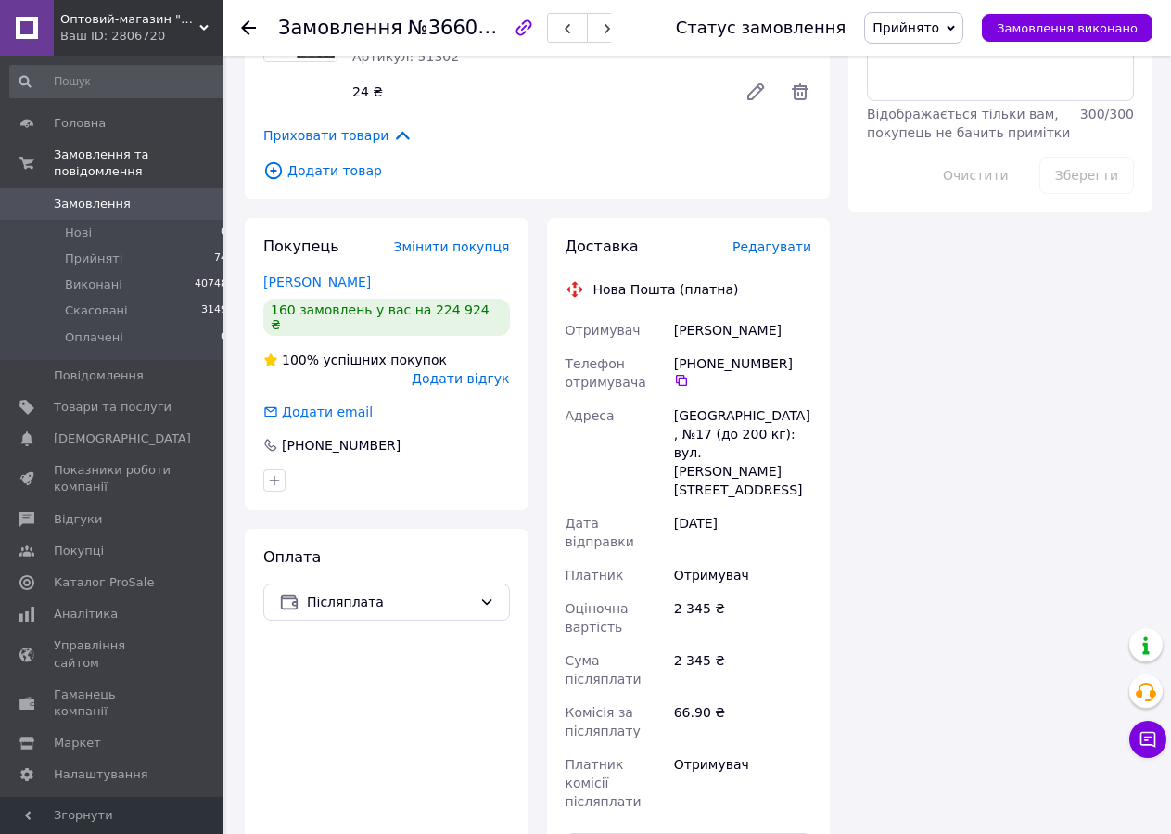
scroll to position [1419, 0]
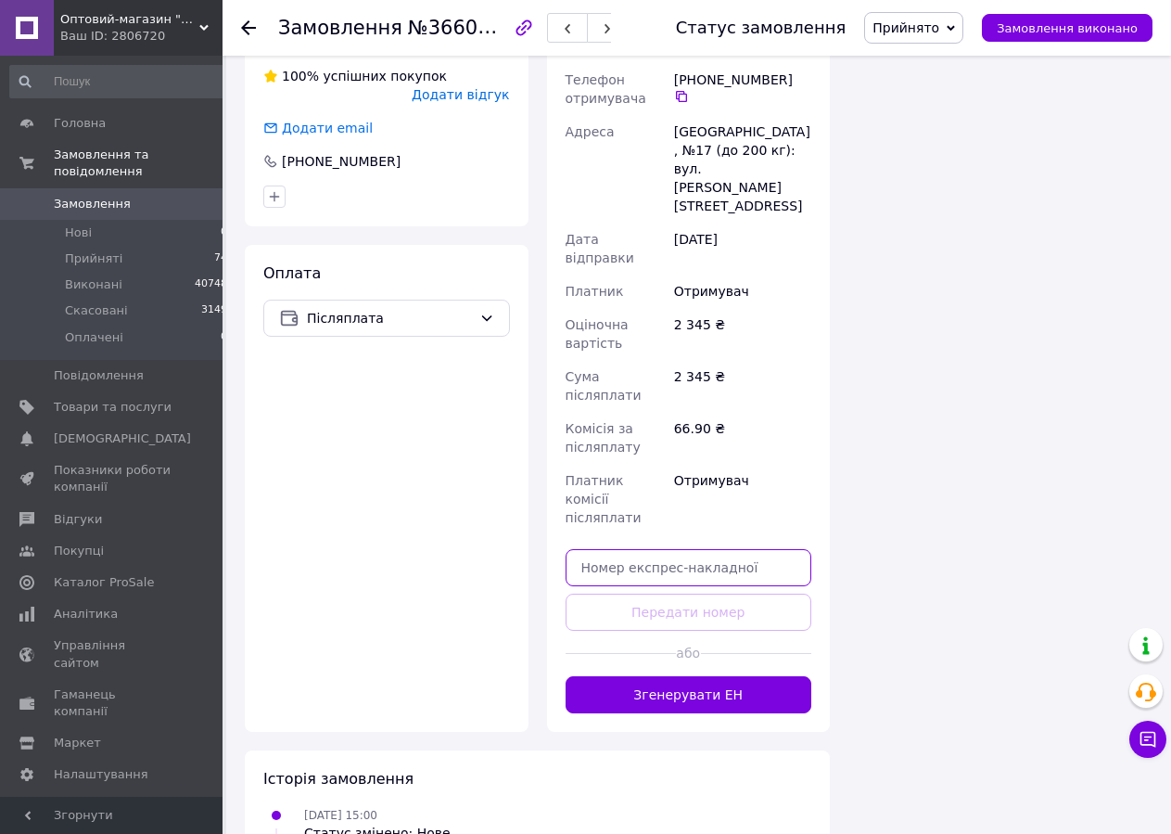
click at [674, 549] on input "text" at bounding box center [689, 567] width 247 height 37
paste input "20451268838076"
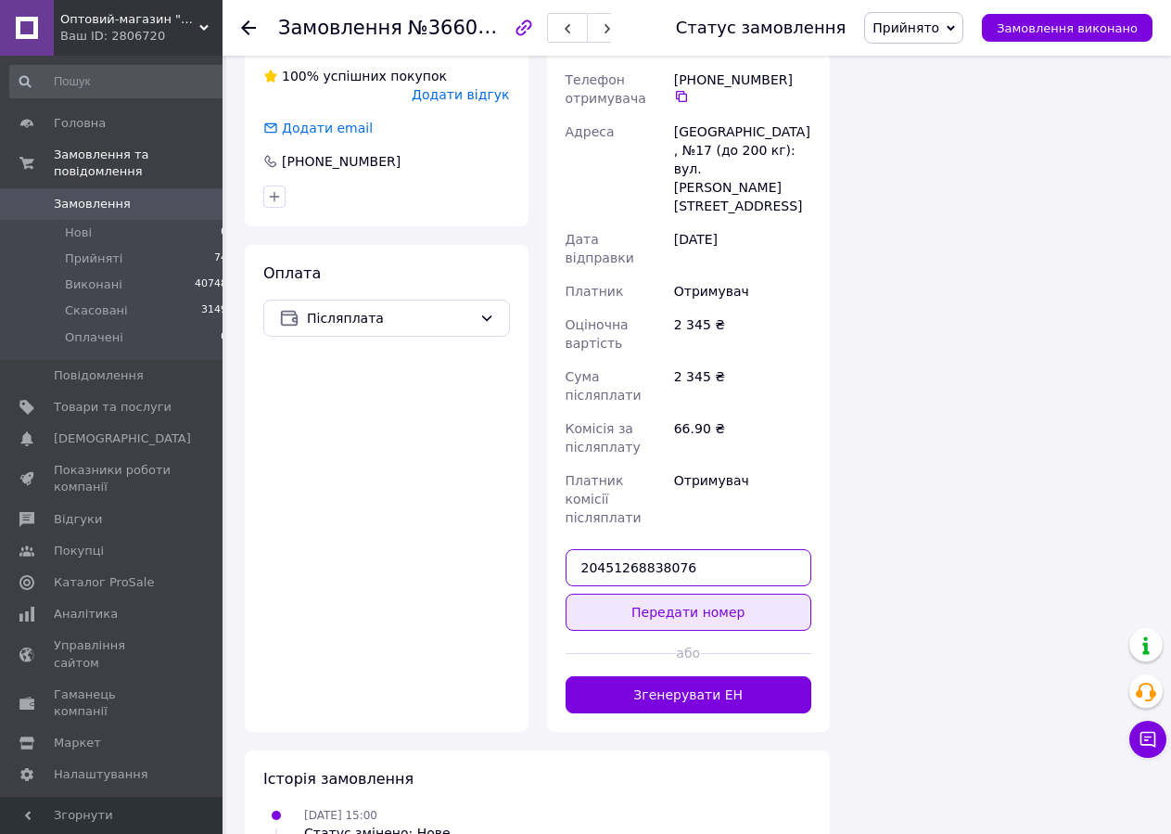
type input "20451268838076"
click at [659, 593] on button "Передати номер" at bounding box center [689, 611] width 247 height 37
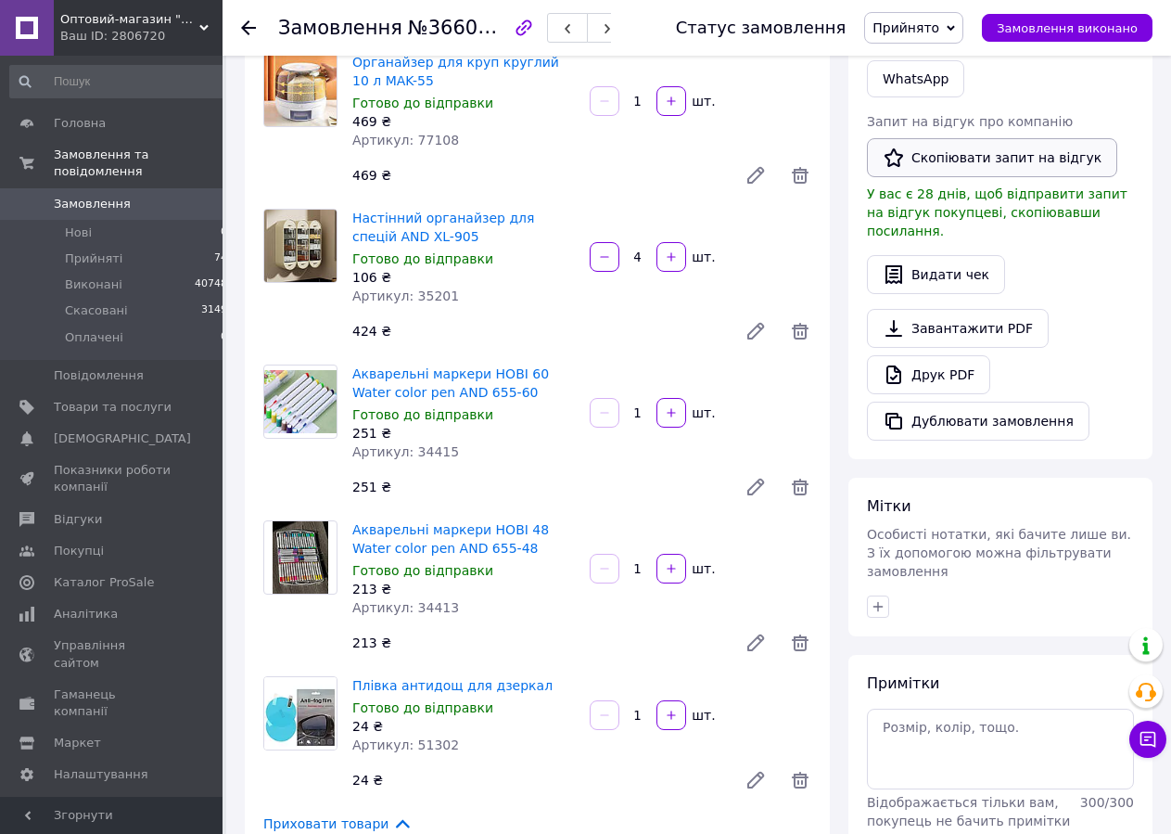
scroll to position [258, 0]
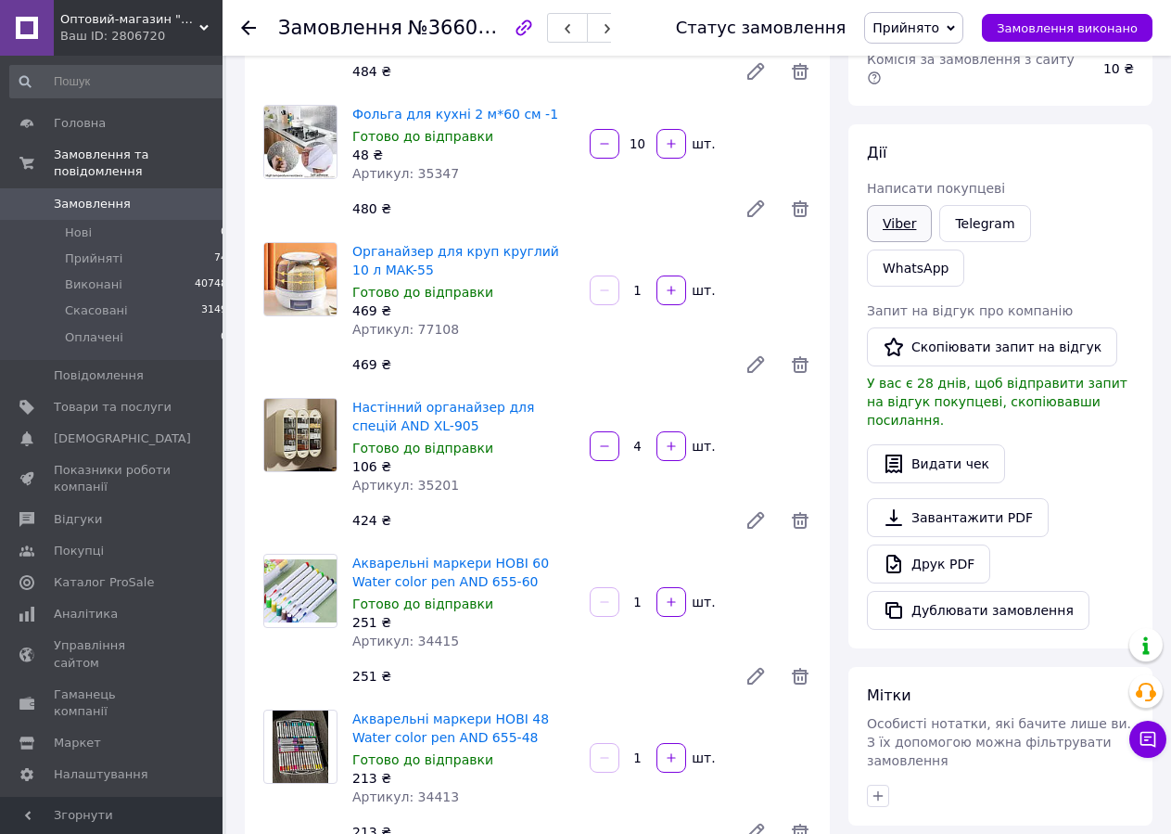
click at [893, 205] on link "Viber" at bounding box center [899, 223] width 65 height 37
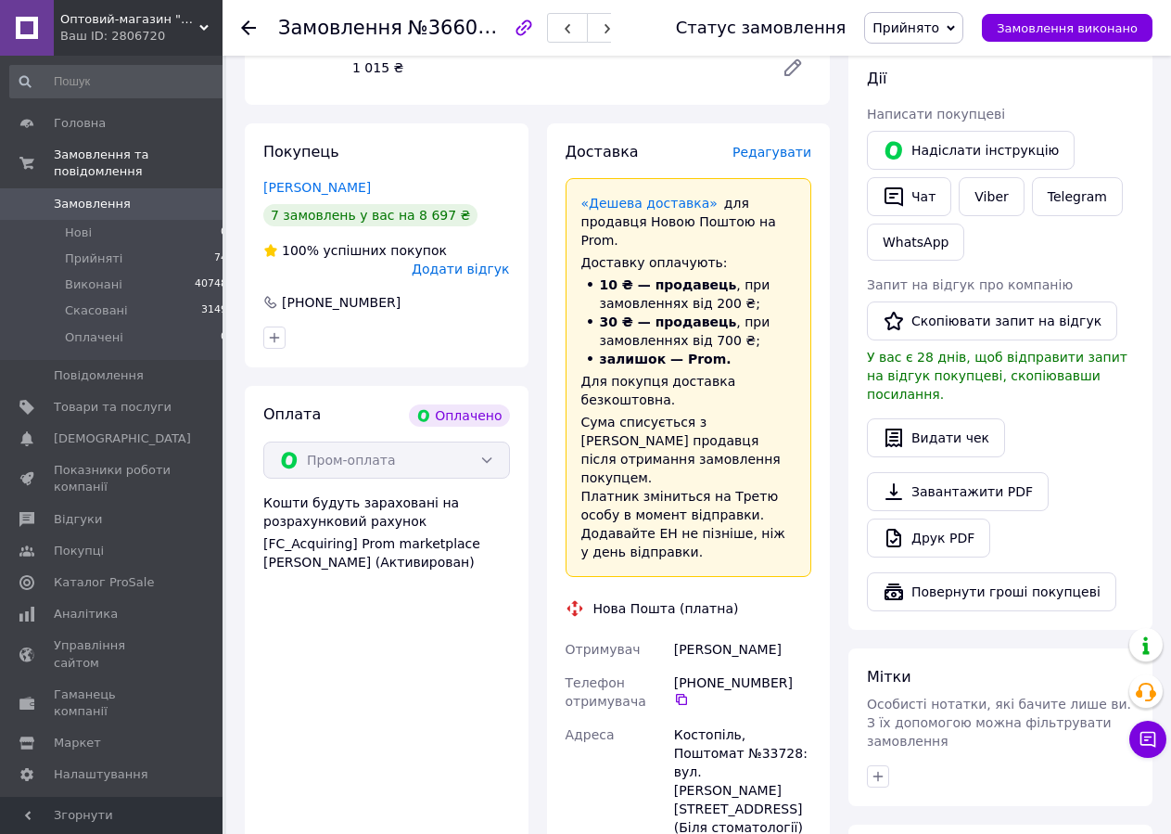
scroll to position [1230, 0]
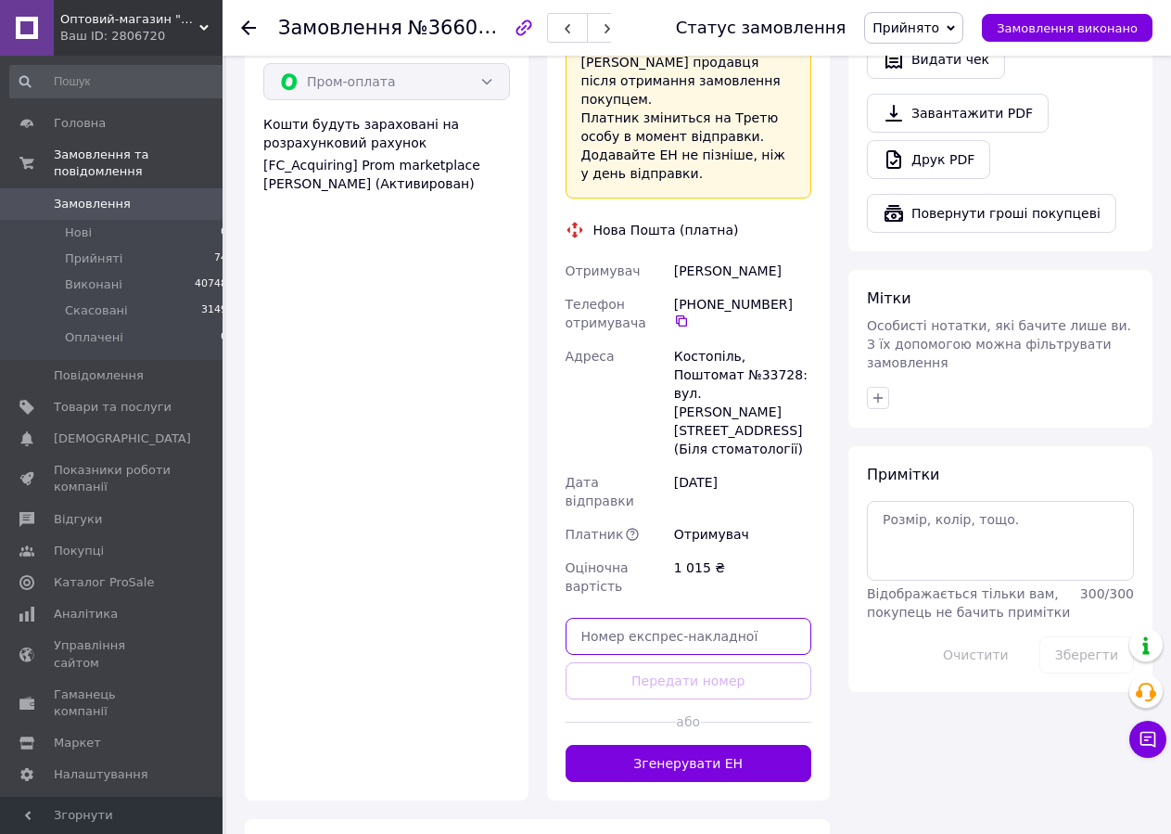
click at [632, 618] on input "text" at bounding box center [689, 636] width 247 height 37
paste input "20451268853895"
type input "20451268853895"
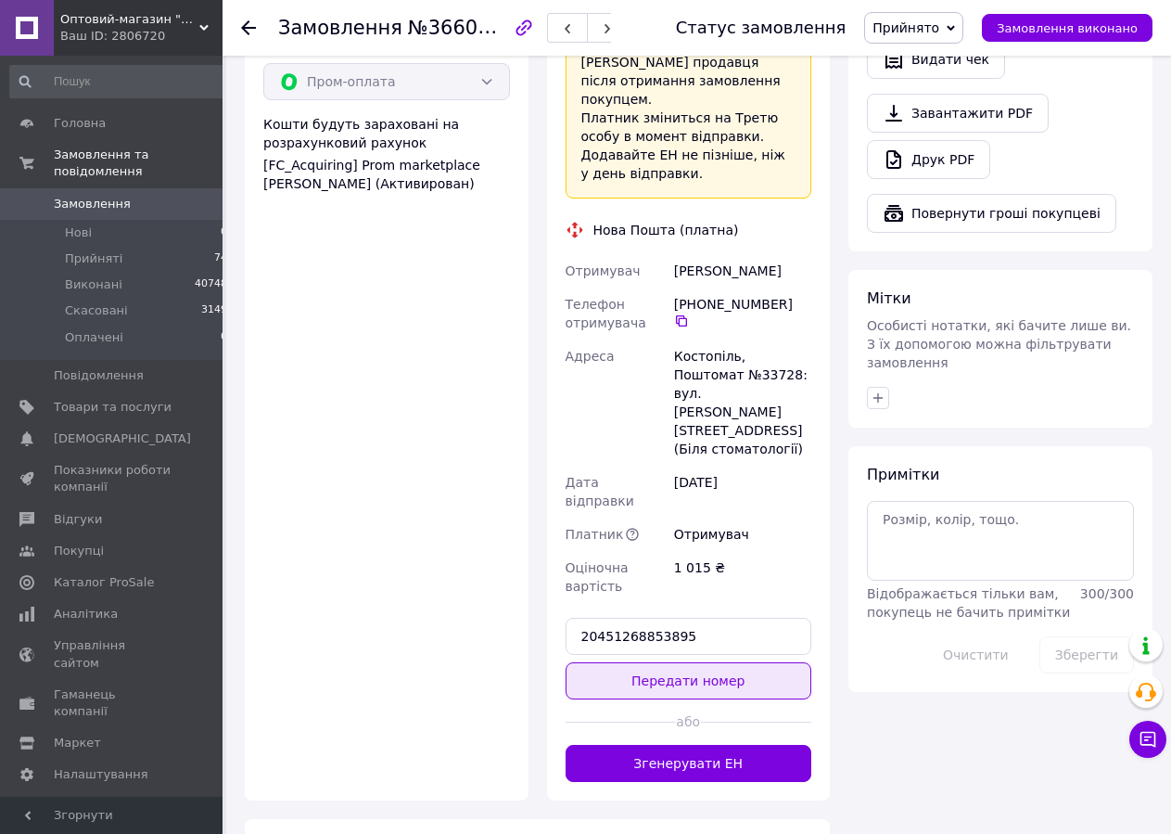
click at [632, 662] on button "Передати номер" at bounding box center [689, 680] width 247 height 37
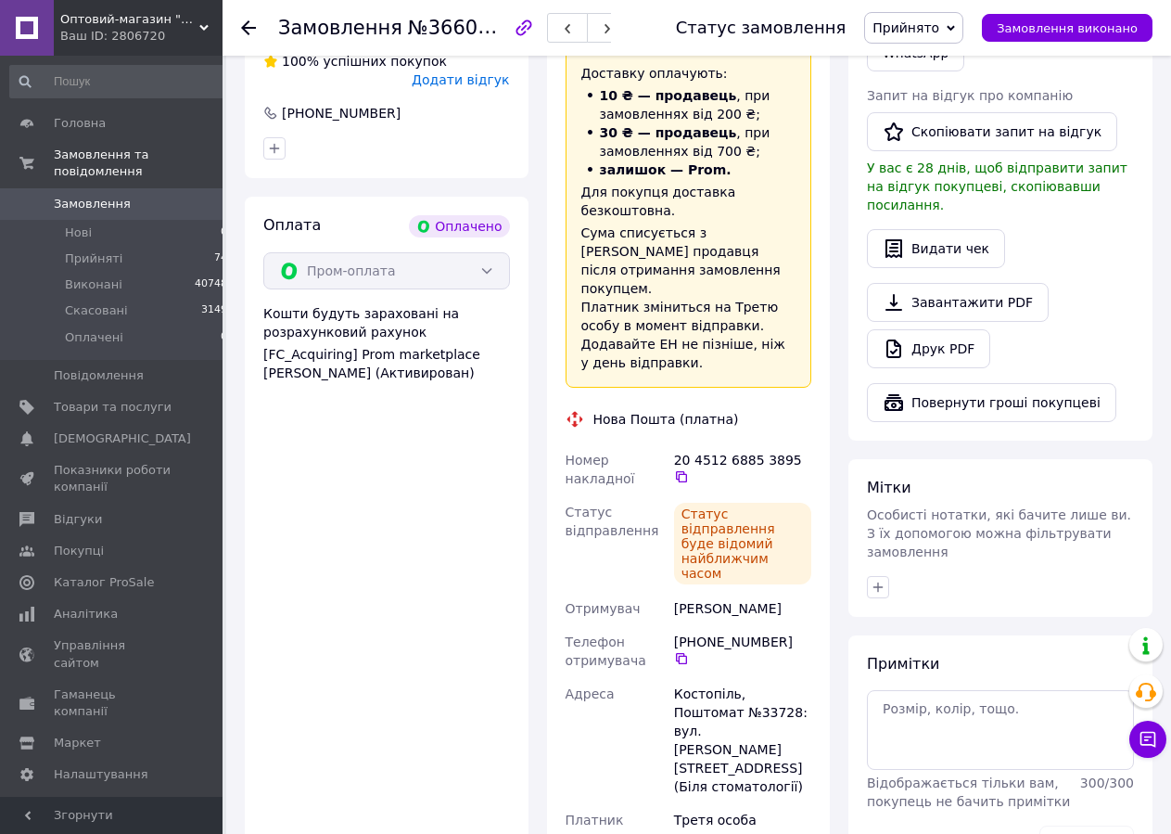
scroll to position [851, 0]
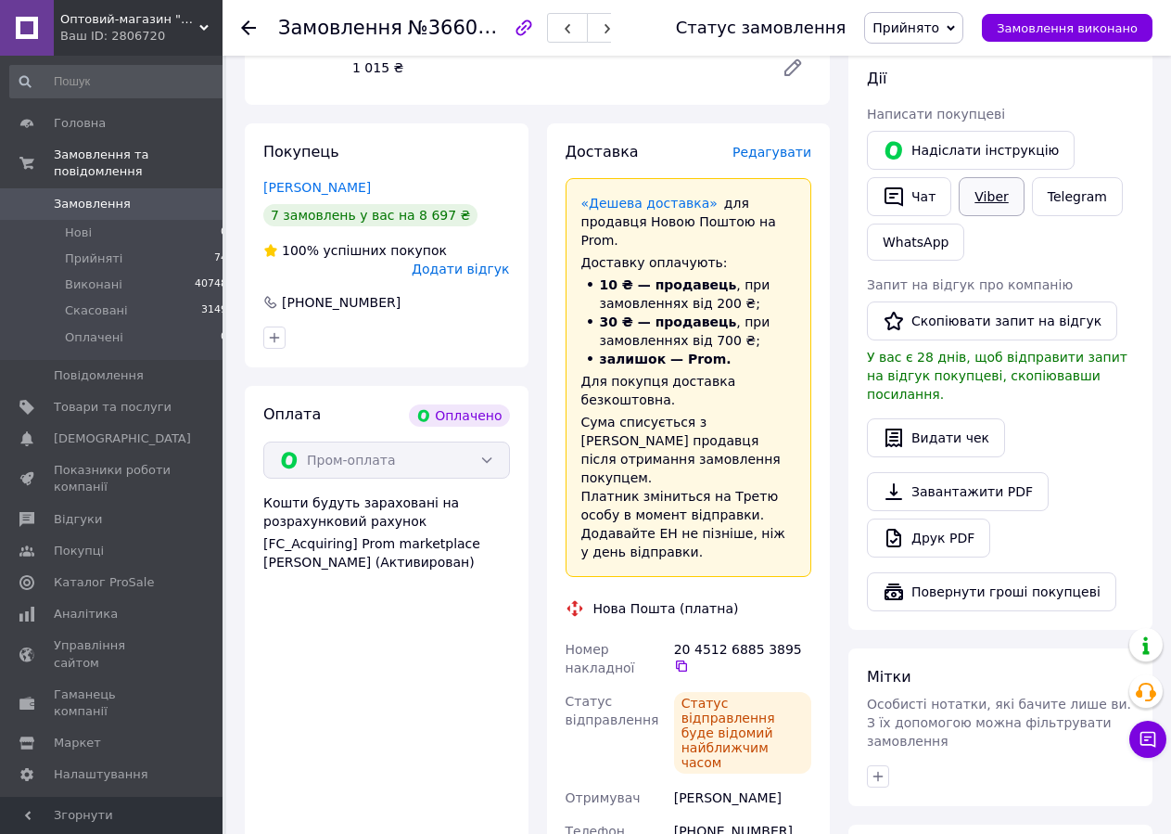
click at [978, 177] on link "Viber" at bounding box center [991, 196] width 65 height 39
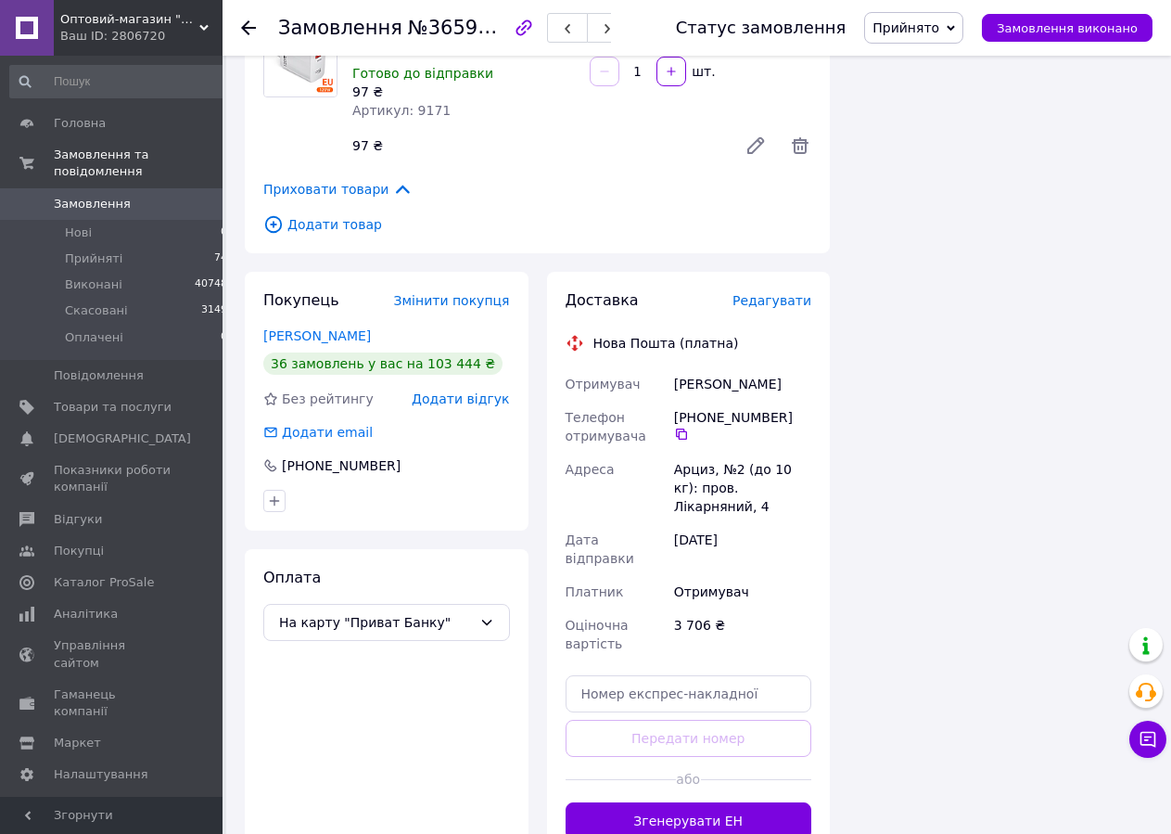
scroll to position [1873, 0]
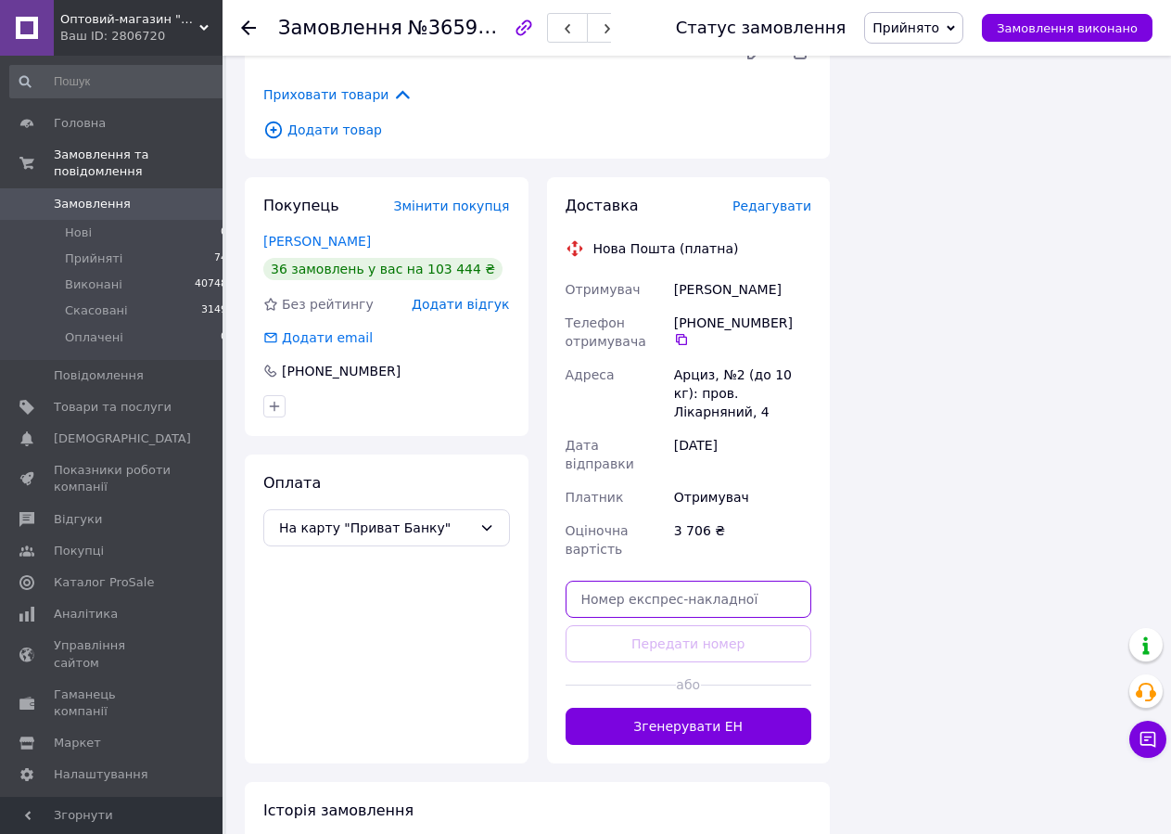
click at [644, 580] on input "text" at bounding box center [689, 598] width 247 height 37
paste input "20451268857282"
type input "20451268857282"
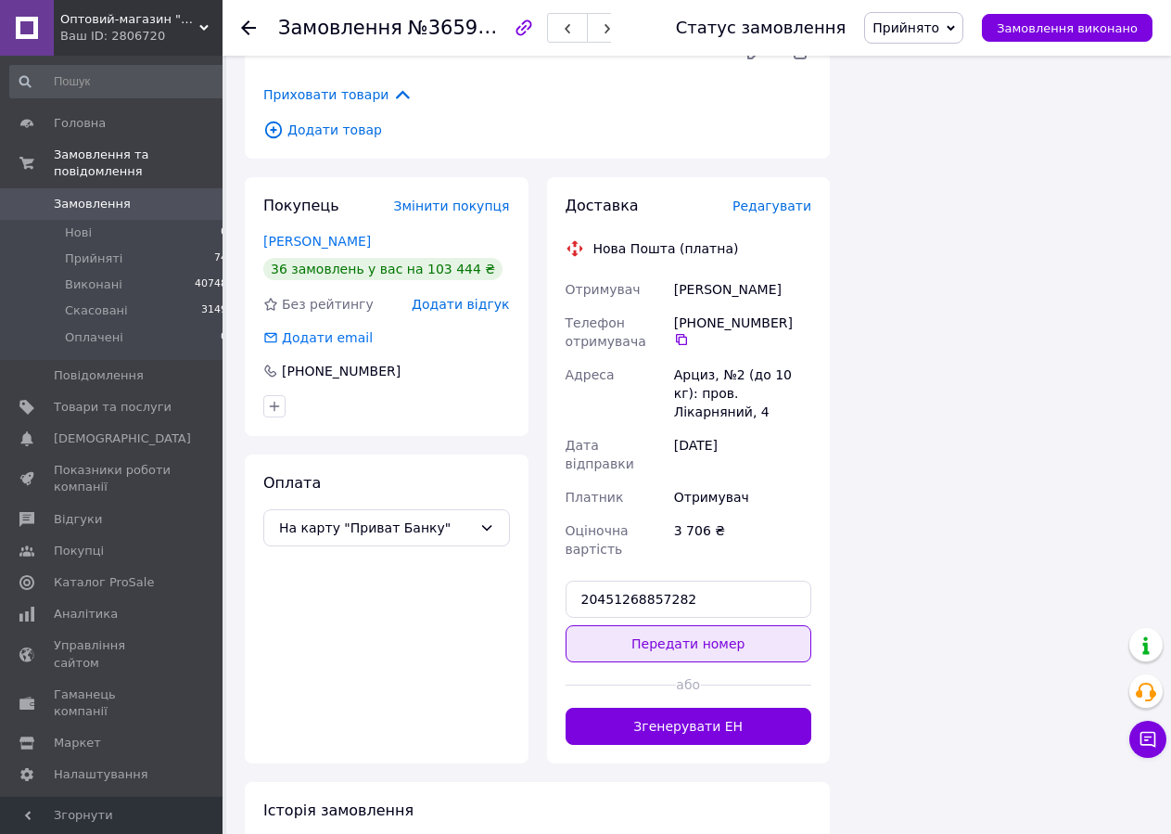
click at [641, 625] on button "Передати номер" at bounding box center [689, 643] width 247 height 37
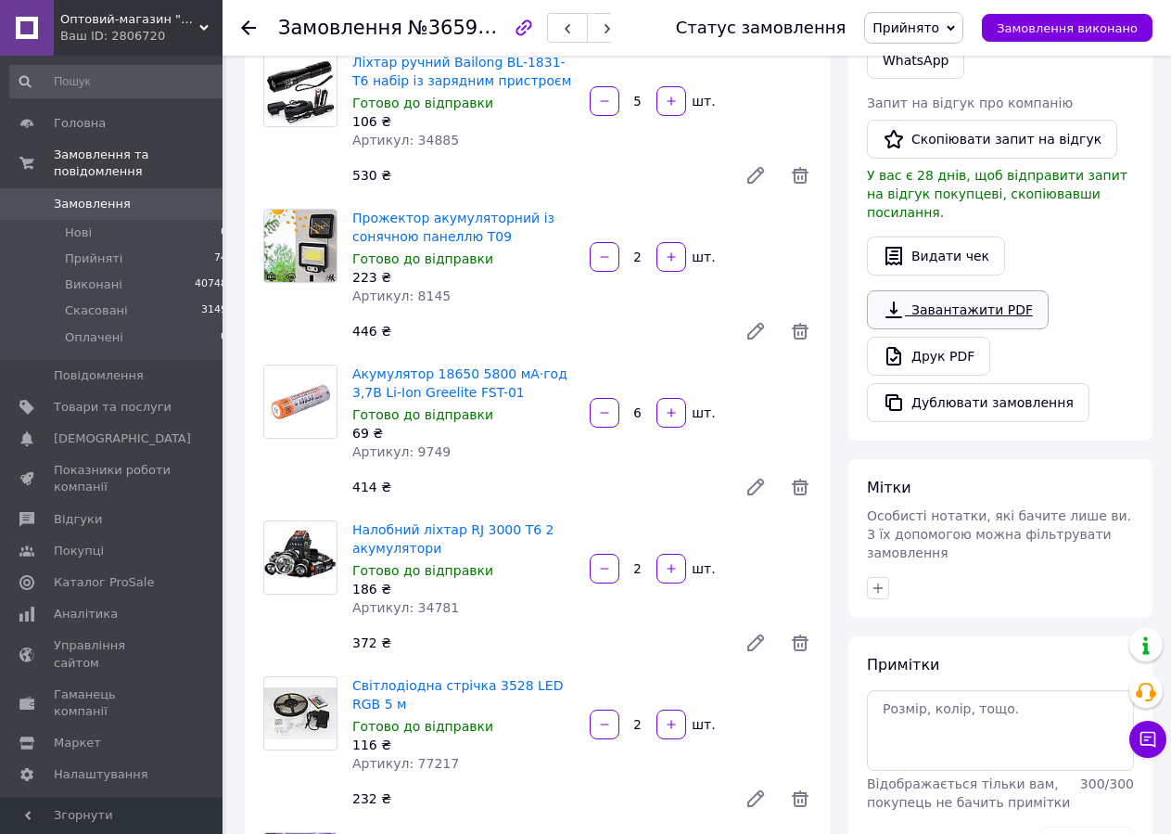
scroll to position [276, 0]
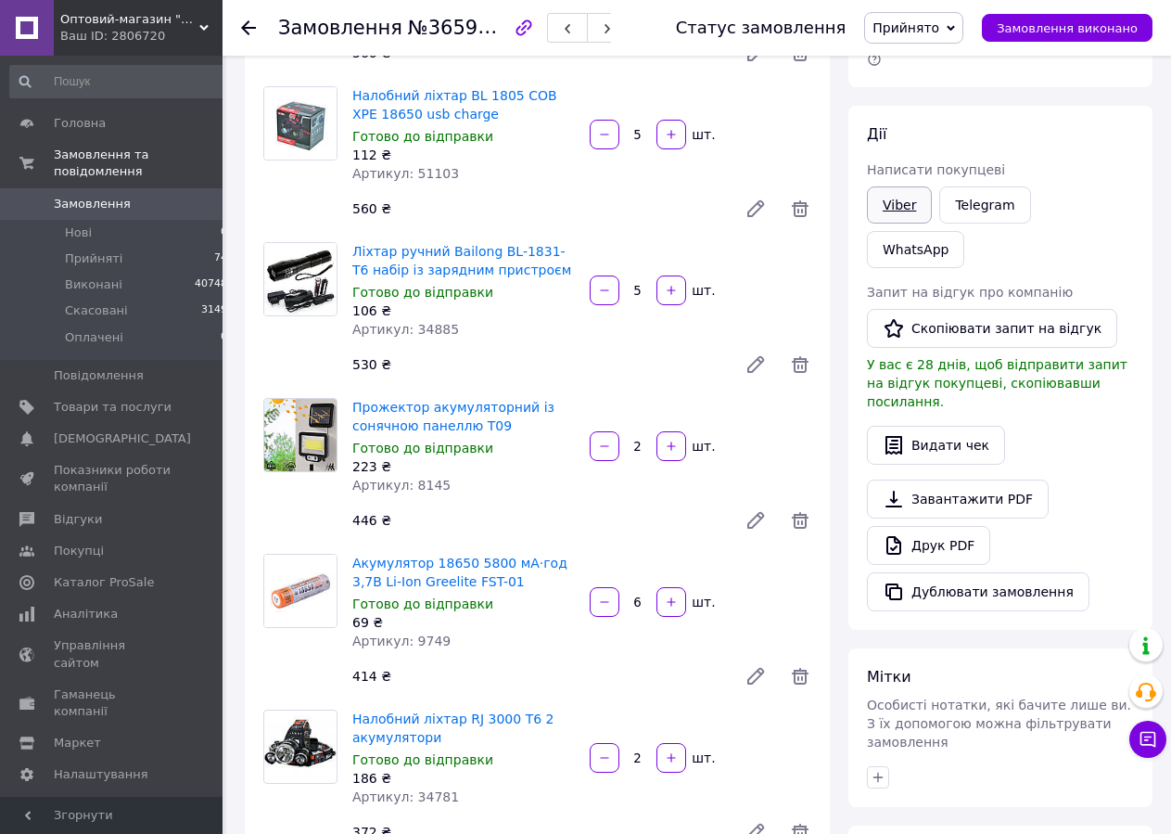
click at [886, 186] on link "Viber" at bounding box center [899, 204] width 65 height 37
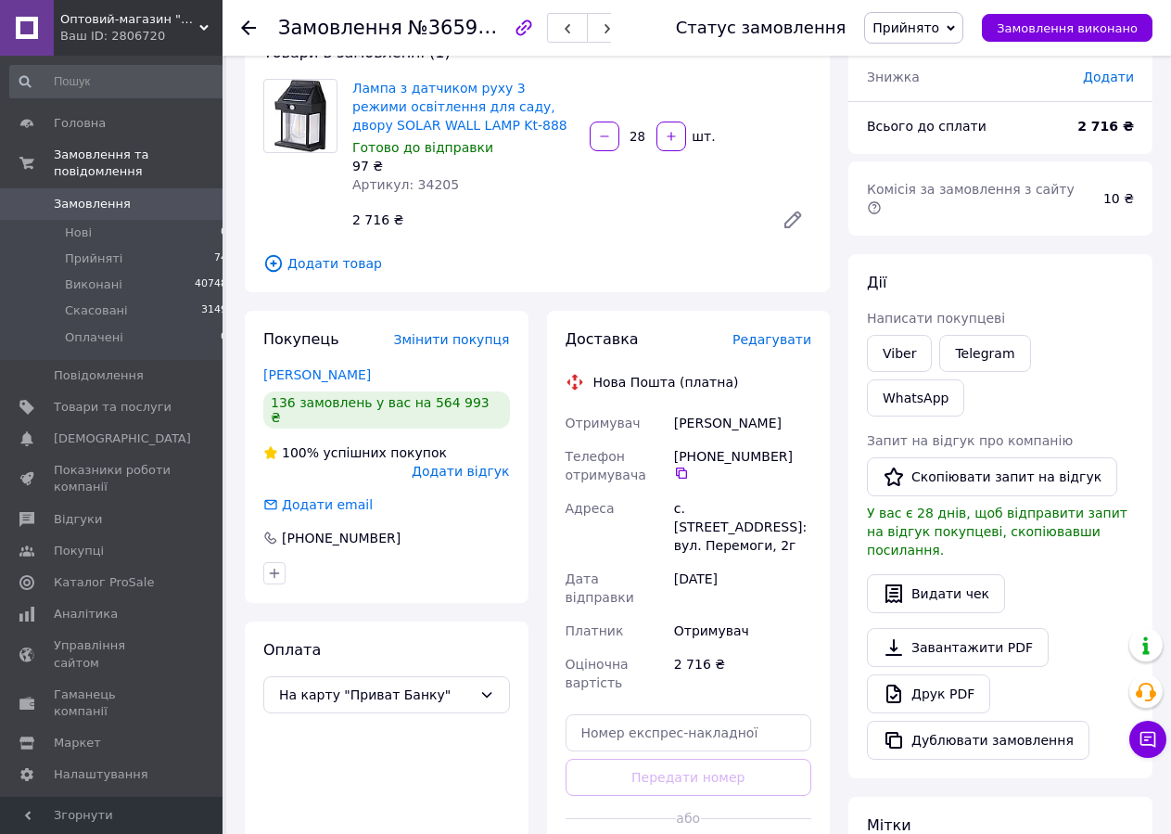
scroll to position [317, 0]
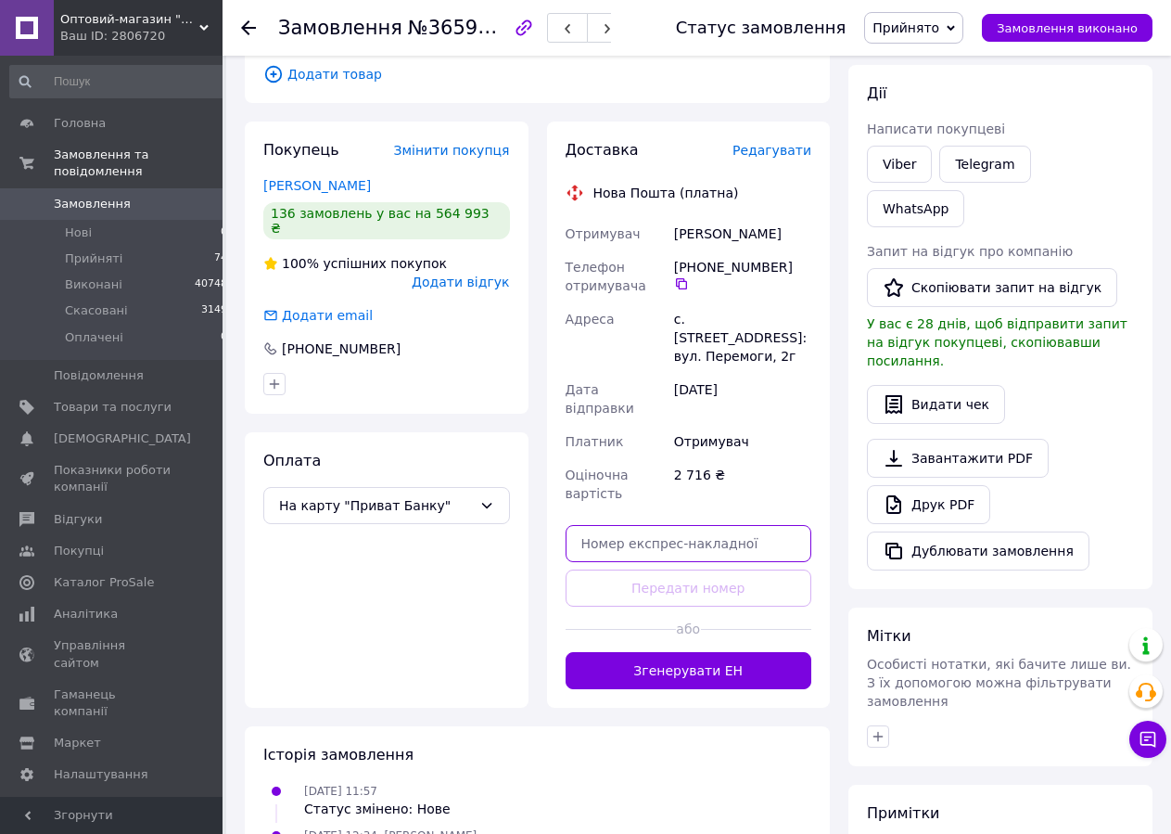
click at [651, 525] on input "text" at bounding box center [689, 543] width 247 height 37
paste input "20451268844684"
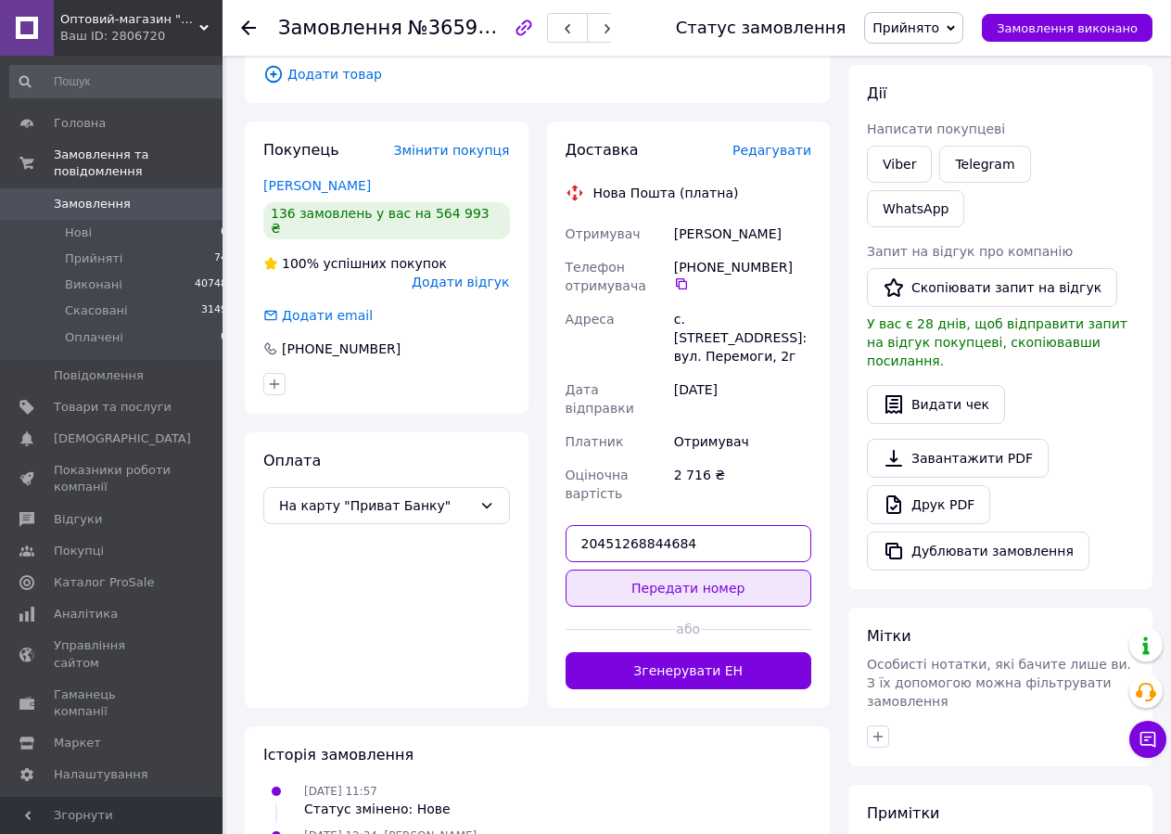
type input "20451268844684"
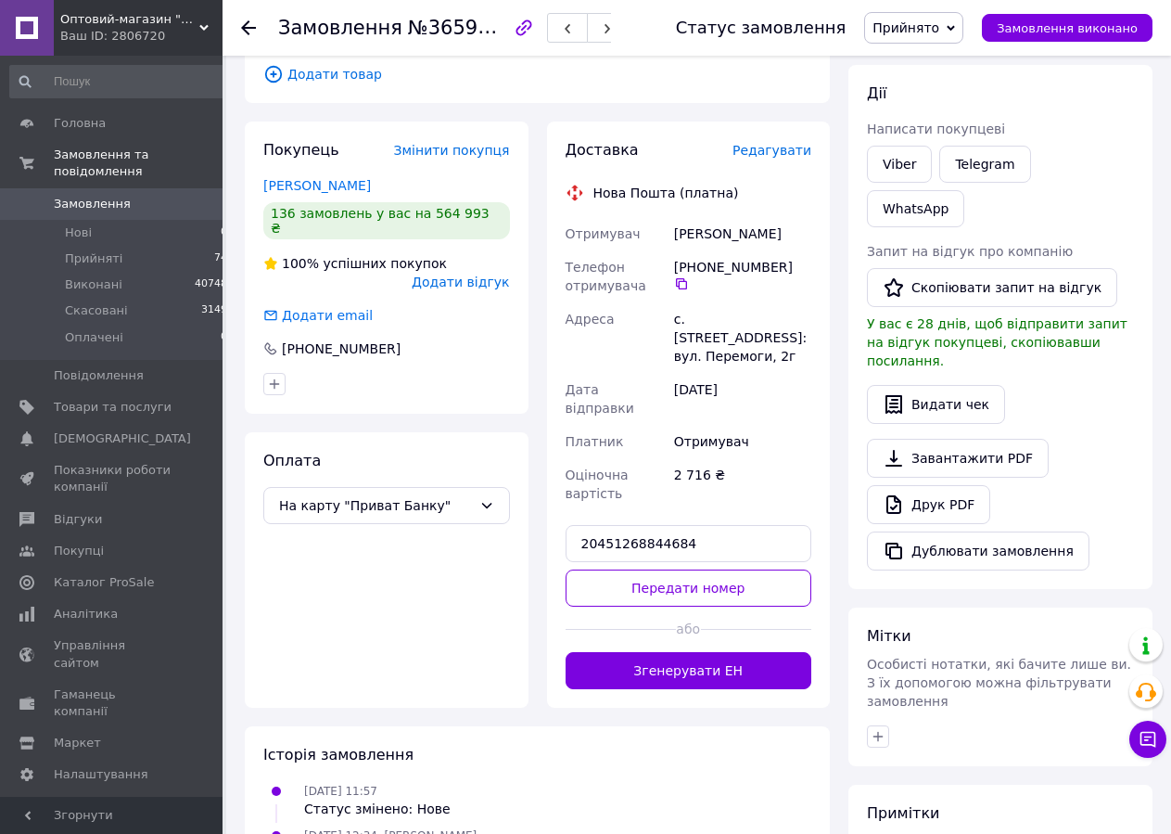
drag, startPoint x: 643, startPoint y: 546, endPoint x: 789, endPoint y: 346, distance: 248.1
click at [643, 569] on button "Передати номер" at bounding box center [689, 587] width 247 height 37
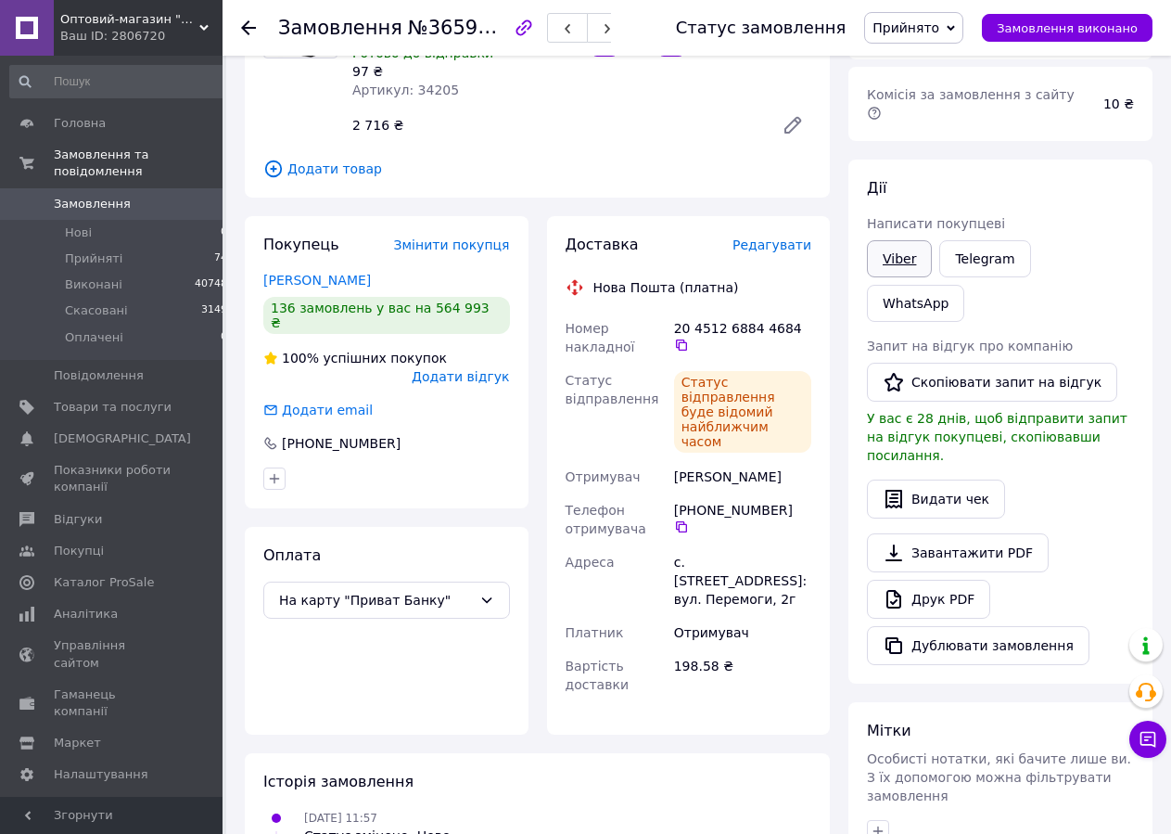
click at [903, 241] on link "Viber" at bounding box center [899, 258] width 65 height 37
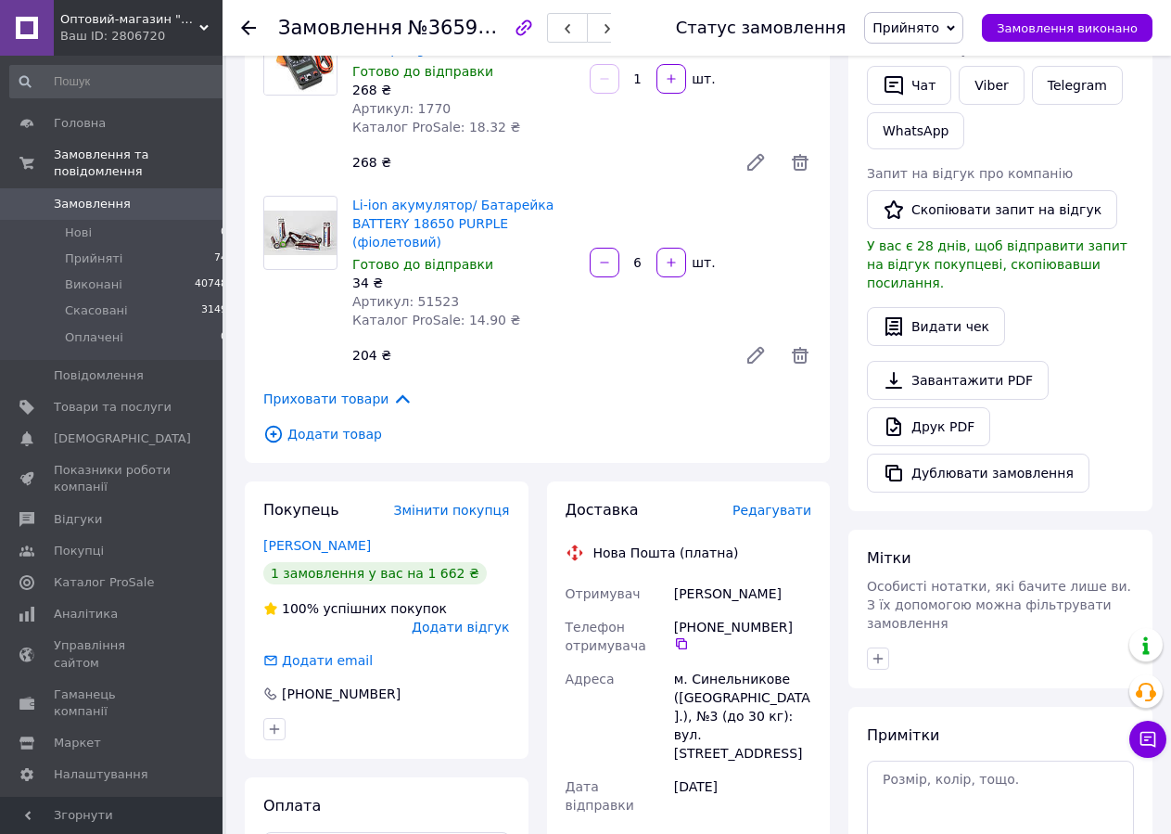
scroll to position [757, 0]
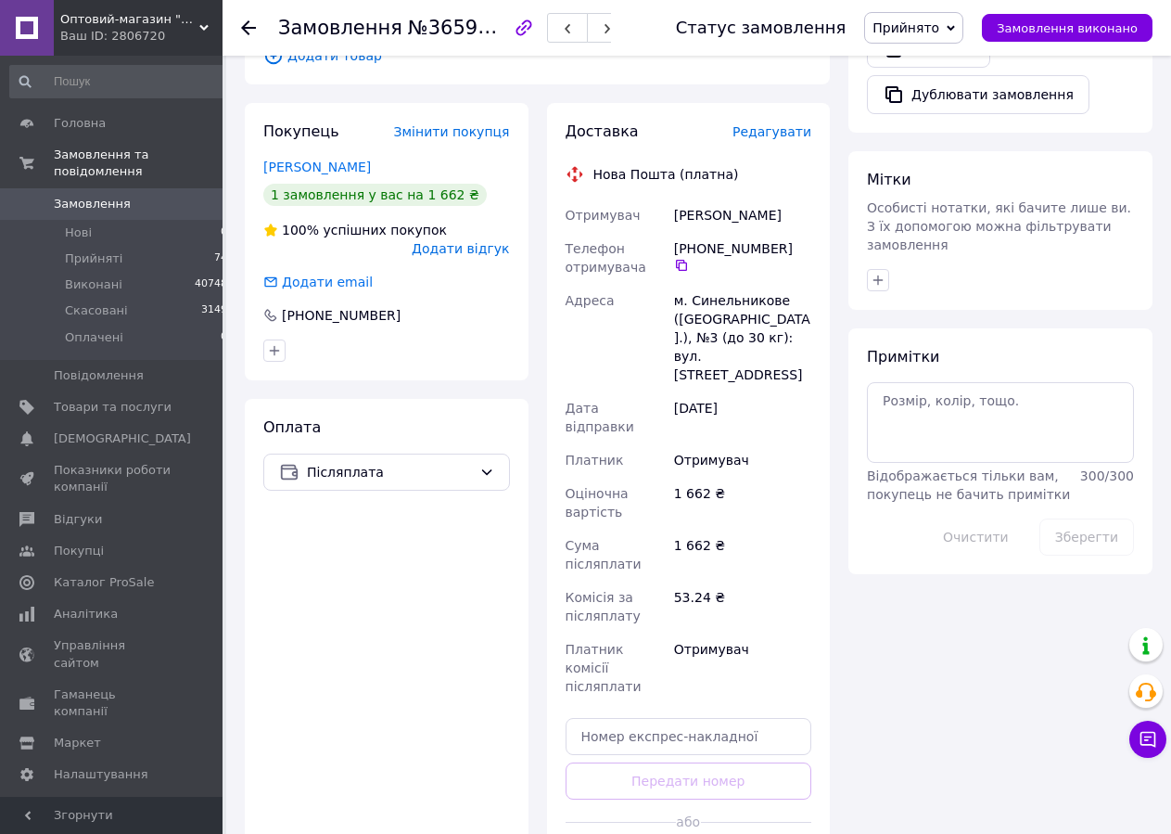
click at [598, 644] on div "Доставка Редагувати Нова Пошта (платна) Отримувач [PERSON_NAME] Телефон отримув…" at bounding box center [689, 501] width 247 height 760
click at [604, 718] on input "text" at bounding box center [689, 736] width 247 height 37
paste input "20451268829937"
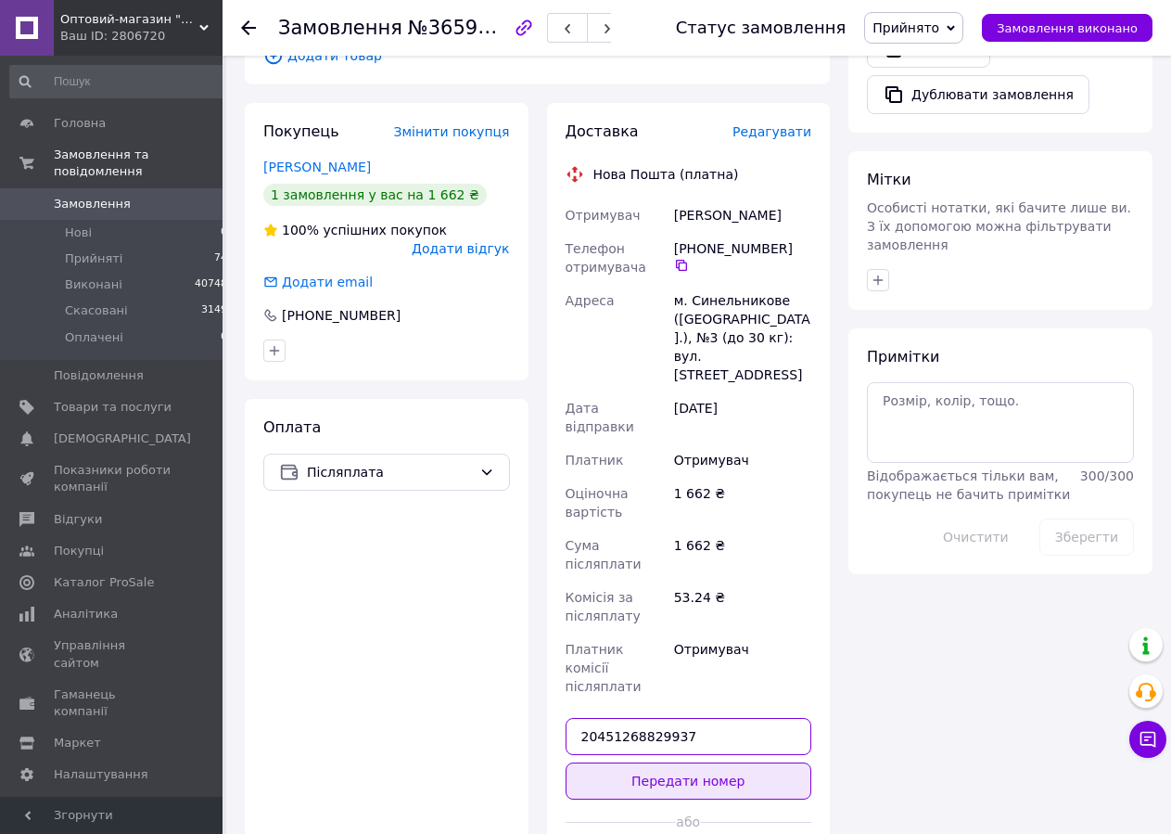
type input "20451268829937"
click at [601, 762] on button "Передати номер" at bounding box center [689, 780] width 247 height 37
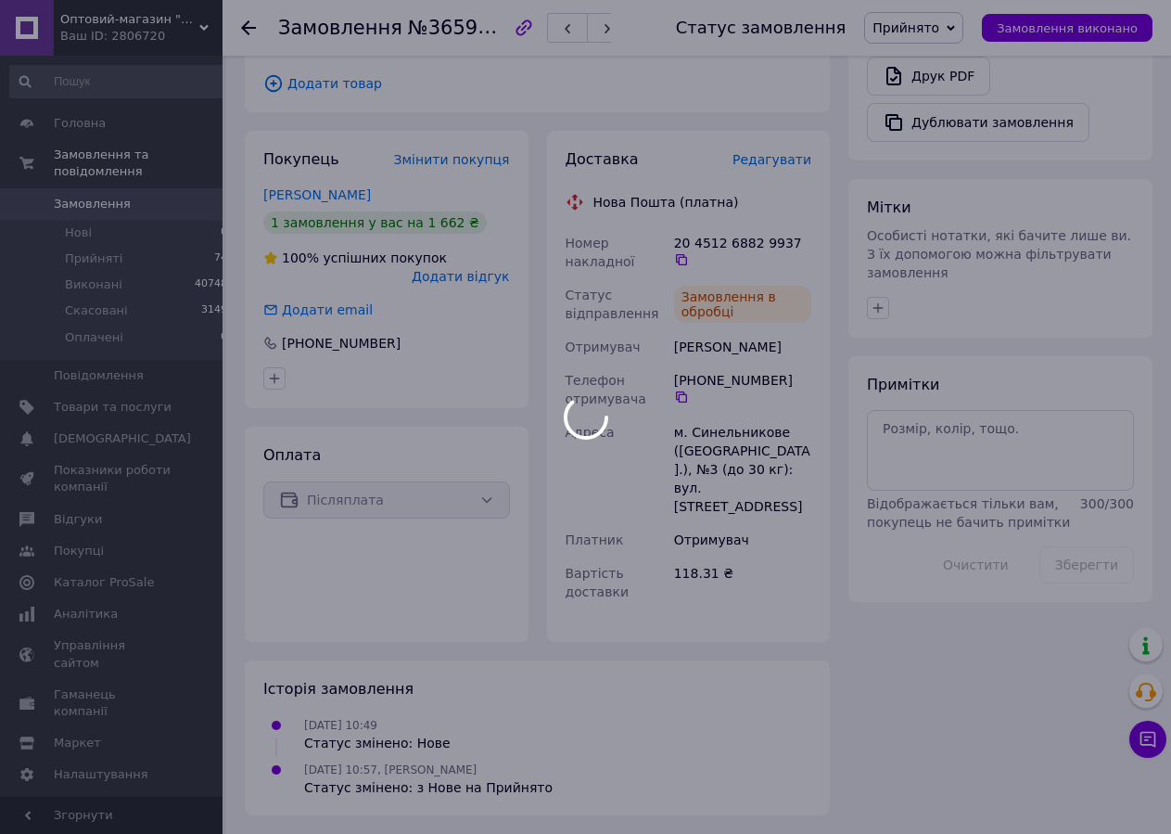
scroll to position [673, 0]
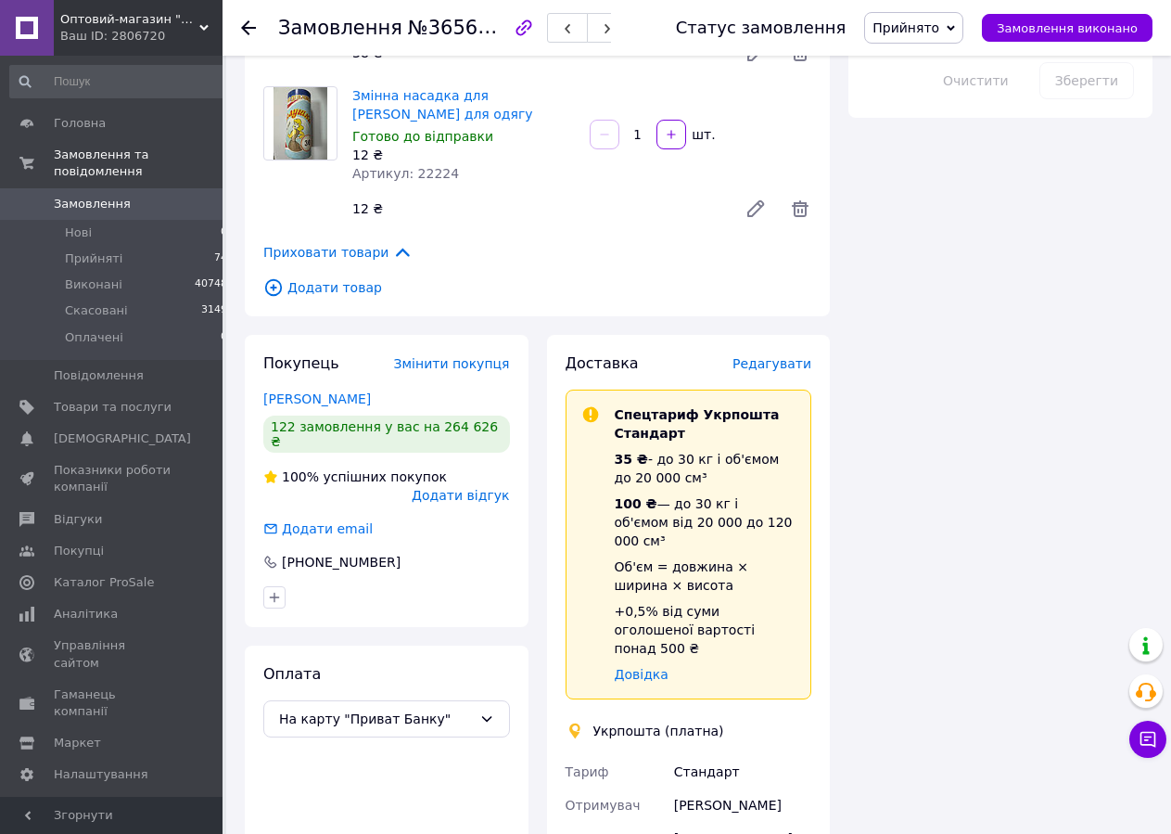
scroll to position [1608, 0]
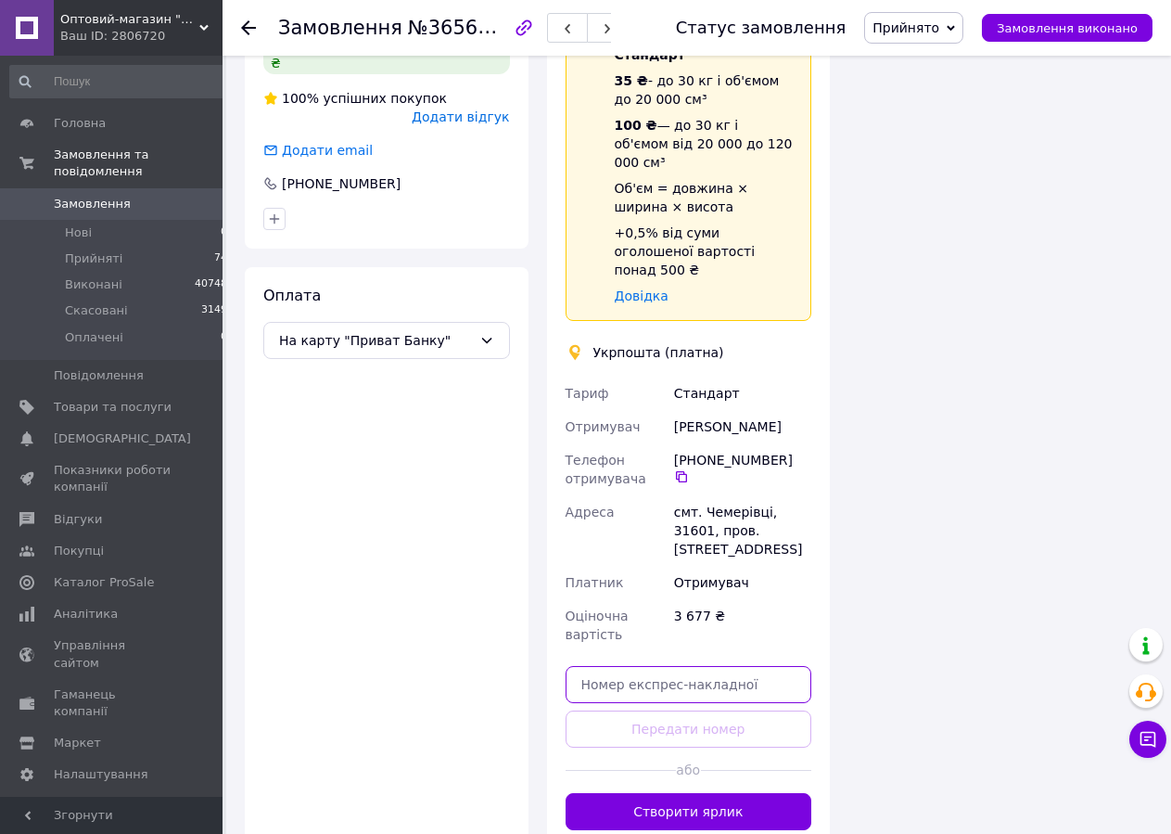
click at [651, 666] on input "text" at bounding box center [689, 684] width 247 height 37
paste input "20451268854149"
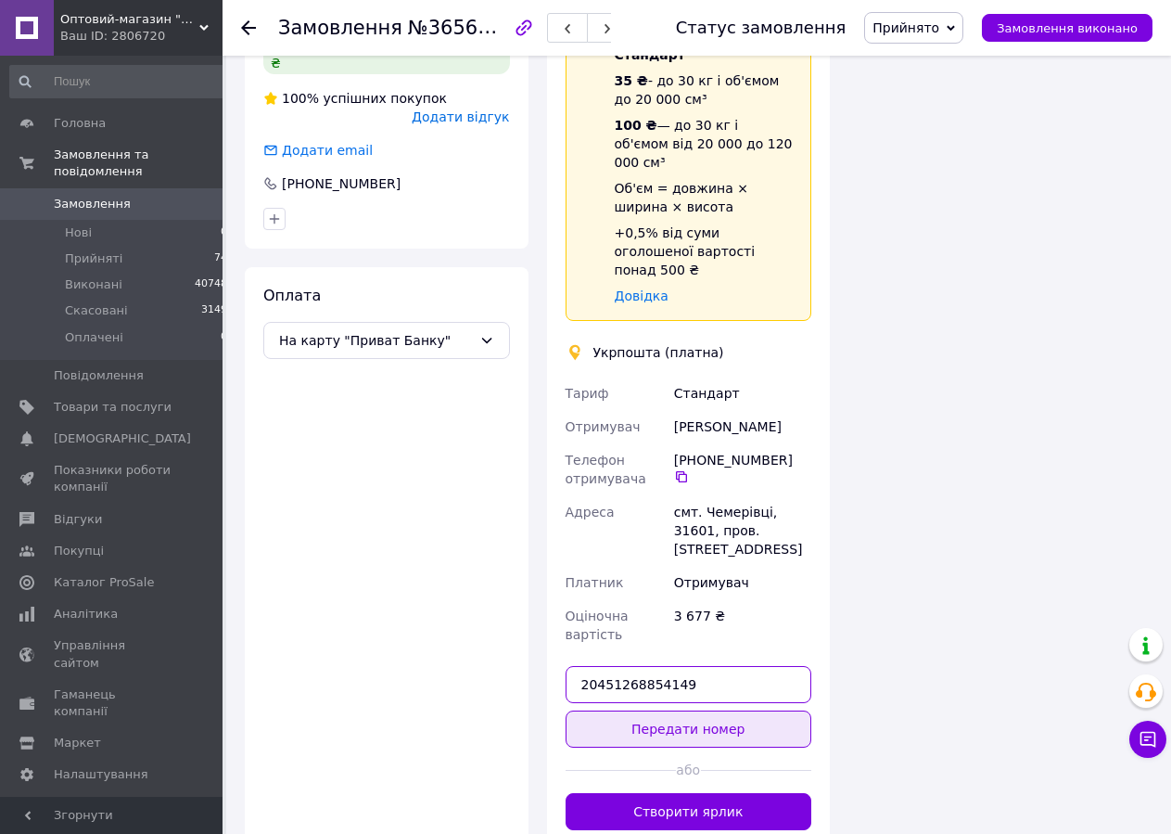
type input "20451268854149"
click at [649, 710] on button "Передати номер" at bounding box center [689, 728] width 247 height 37
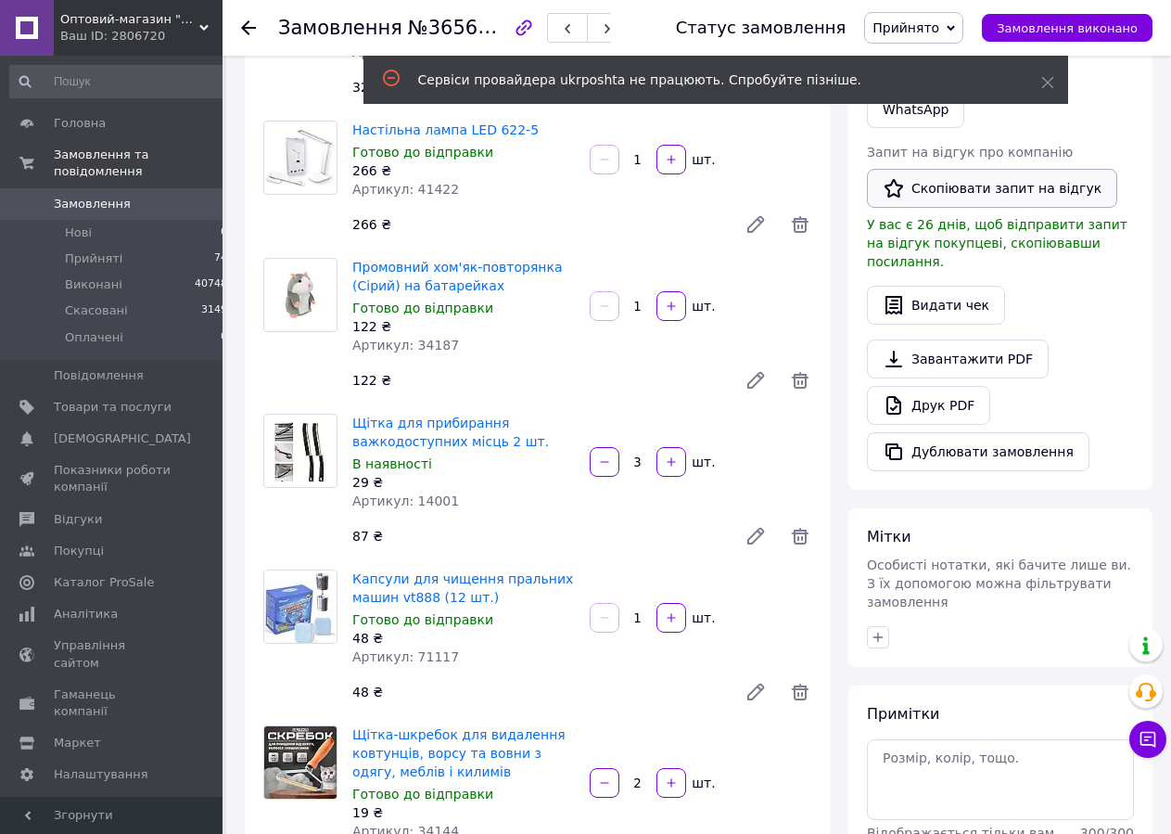
scroll to position [133, 0]
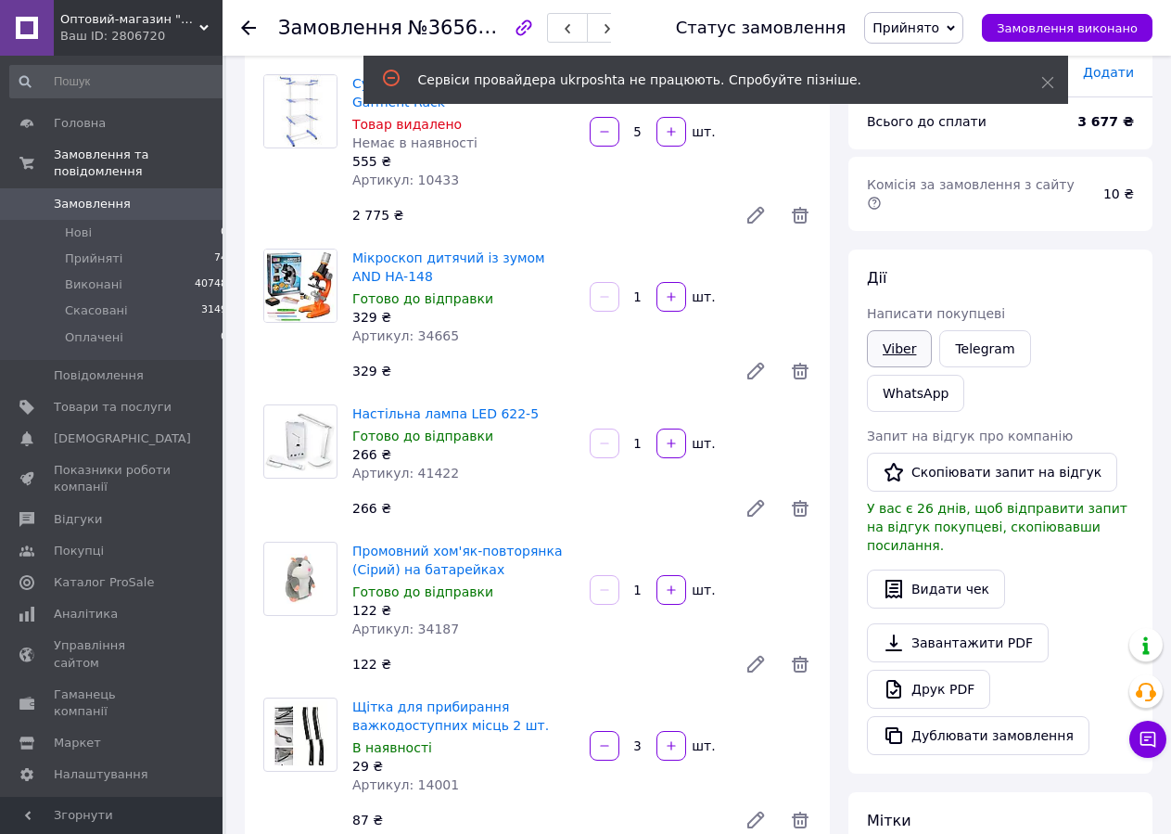
click at [912, 330] on link "Viber" at bounding box center [899, 348] width 65 height 37
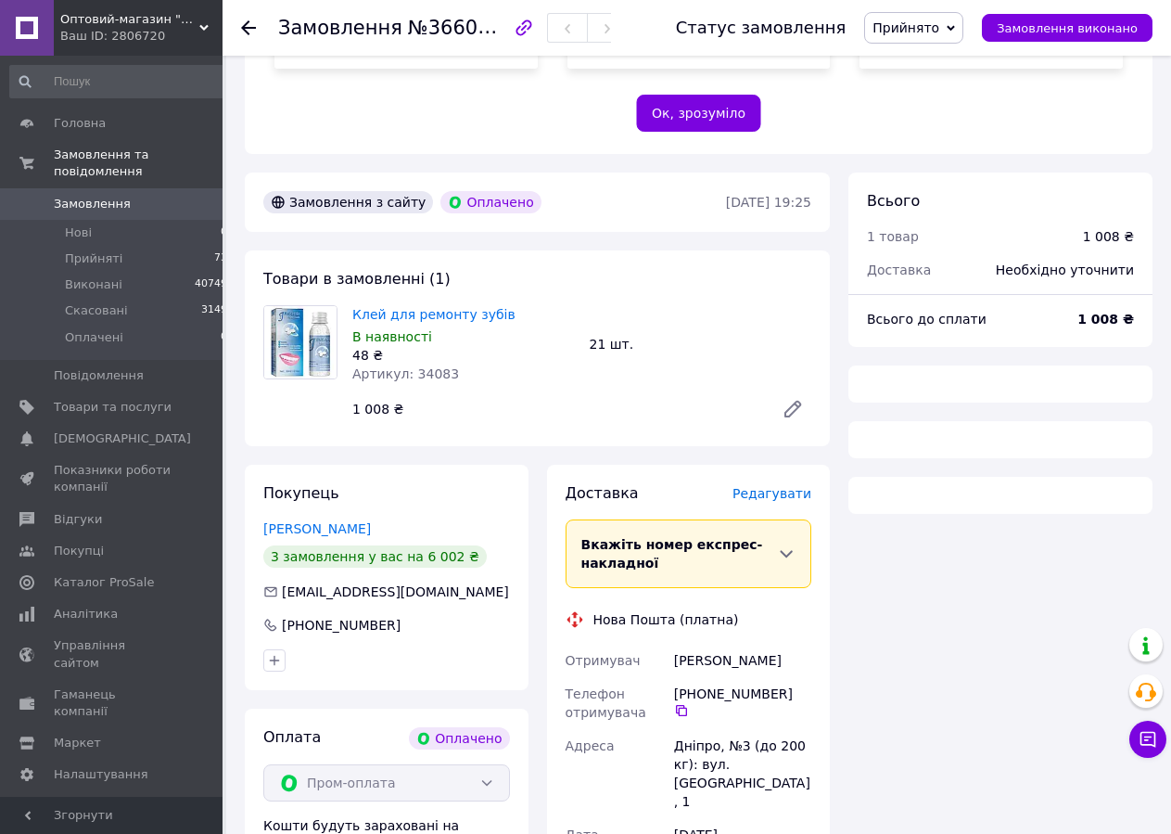
scroll to position [868, 0]
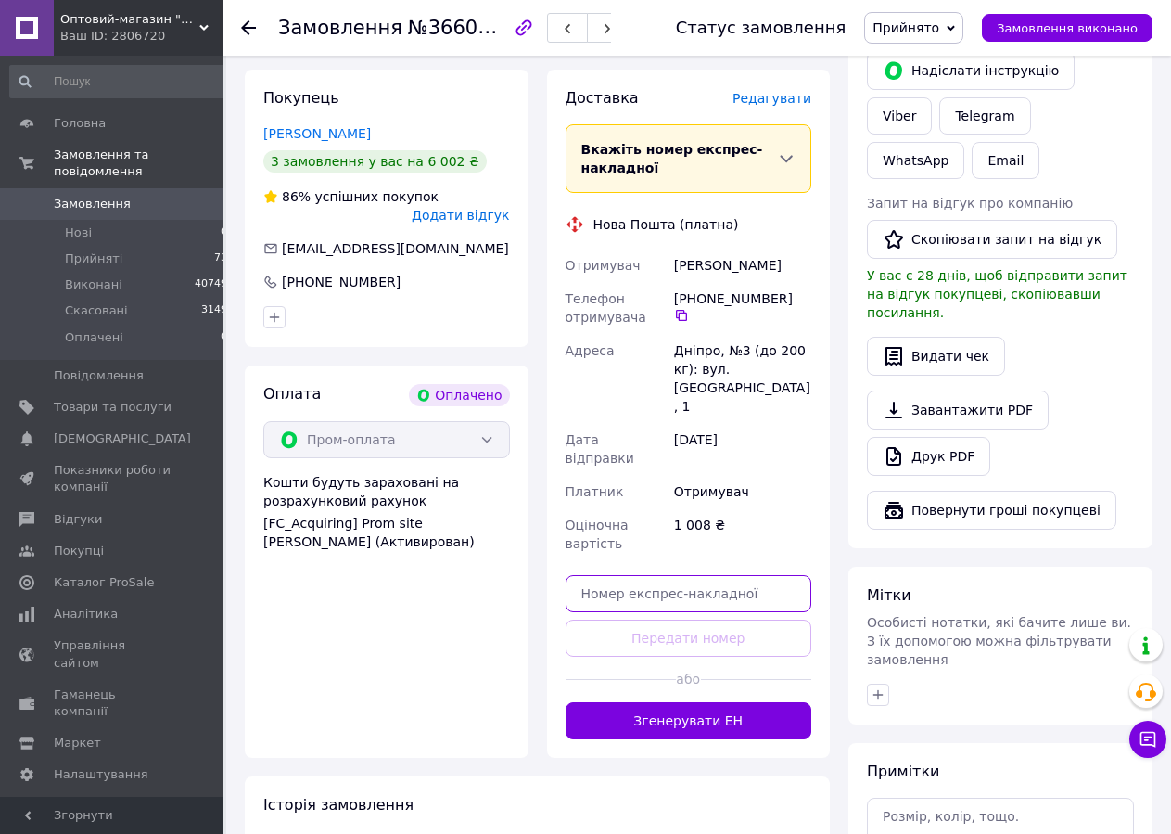
click at [635, 575] on input "text" at bounding box center [689, 593] width 247 height 37
paste input "20451268843733"
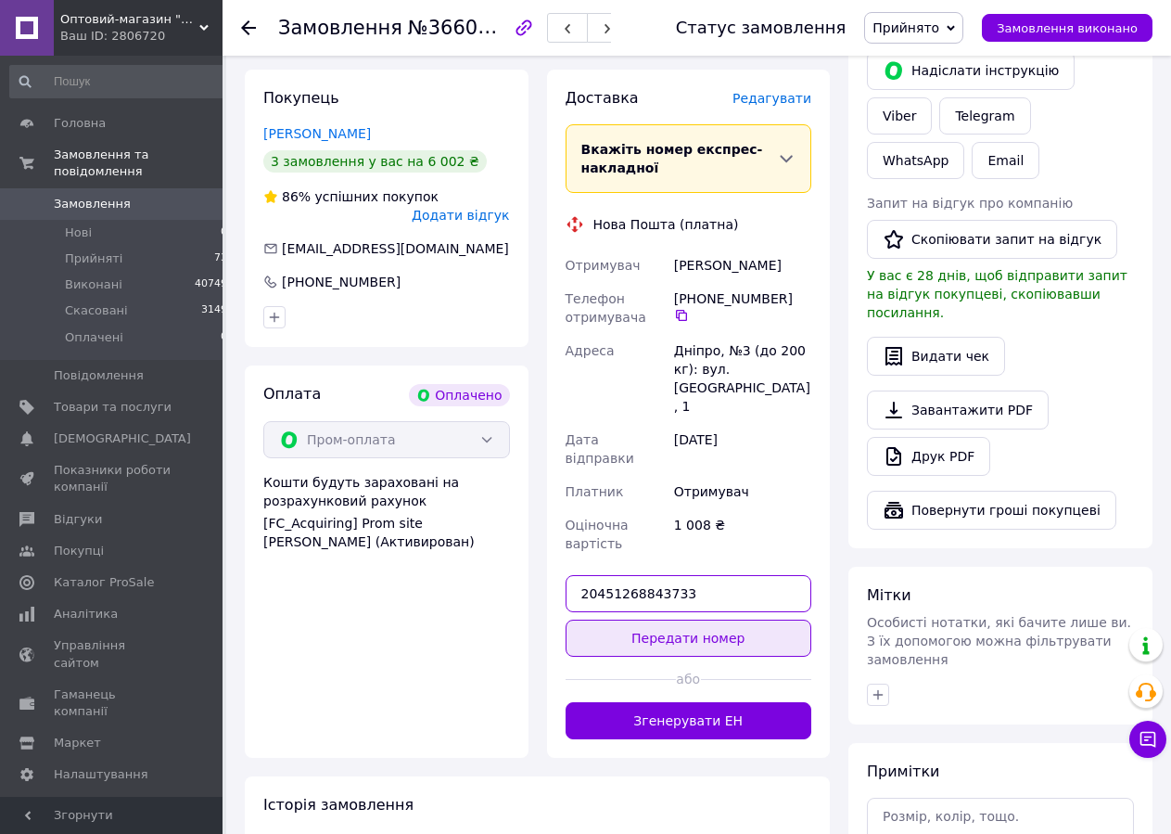
type input "20451268843733"
click at [626, 619] on button "Передати номер" at bounding box center [689, 637] width 247 height 37
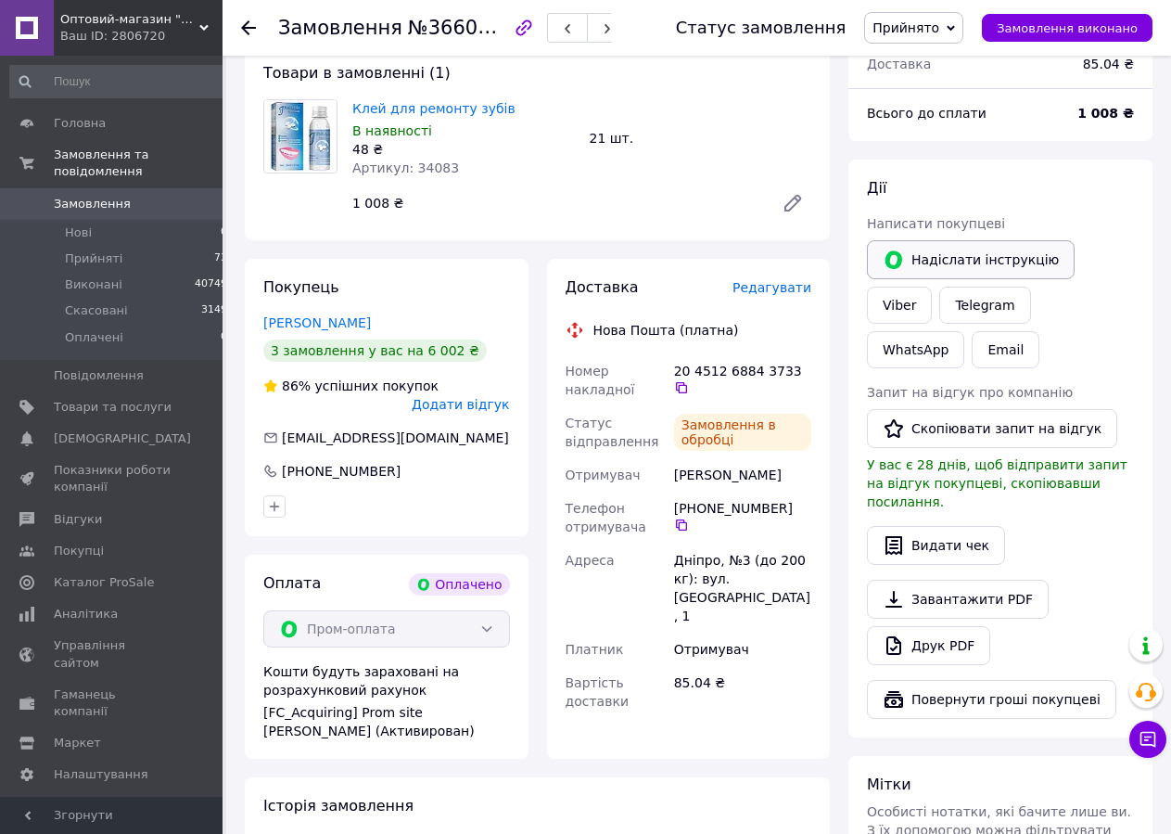
scroll to position [584, 0]
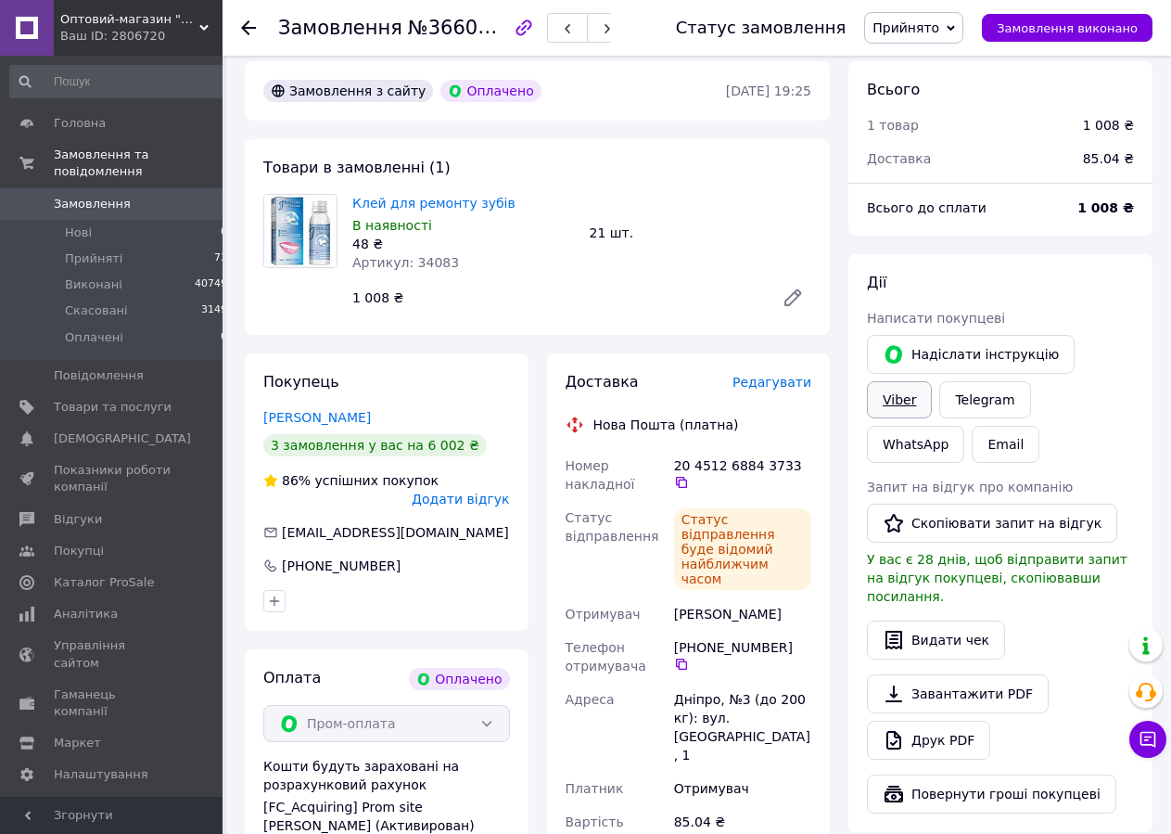
click at [932, 381] on link "Viber" at bounding box center [899, 399] width 65 height 37
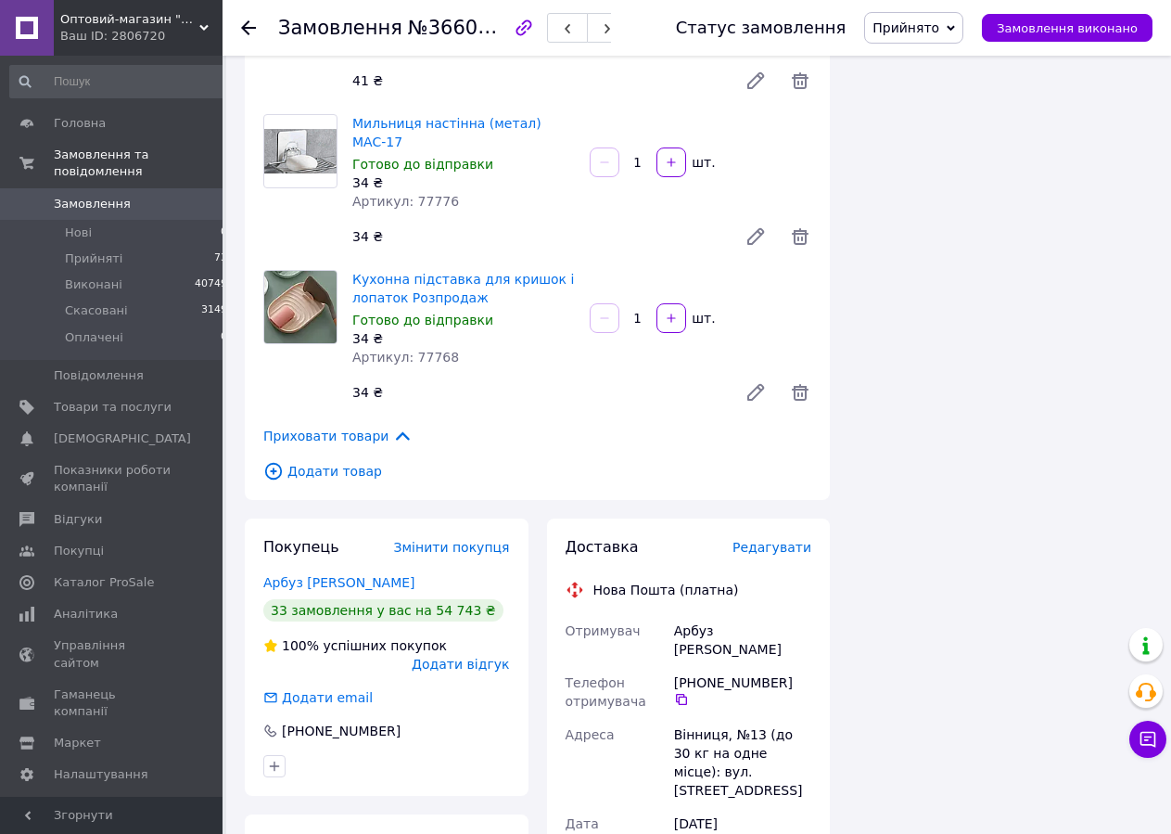
scroll to position [1986, 0]
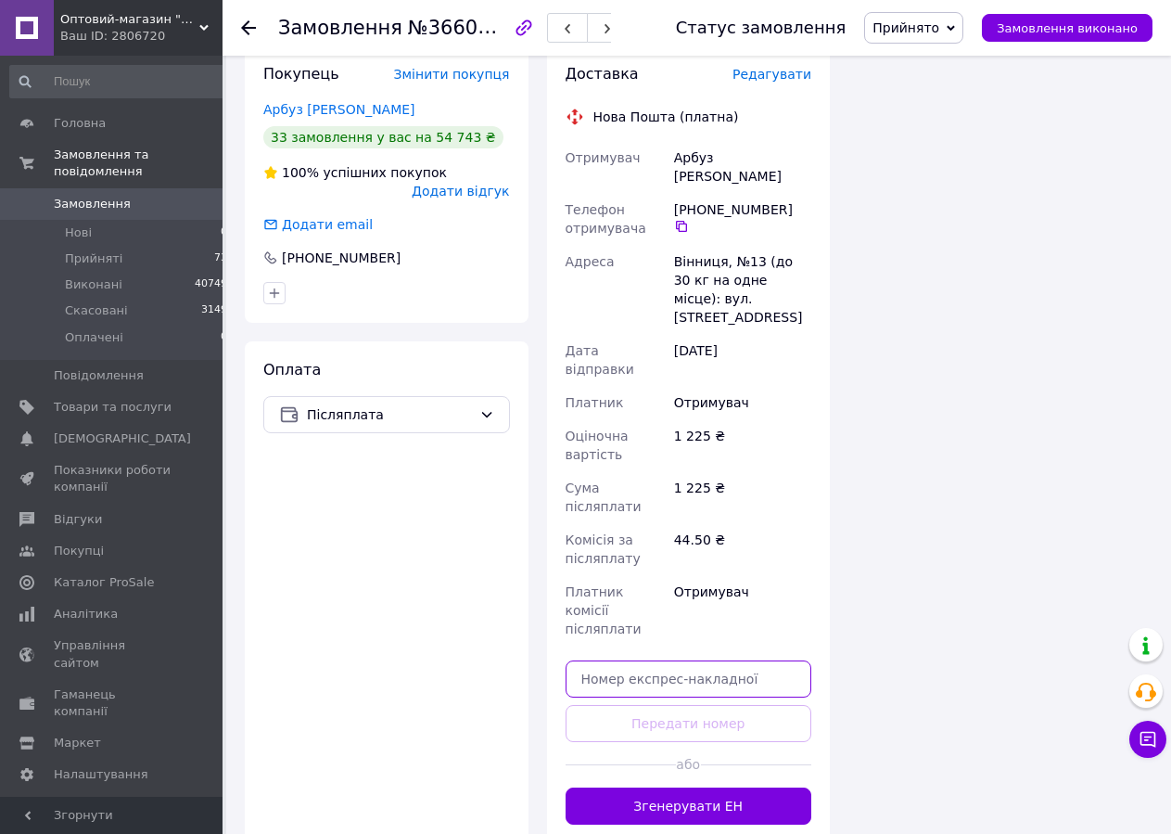
click at [626, 660] on input "text" at bounding box center [689, 678] width 247 height 37
paste input "20451268854314"
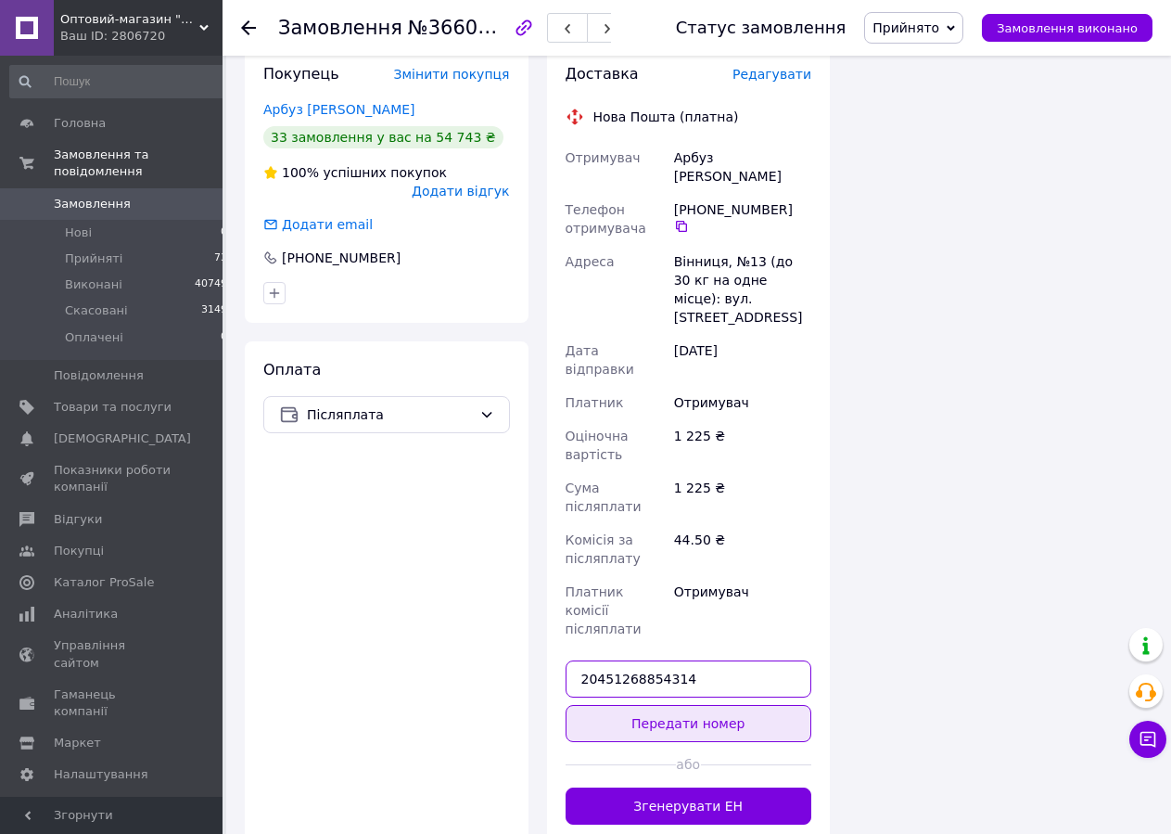
type input "20451268854314"
click at [621, 705] on button "Передати номер" at bounding box center [689, 723] width 247 height 37
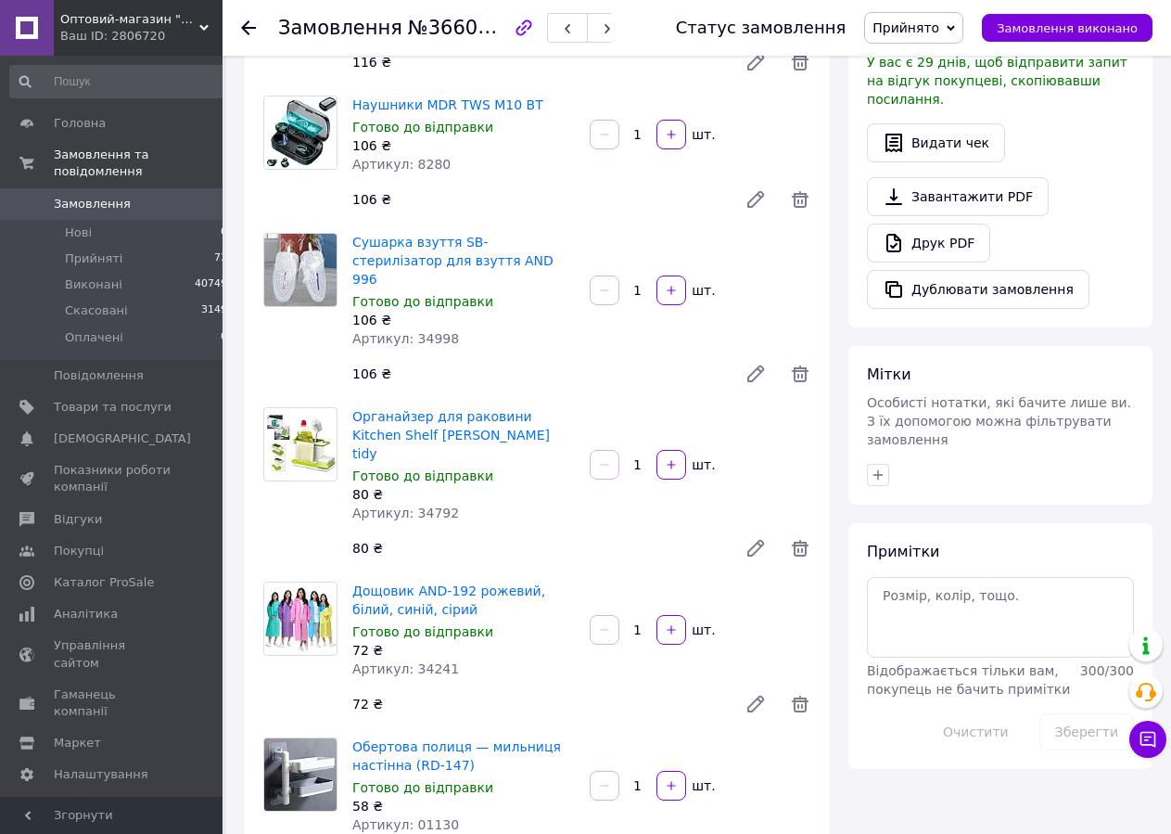
scroll to position [200, 0]
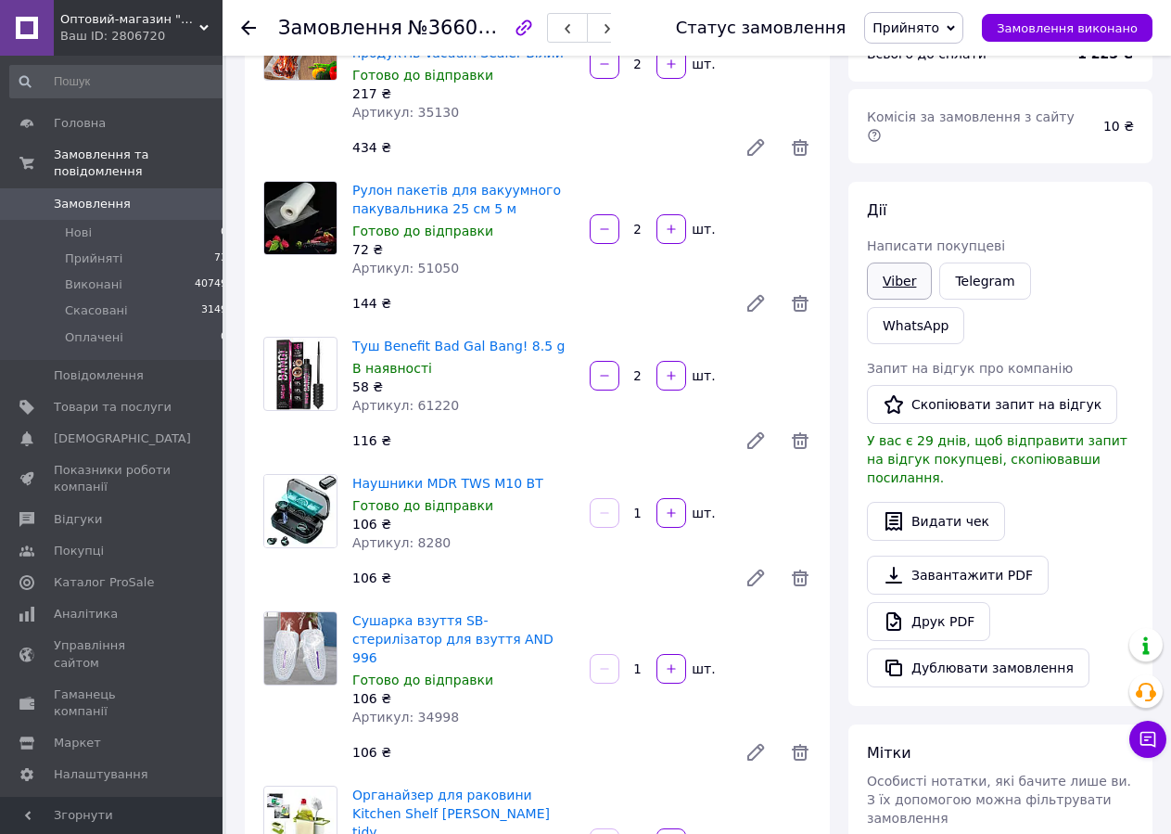
click at [878, 271] on link "Viber" at bounding box center [899, 280] width 65 height 37
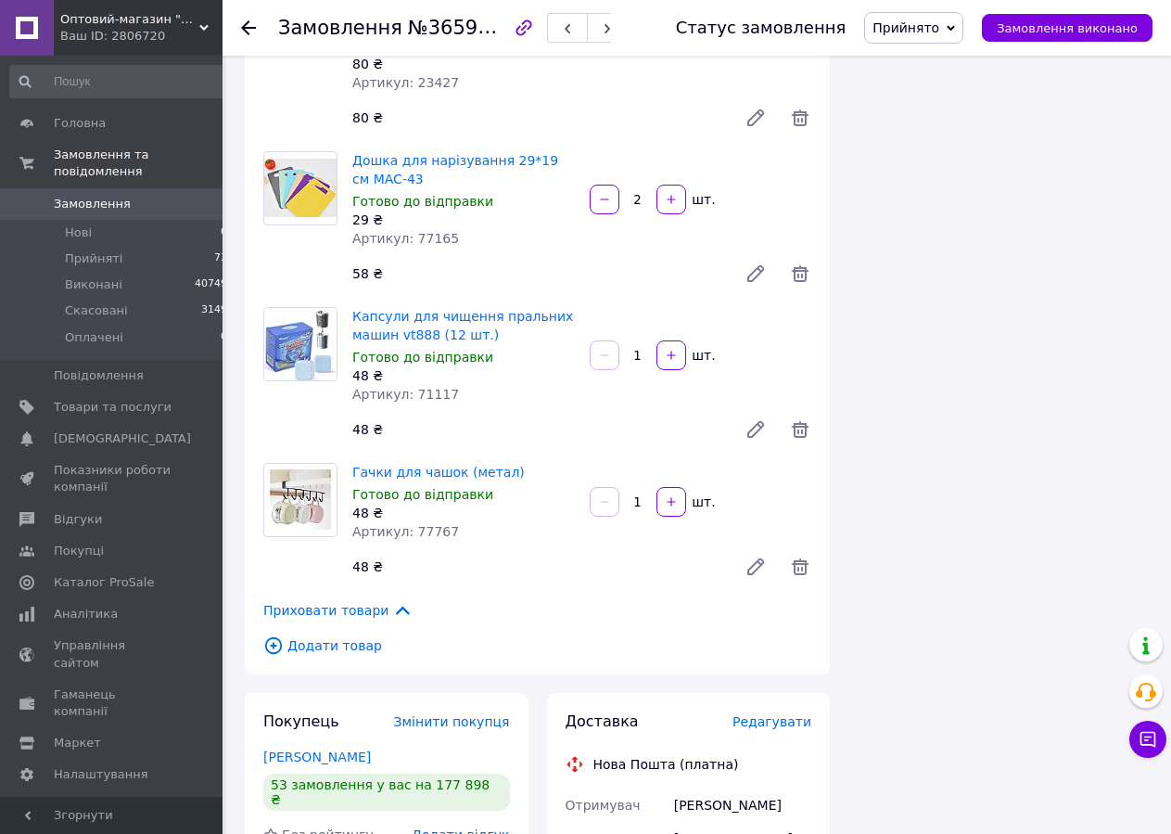
scroll to position [2436, 0]
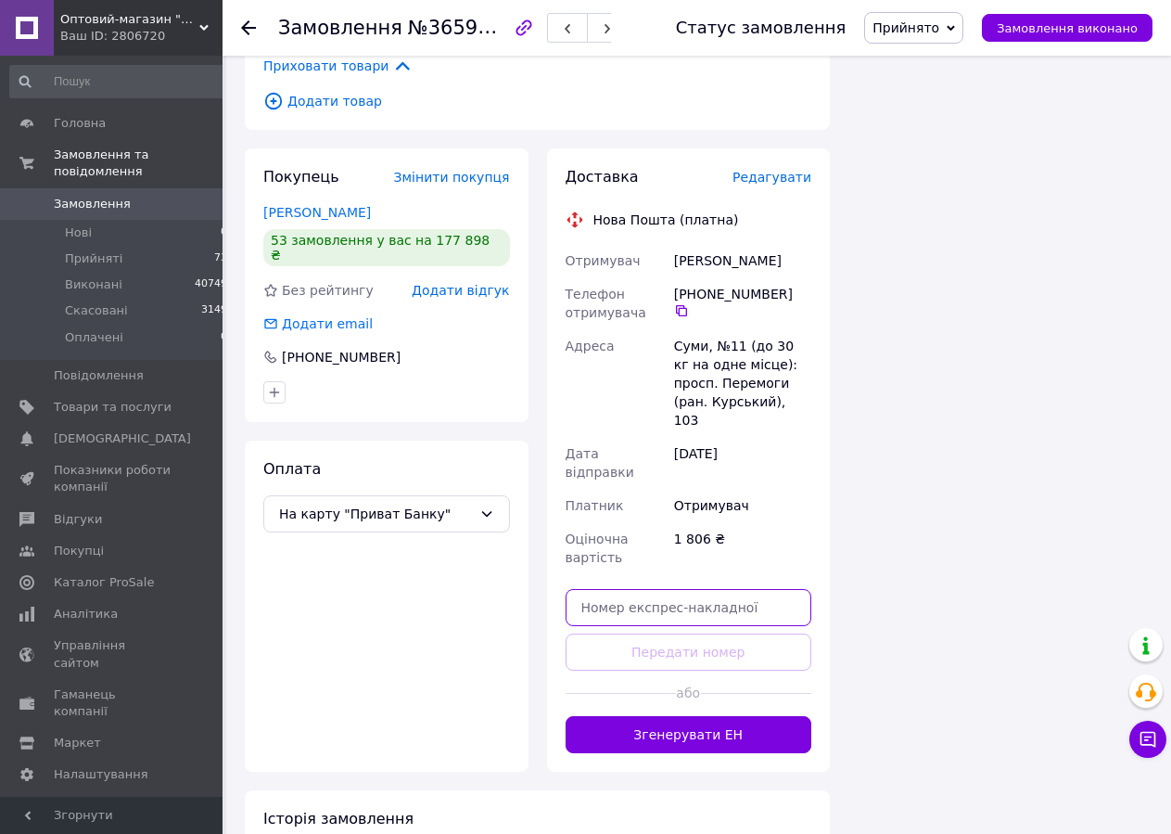
click at [677, 589] on input "text" at bounding box center [689, 607] width 247 height 37
paste input "20451268853291"
type input "20451268853291"
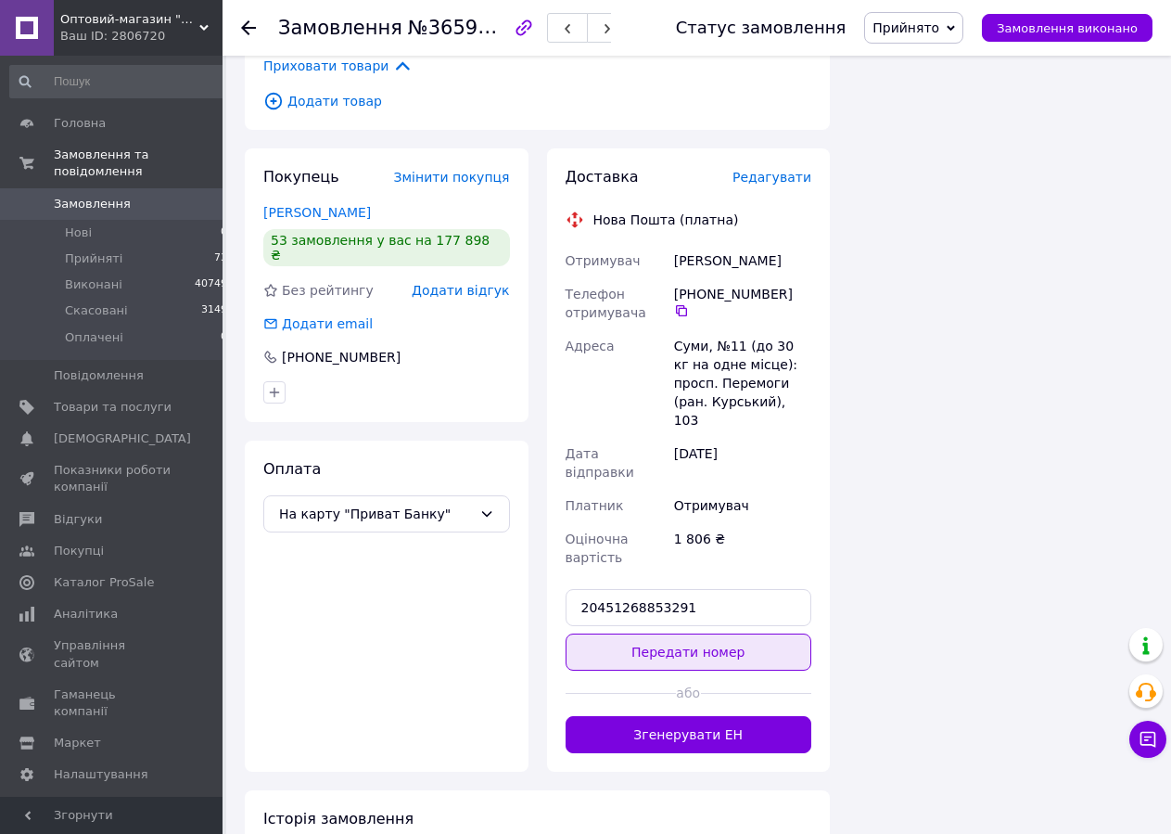
click at [667, 633] on button "Передати номер" at bounding box center [689, 651] width 247 height 37
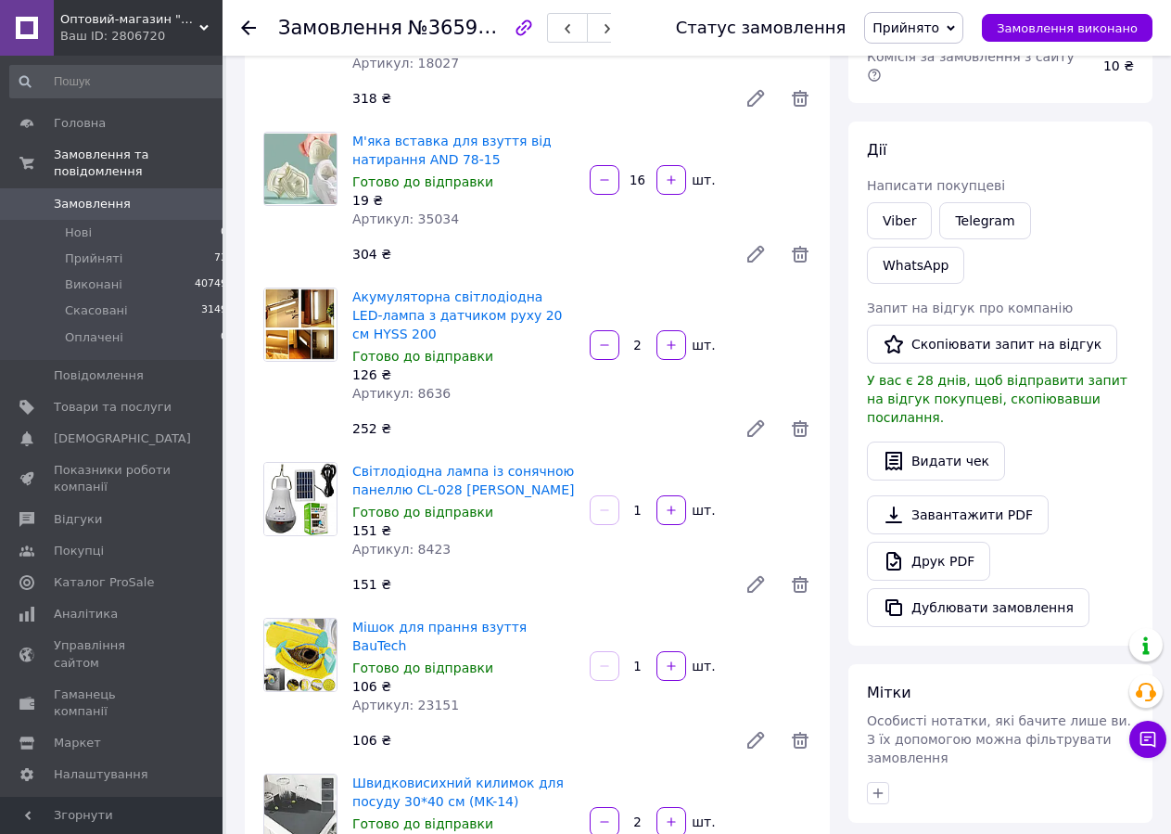
scroll to position [71, 0]
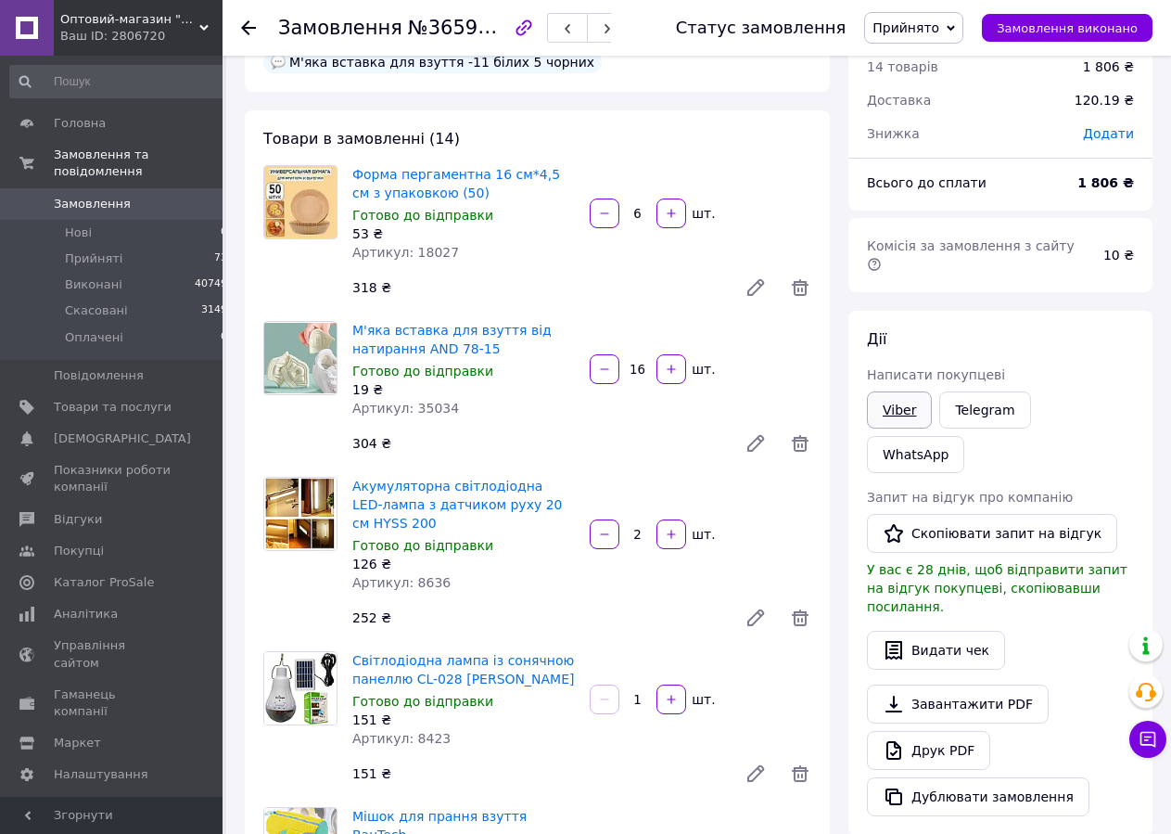
click at [886, 391] on link "Viber" at bounding box center [899, 409] width 65 height 37
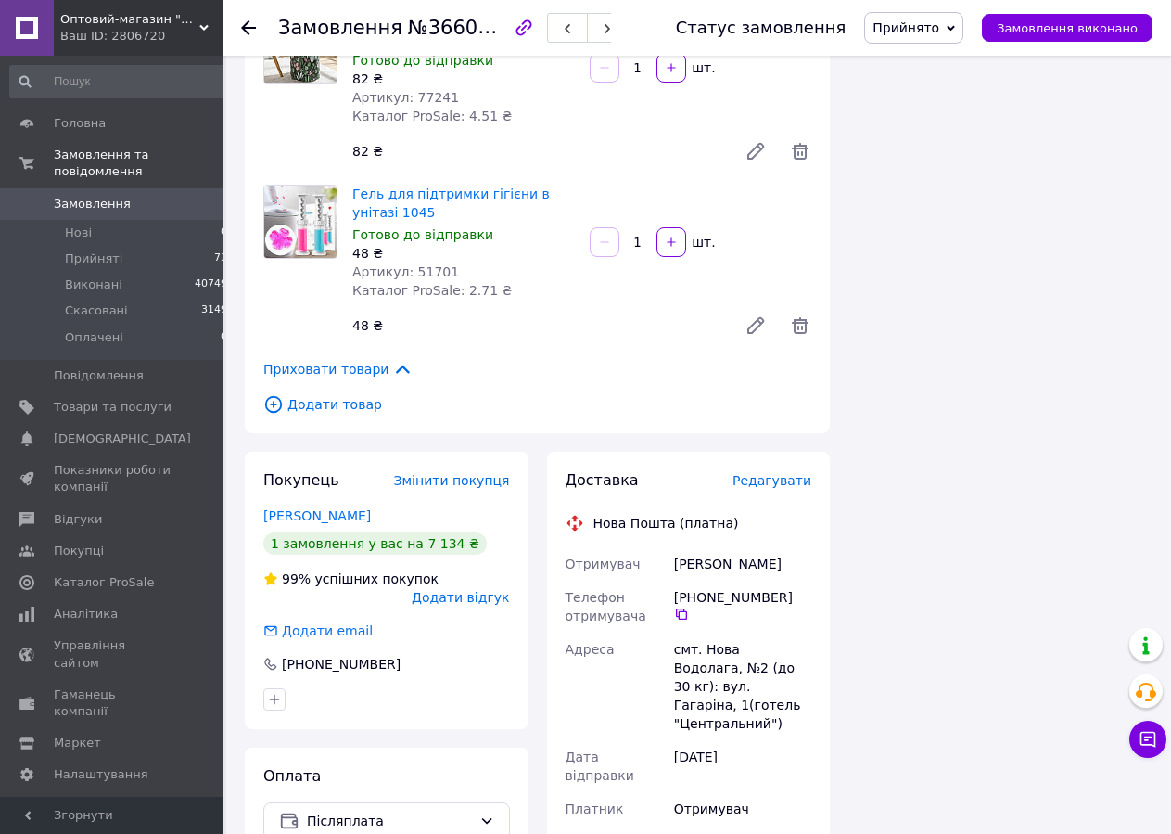
scroll to position [2648, 0]
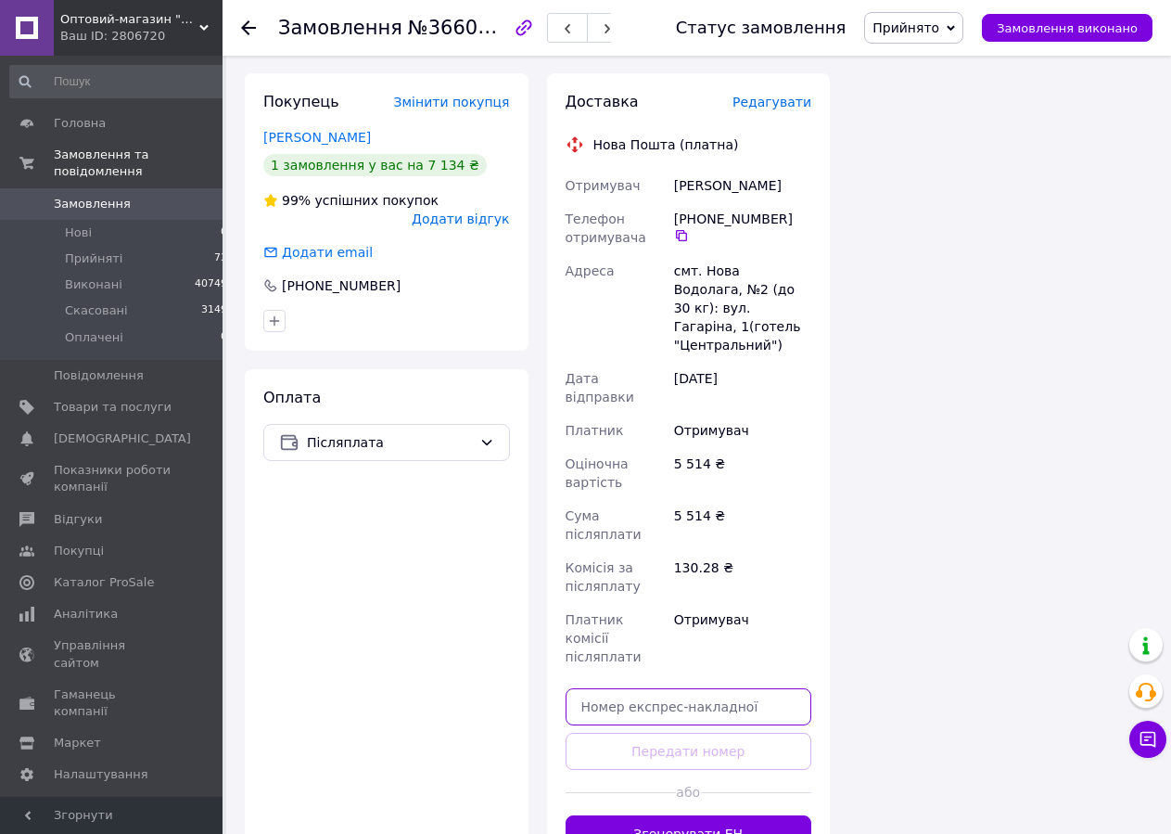
click at [646, 688] on input "text" at bounding box center [689, 706] width 247 height 37
paste input "20451268854514"
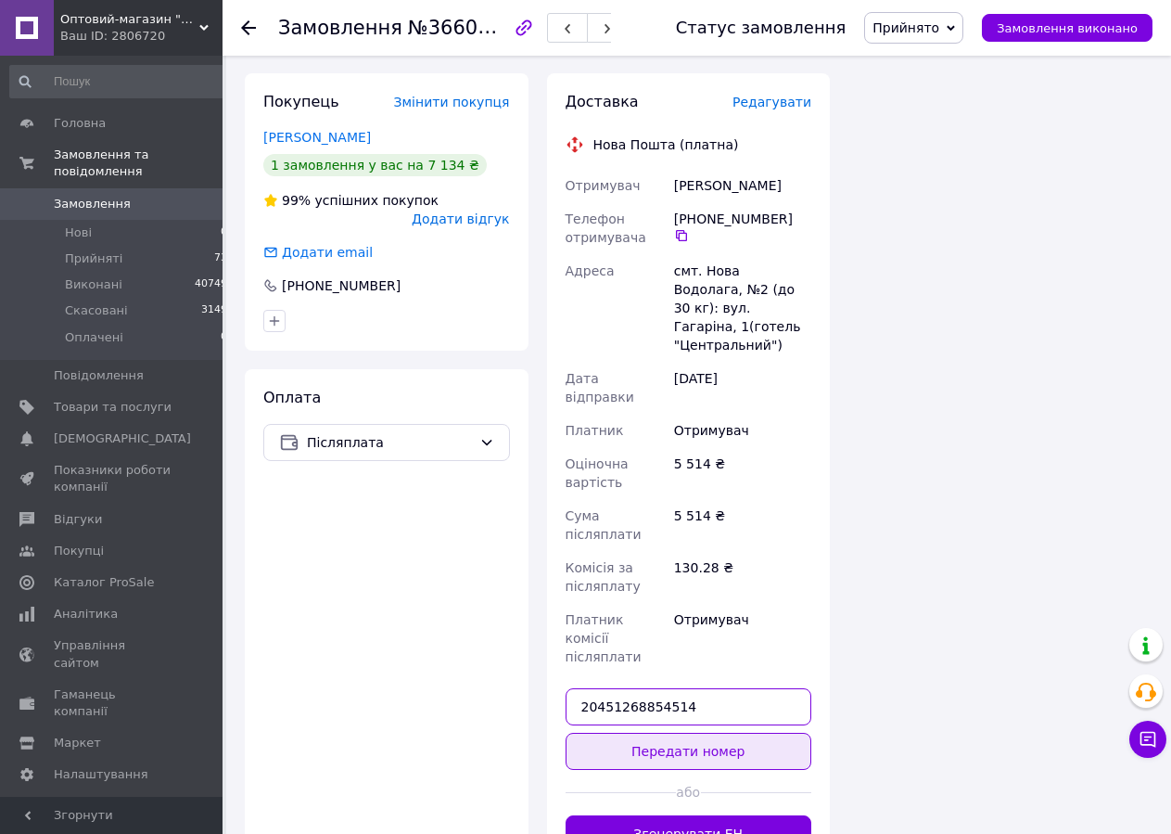
type input "20451268854514"
click at [640, 733] on button "Передати номер" at bounding box center [689, 751] width 247 height 37
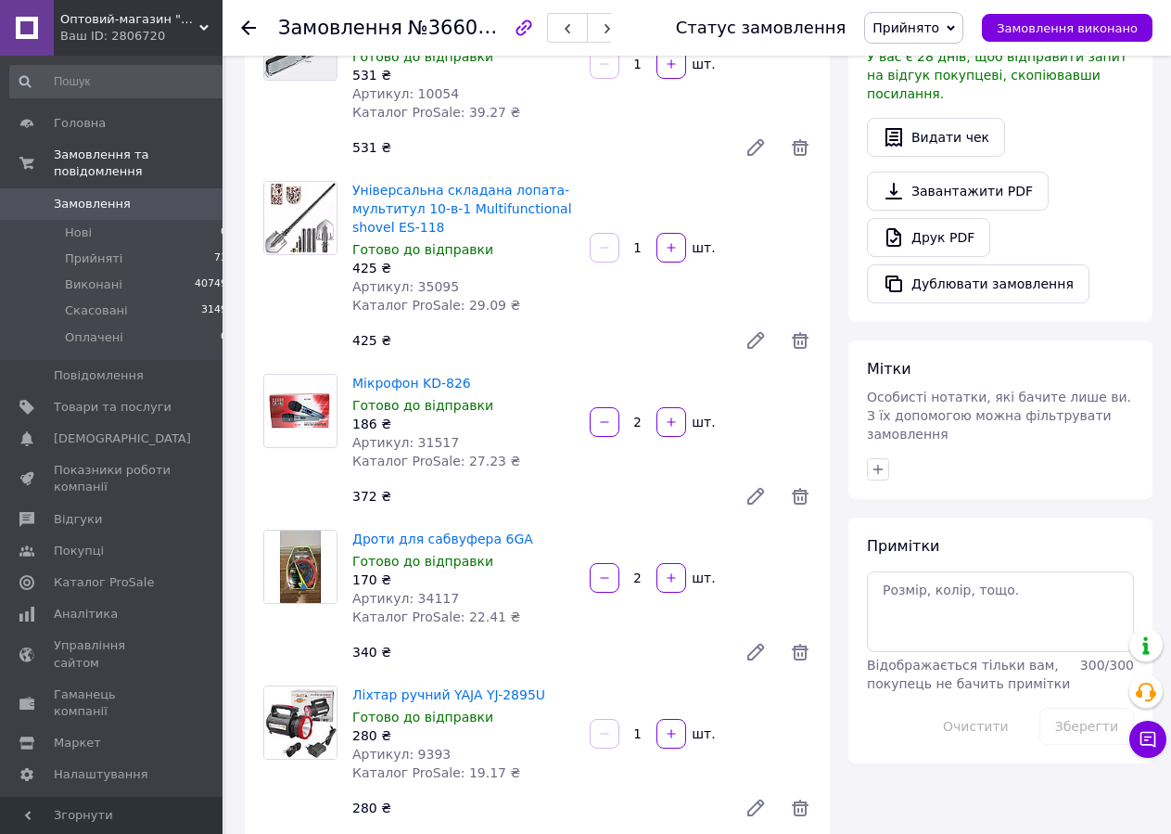
scroll to position [189, 0]
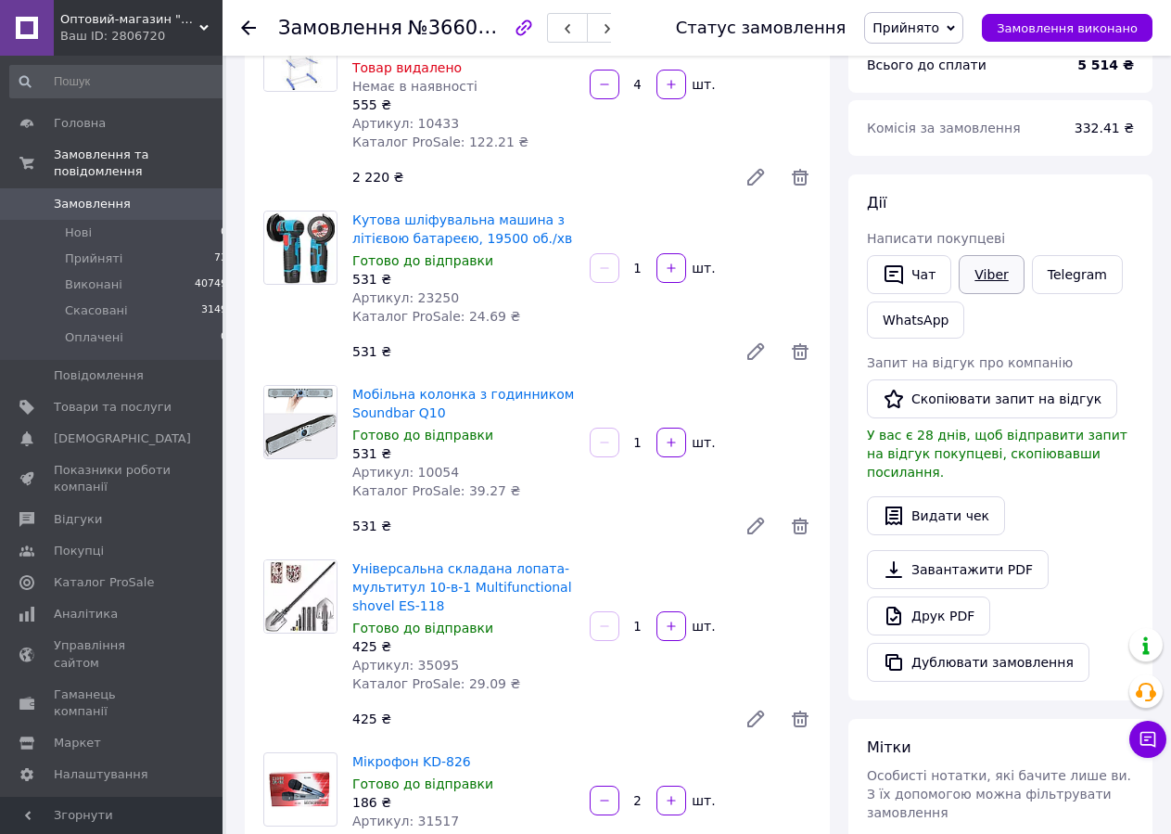
click at [995, 277] on link "Viber" at bounding box center [991, 274] width 65 height 39
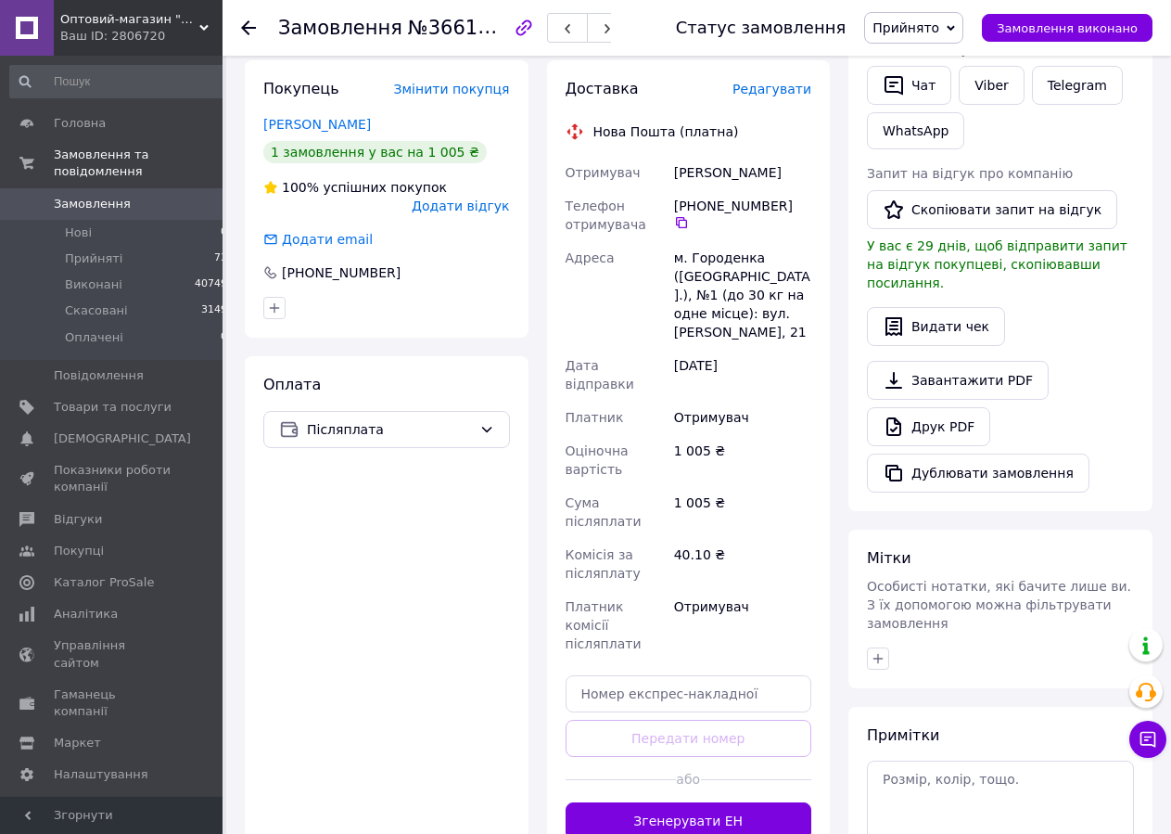
scroll to position [473, 0]
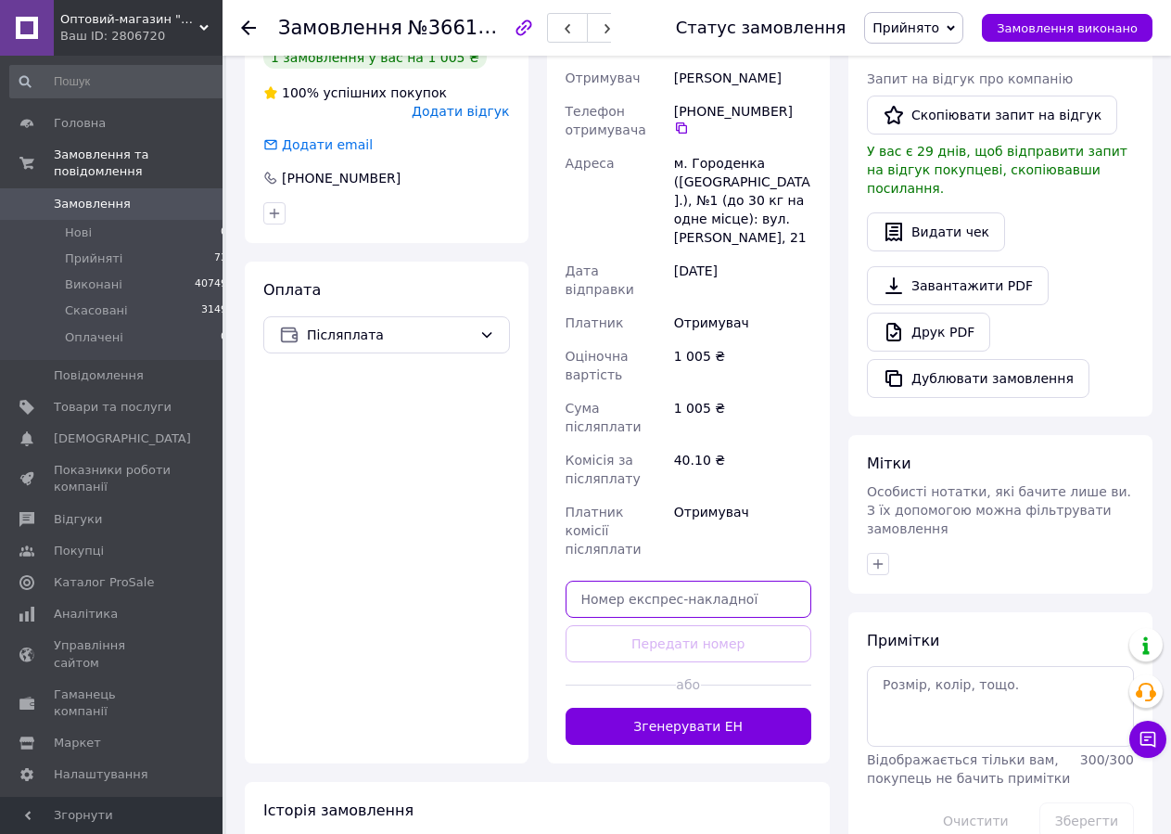
click at [676, 580] on input "text" at bounding box center [689, 598] width 247 height 37
paste input "20451268855660"
type input "20451268855660"
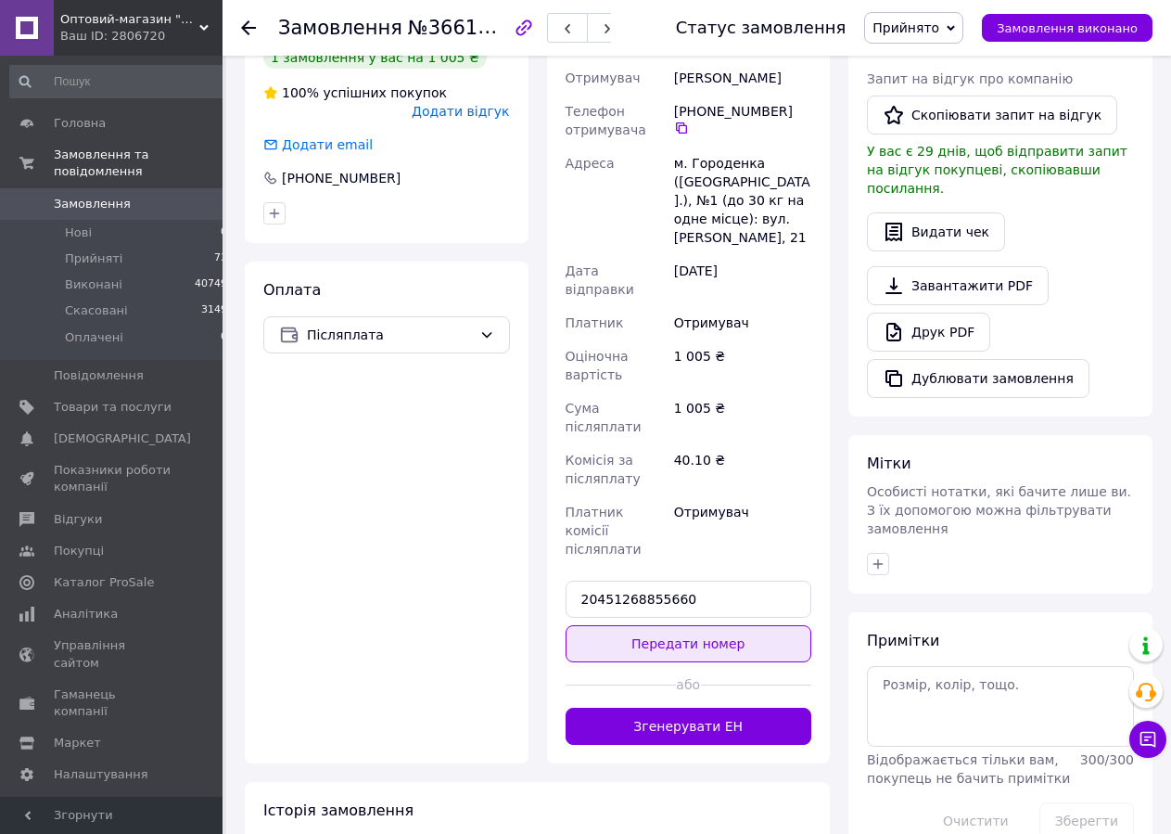
click at [658, 625] on button "Передати номер" at bounding box center [689, 643] width 247 height 37
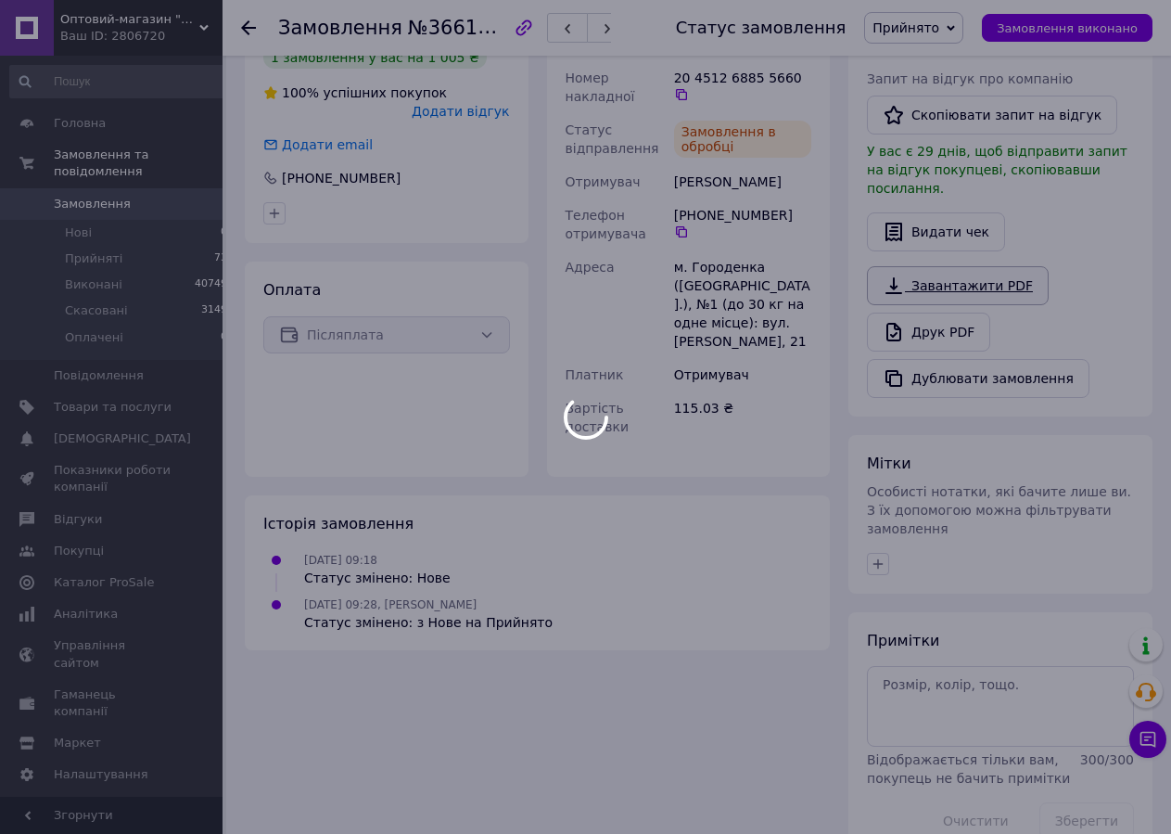
scroll to position [284, 0]
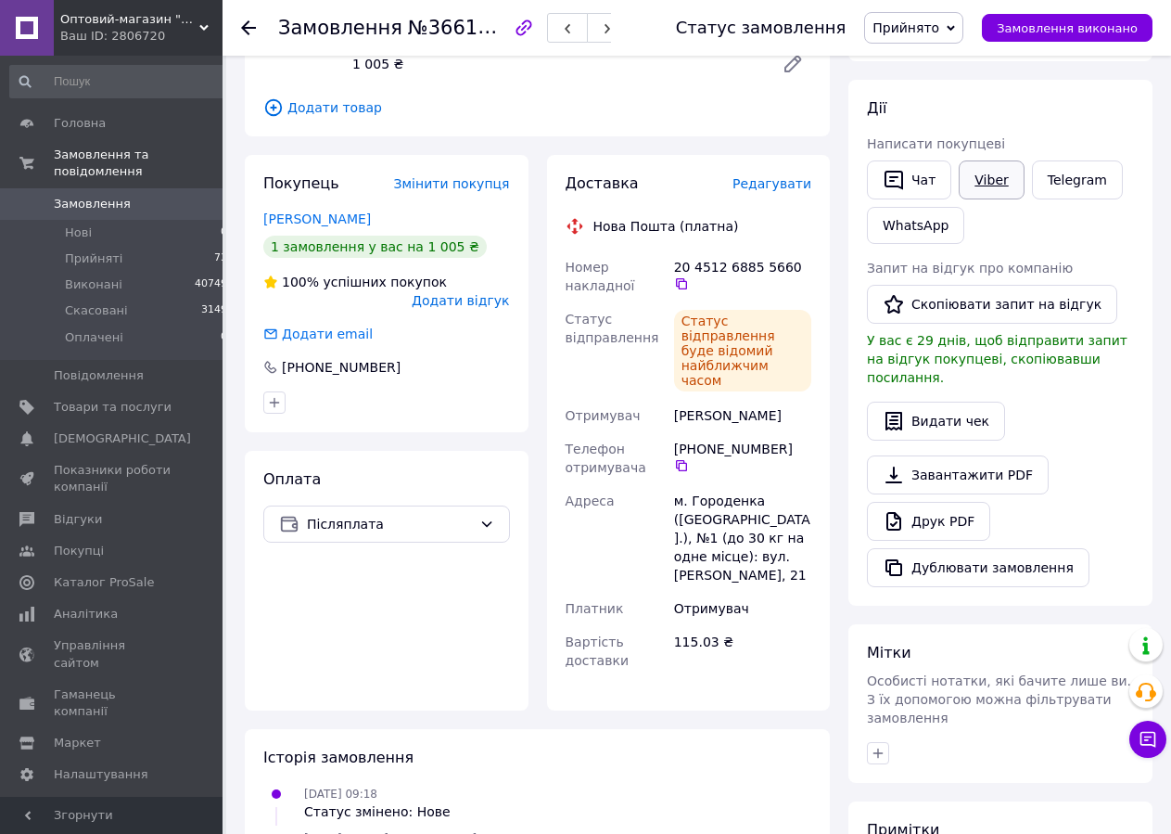
click at [983, 181] on link "Viber" at bounding box center [991, 179] width 65 height 39
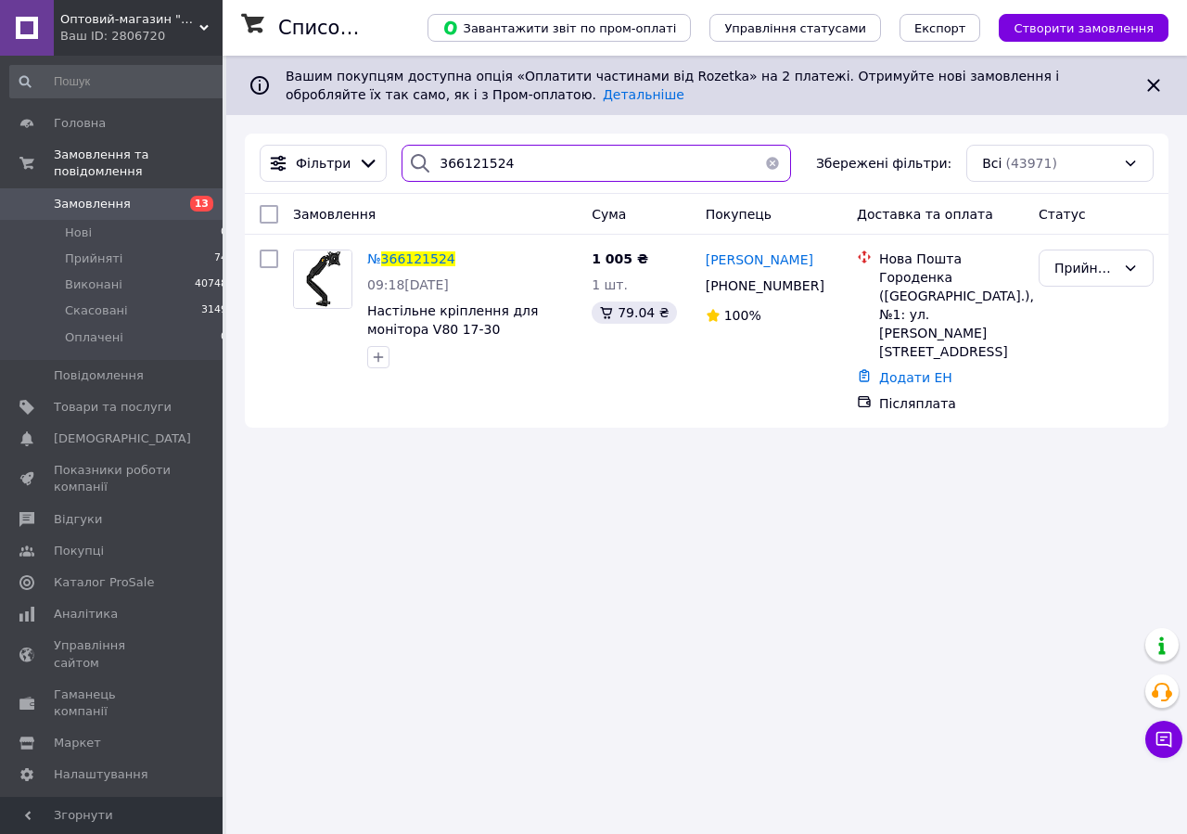
paste input "210462"
drag, startPoint x: 511, startPoint y: 163, endPoint x: 366, endPoint y: 177, distance: 145.3
click at [401, 177] on input "366121524" at bounding box center [595, 163] width 389 height 37
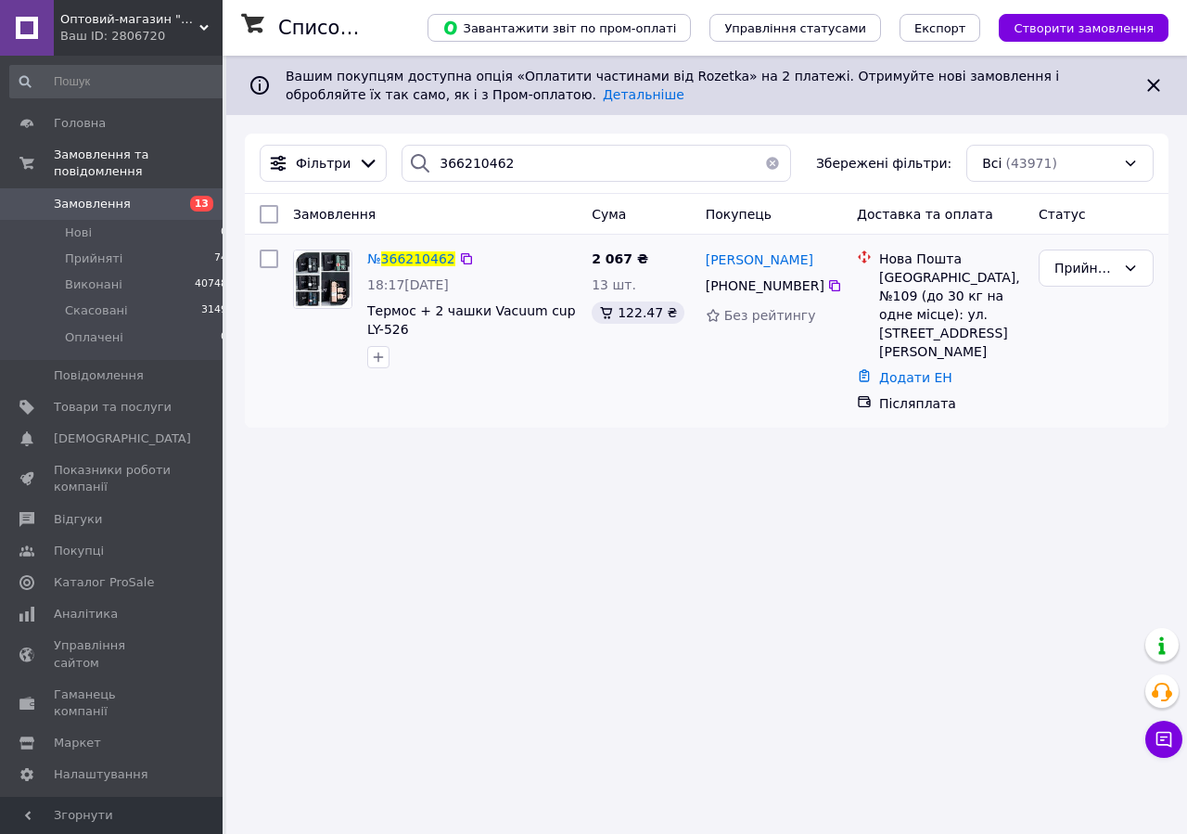
drag, startPoint x: 830, startPoint y: 285, endPoint x: 810, endPoint y: 273, distance: 22.9
click at [831, 283] on icon at bounding box center [834, 285] width 11 height 11
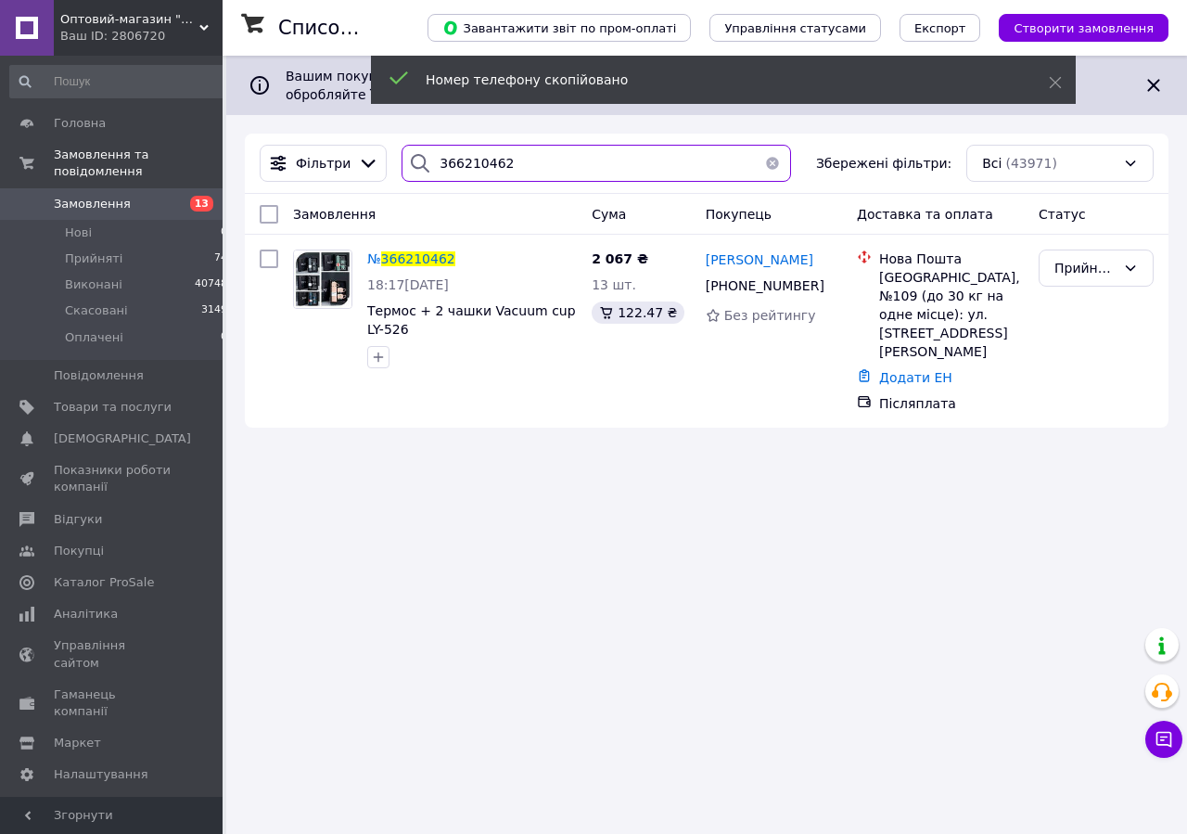
drag, startPoint x: 542, startPoint y: 171, endPoint x: 335, endPoint y: 200, distance: 209.8
click at [401, 182] on input "366210462" at bounding box center [595, 163] width 389 height 37
paste input "[PHONE_NUMBER]"
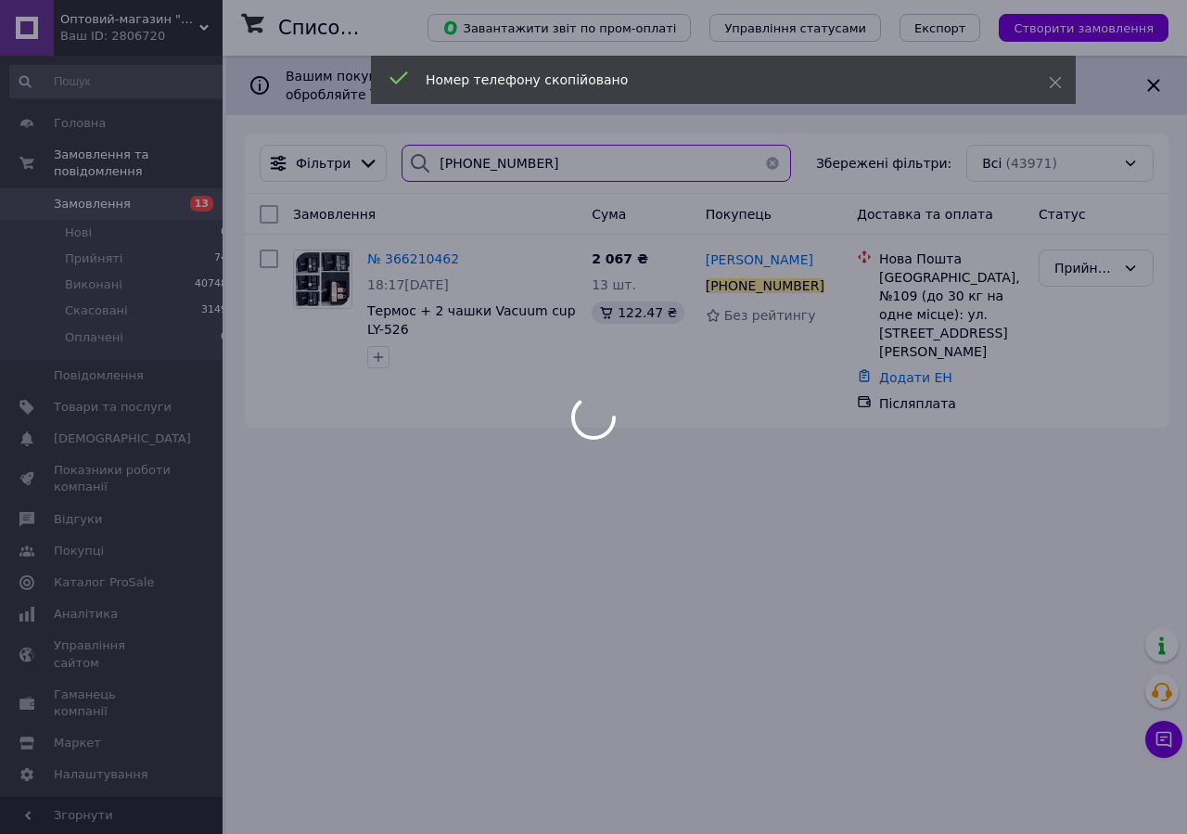
type input "[PHONE_NUMBER]"
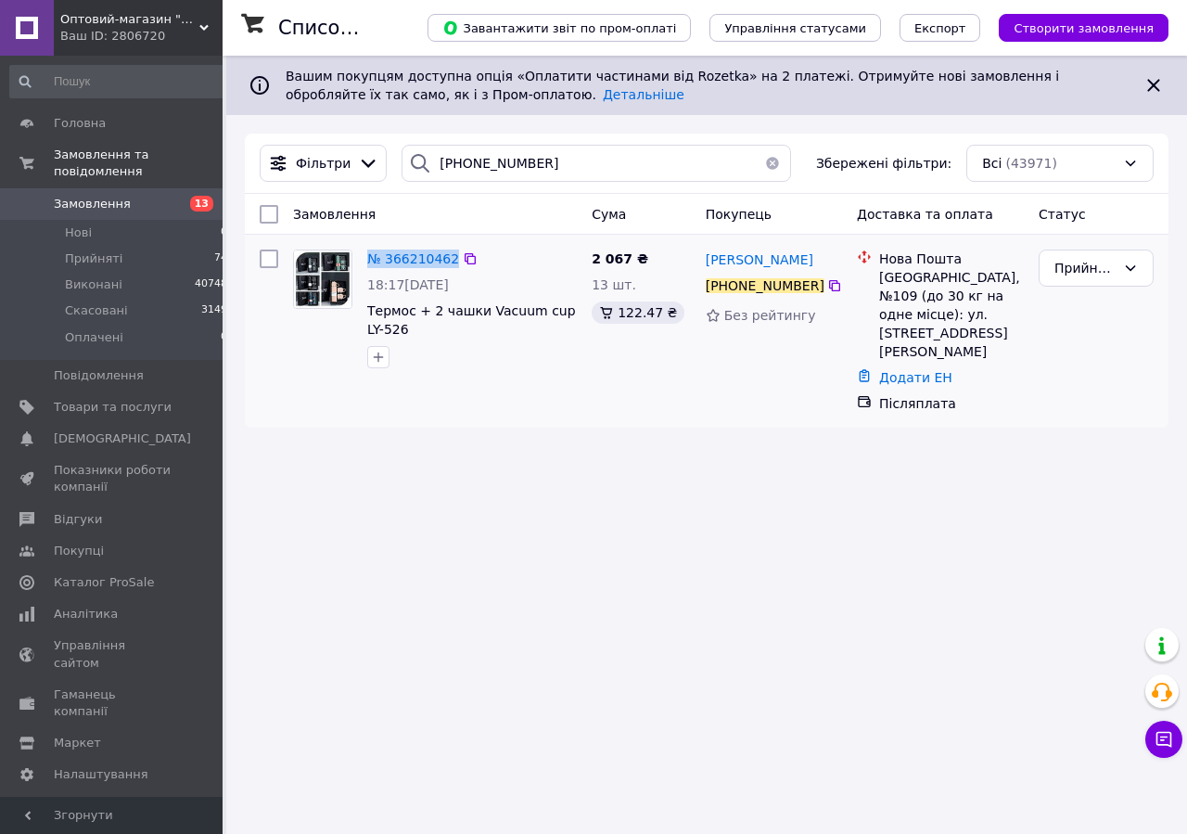
drag, startPoint x: 962, startPoint y: 390, endPoint x: 363, endPoint y: 261, distance: 613.8
click at [363, 261] on div "№ 366210462 18:17, 11.10.2025 Термос + 2 чашки Vacuum cup LY-526 2 067 ₴ 13 шт.…" at bounding box center [706, 331] width 909 height 178
copy span "№ 366210462"
click at [586, 463] on div "Список замовлень Завантажити звіт по пром-оплаті Управління статусами Експорт С…" at bounding box center [706, 417] width 961 height 834
click at [833, 284] on icon at bounding box center [834, 285] width 11 height 11
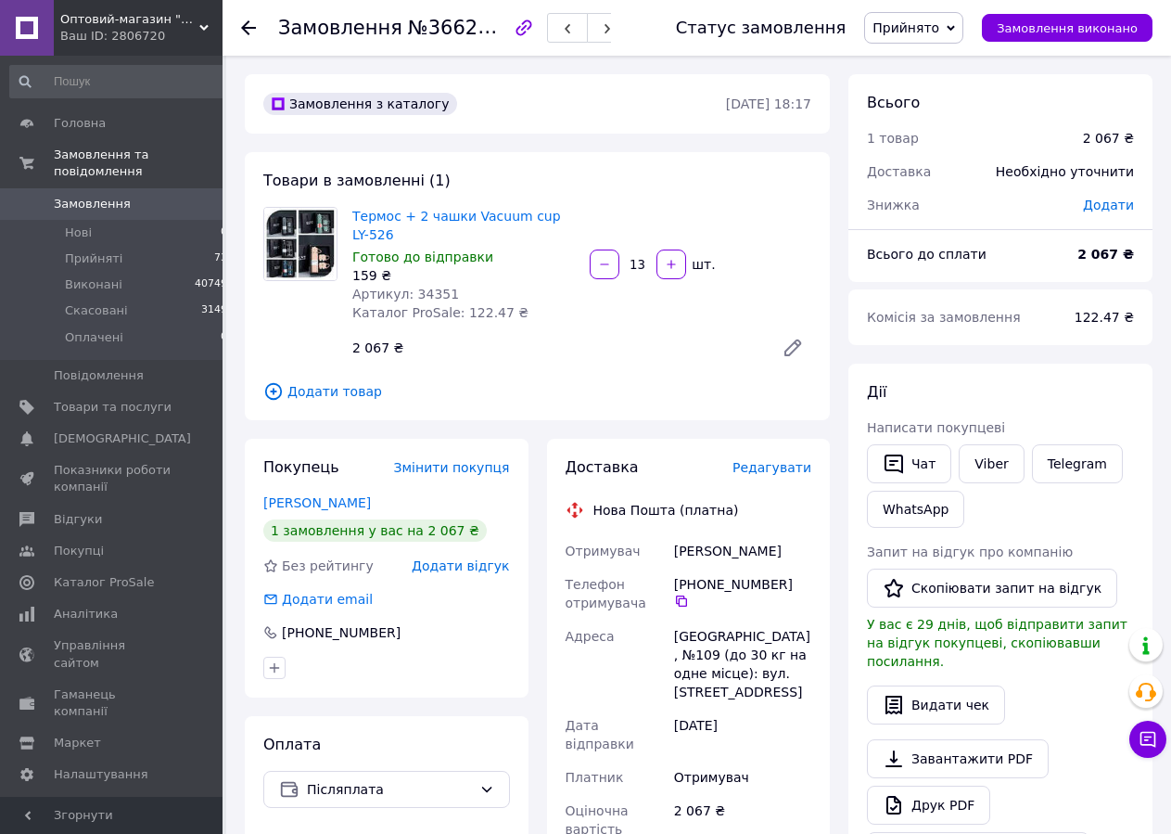
scroll to position [284, 0]
